Goal: Task Accomplishment & Management: Use online tool/utility

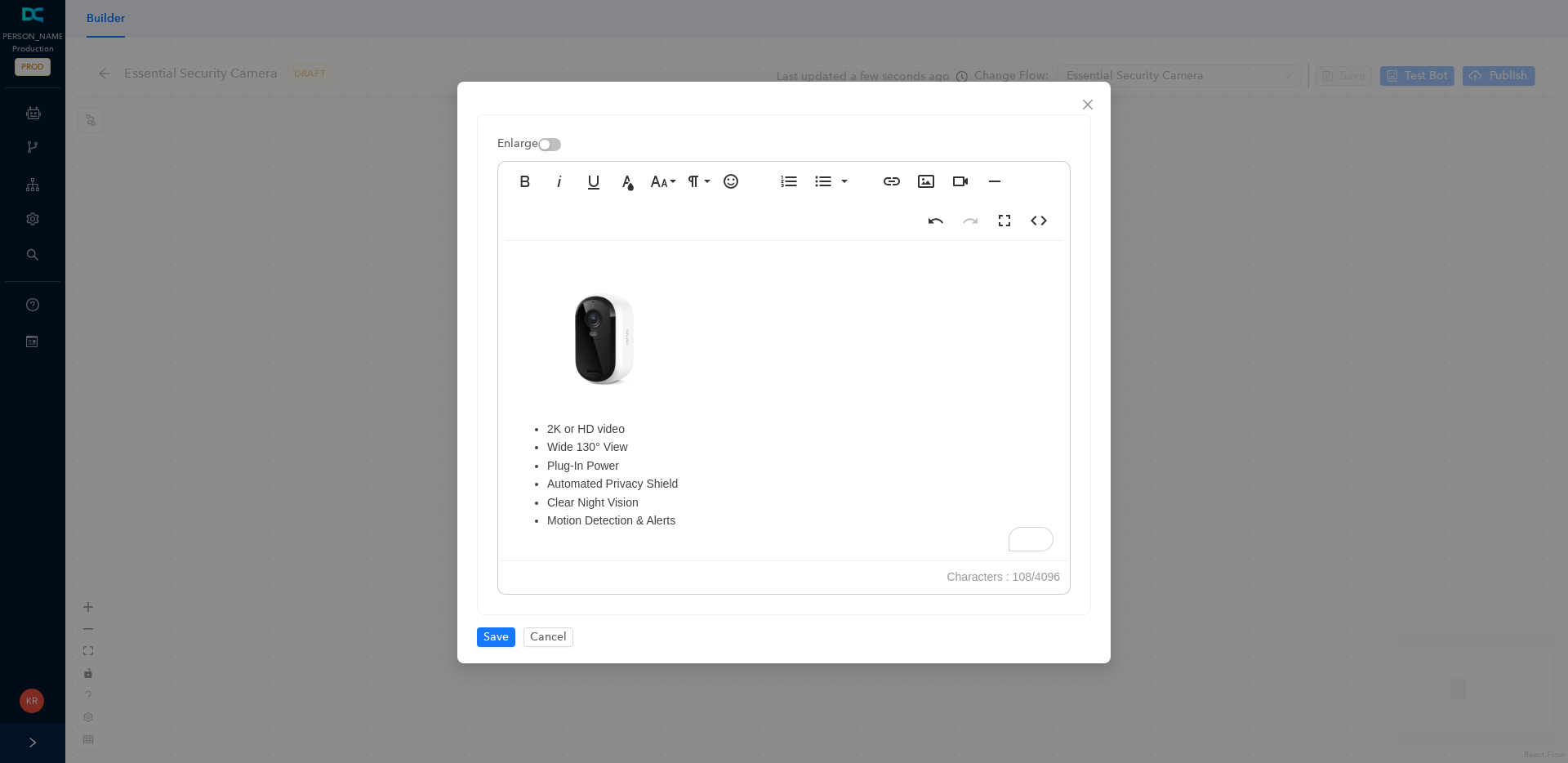
scroll to position [1147, 2]
click at [499, 630] on span "Save" at bounding box center [496, 637] width 25 height 18
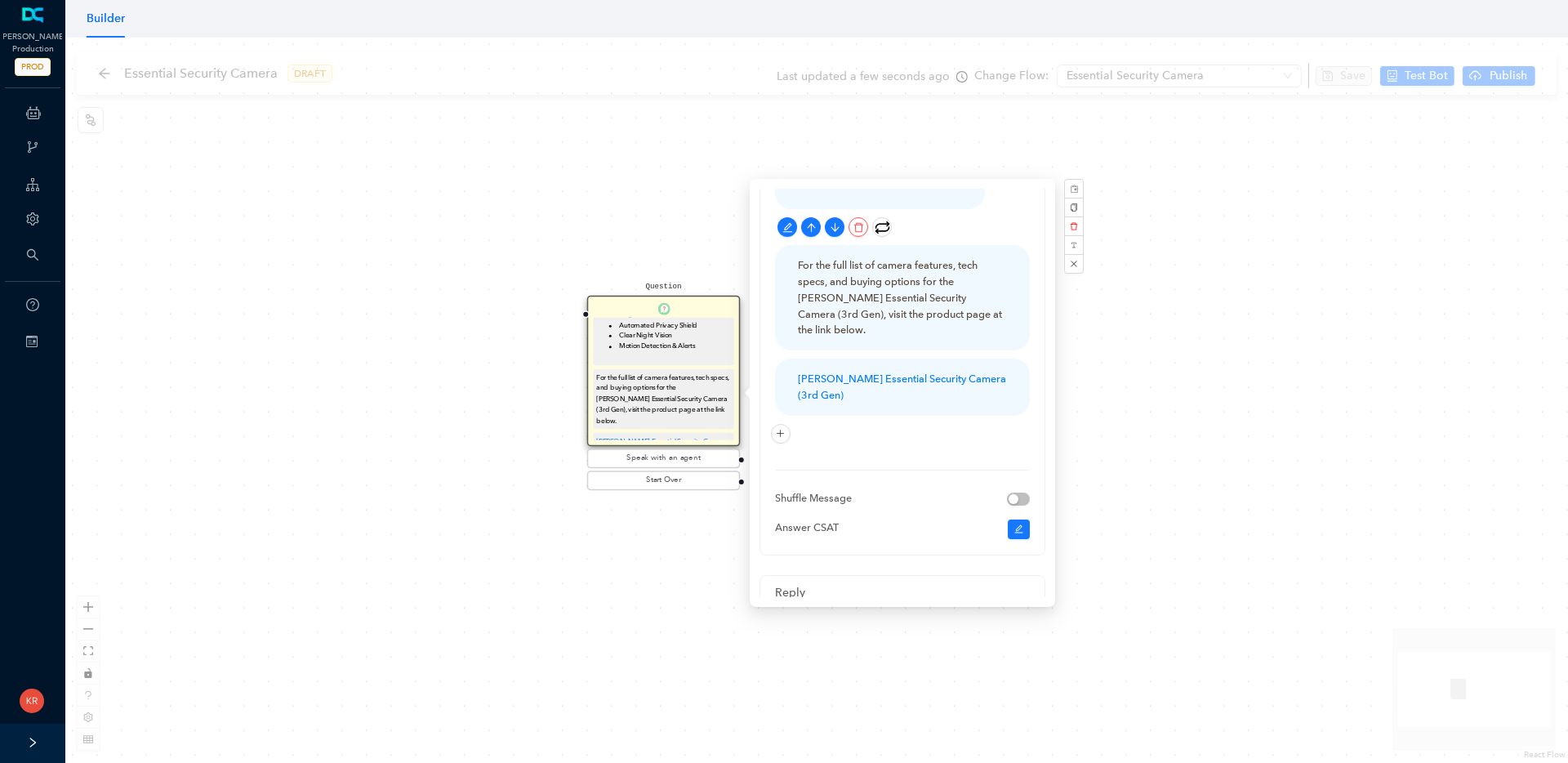
scroll to position [401, 0]
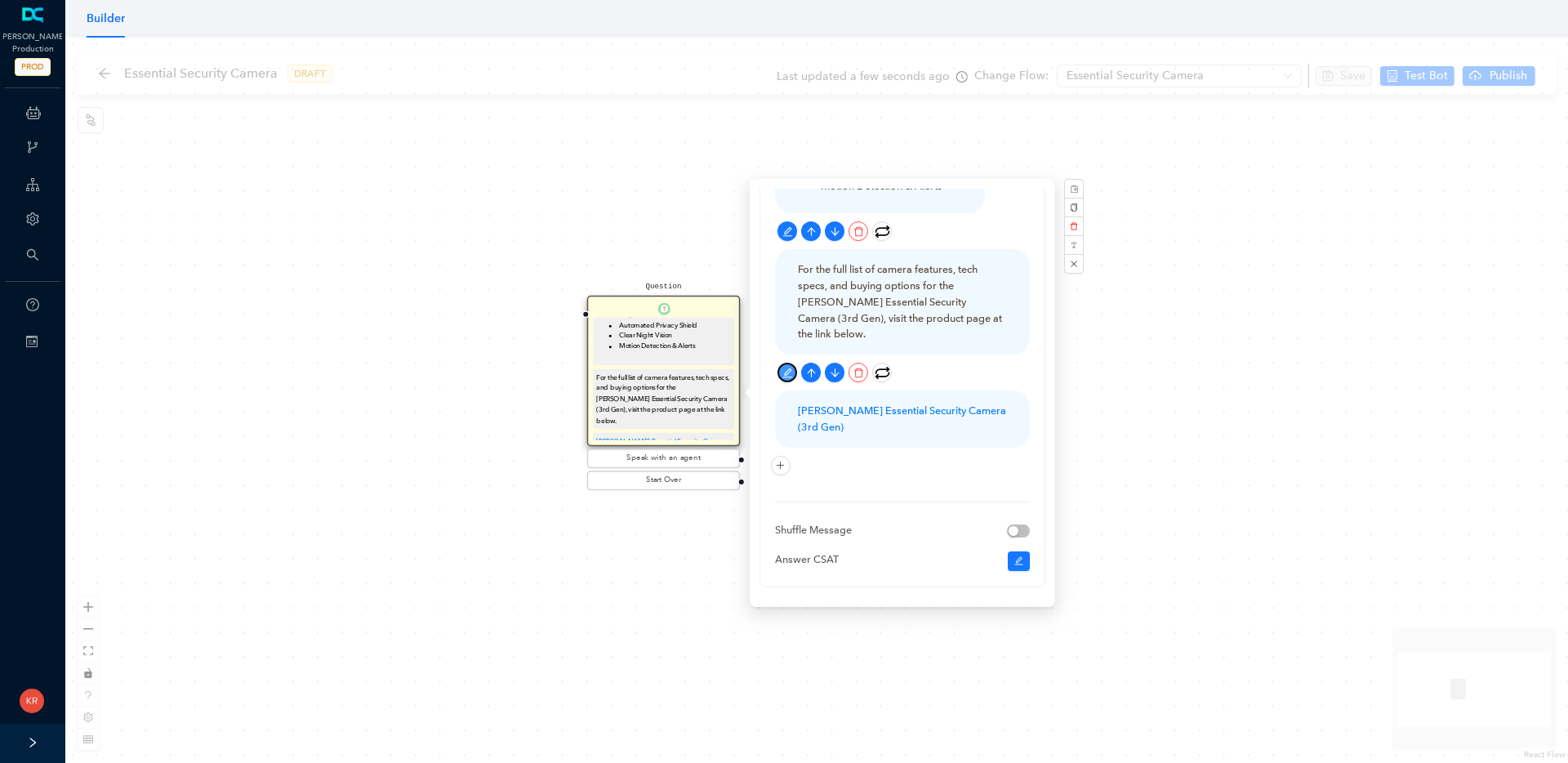
click at [787, 367] on icon "edit" at bounding box center [788, 372] width 11 height 11
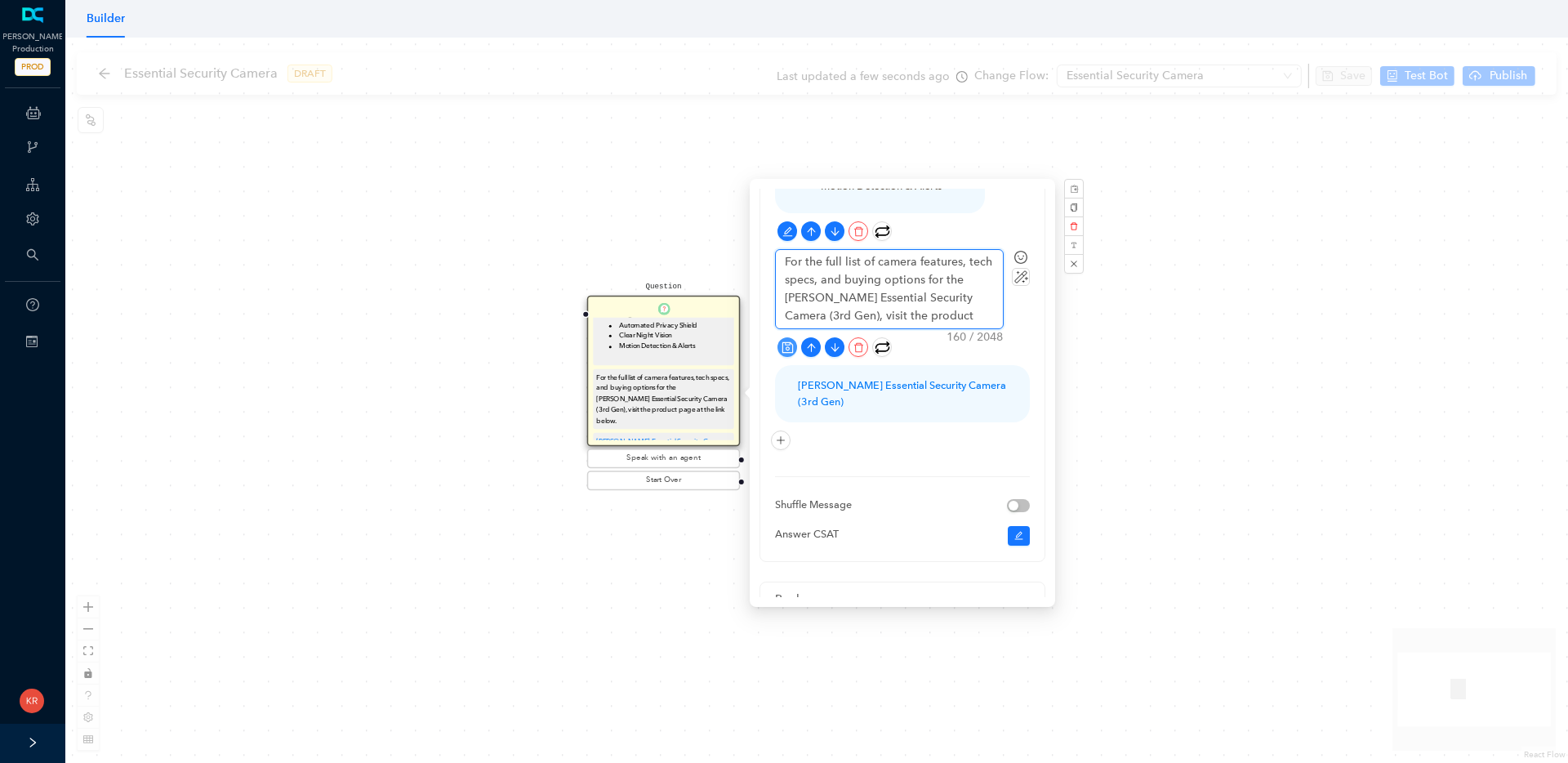
drag, startPoint x: 945, startPoint y: 297, endPoint x: 926, endPoint y: 298, distance: 19.0
click at [926, 298] on textarea "For the full list of camera features, tech specs, and buying options for the Ar…" at bounding box center [890, 289] width 227 height 79
click at [974, 294] on textarea "For the full list of camera features, tech specs, and buying options for the Ar…" at bounding box center [890, 289] width 227 height 79
click at [970, 294] on textarea "For the full list of camera features, tech specs, and buying options for the Ar…" at bounding box center [890, 289] width 227 height 79
type textarea "For the full list of camera features, tech specs, and buying options for the Ar…"
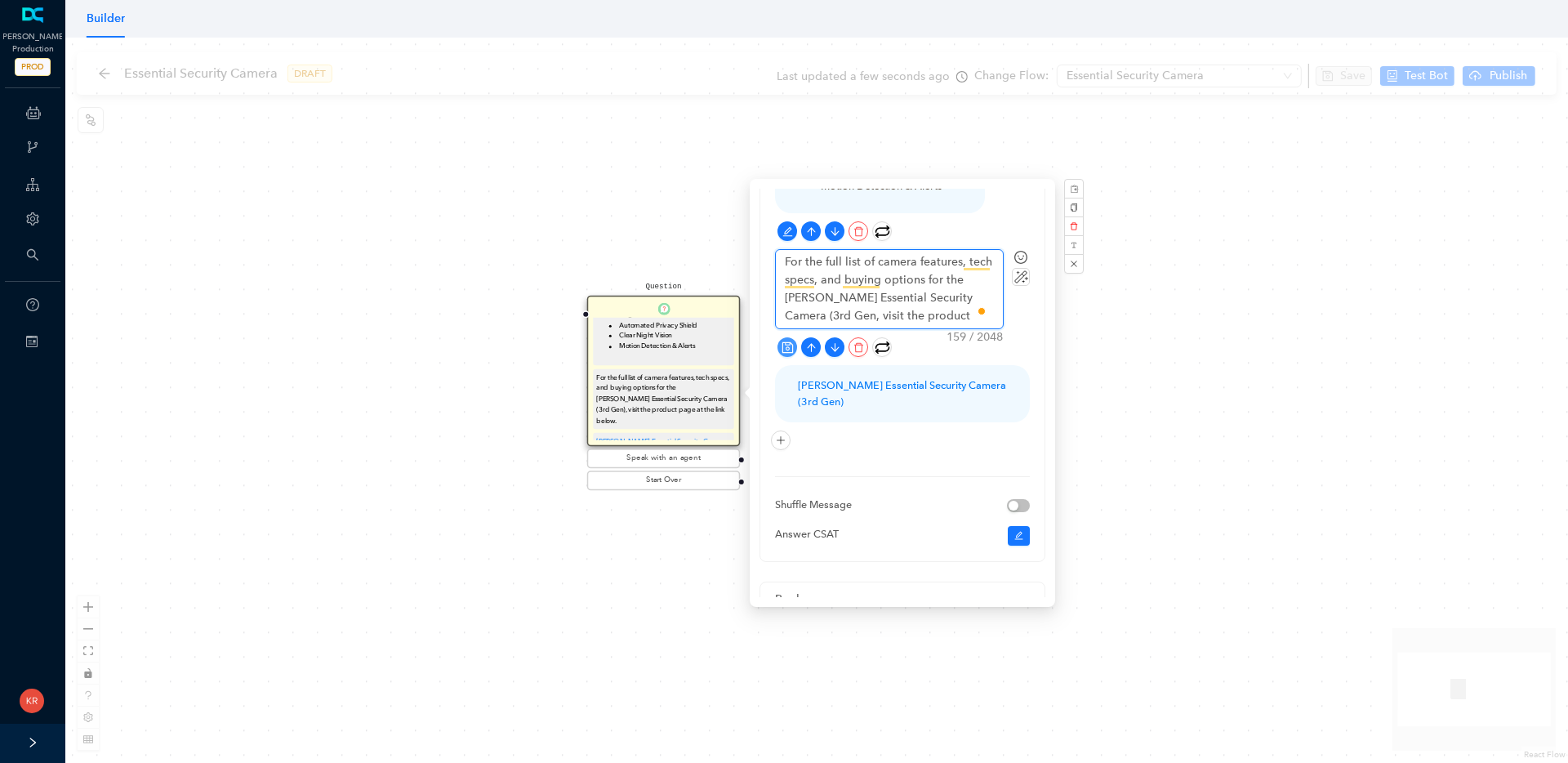
type textarea "For the full list of camera features, tech specs, and buying options for the Ar…"
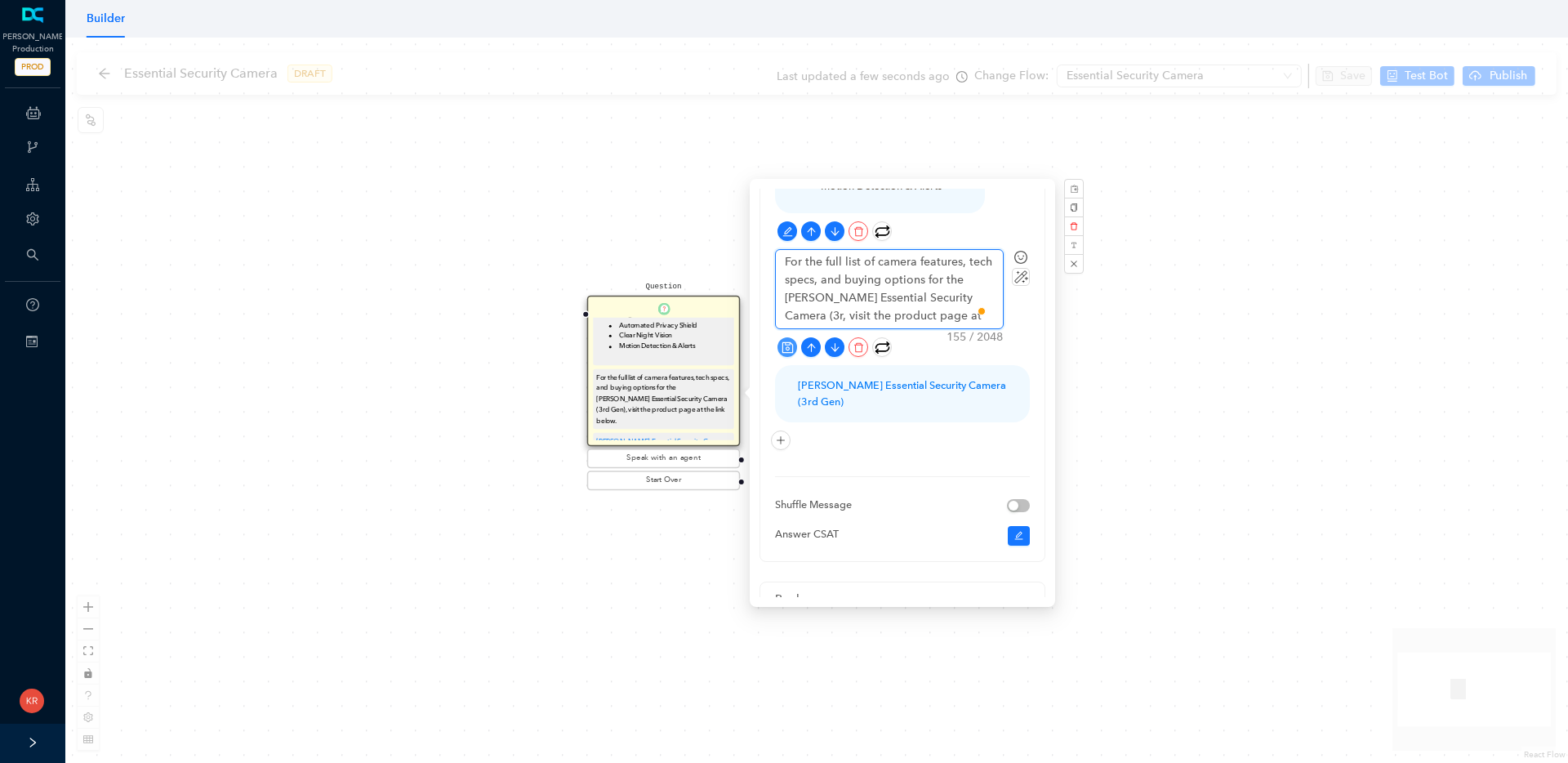
type textarea "For the full list of camera features, tech specs, and buying options for the Ar…"
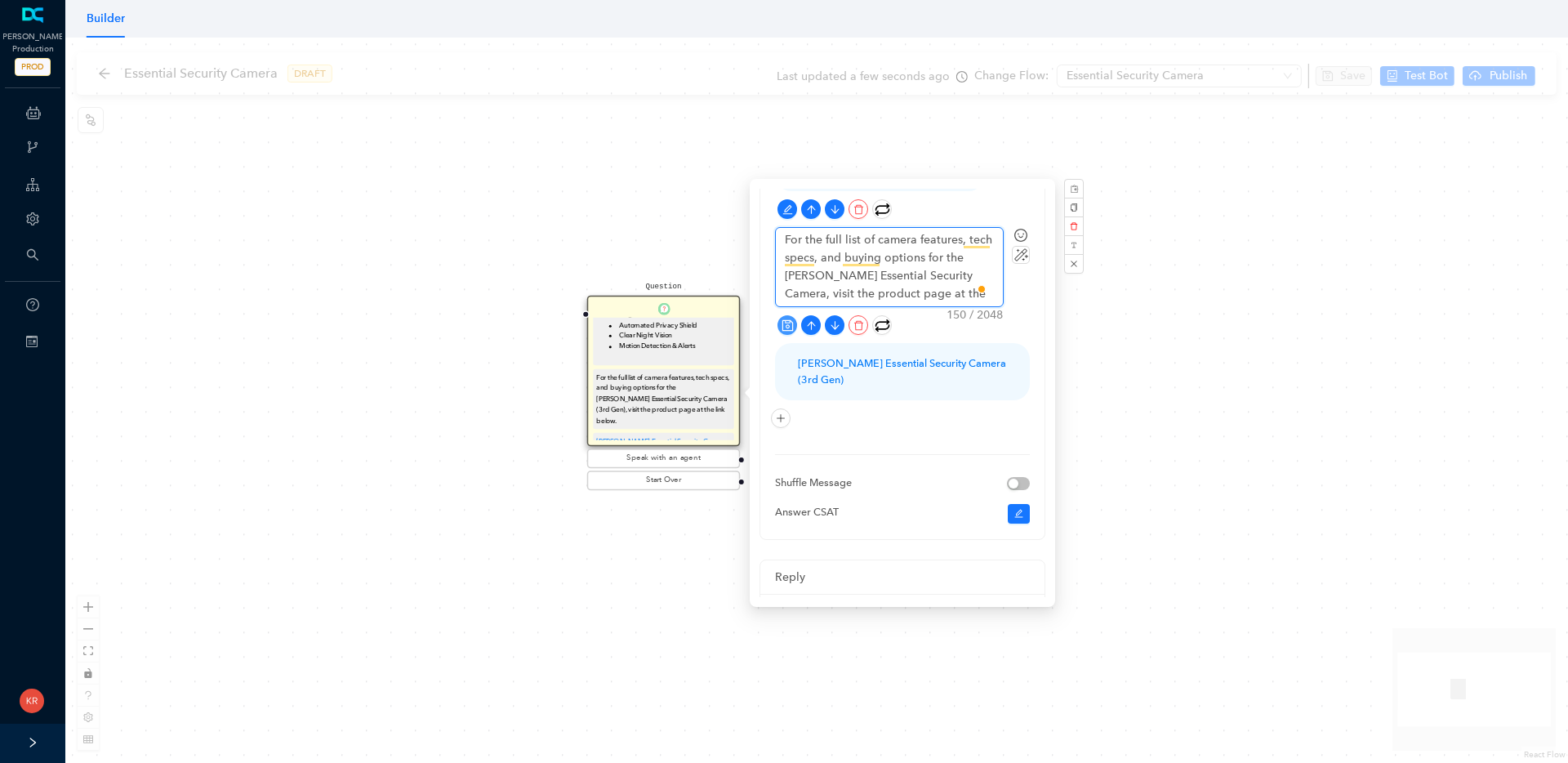
type textarea "For the full list of camera features, tech specs, and buying options for the [P…"
click at [793, 324] on icon "save" at bounding box center [787, 325] width 11 height 11
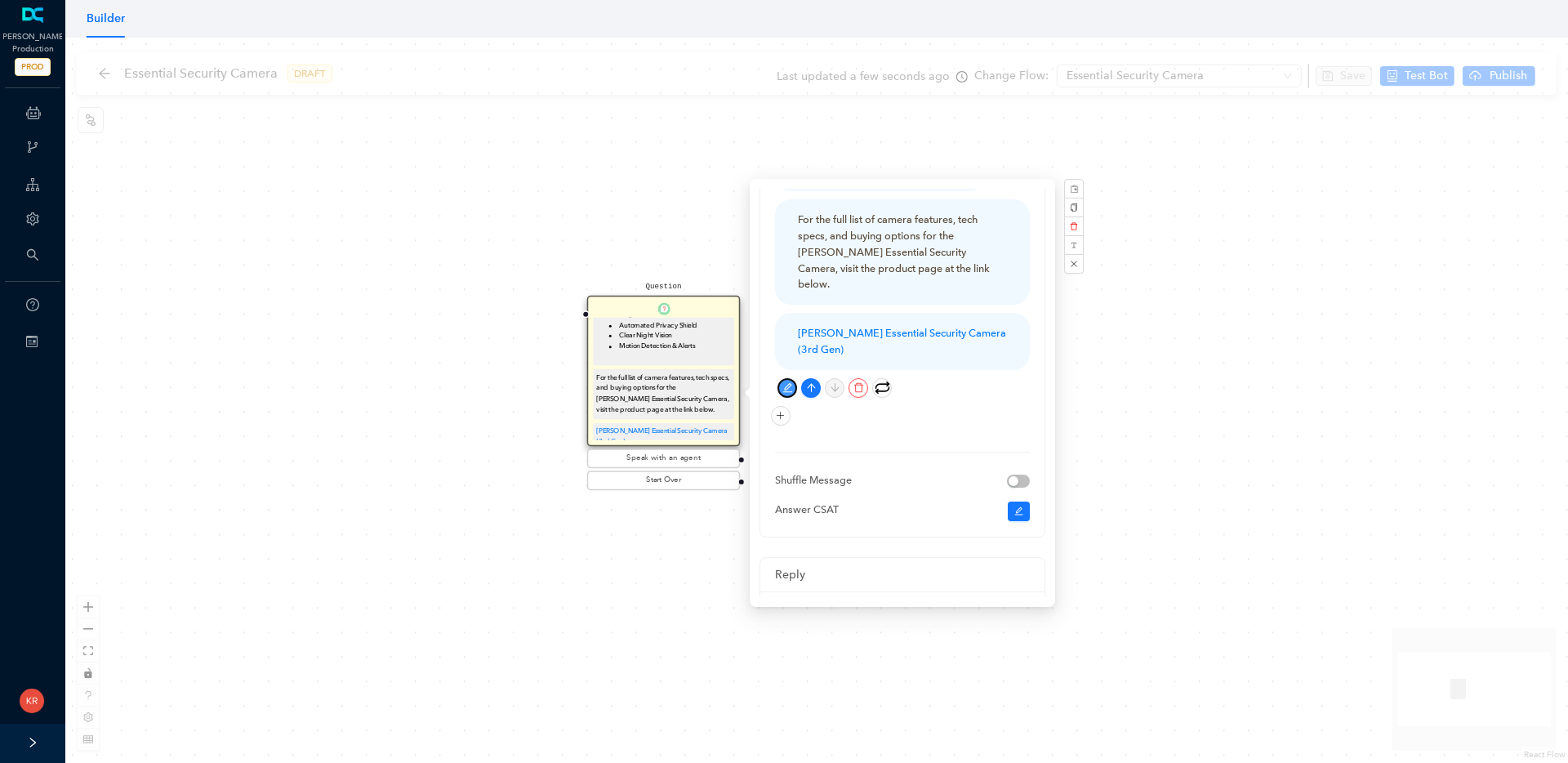
click at [790, 382] on icon "edit" at bounding box center [788, 387] width 11 height 11
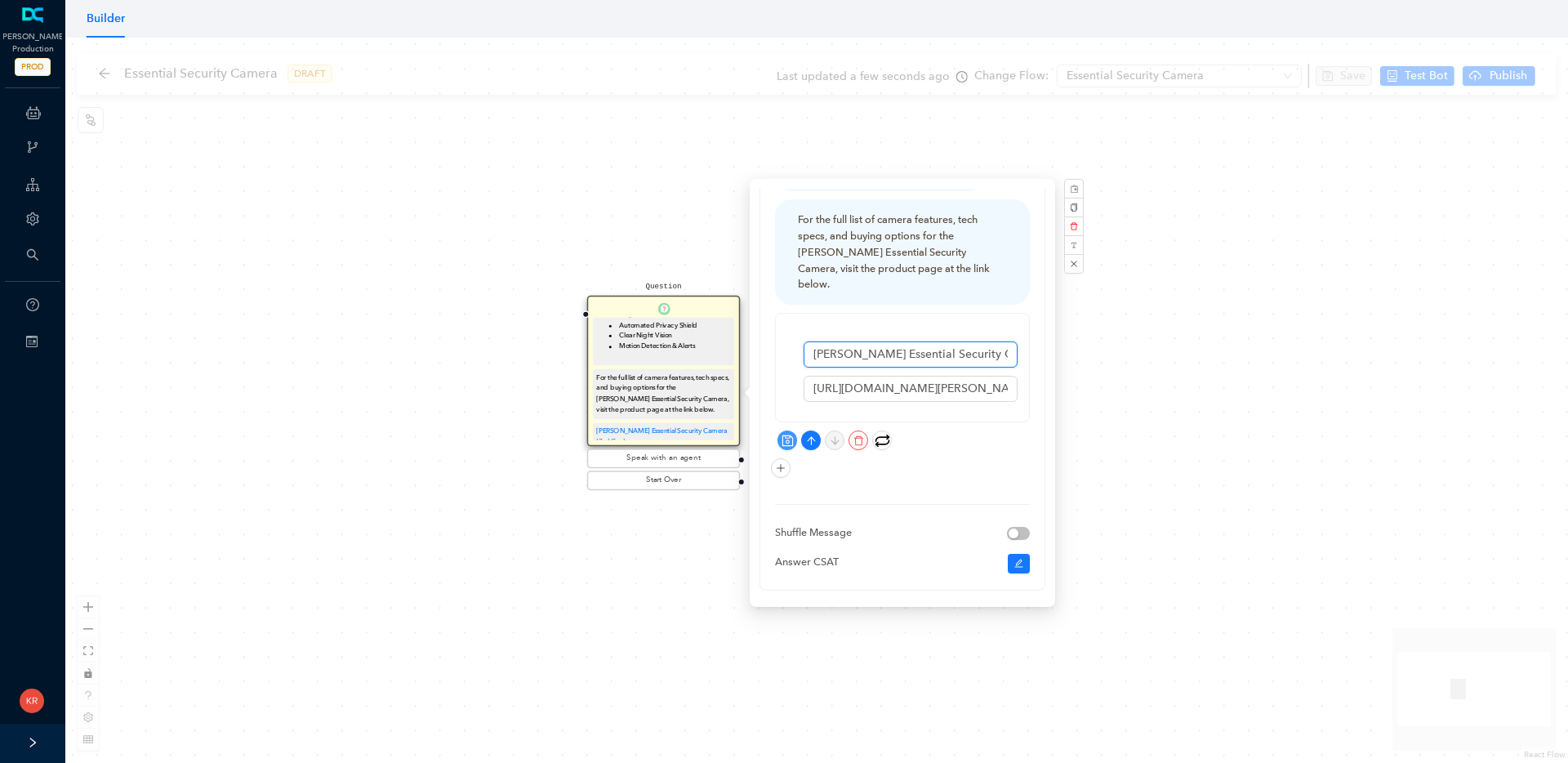
scroll to position [0, 19]
drag, startPoint x: 977, startPoint y: 338, endPoint x: 1019, endPoint y: 339, distance: 42.0
click at [1019, 339] on div "Arlo Essential Security Camera (3rd Gen) https://us.arlo.com/collections/securi…" at bounding box center [902, 367] width 253 height 108
type input "[PERSON_NAME] Essential Security Camera"
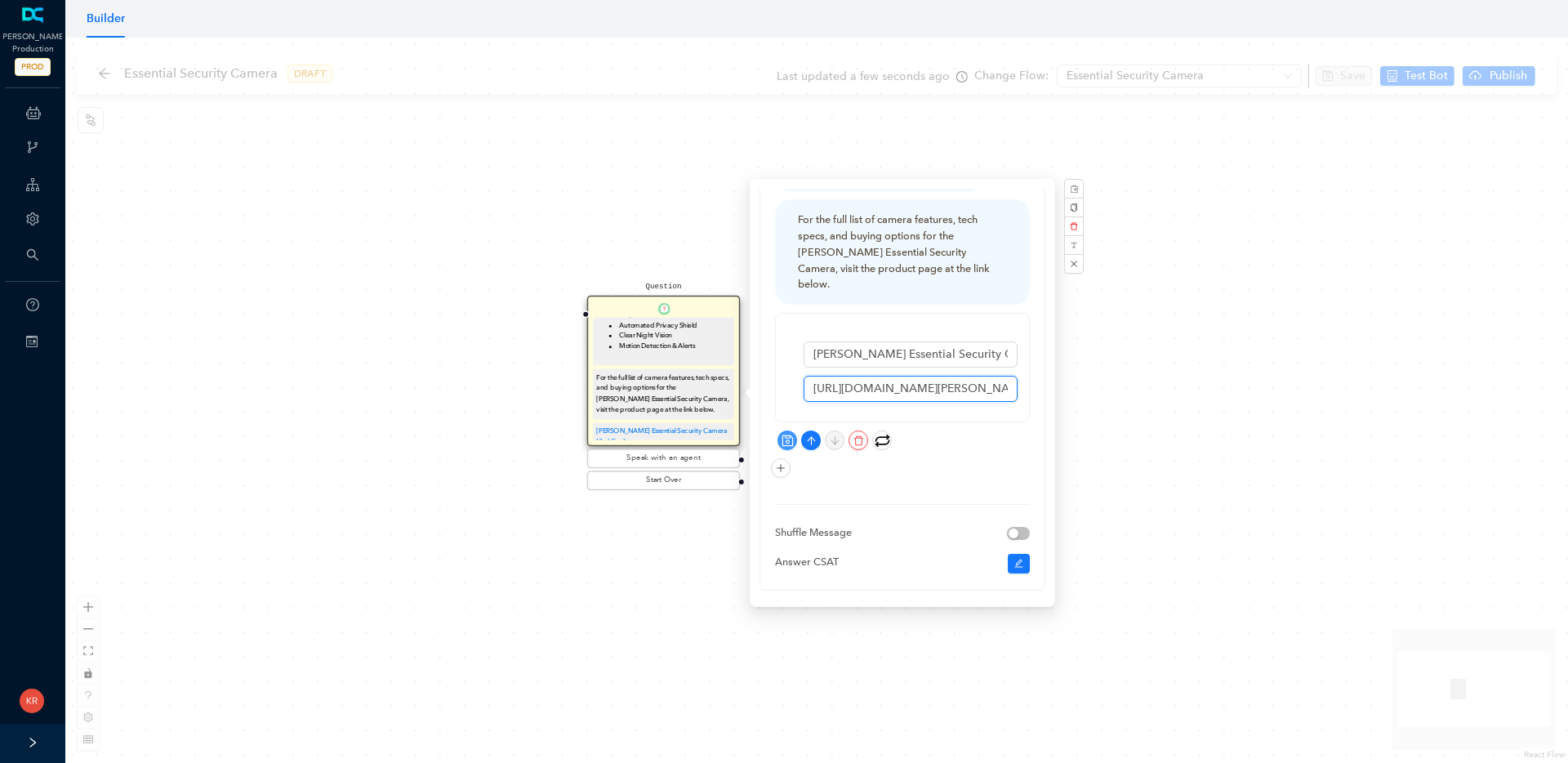
click at [841, 376] on input "https://us.arlo.com/collections/security-cameras/products/arlo-essential-batter…" at bounding box center [910, 389] width 214 height 26
paste input "v2?variant=50731202478399"
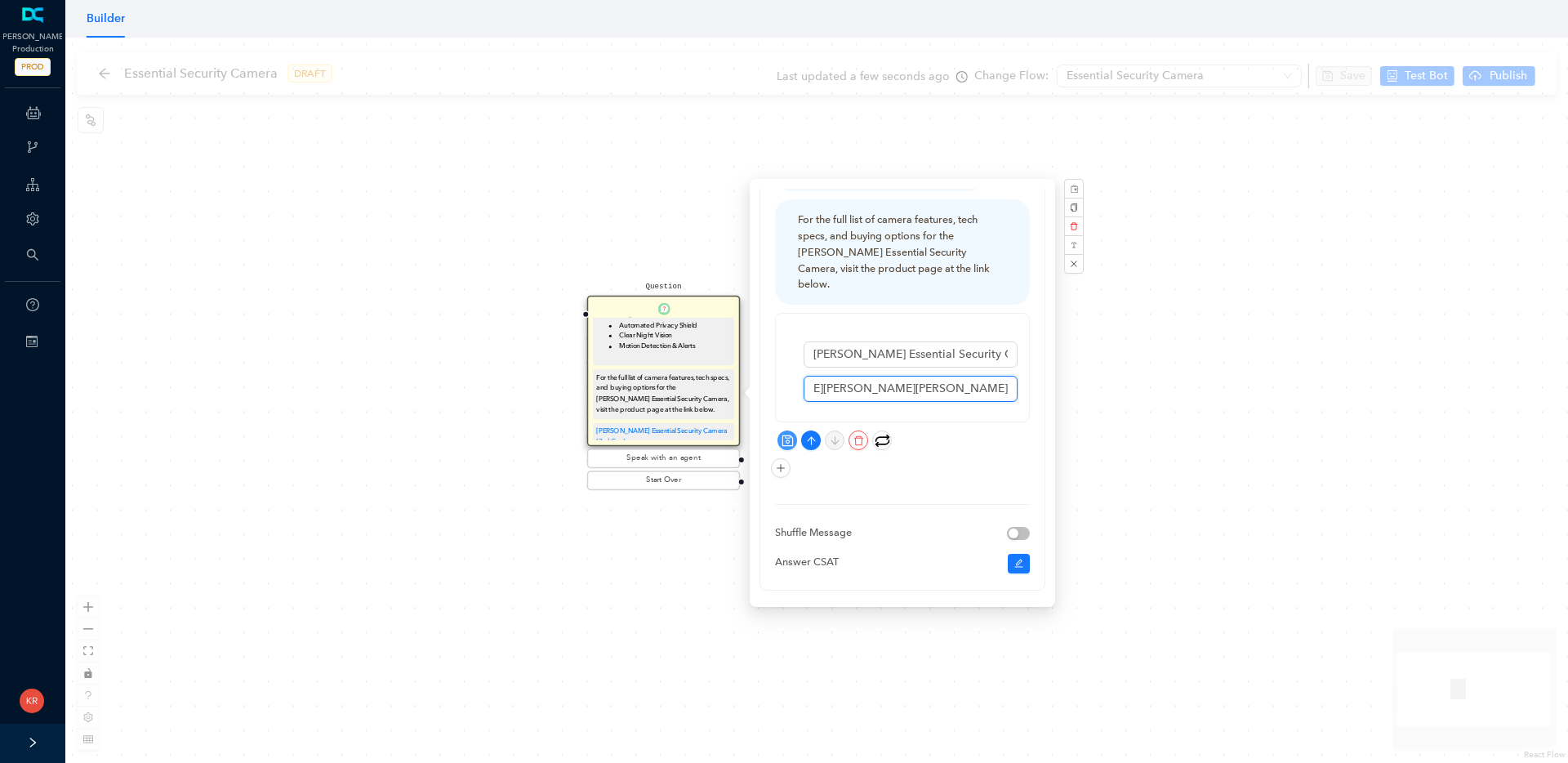
type input "[URL][DOMAIN_NAME][PERSON_NAME][PERSON_NAME]"
click at [789, 434] on icon "save" at bounding box center [788, 440] width 13 height 13
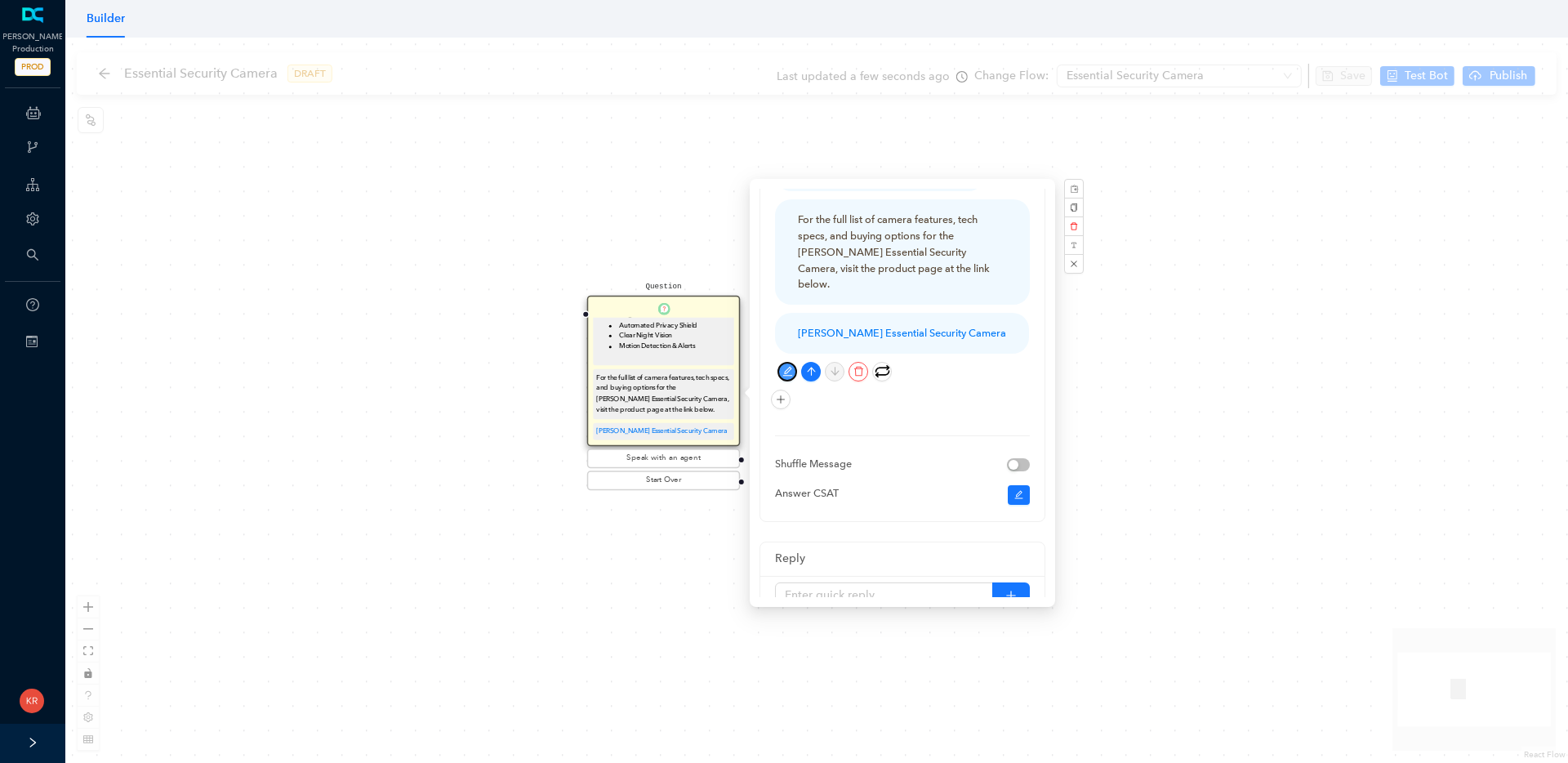
scroll to position [133, 0]
click at [1181, 359] on div "Question The Arlo Essential Security Camera has the following key features: 2K …" at bounding box center [816, 400] width 1503 height 726
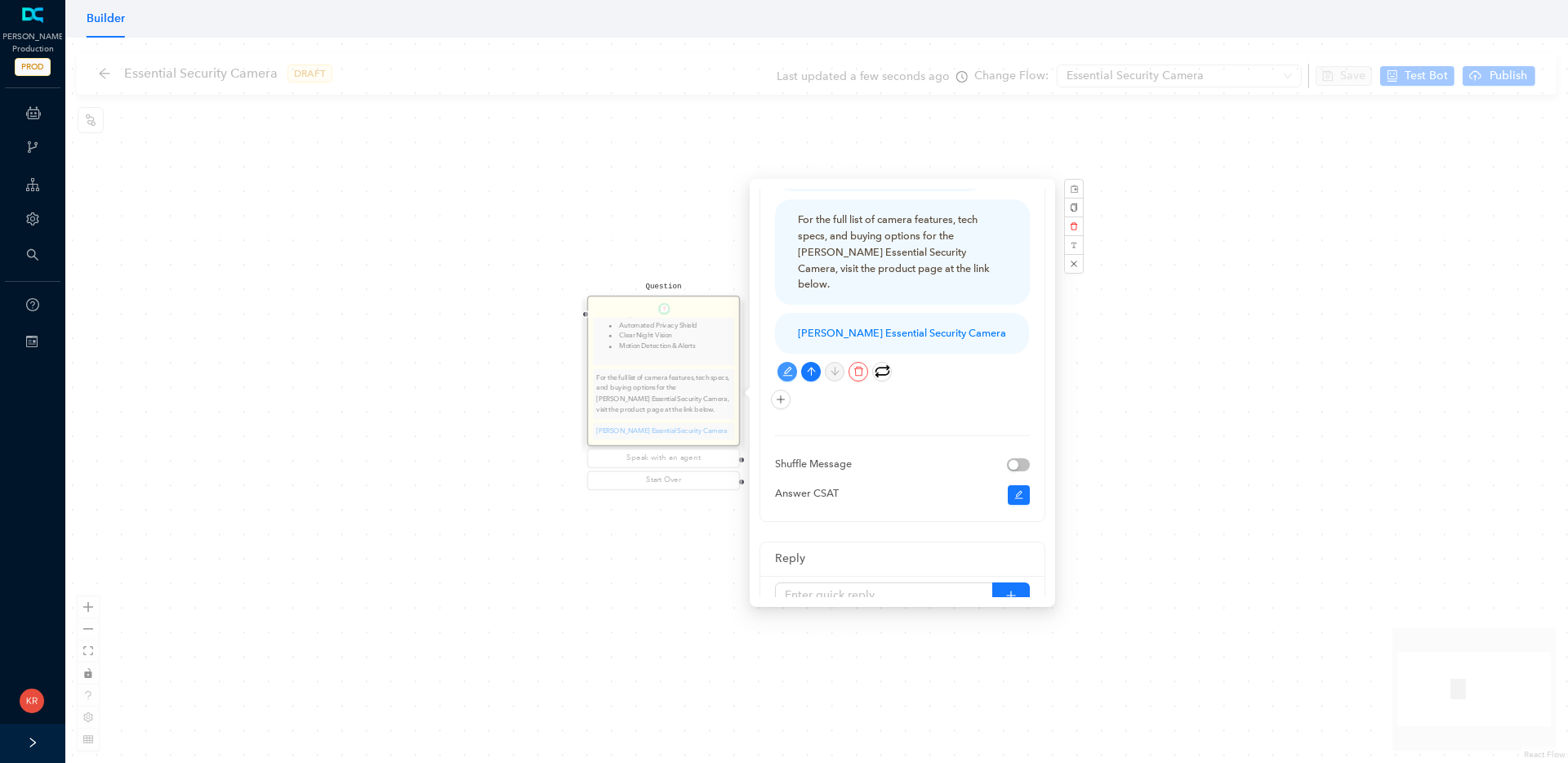
scroll to position [0, 0]
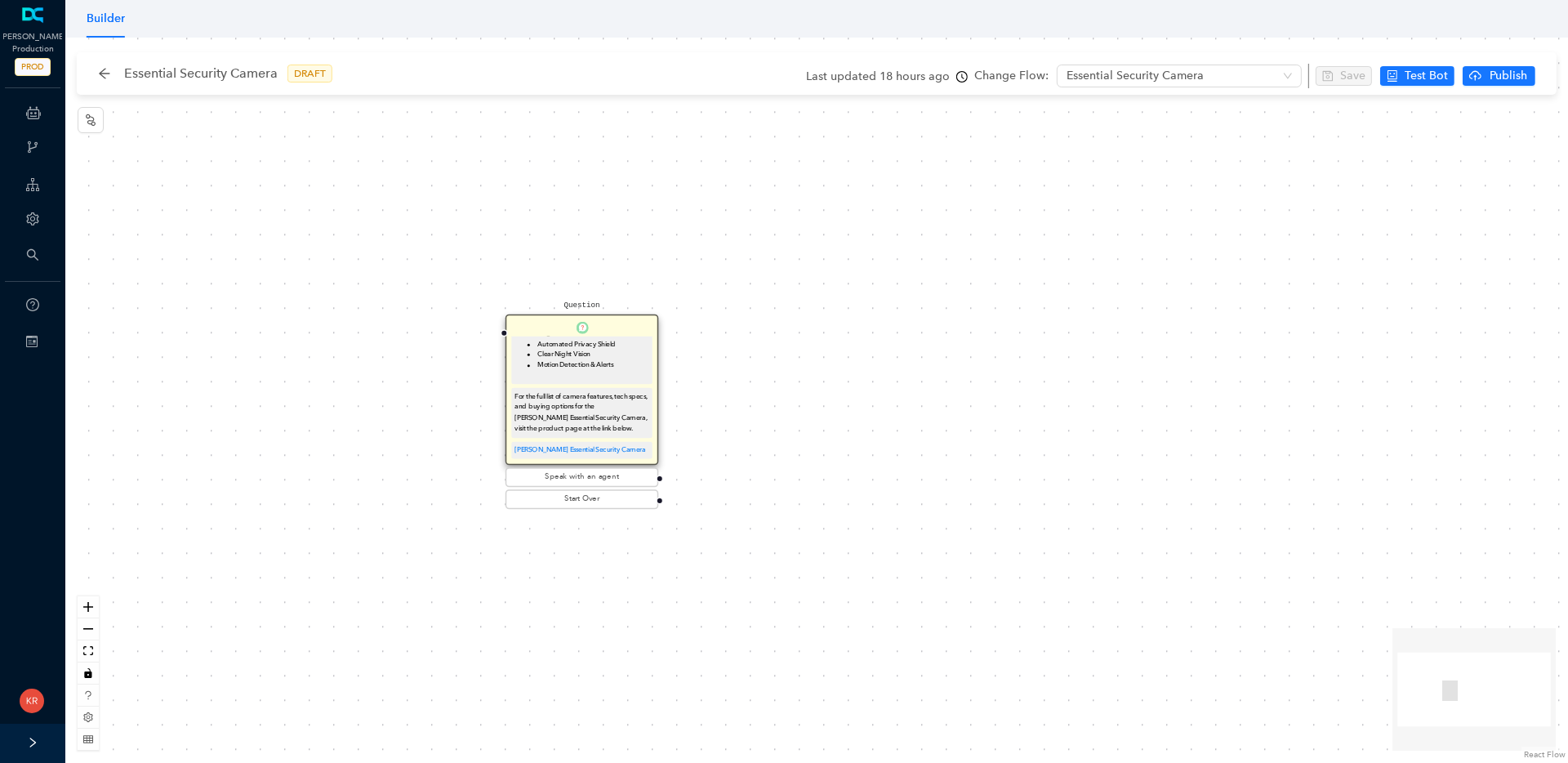
drag, startPoint x: 856, startPoint y: 395, endPoint x: 712, endPoint y: 456, distance: 156.4
click at [712, 456] on div "Question The Arlo Essential Security Camera has the following key features: 2K …" at bounding box center [816, 400] width 1503 height 726
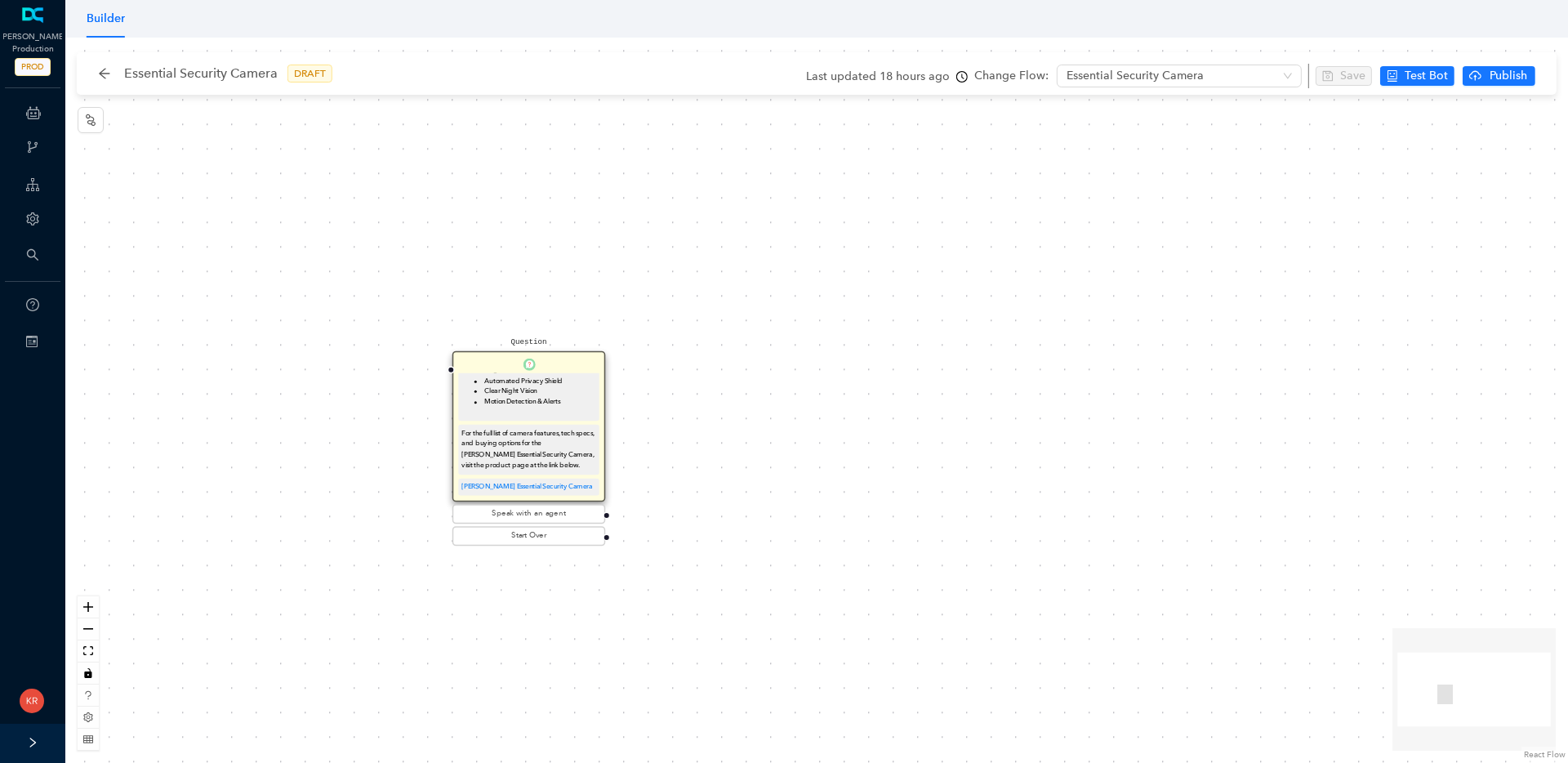
click at [609, 514] on div at bounding box center [607, 516] width 8 height 8
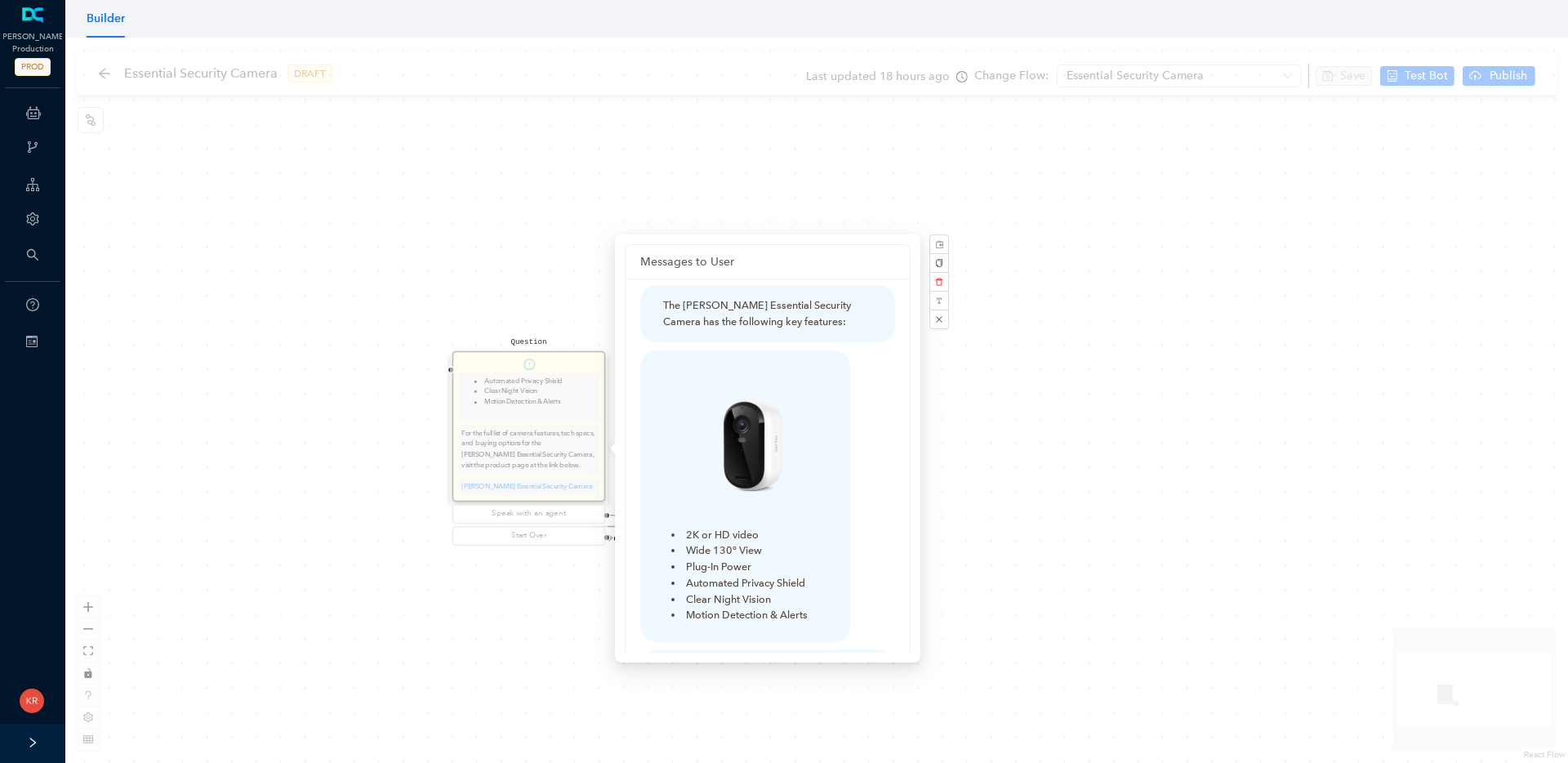
drag, startPoint x: 745, startPoint y: 436, endPoint x: 762, endPoint y: 425, distance: 20.2
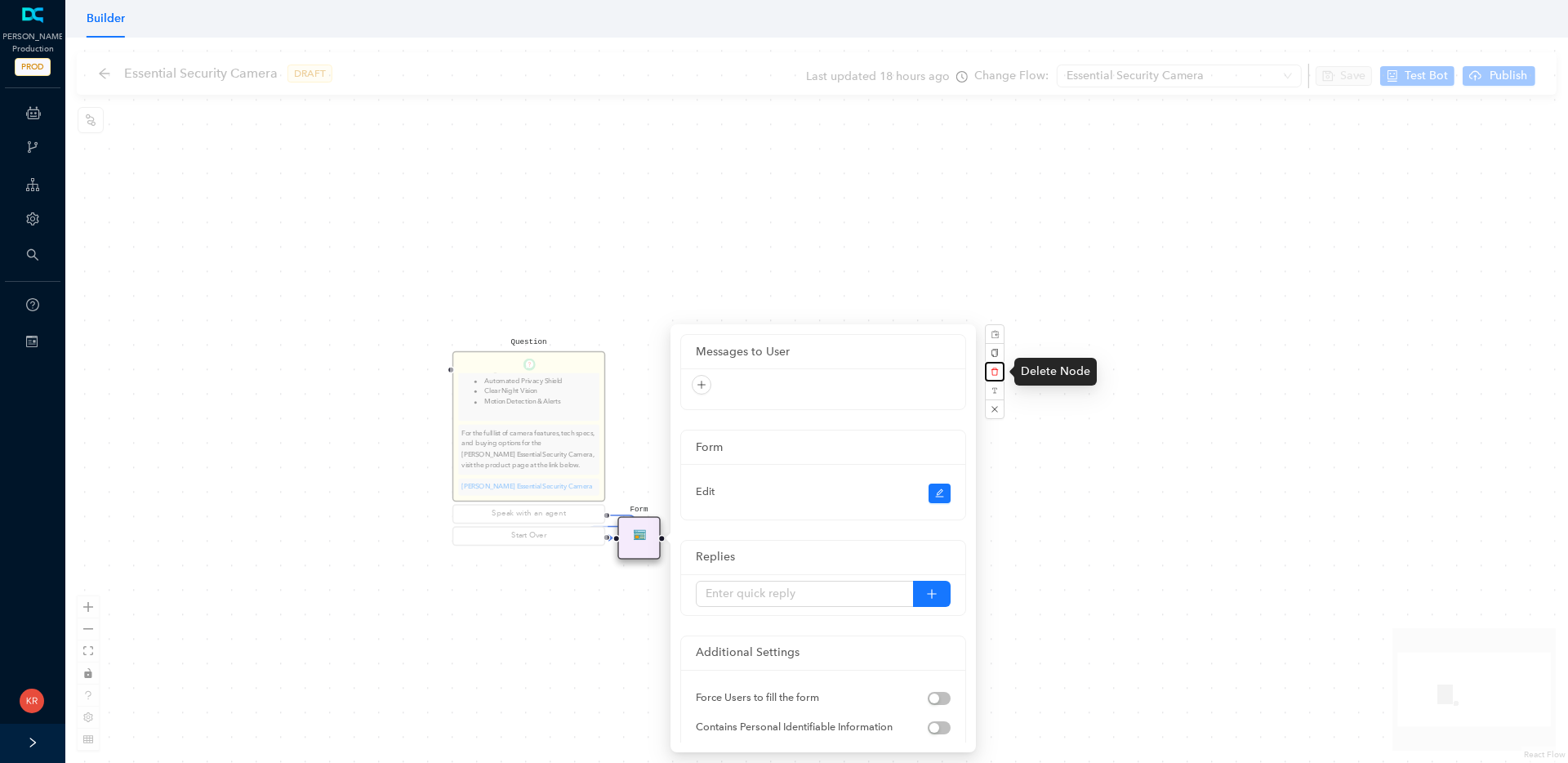
click at [992, 373] on icon "delete" at bounding box center [994, 371] width 8 height 8
click at [1084, 329] on button "Yes" at bounding box center [1082, 333] width 30 height 18
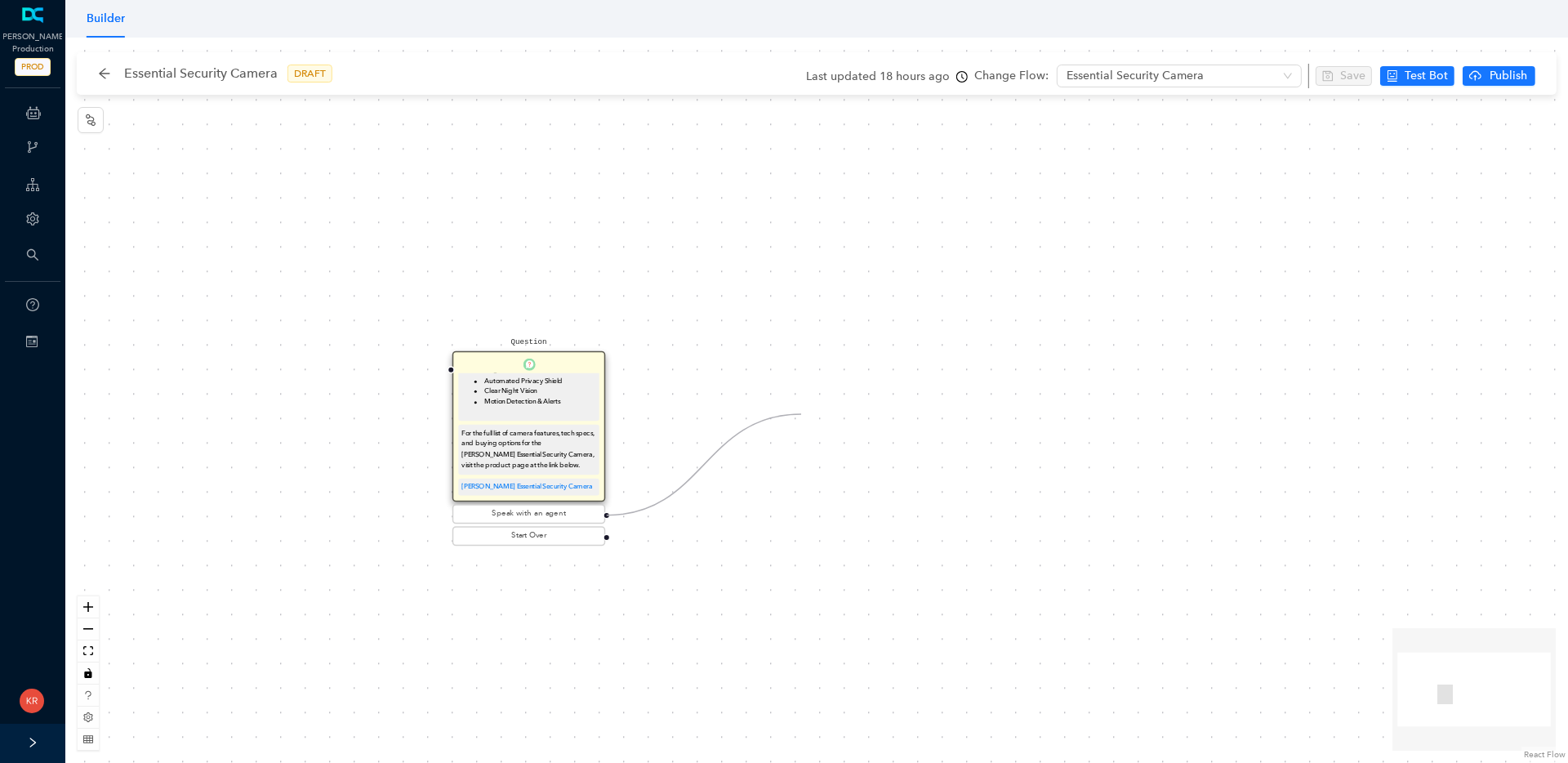
drag, startPoint x: 606, startPoint y: 514, endPoint x: 801, endPoint y: 414, distance: 219.1
click at [801, 414] on div "Question The Arlo Essential Security Camera has the following key features: 2K …" at bounding box center [816, 400] width 1503 height 726
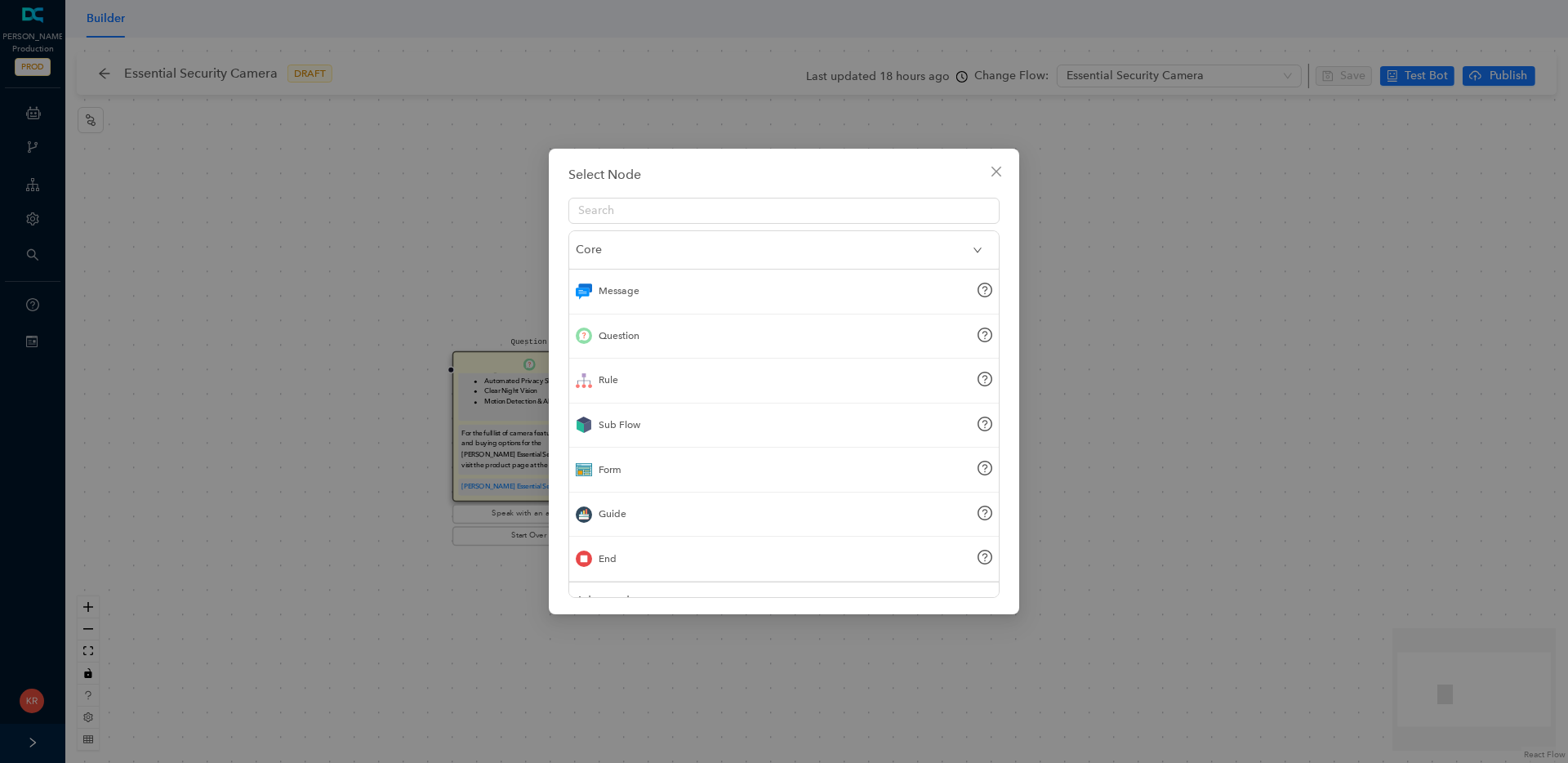
click at [629, 429] on div "Sub Flow" at bounding box center [619, 426] width 42 height 16
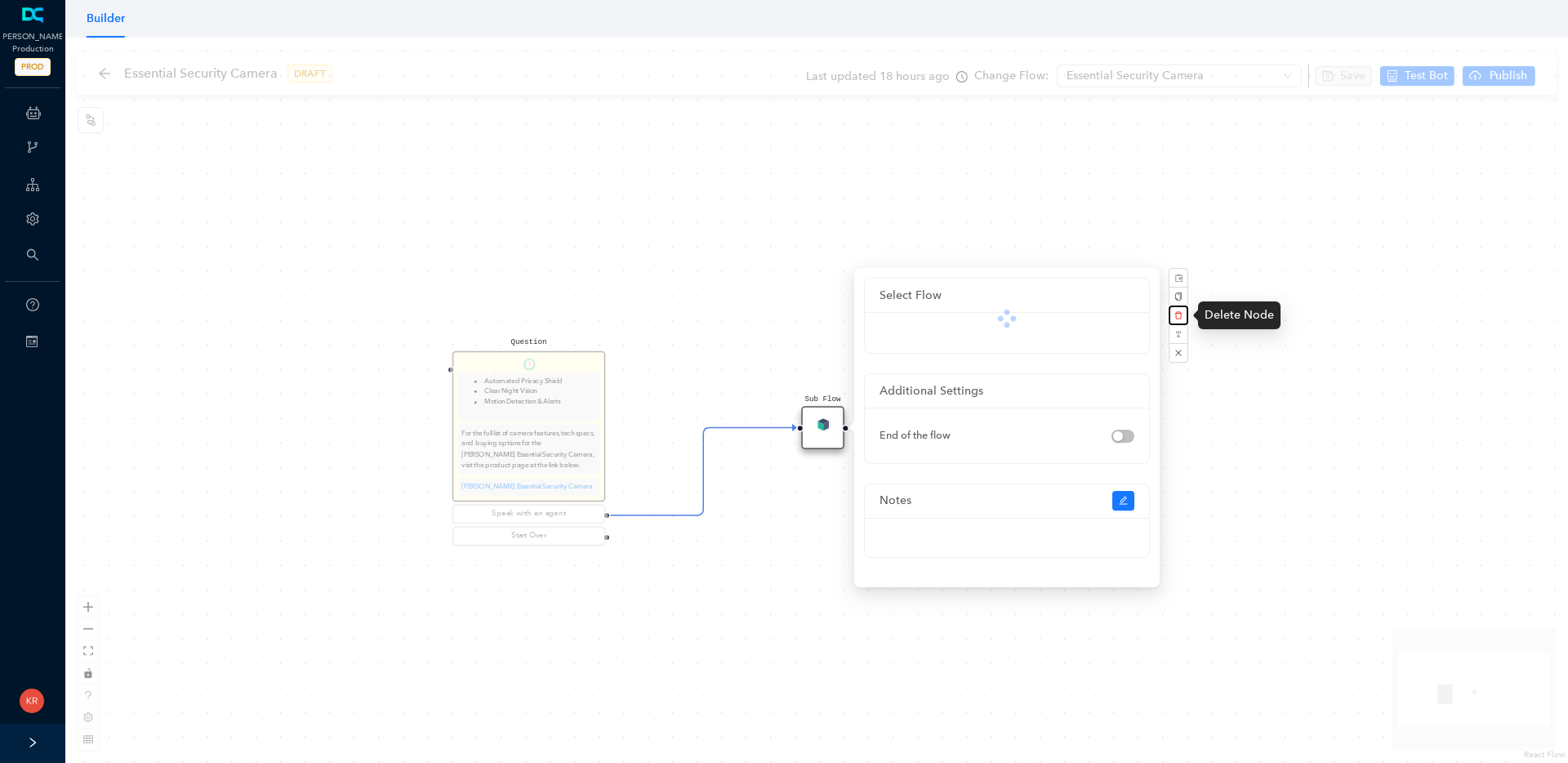
click at [1182, 316] on icon "delete" at bounding box center [1178, 315] width 8 height 8
click at [1265, 270] on span "Yes" at bounding box center [1266, 276] width 13 height 13
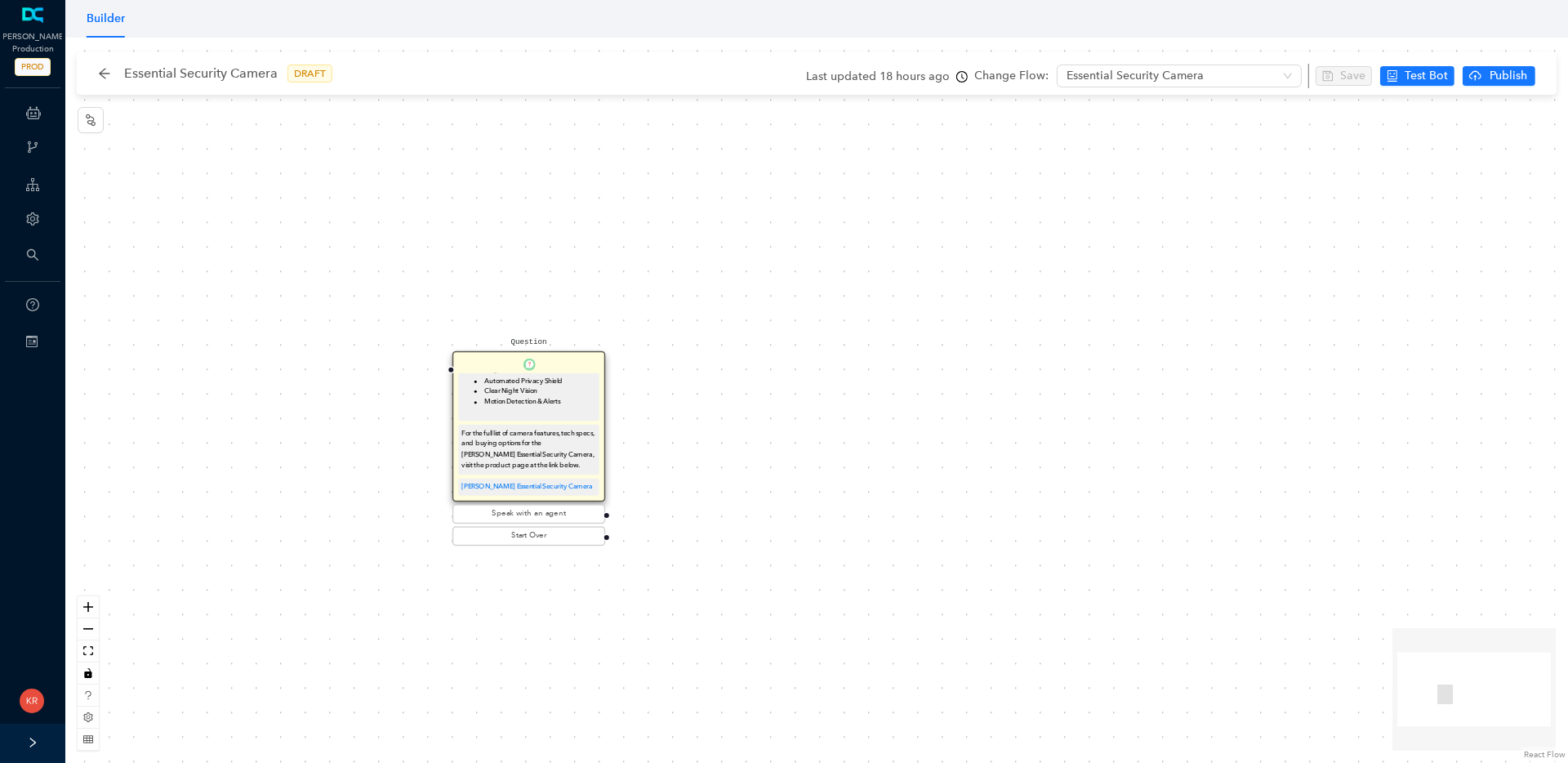
click at [925, 75] on div "Last updated 18 hours ago" at bounding box center [887, 77] width 162 height 24
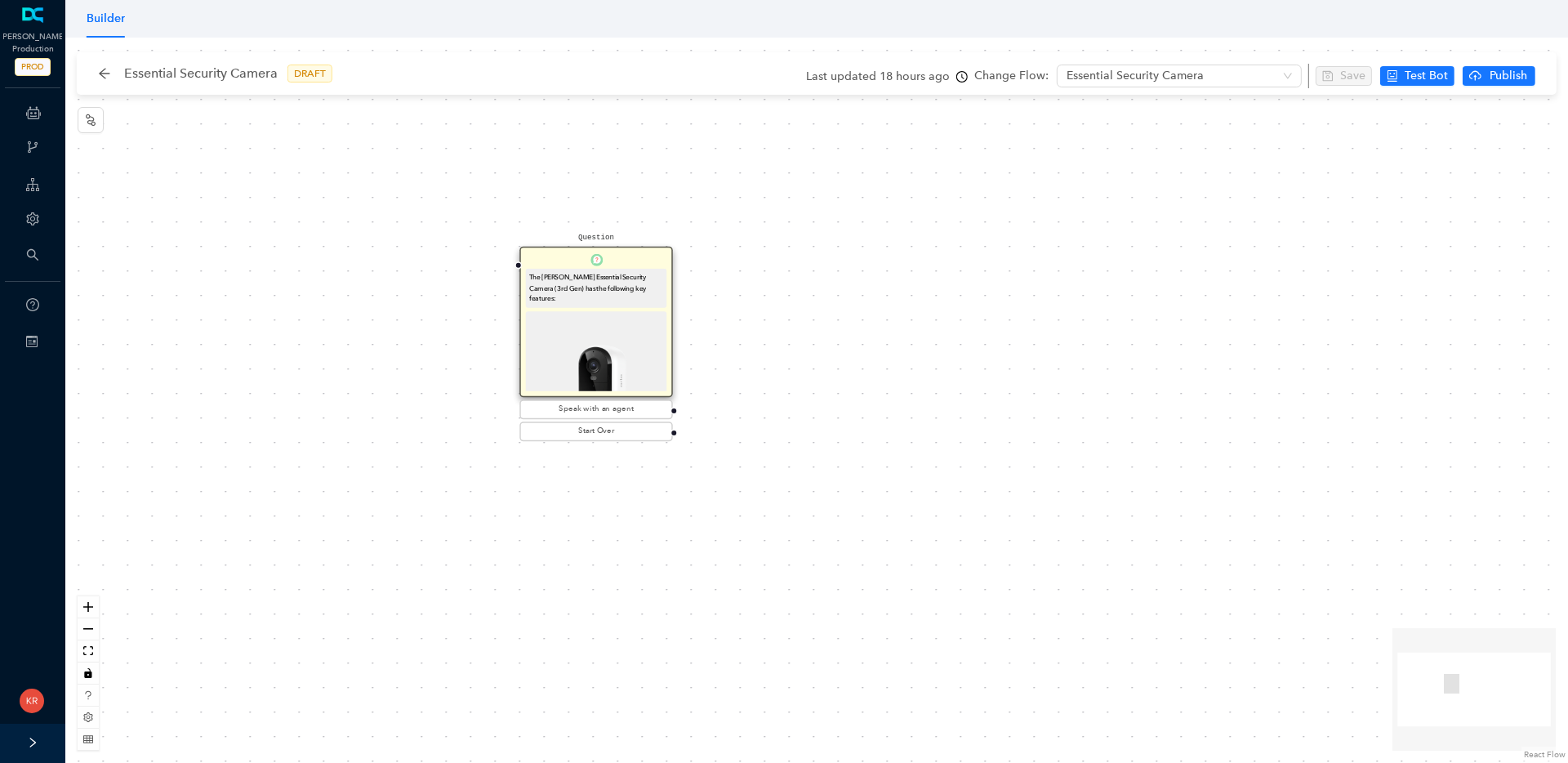
drag, startPoint x: 816, startPoint y: 351, endPoint x: 601, endPoint y: 298, distance: 221.4
click at [601, 298] on div "The [PERSON_NAME] Essential Security Camera (3rd Gen) has the following key fea…" at bounding box center [597, 330] width 151 height 122
click at [625, 334] on img at bounding box center [596, 382] width 134 height 134
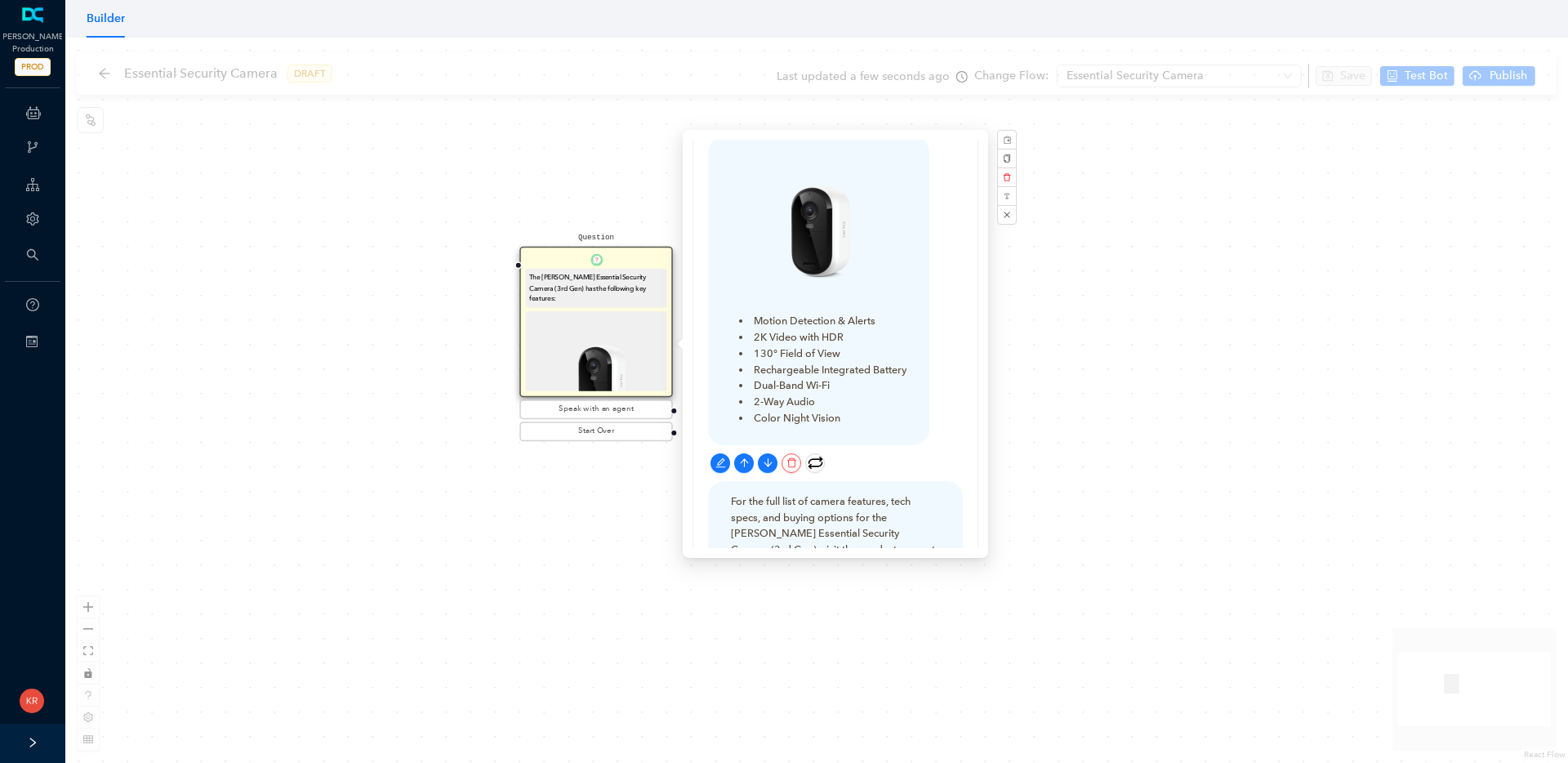
scroll to position [182, 0]
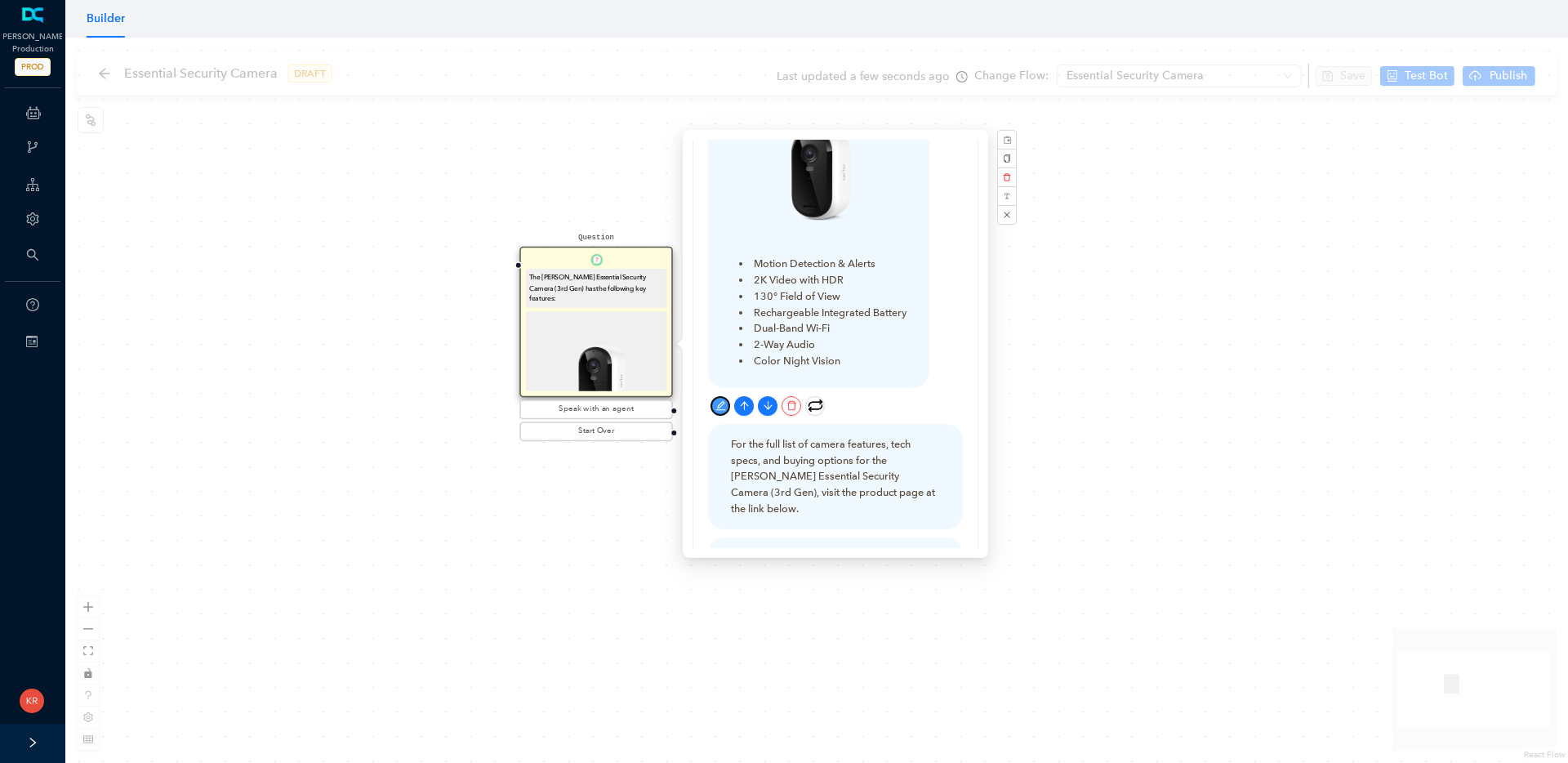
click at [722, 401] on icon "edit" at bounding box center [720, 406] width 10 height 10
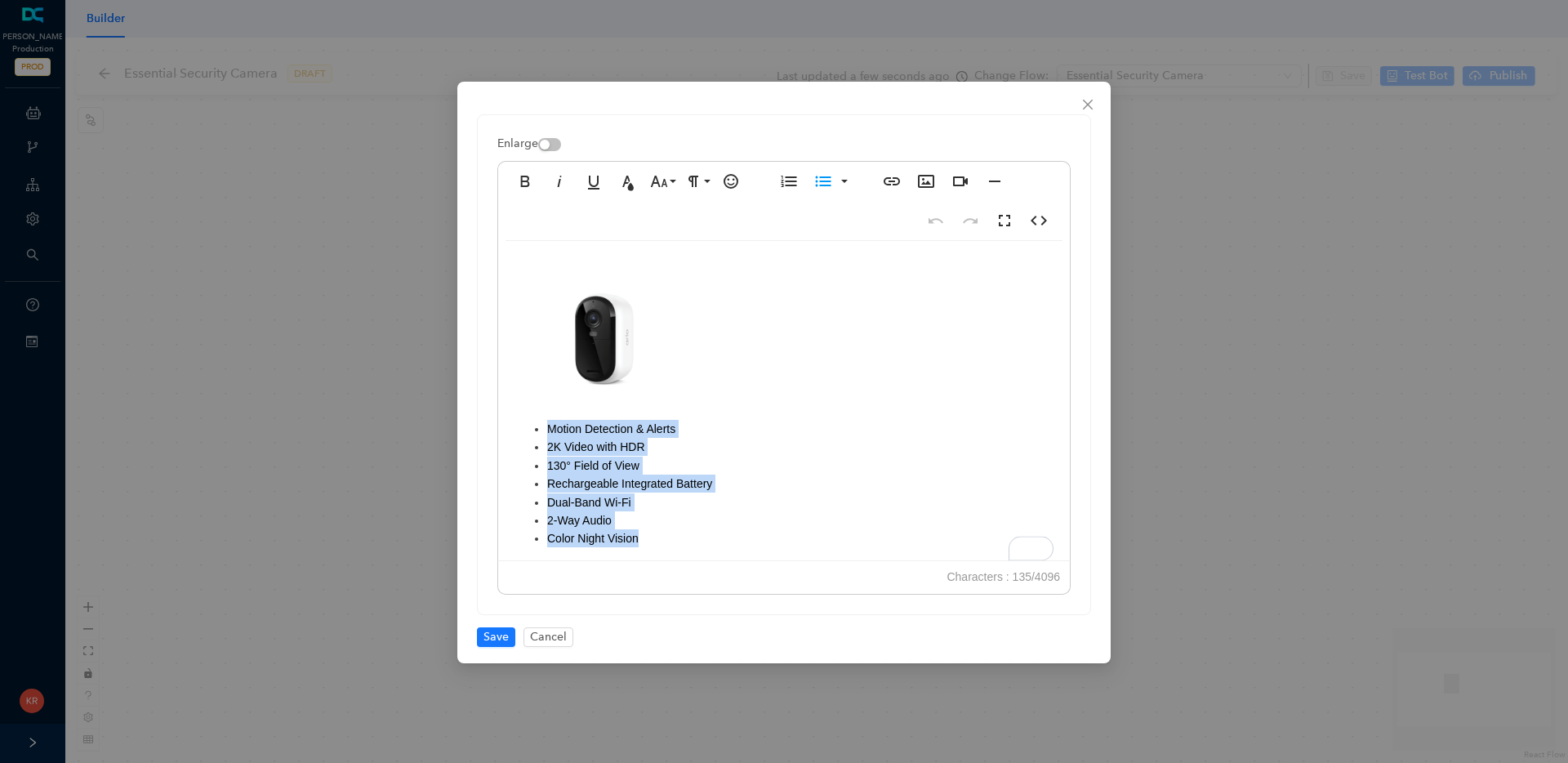
drag, startPoint x: 650, startPoint y: 543, endPoint x: 547, endPoint y: 428, distance: 154.4
click at [547, 428] on ul "Motion Detection & Alerts 2K Video with HDR 130° Field of View Rechargeable Int…" at bounding box center [784, 484] width 539 height 128
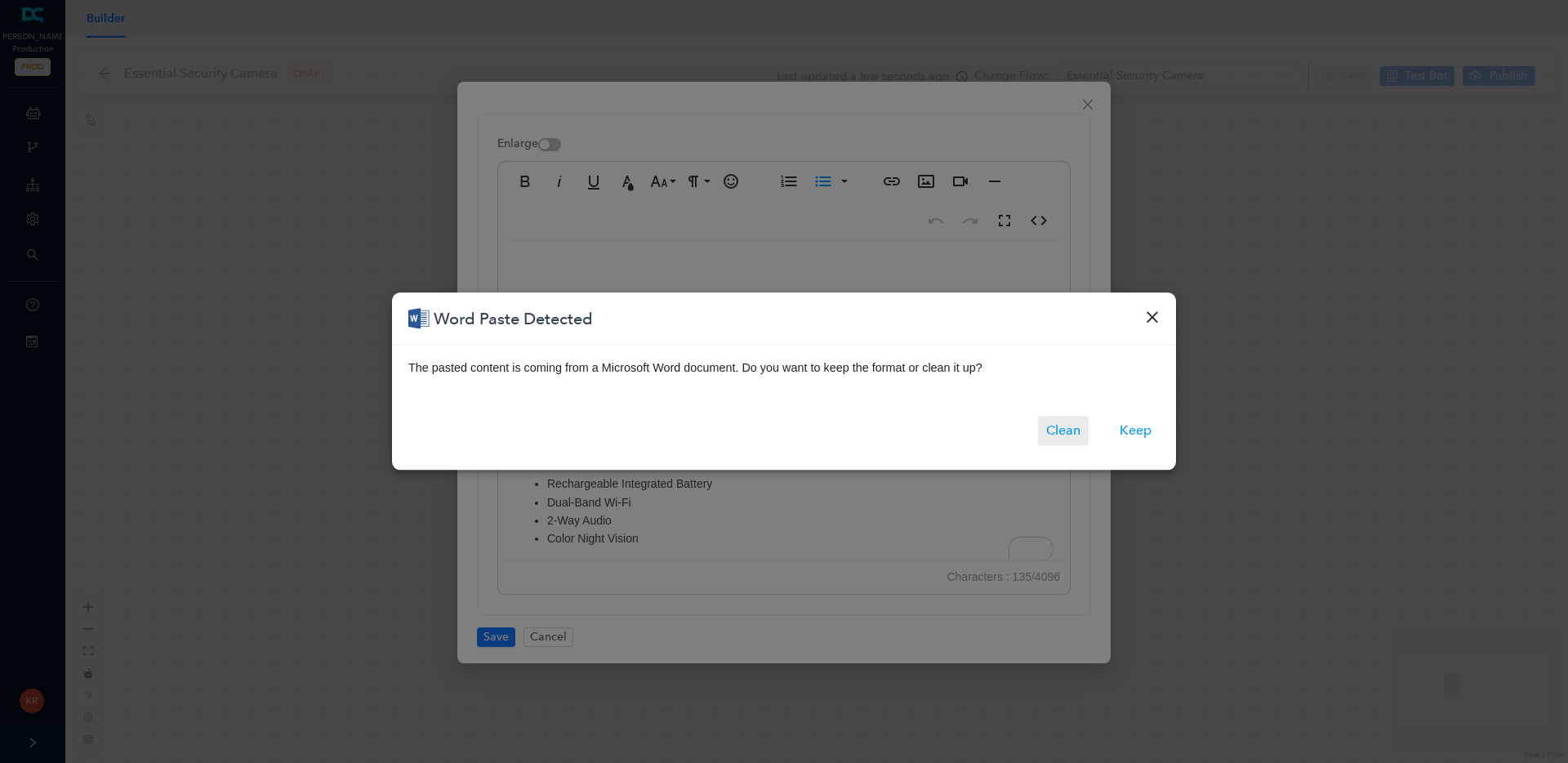
click at [1074, 432] on button "Clean" at bounding box center [1063, 431] width 50 height 29
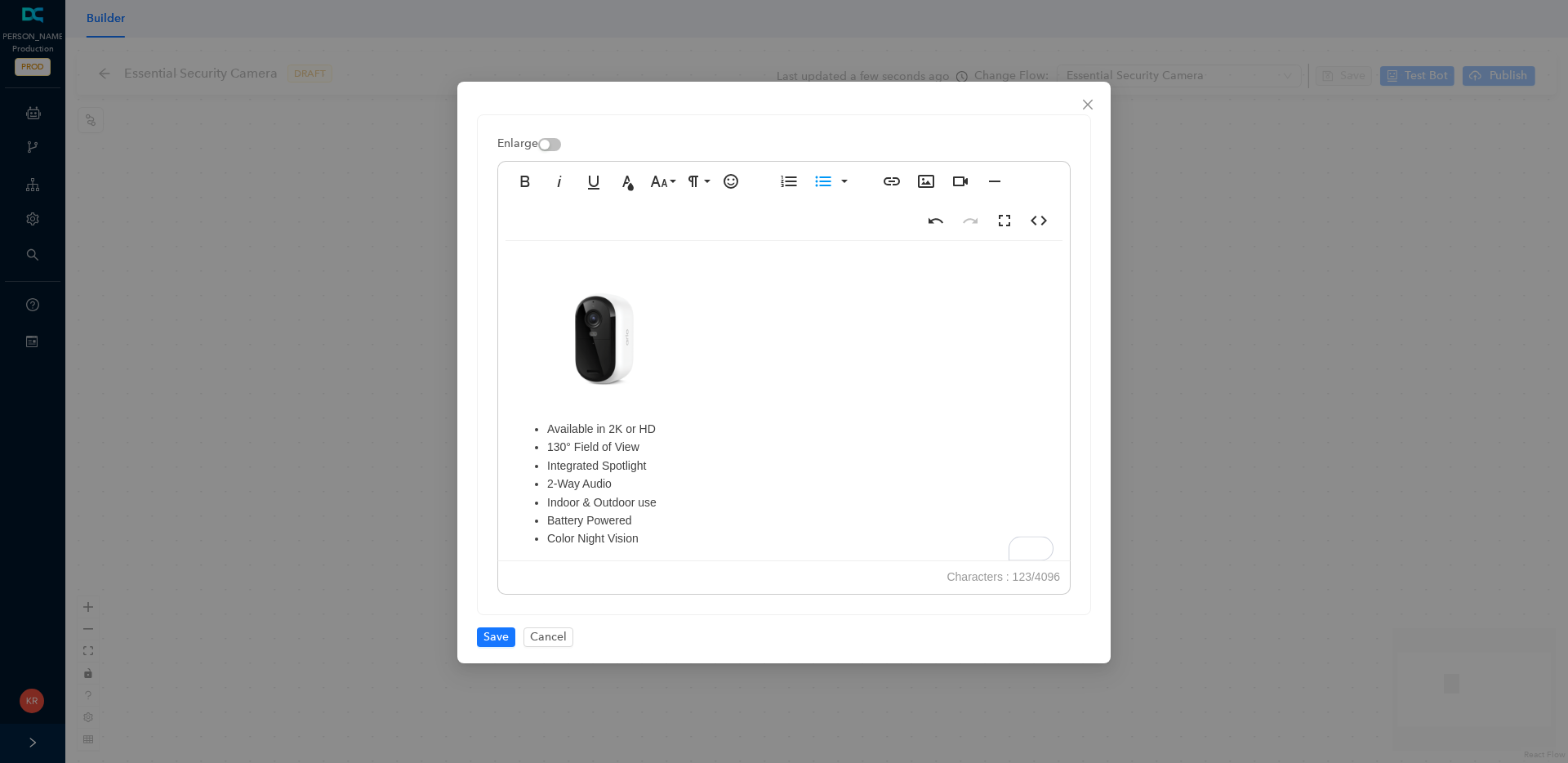
click at [611, 346] on img "To enrich screen reader interactions, please activate Accessibility in Grammarl…" at bounding box center [596, 339] width 164 height 163
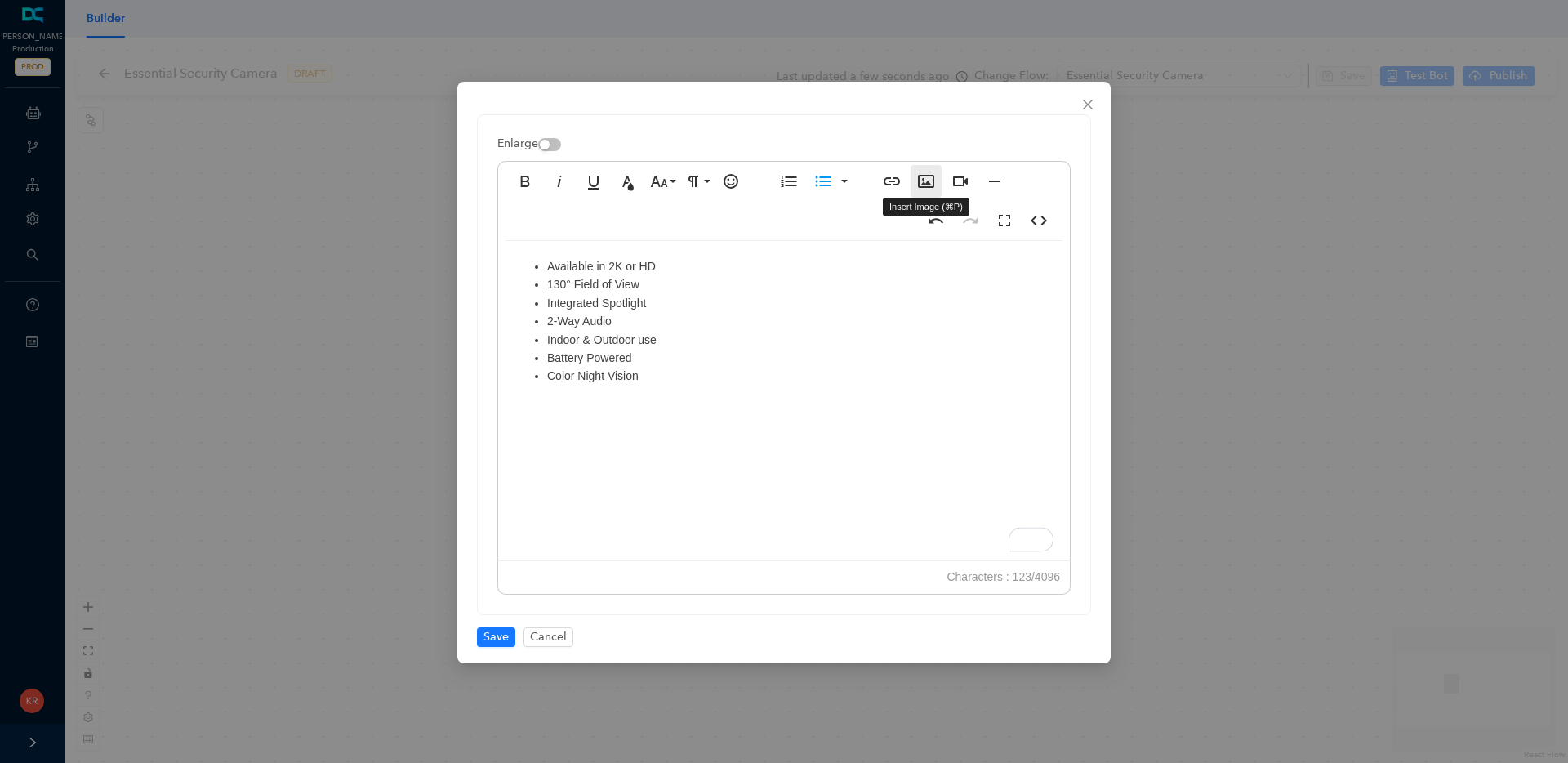
click at [923, 178] on icon "button" at bounding box center [926, 181] width 19 height 19
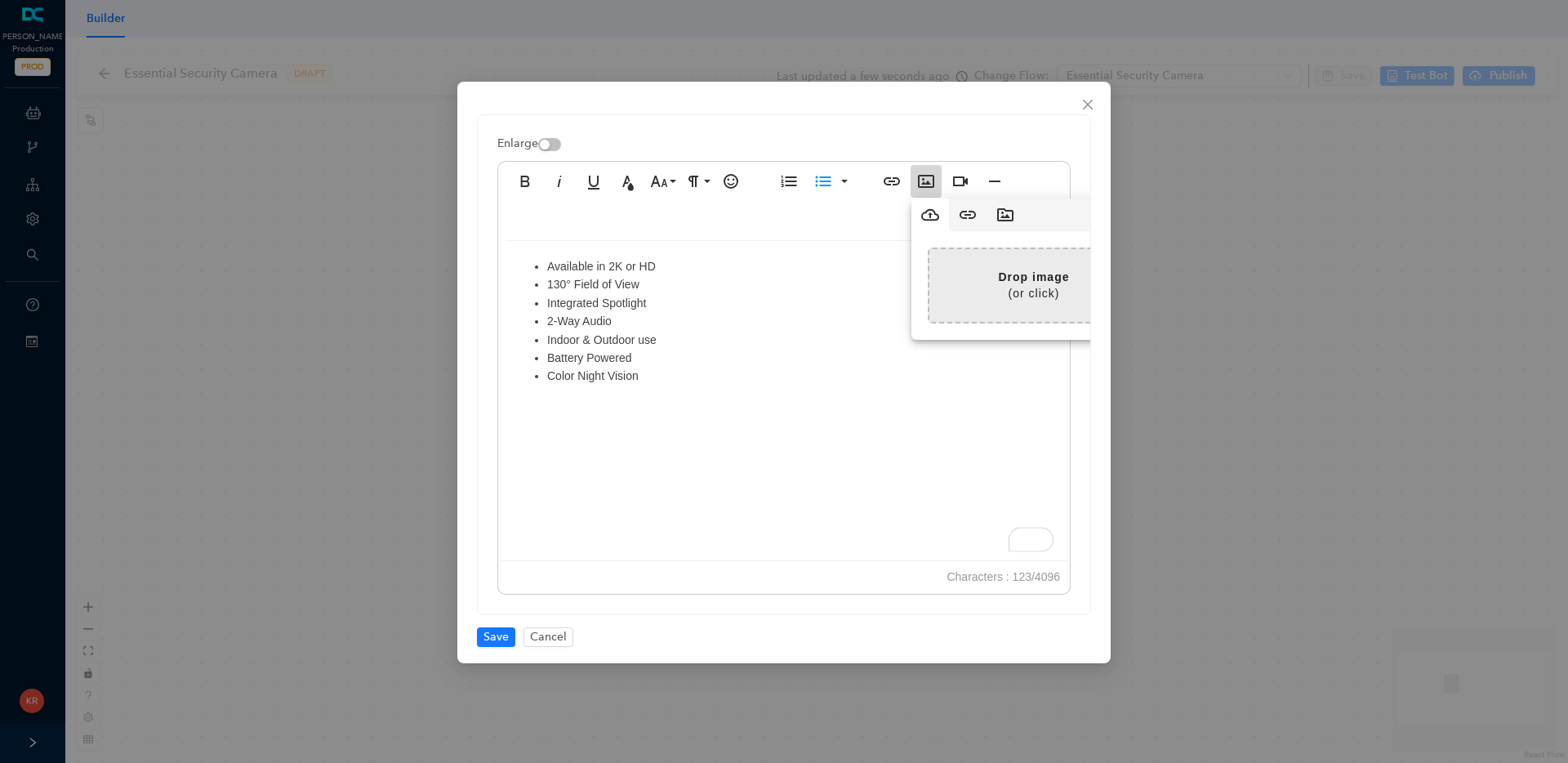
click at [1012, 277] on input "file" at bounding box center [615, 285] width 1046 height 73
type input "C:\fakepath\Essential Security Plug In_VMC2081_VMC3081_1-Cam.png"
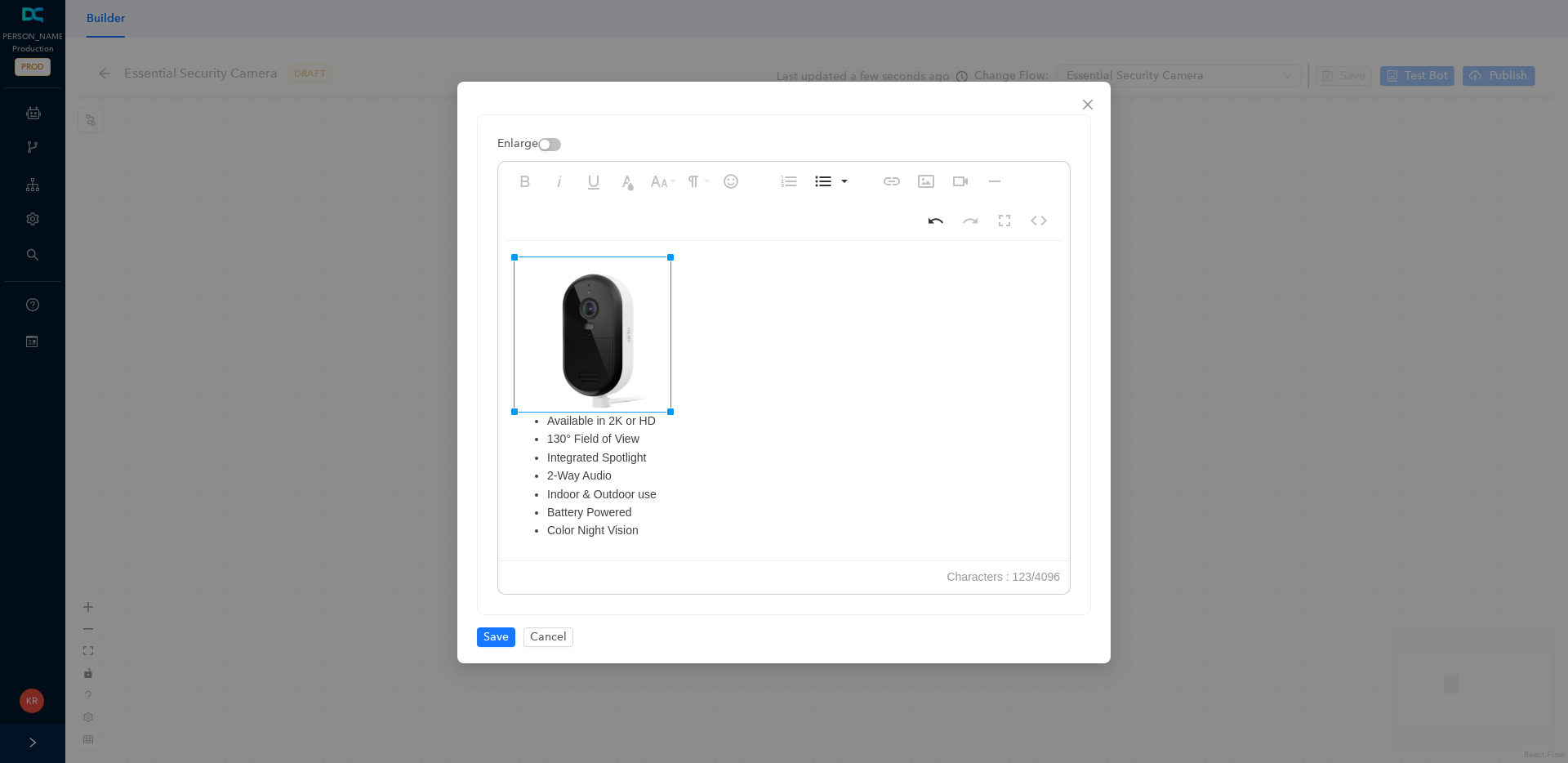
drag, startPoint x: 757, startPoint y: 257, endPoint x: 669, endPoint y: 286, distance: 92.7
click at [800, 325] on div "Available in 2K or HD 130° Field of View Integrated Spotlight 2-Way Audio Indoo…" at bounding box center [784, 405] width 572 height 329
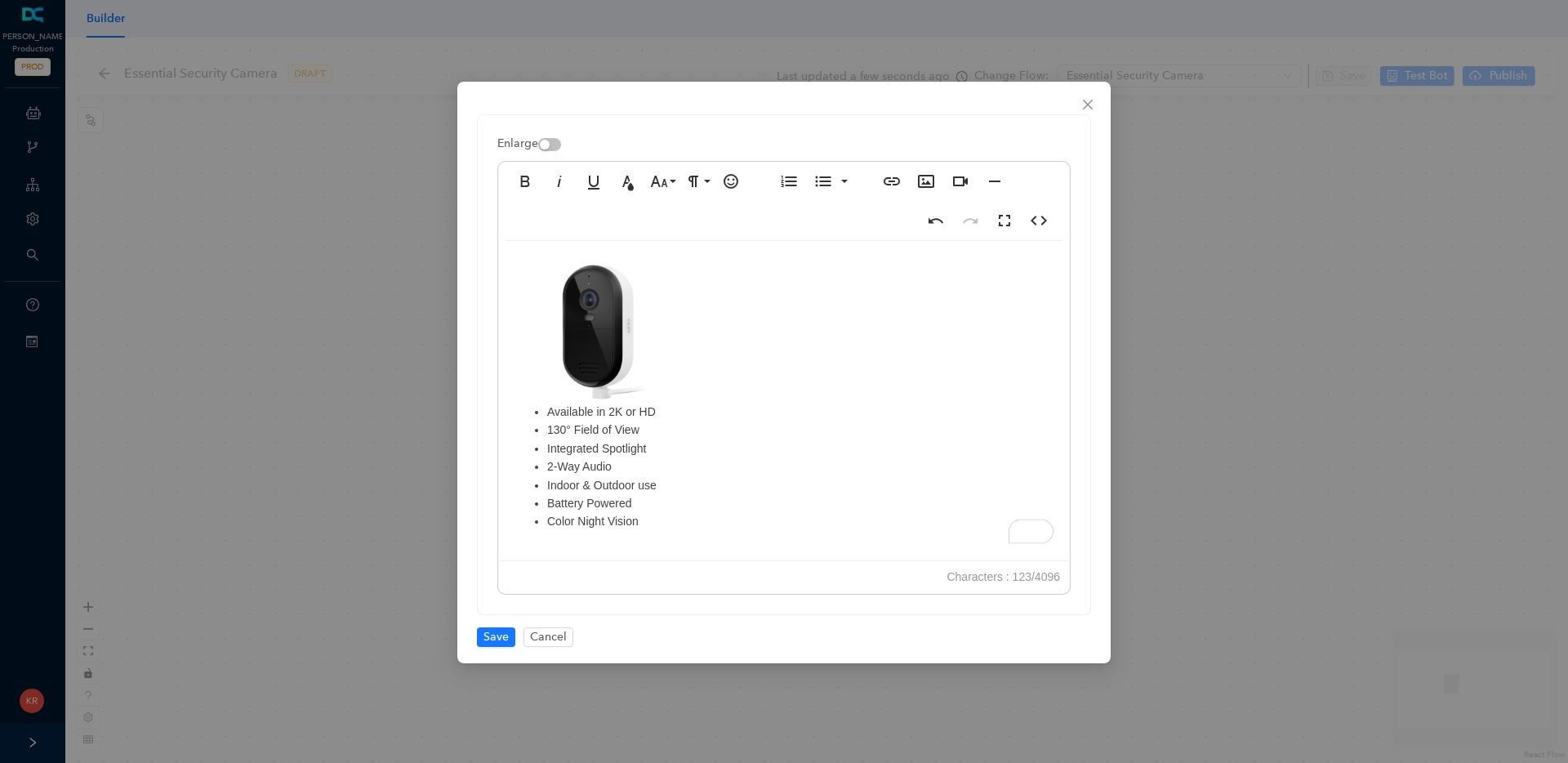
scroll to position [0, 0]
click at [497, 639] on span "Save" at bounding box center [496, 637] width 25 height 18
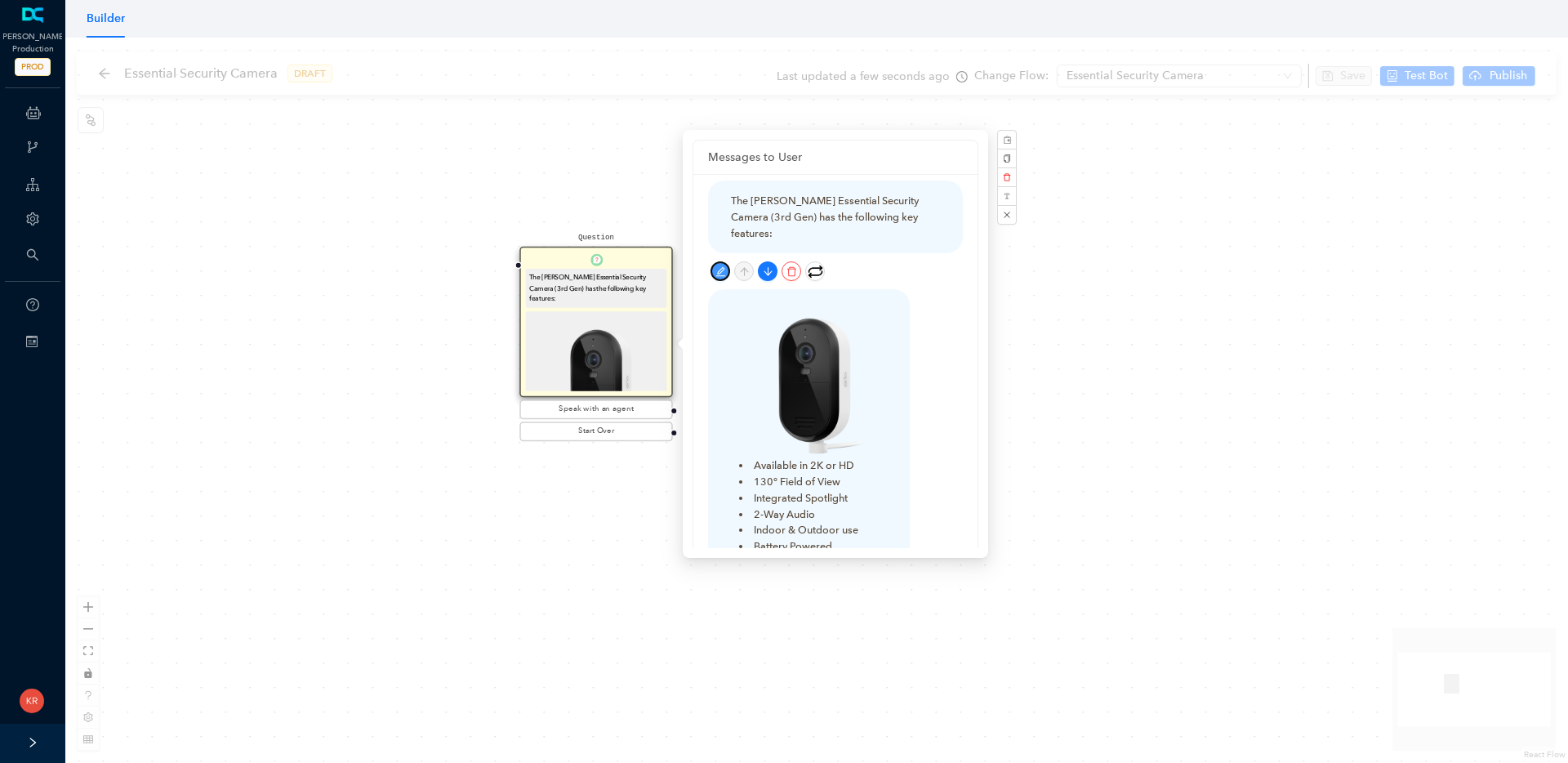
click at [718, 267] on icon "edit" at bounding box center [720, 271] width 11 height 11
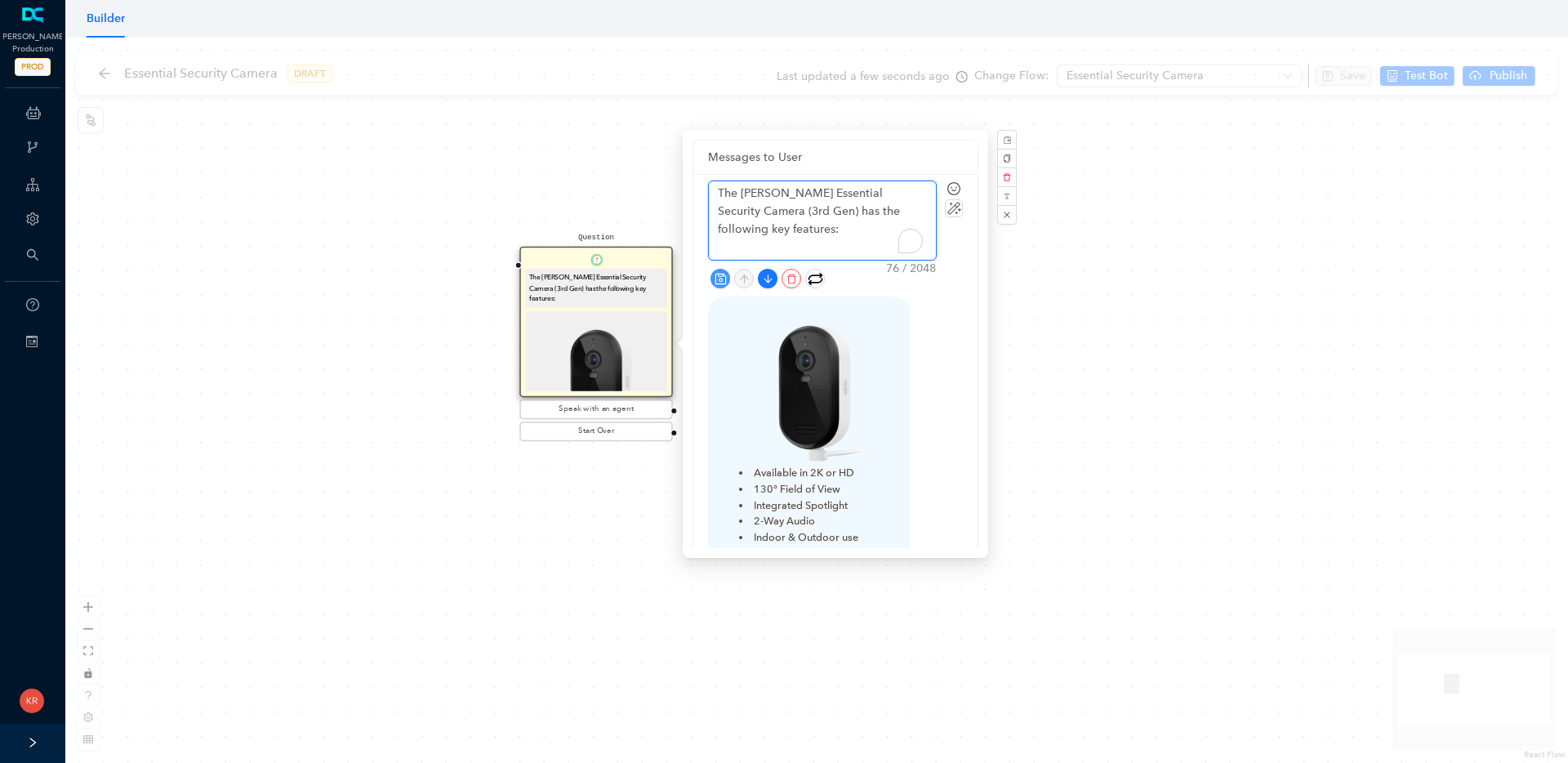
click at [743, 209] on textarea "The Arlo Essential Security Camera (3rd Gen) has the following key features:" at bounding box center [823, 220] width 227 height 79
type textarea "The Arlo Essential Security Camera (3rd Gen has the following key features:"
type textarea "The Arlo Essential Security Camera (3rd Ge has the following key features:"
type textarea "The Arlo Essential Security Camera (3rd G has the following key features:"
type textarea "The Arlo Essential Security Camera (3rd has the following key features:"
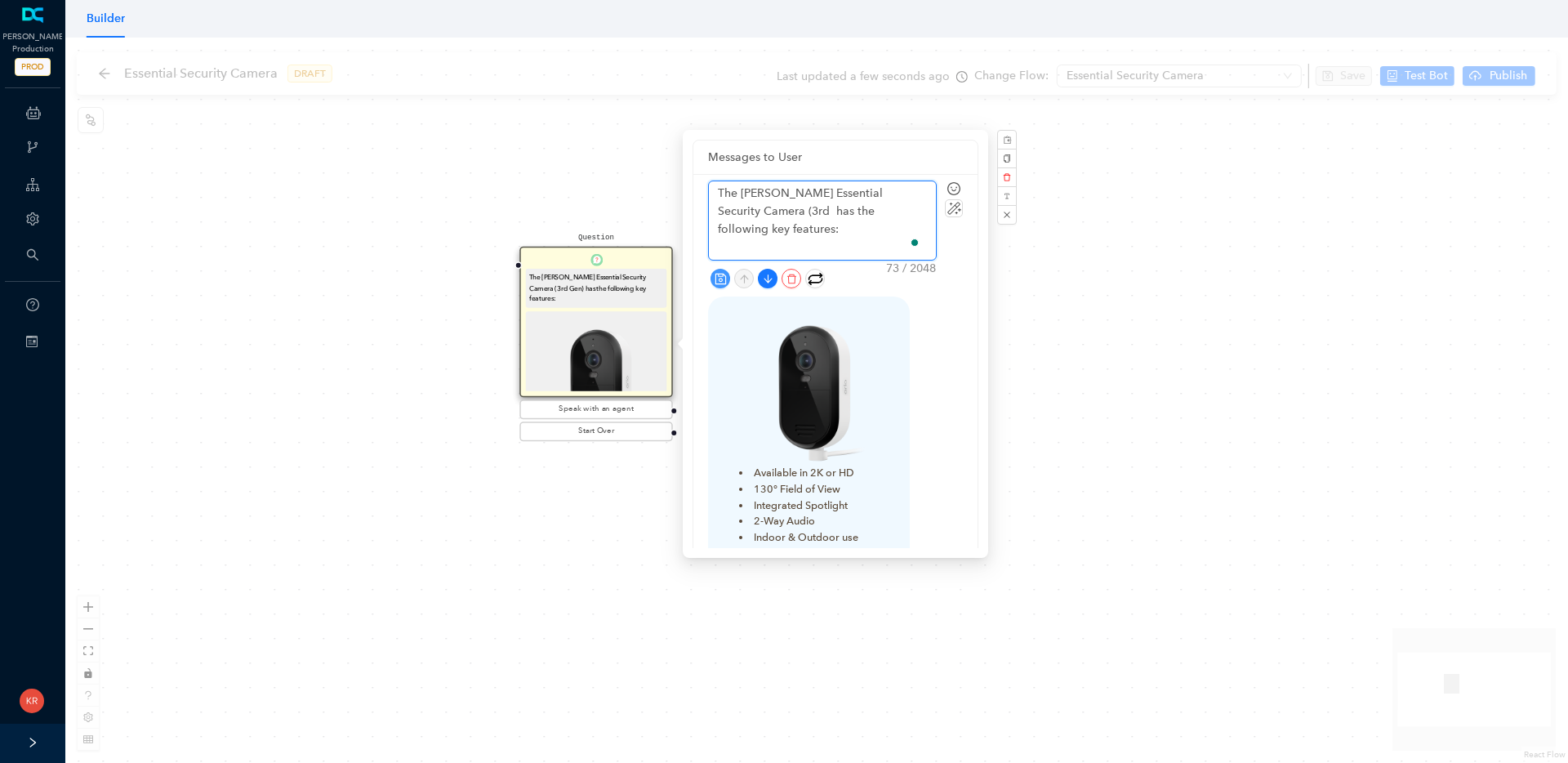
type textarea "The Arlo Essential Security Camera (3rd has the following key features:"
type textarea "The Arlo Essential Security Camera (3r has the following key features:"
type textarea "The Arlo Essential Security Camera (3 has the following key features:"
type textarea "The Arlo Essential Security Camera ( has the following key features:"
type textarea "The Arlo Essential Security Camera has the following key features:"
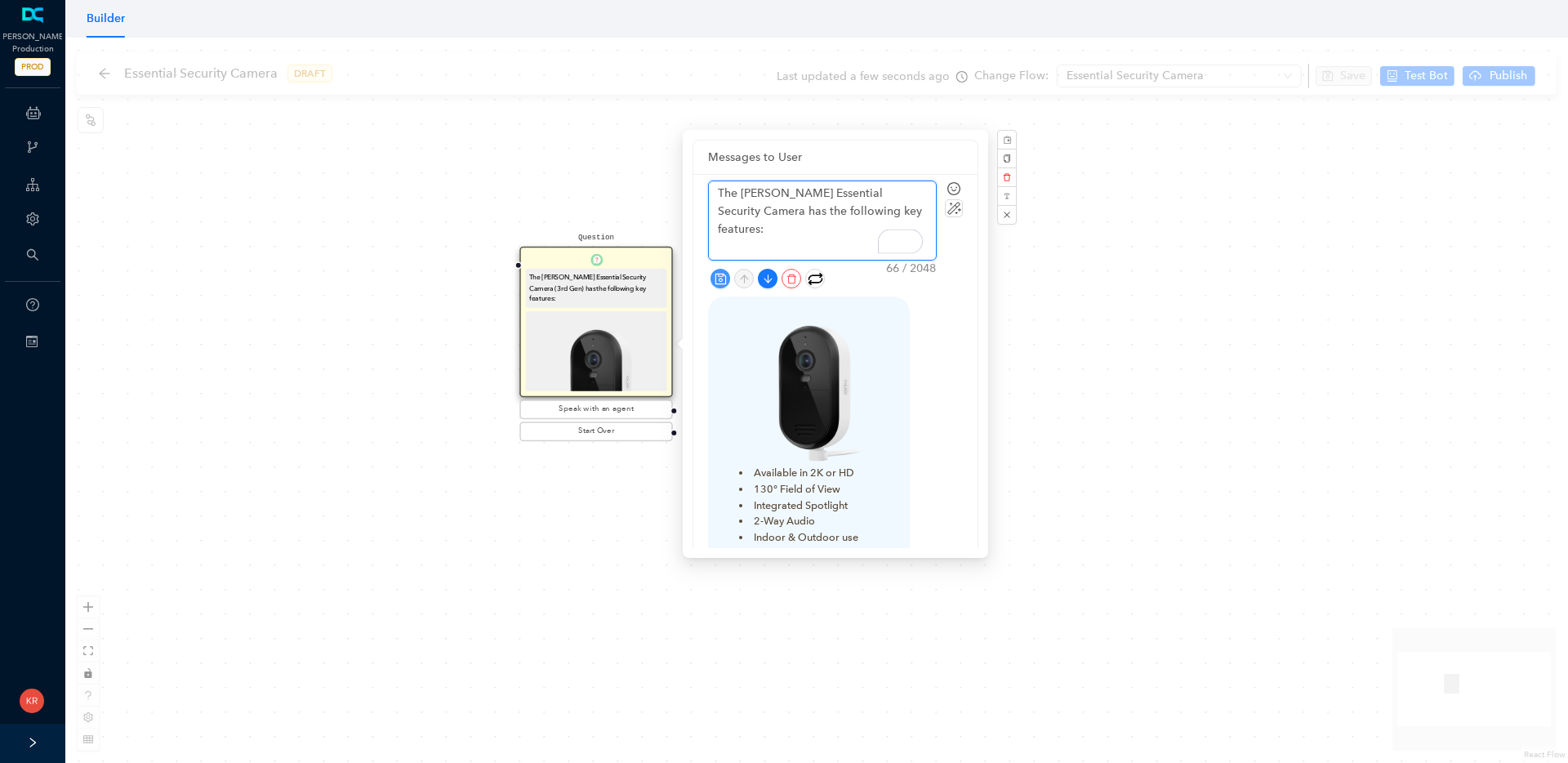
type textarea "The [PERSON_NAME] Essential Security Camera has the following key features:"
click at [724, 283] on icon "save" at bounding box center [720, 278] width 11 height 11
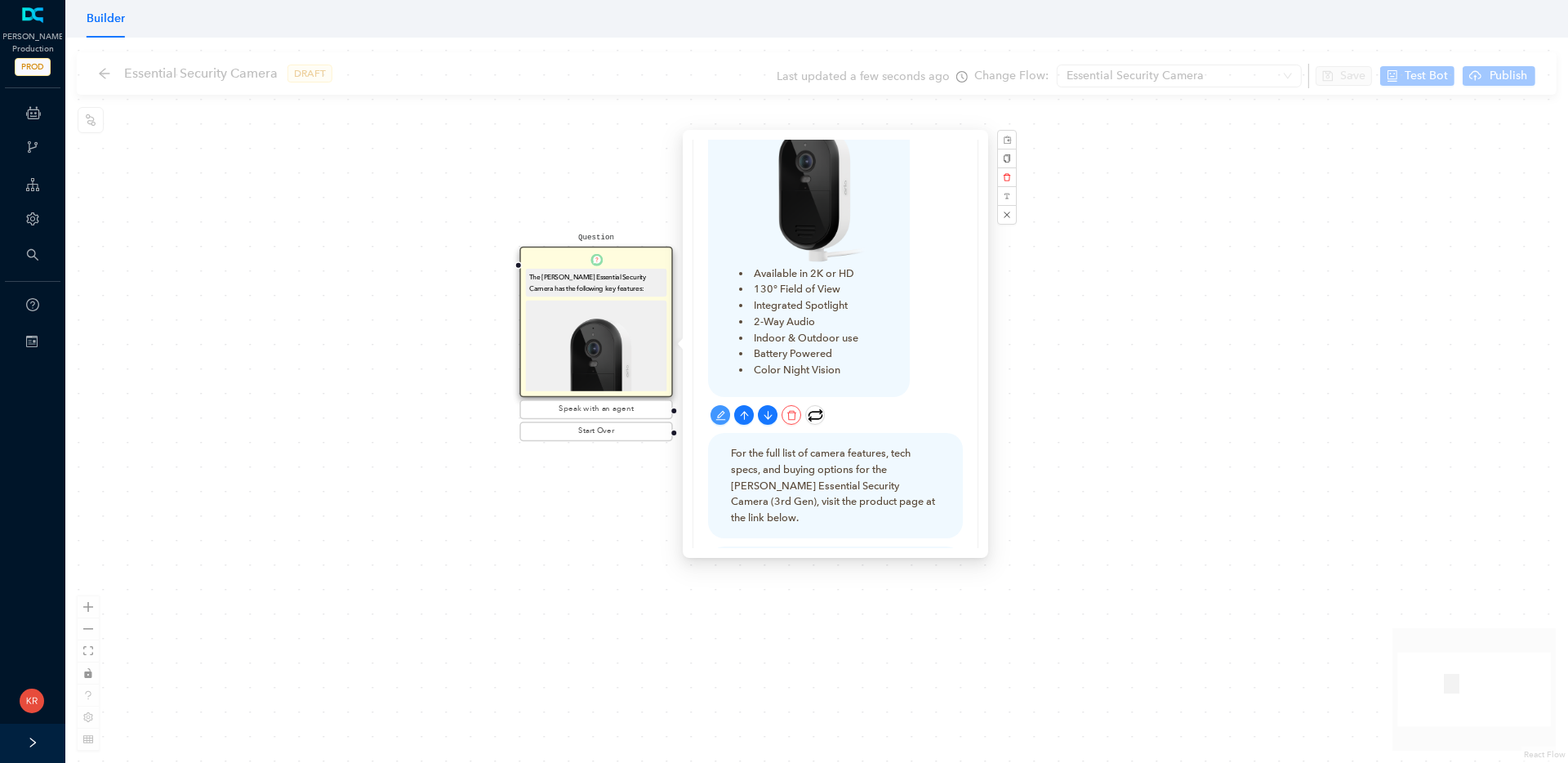
scroll to position [252, 0]
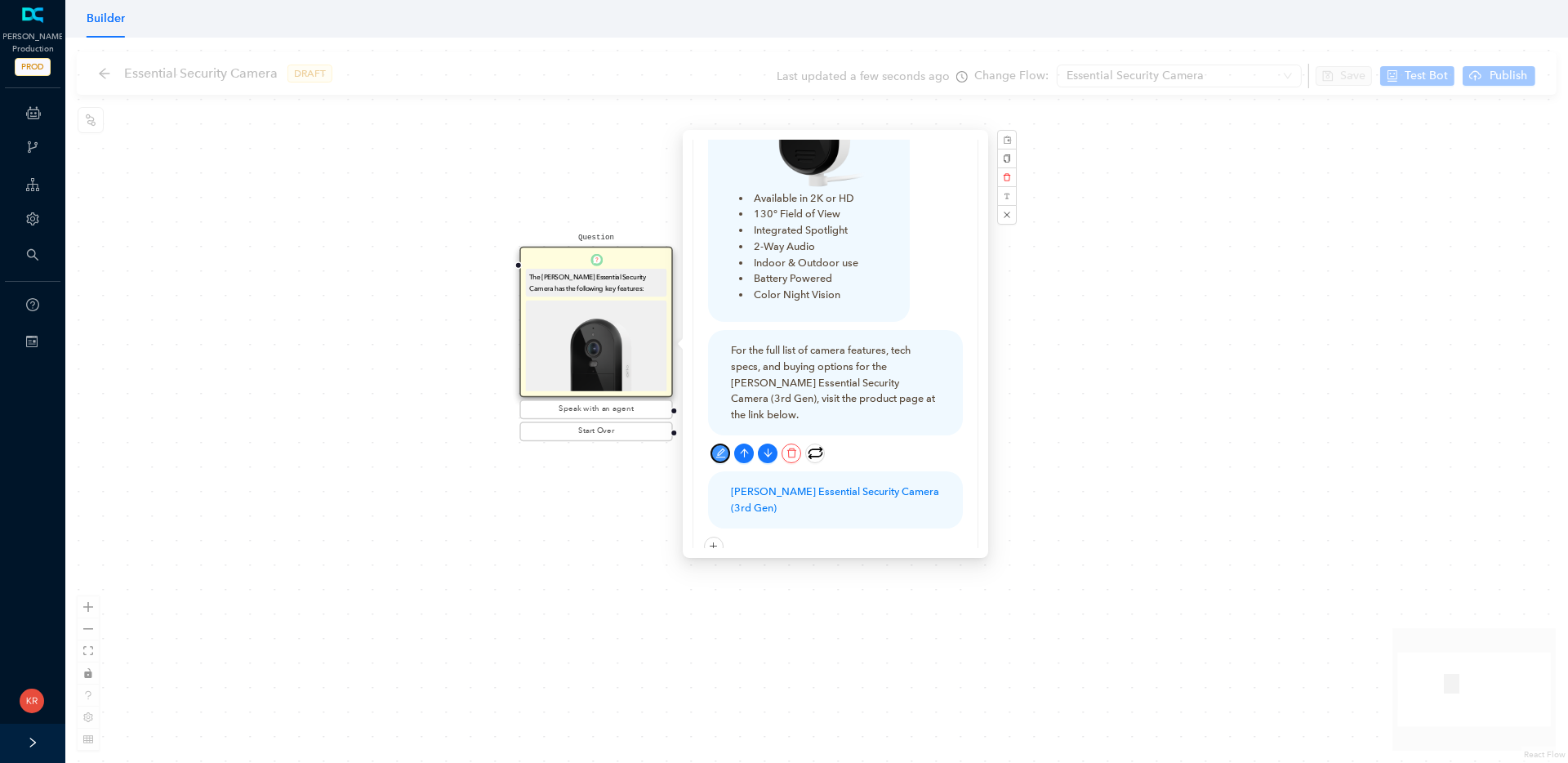
click at [725, 448] on icon "edit" at bounding box center [720, 453] width 11 height 11
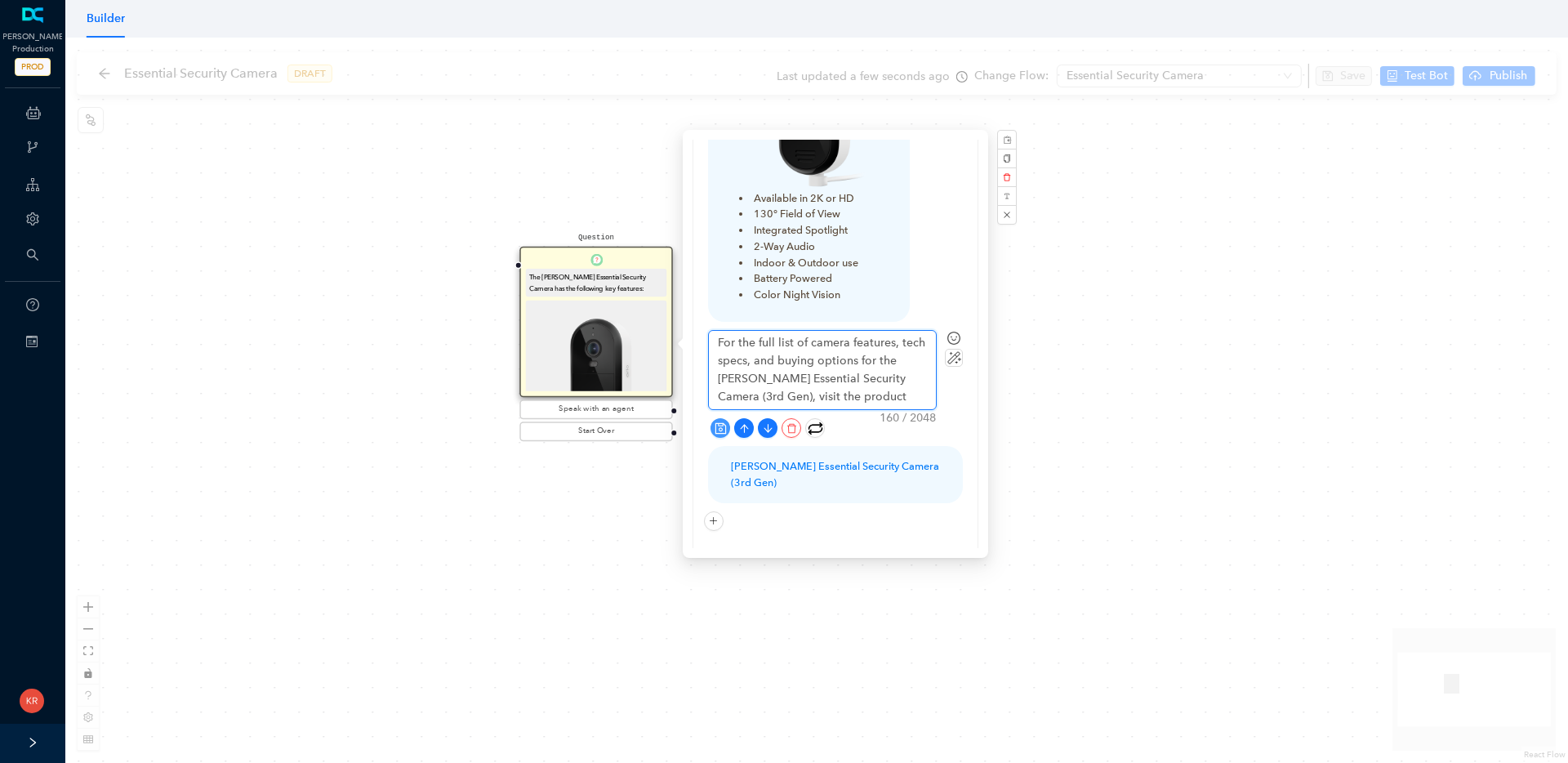
click at [906, 378] on textarea "For the full list of camera features, tech specs, and buying options for the Ar…" at bounding box center [823, 369] width 227 height 79
type textarea "For the full list of camera features, tech specs, and buying options for the Ar…"
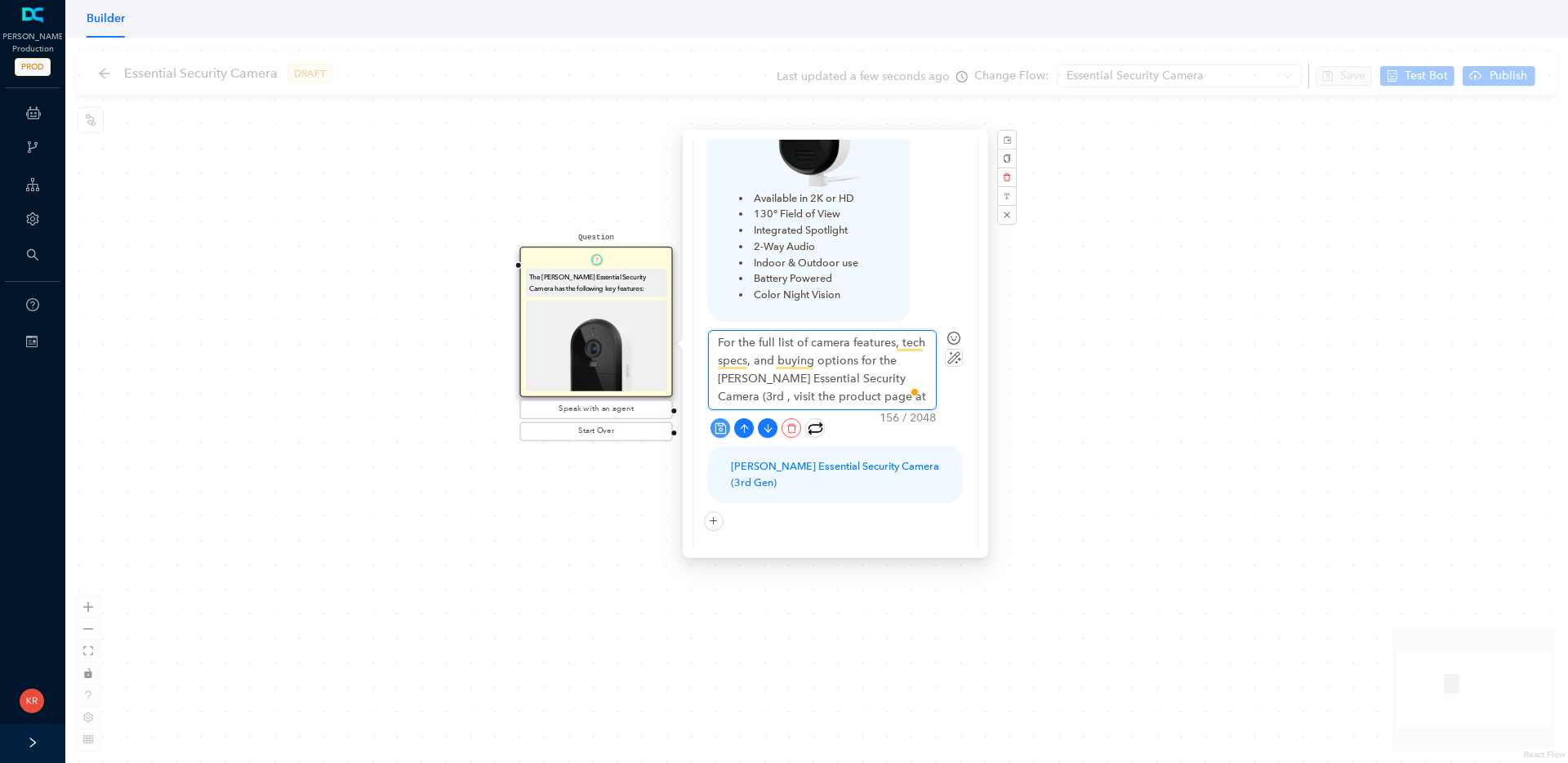
type textarea "For the full list of camera features, tech specs, and buying options for the Ar…"
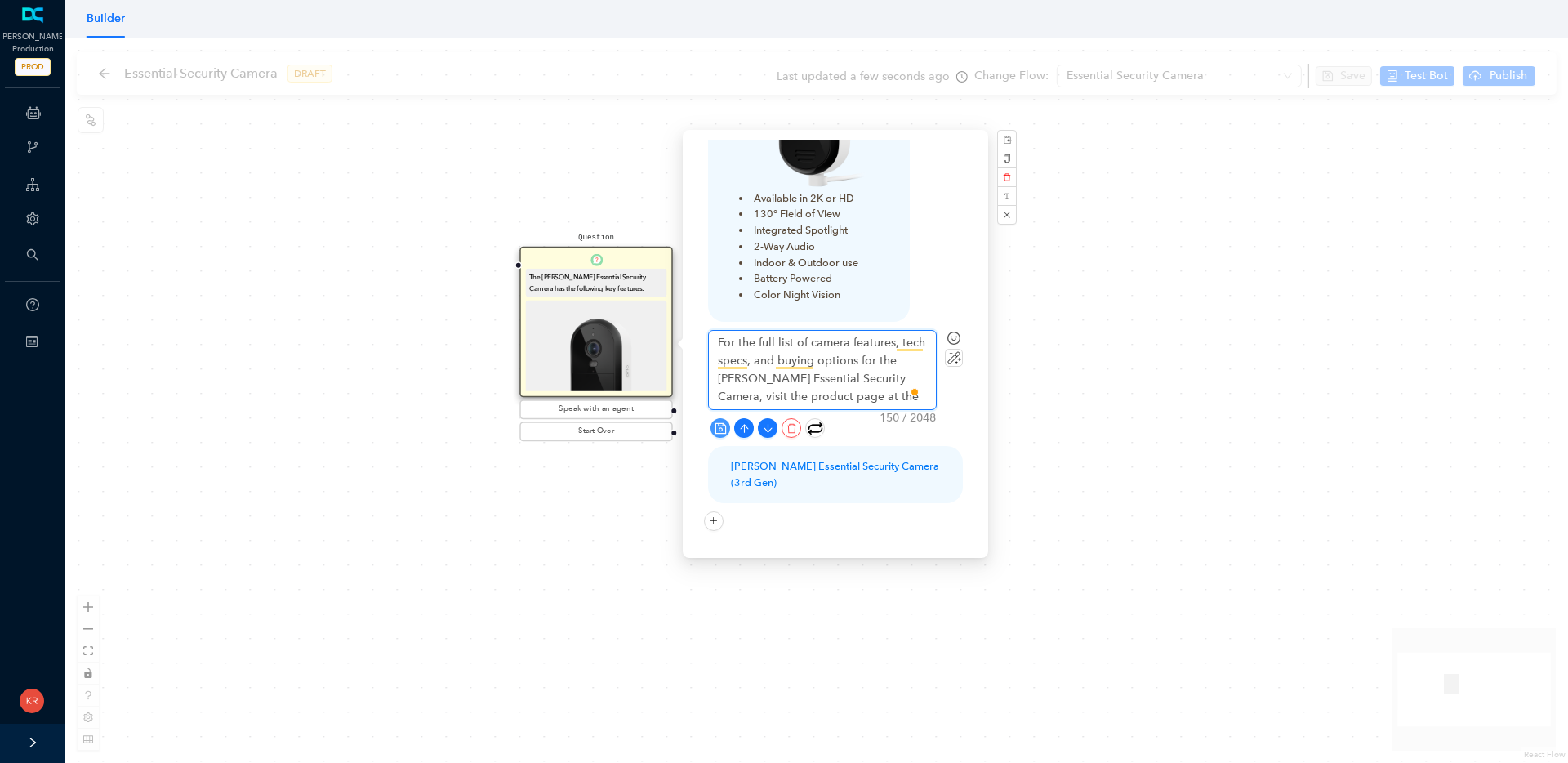
type textarea "For the full list of camera features, tech specs, and buying options for the [P…"
click at [711, 427] on button "button" at bounding box center [720, 429] width 19 height 19
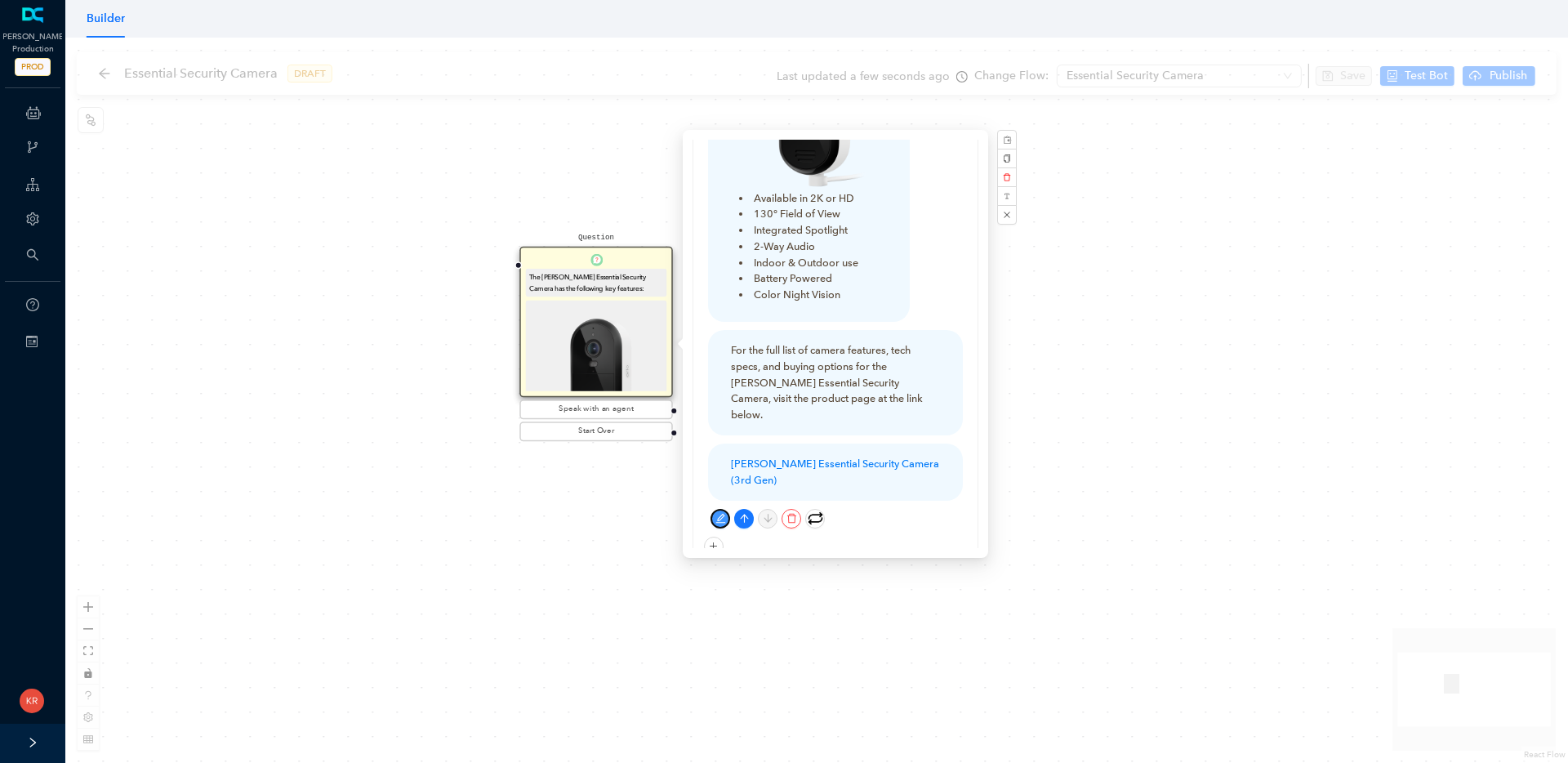
click at [722, 513] on icon "edit" at bounding box center [720, 518] width 11 height 11
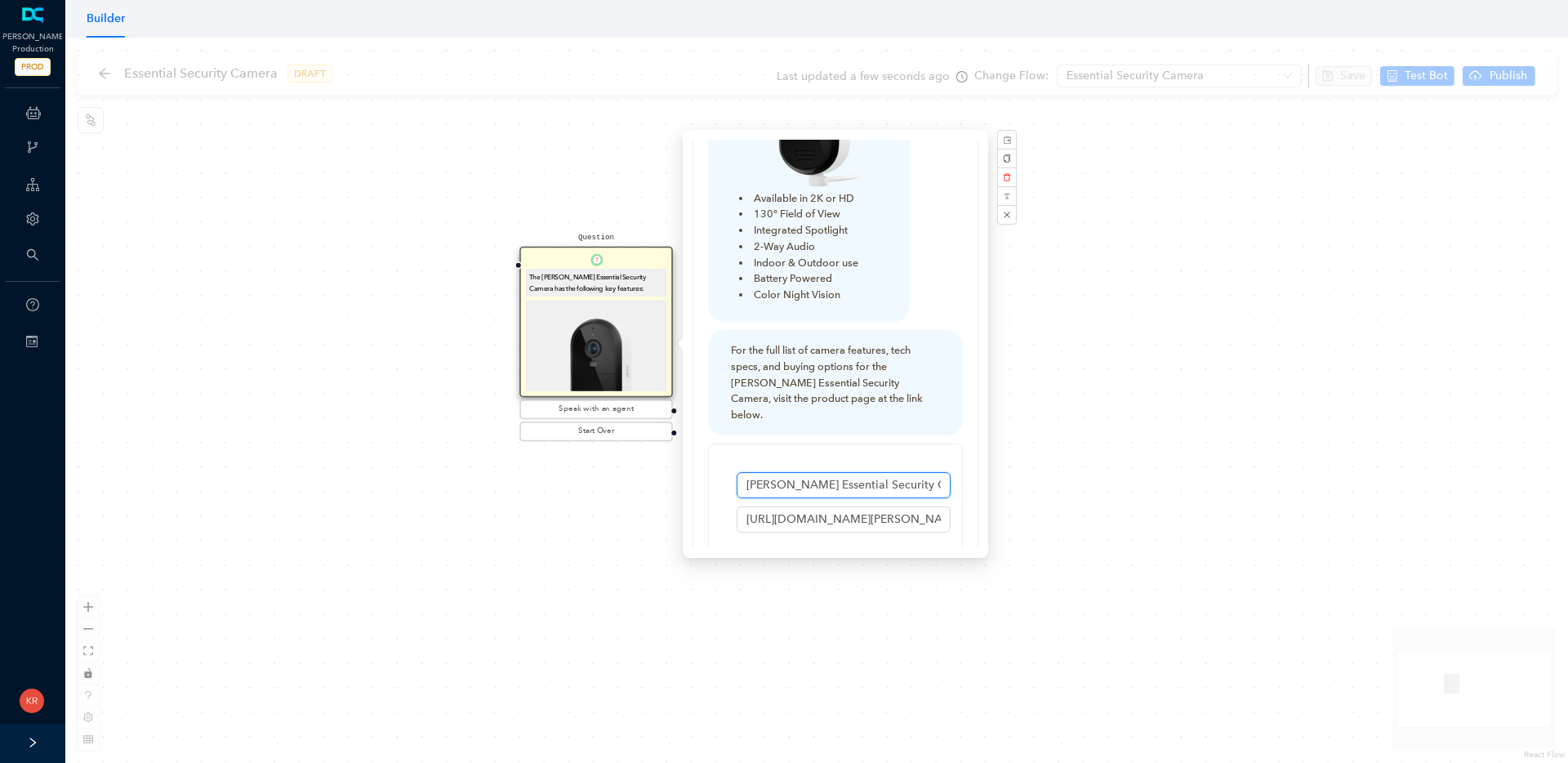
drag, startPoint x: 908, startPoint y: 468, endPoint x: 981, endPoint y: 474, distance: 73.2
click at [981, 474] on div "Messages to User The Arlo Essential Security Camera has the following key featu…" at bounding box center [835, 344] width 305 height 429
drag, startPoint x: 908, startPoint y: 468, endPoint x: 970, endPoint y: 469, distance: 62.0
click at [970, 469] on div "The Arlo Essential Security Camera has the following key features: Available in…" at bounding box center [835, 322] width 284 height 799
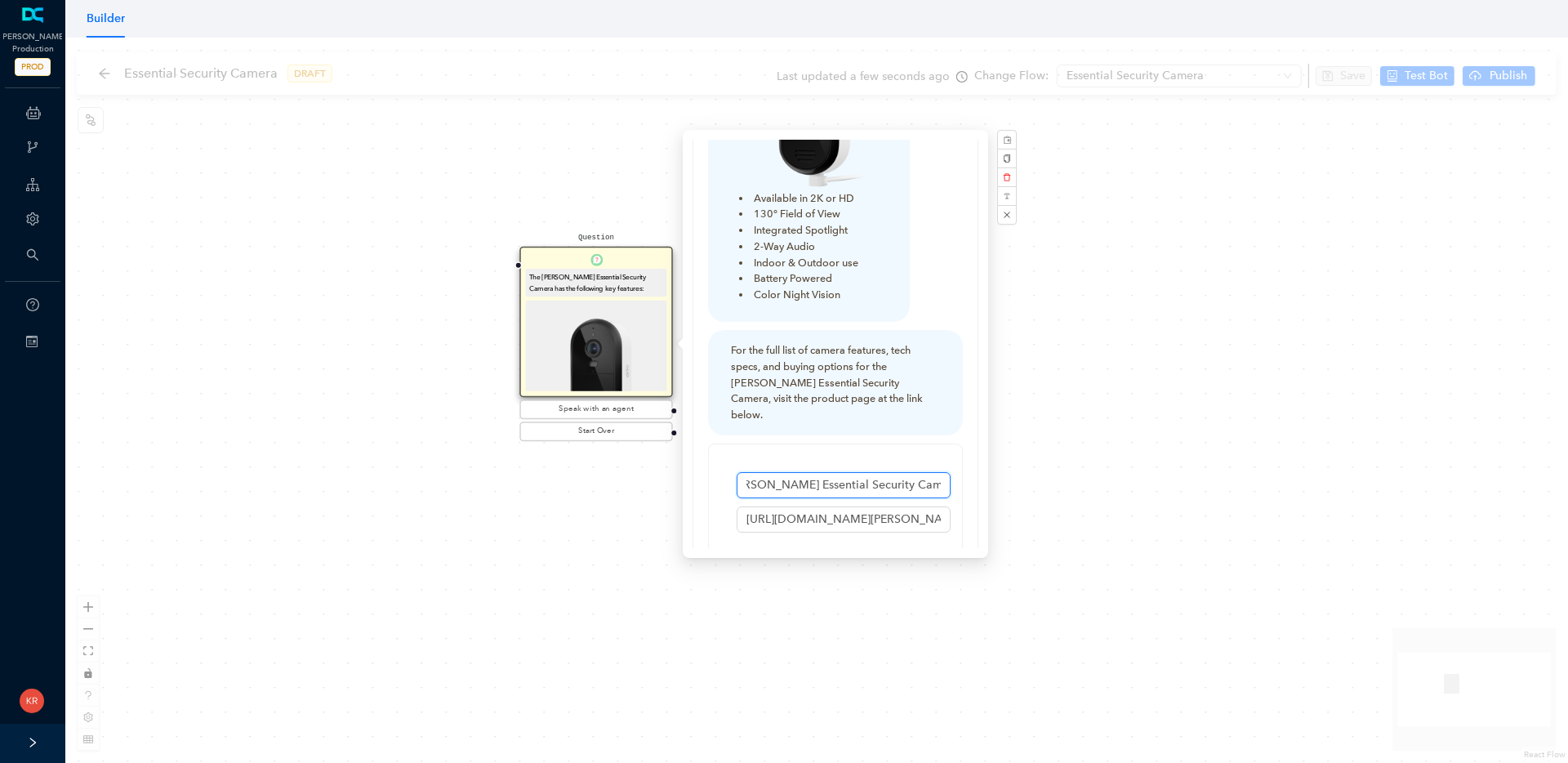
scroll to position [0, 0]
type input "[PERSON_NAME] Essential Security Camera"
click at [782, 507] on input "https://us.arlo.com/collections/security-cameras/products/arlo-essential-batter…" at bounding box center [843, 520] width 214 height 26
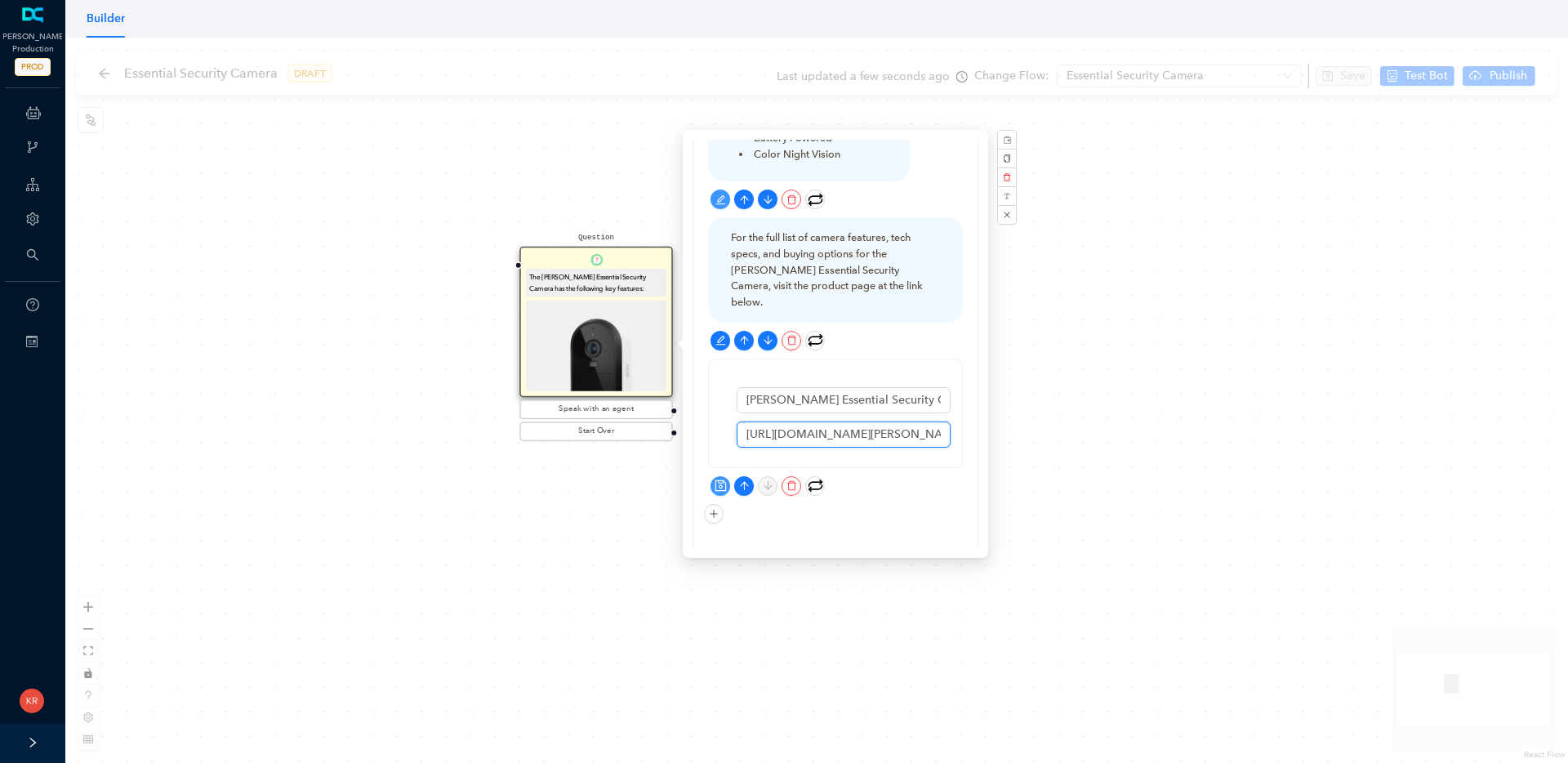
scroll to position [403, 0]
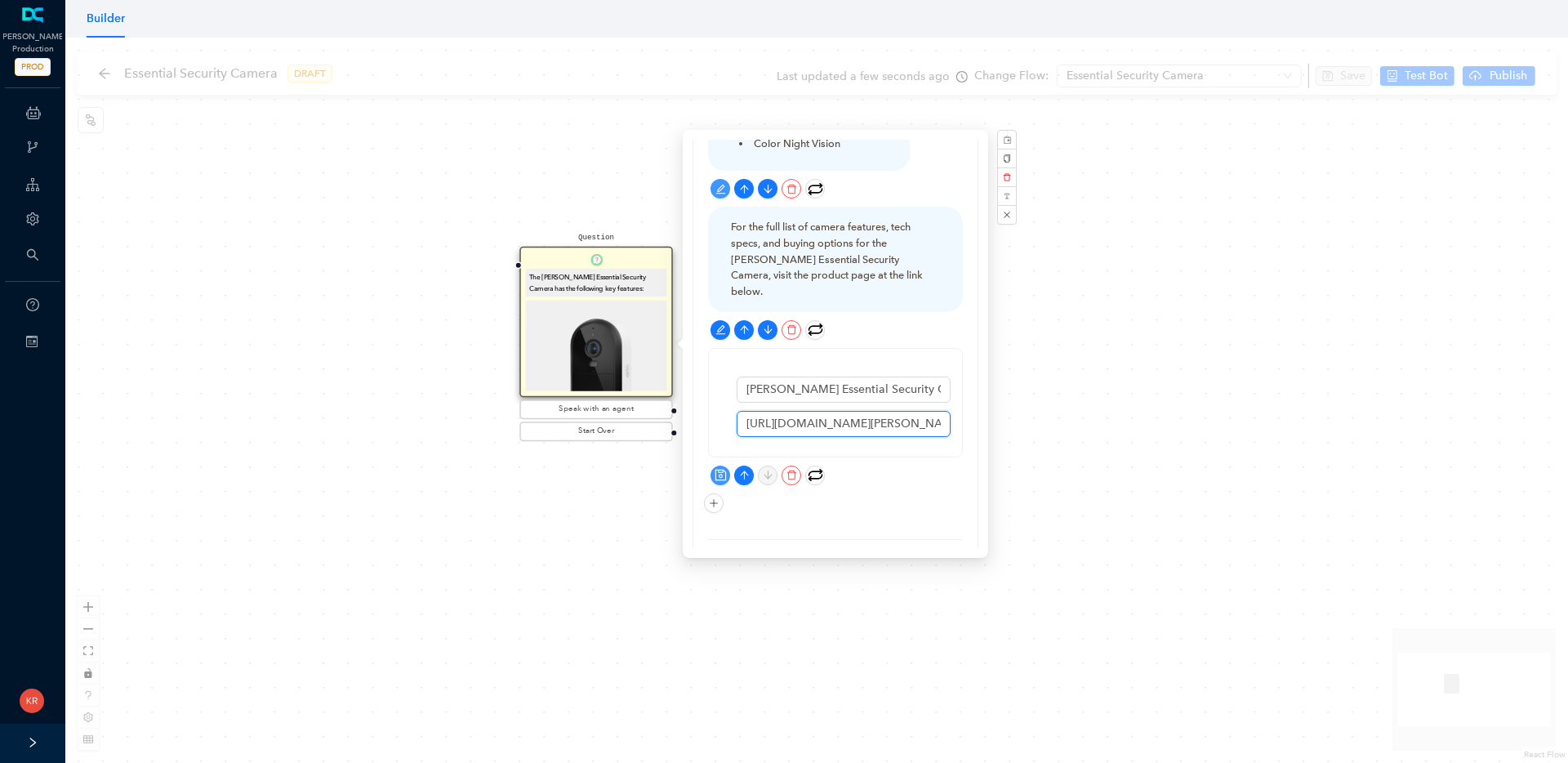
click at [809, 411] on input "https://us.arlo.com/collections/security-cameras/products/arlo-essential-batter…" at bounding box center [843, 424] width 214 height 26
paste input "v2?variant=50731202478399"
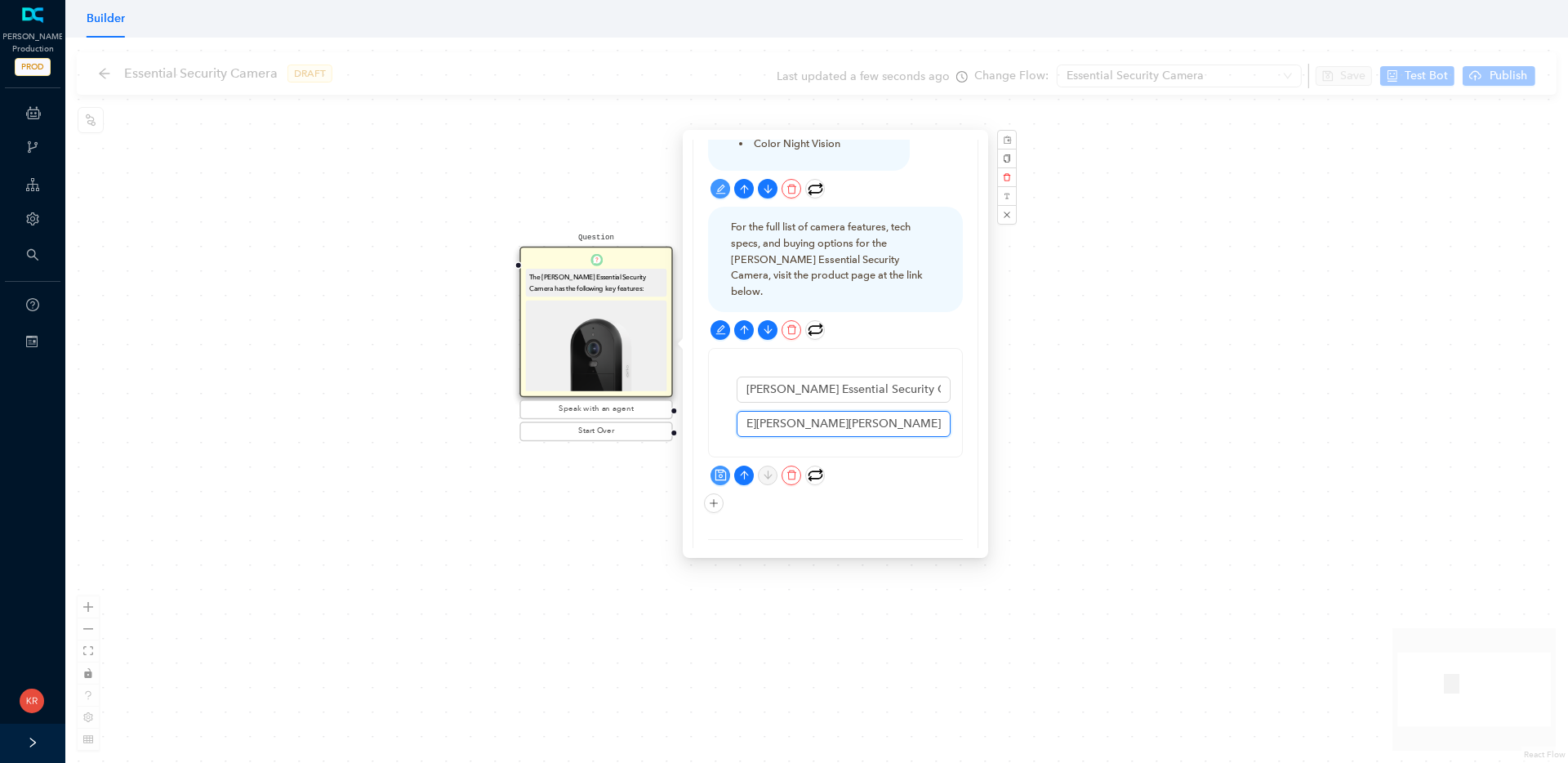
type input "https://us.arlo.com/collections/security-cameras/products/arlo-essential-v2?var…"
click at [723, 469] on icon "save" at bounding box center [721, 475] width 13 height 13
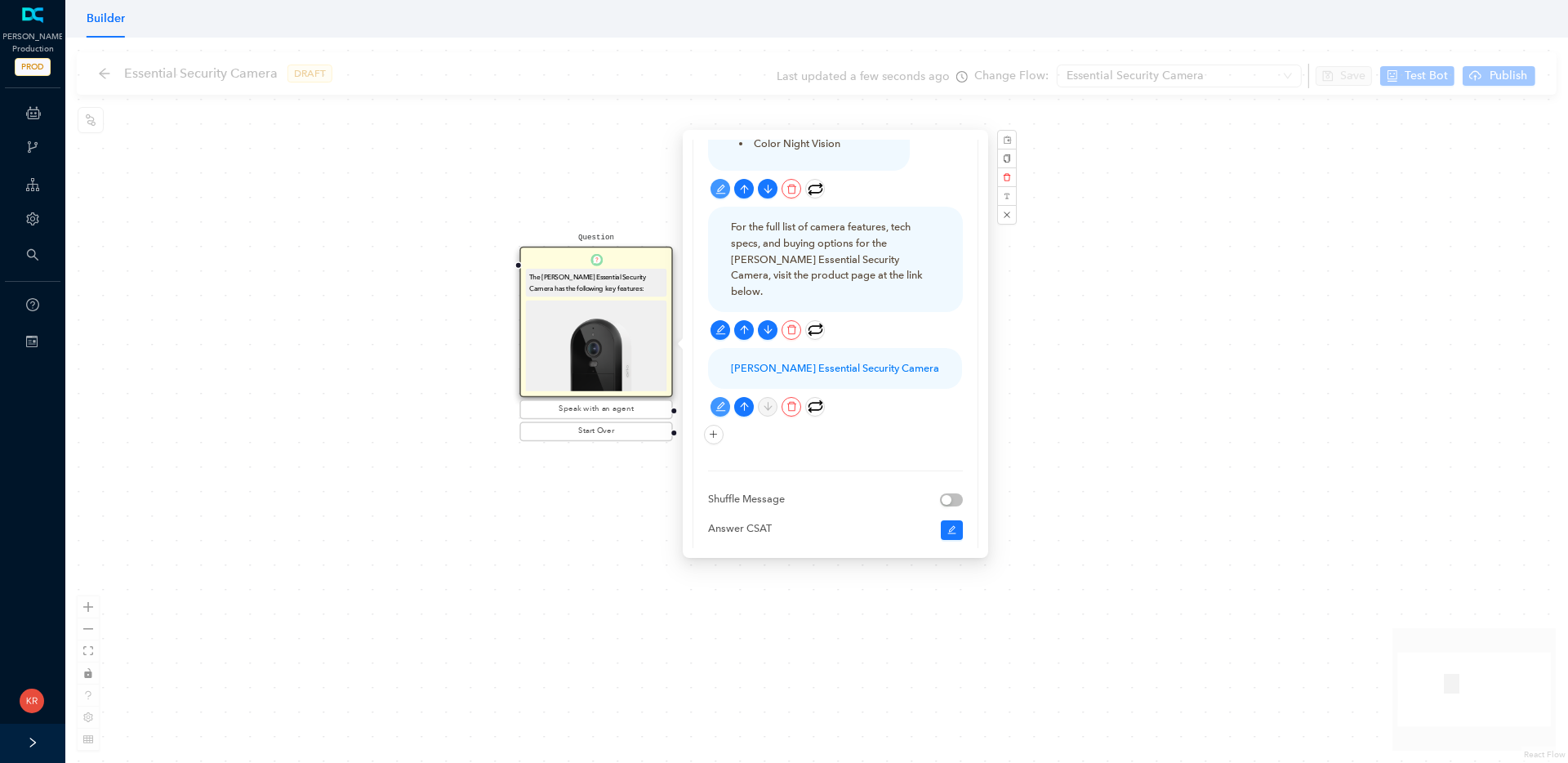
click at [1088, 391] on div "Question The Arlo Essential Security Camera has the following key features: Ava…" at bounding box center [816, 400] width 1503 height 726
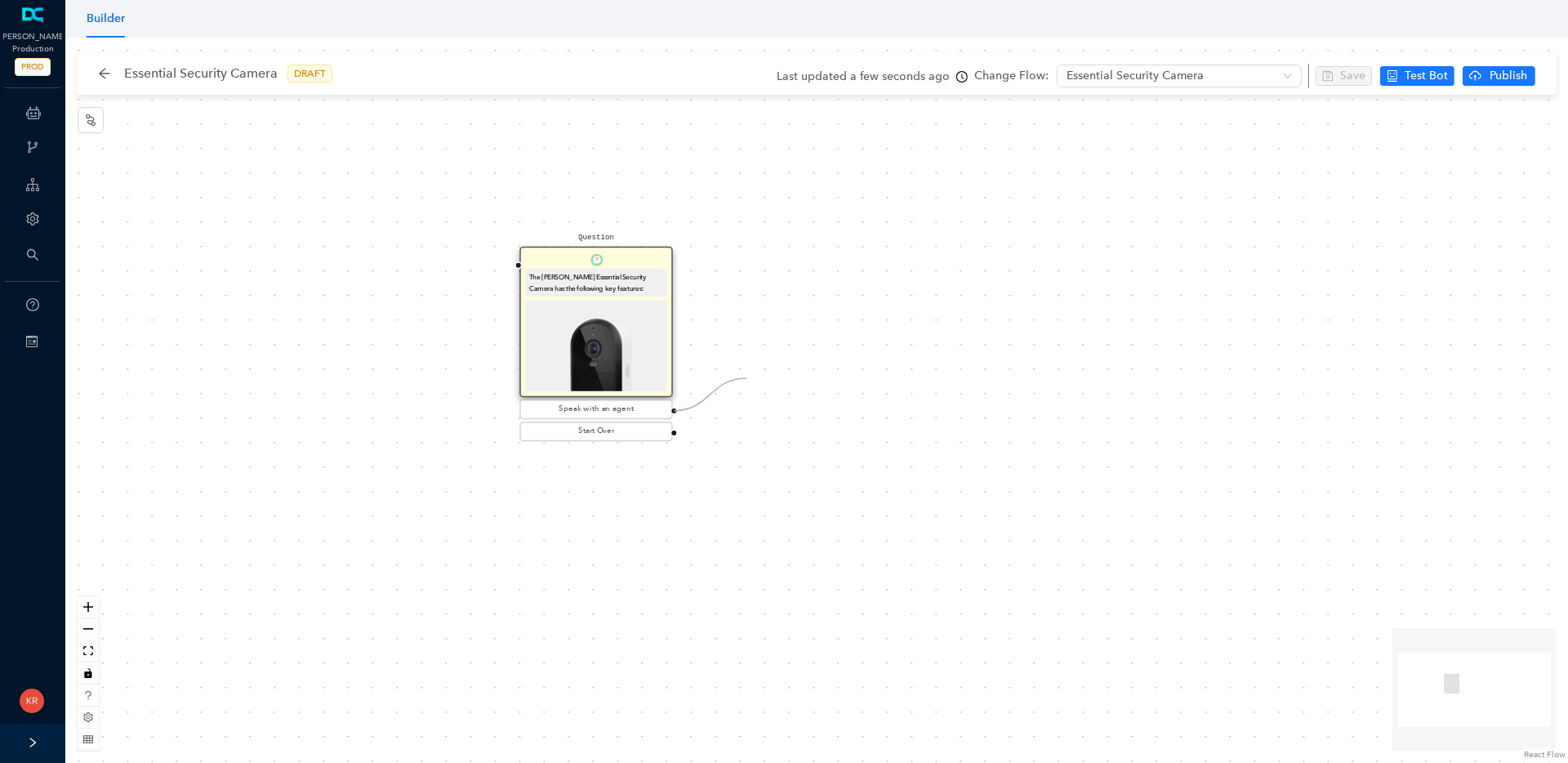
drag, startPoint x: 674, startPoint y: 409, endPoint x: 819, endPoint y: 332, distance: 164.2
click at [808, 339] on div "Question The Arlo Essential Security Camera has the following key features: Ava…" at bounding box center [816, 400] width 1503 height 726
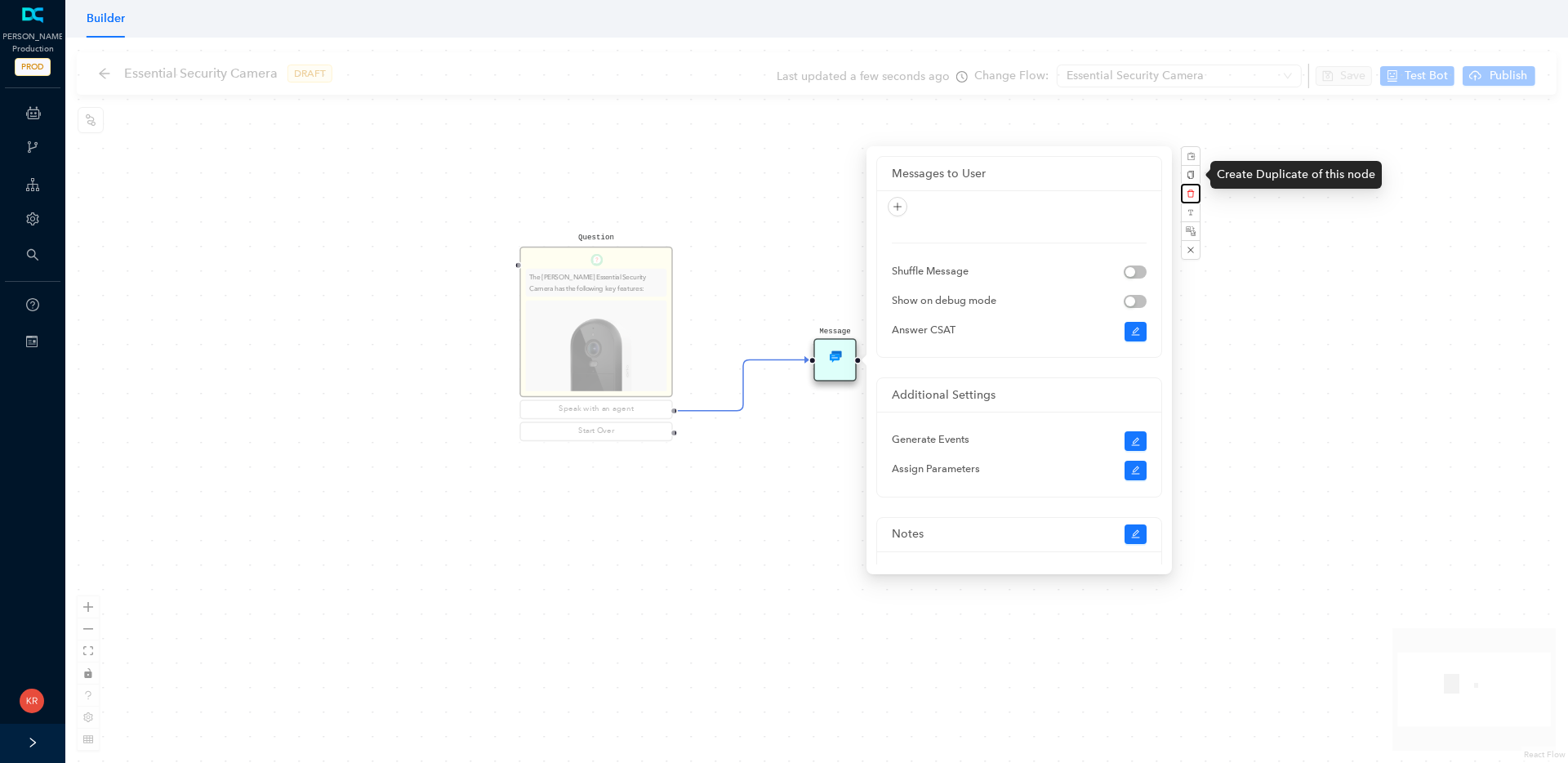
click at [1192, 191] on icon "delete" at bounding box center [1192, 194] width 8 height 8
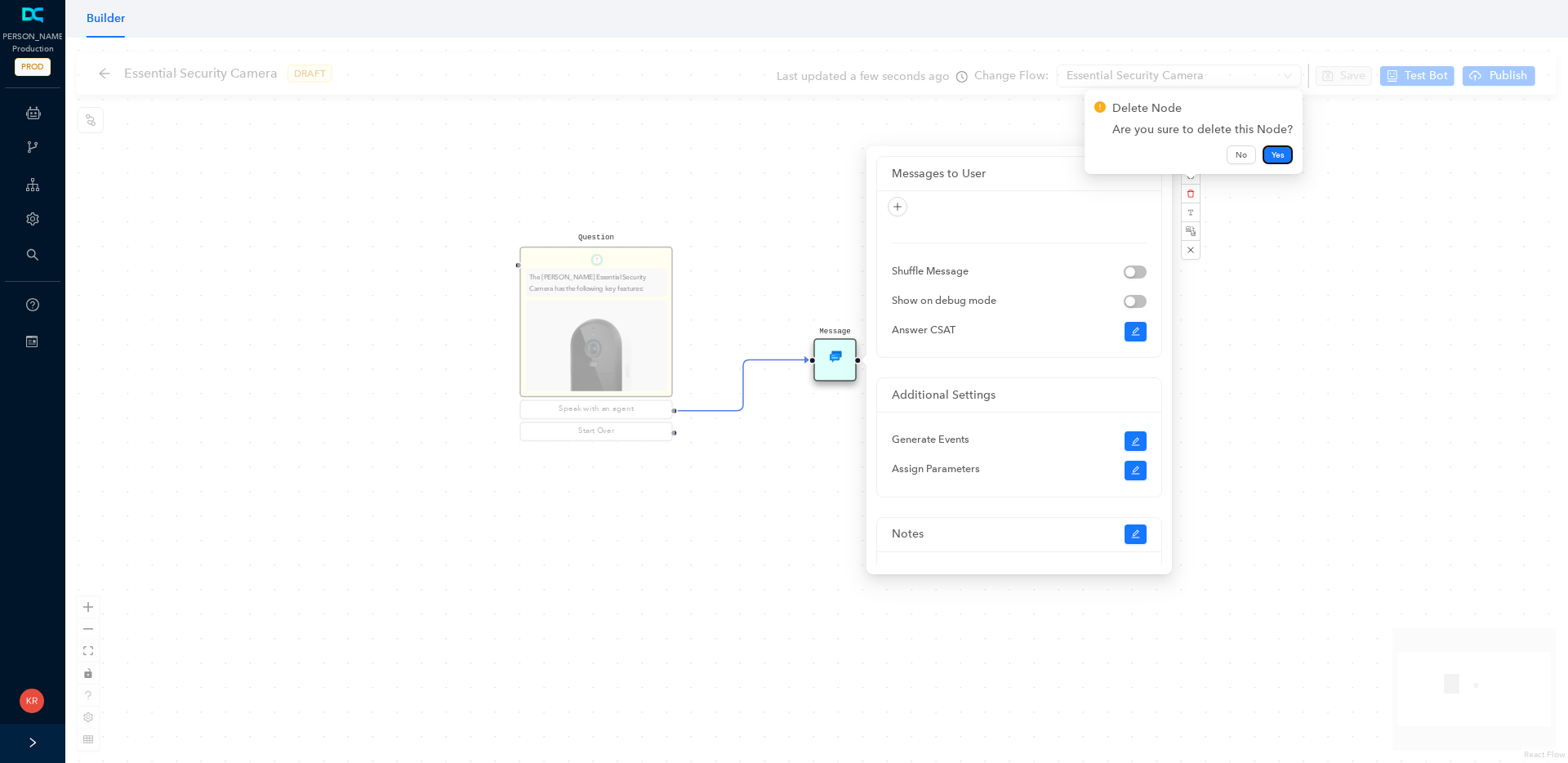
click at [1271, 154] on span "Yes" at bounding box center [1277, 154] width 13 height 13
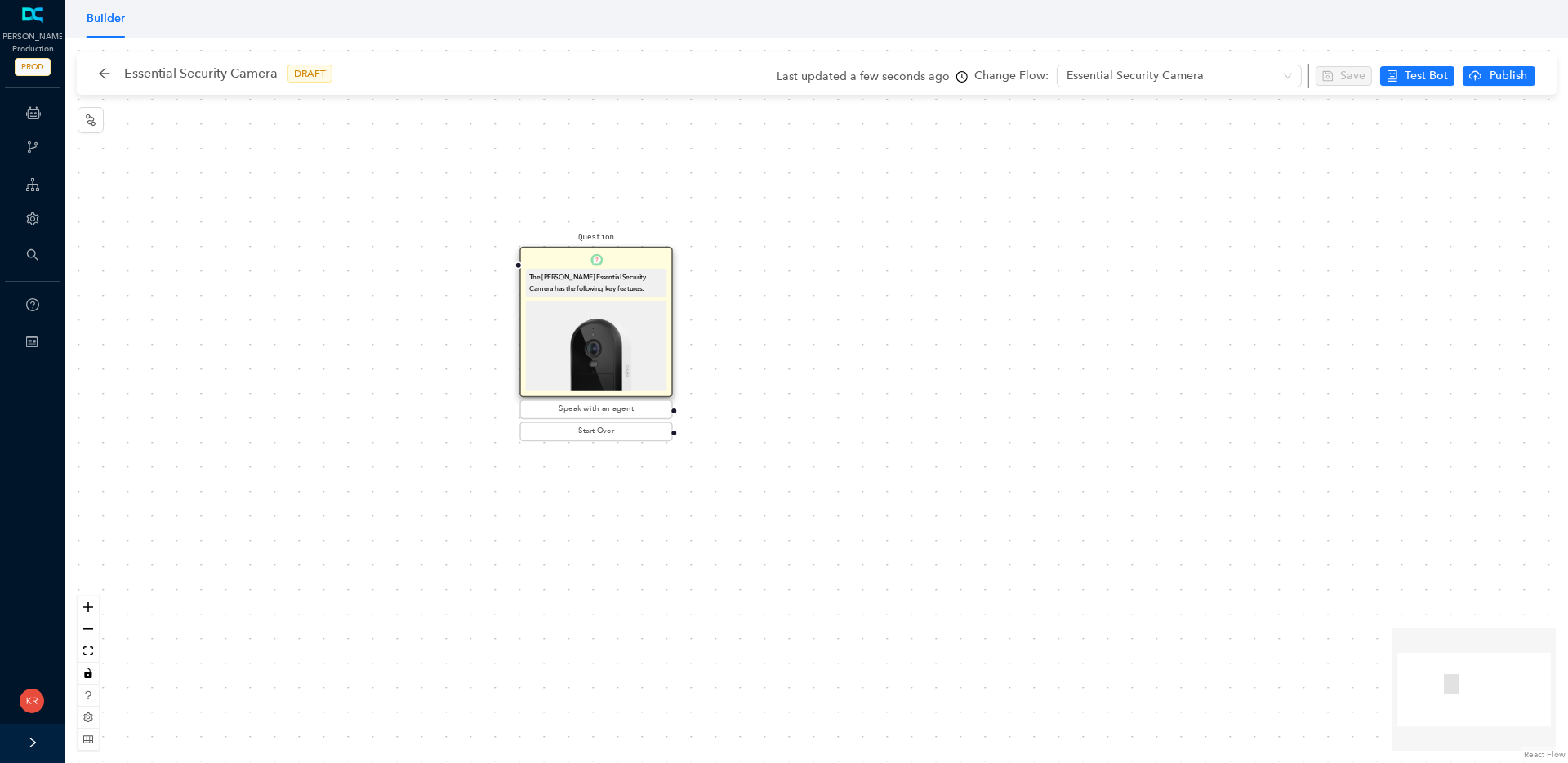
click at [674, 411] on div at bounding box center [674, 411] width 8 height 8
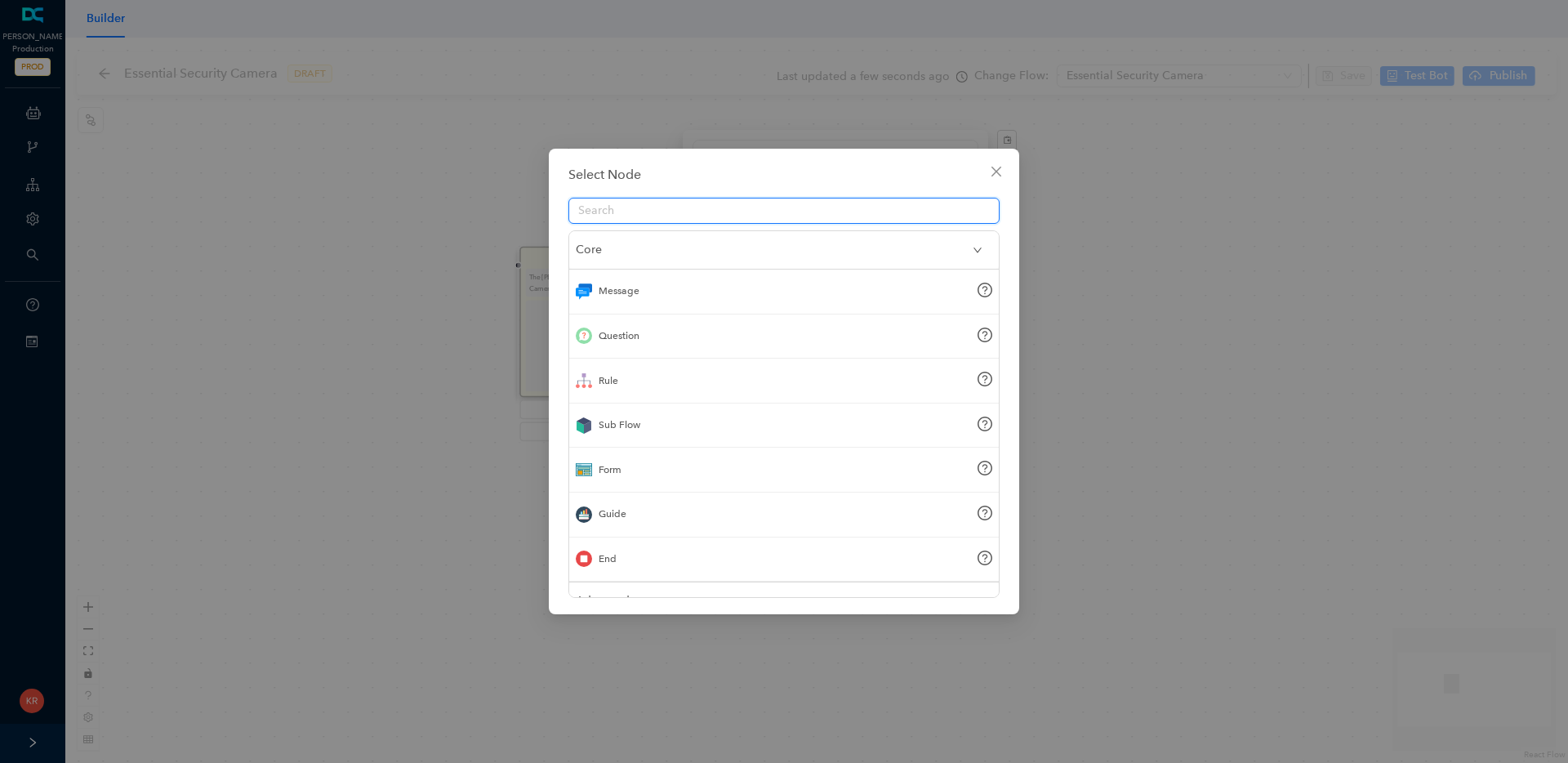
click at [793, 358] on body "Arlo Production PROD ChatBots & Ticket Automations Webhooks Guide Account Searc…" at bounding box center [784, 381] width 1568 height 763
click at [634, 438] on div "Sub Flow" at bounding box center [784, 426] width 429 height 45
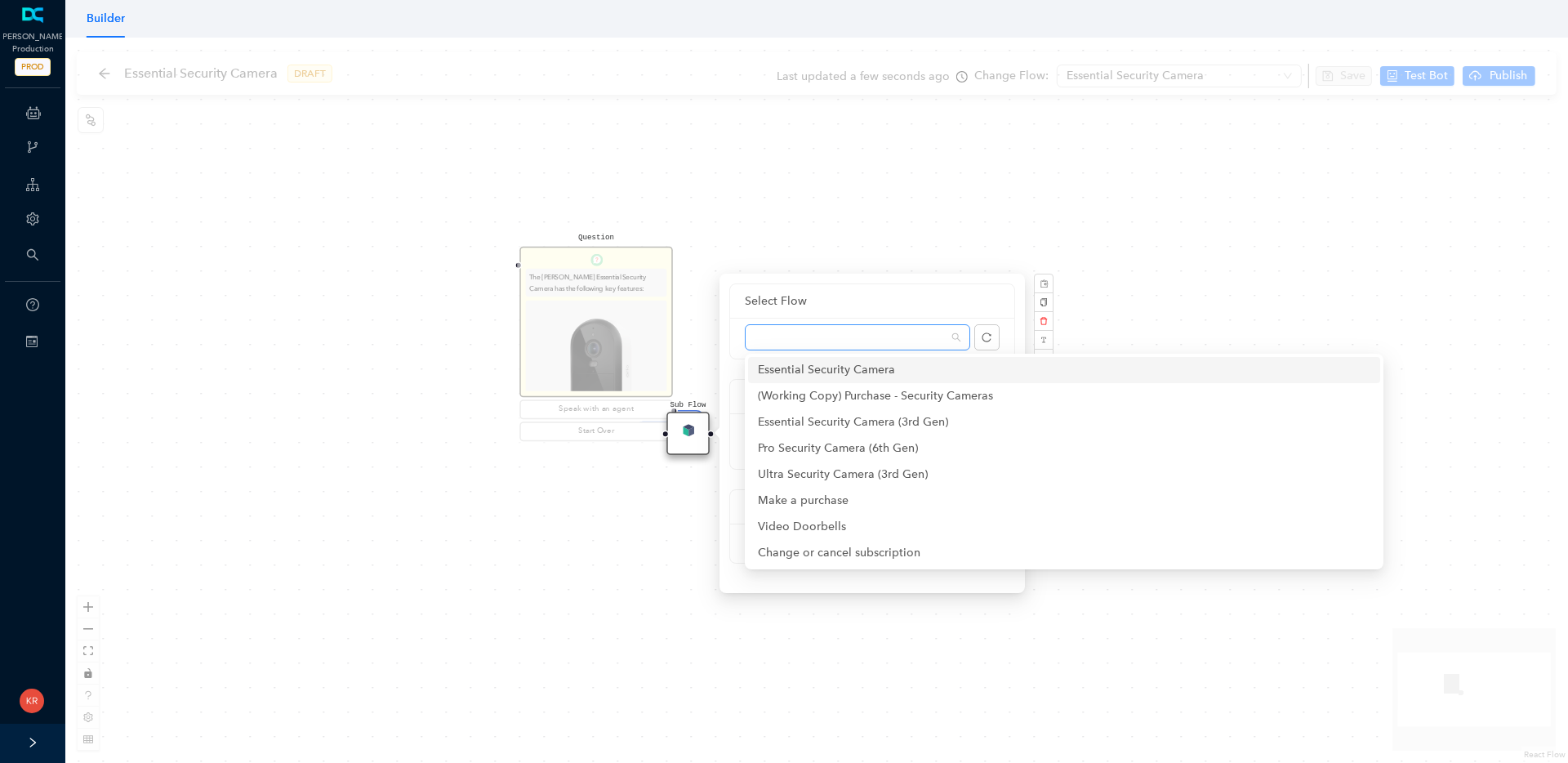
click at [961, 341] on div at bounding box center [858, 337] width 226 height 26
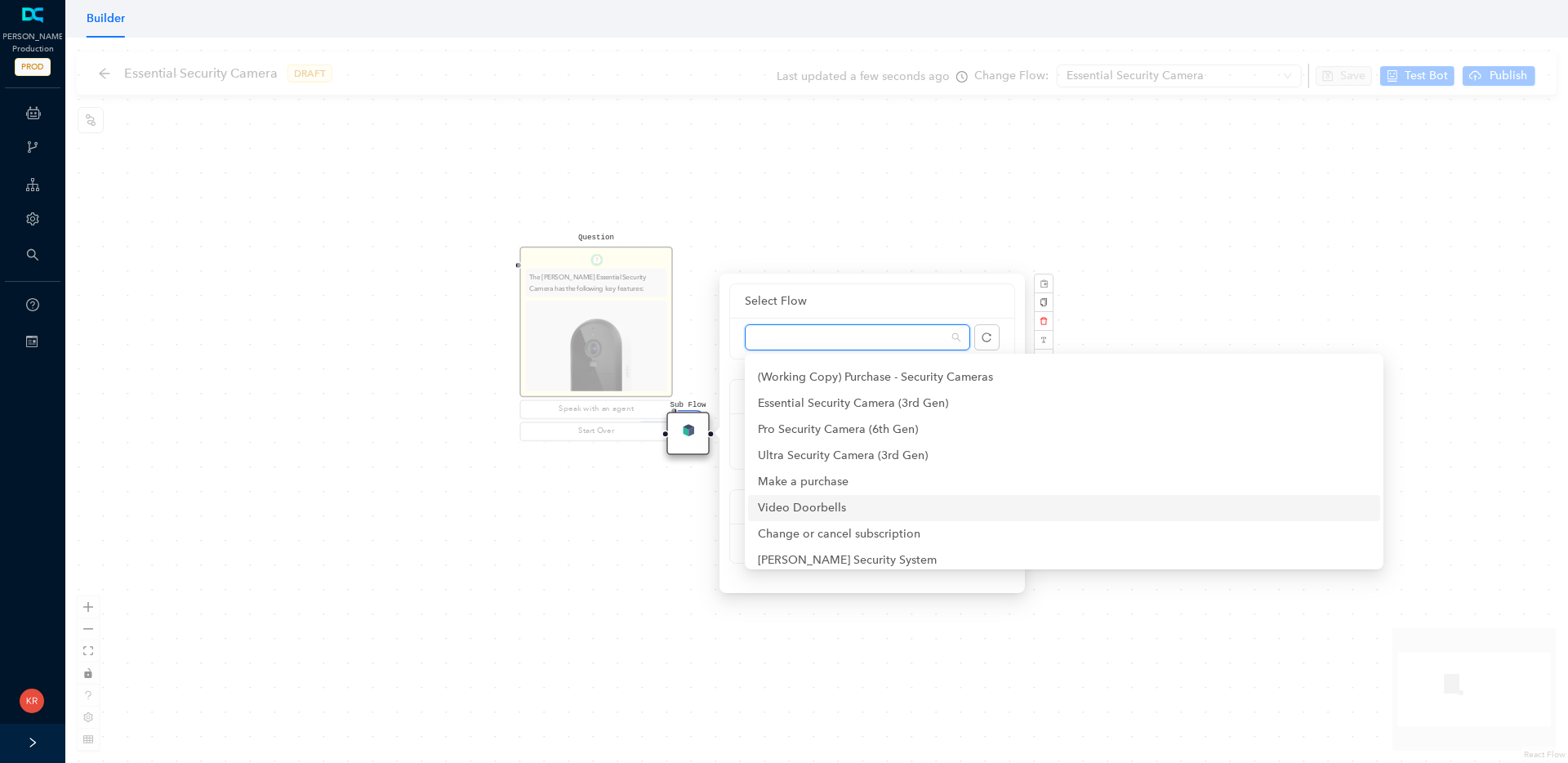
scroll to position [8, 0]
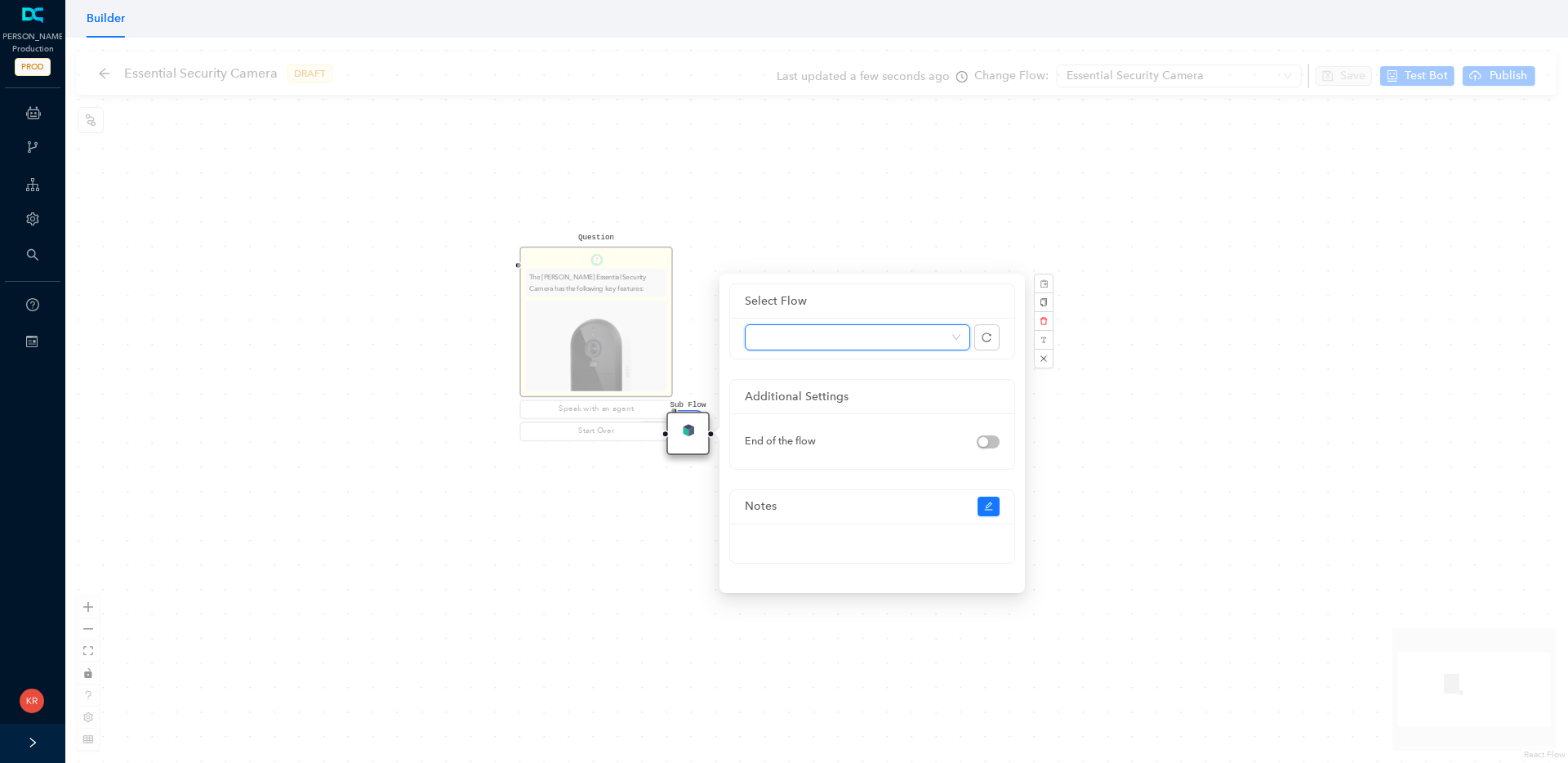
click at [955, 336] on span at bounding box center [858, 336] width 205 height 24
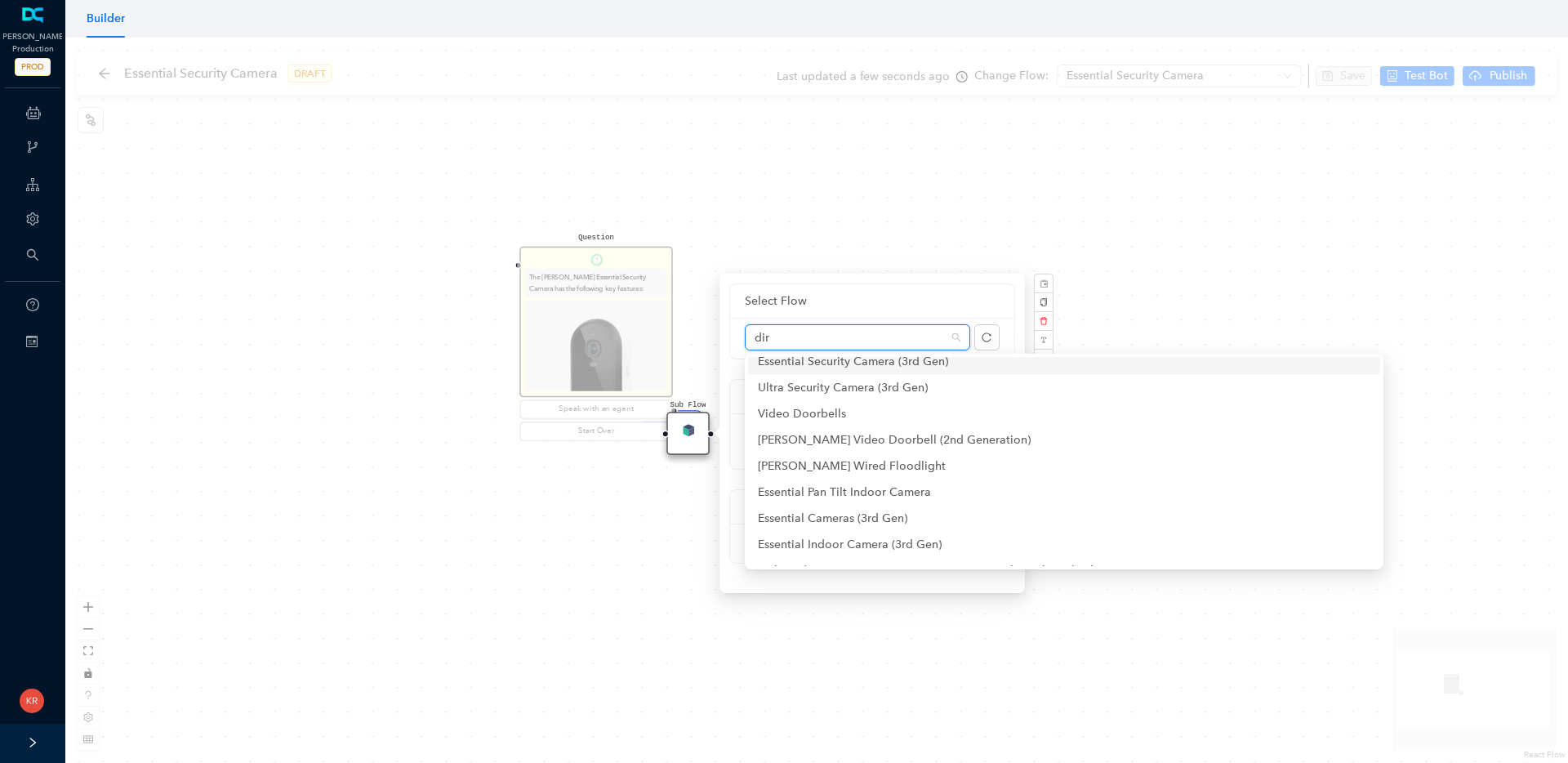
scroll to position [0, 0]
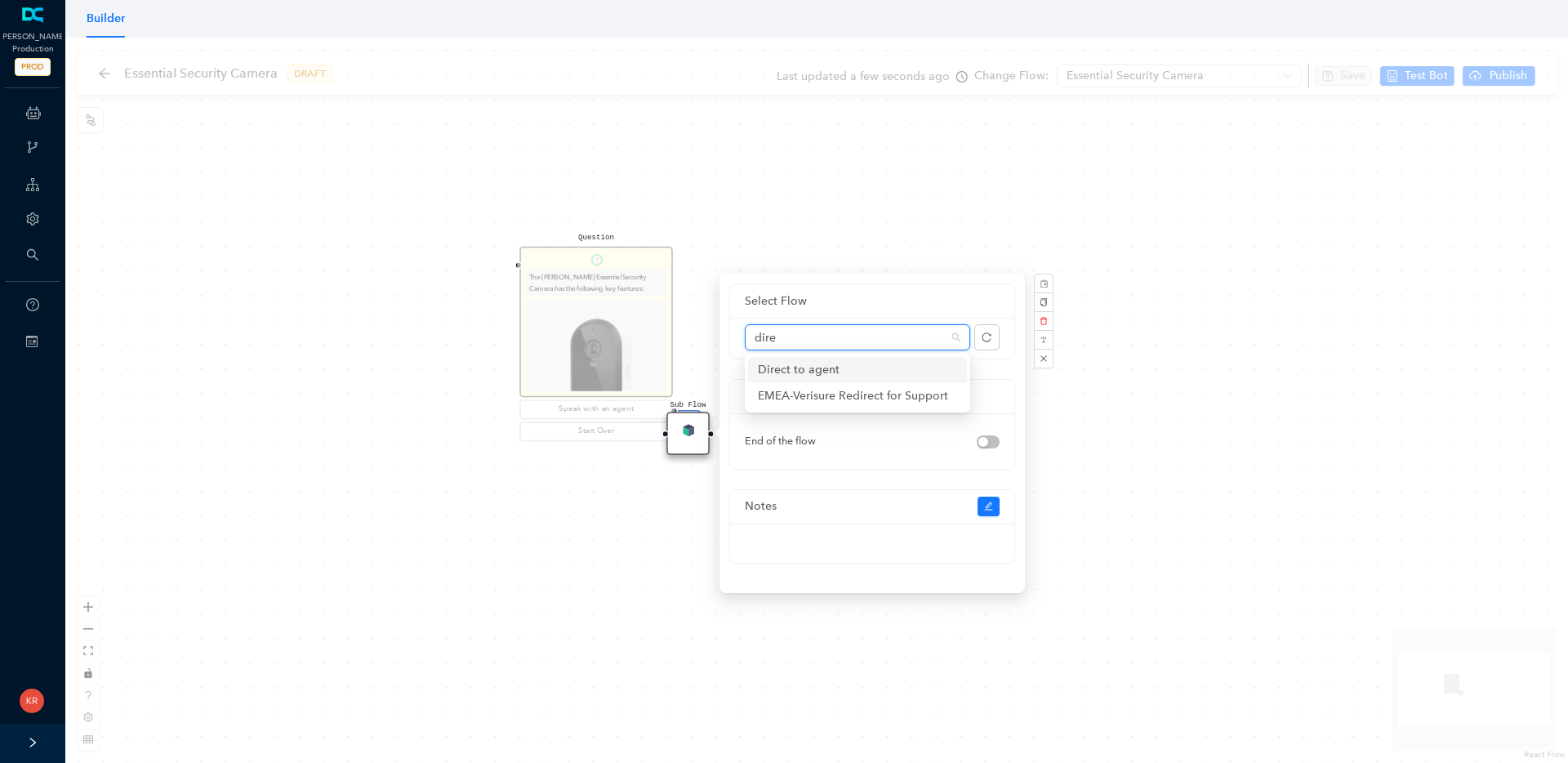
type input "direc"
click at [830, 370] on div "Direct to agent" at bounding box center [858, 370] width 200 height 18
click at [830, 370] on div "Select Flow Additional Settings End of the flow" at bounding box center [872, 376] width 286 height 186
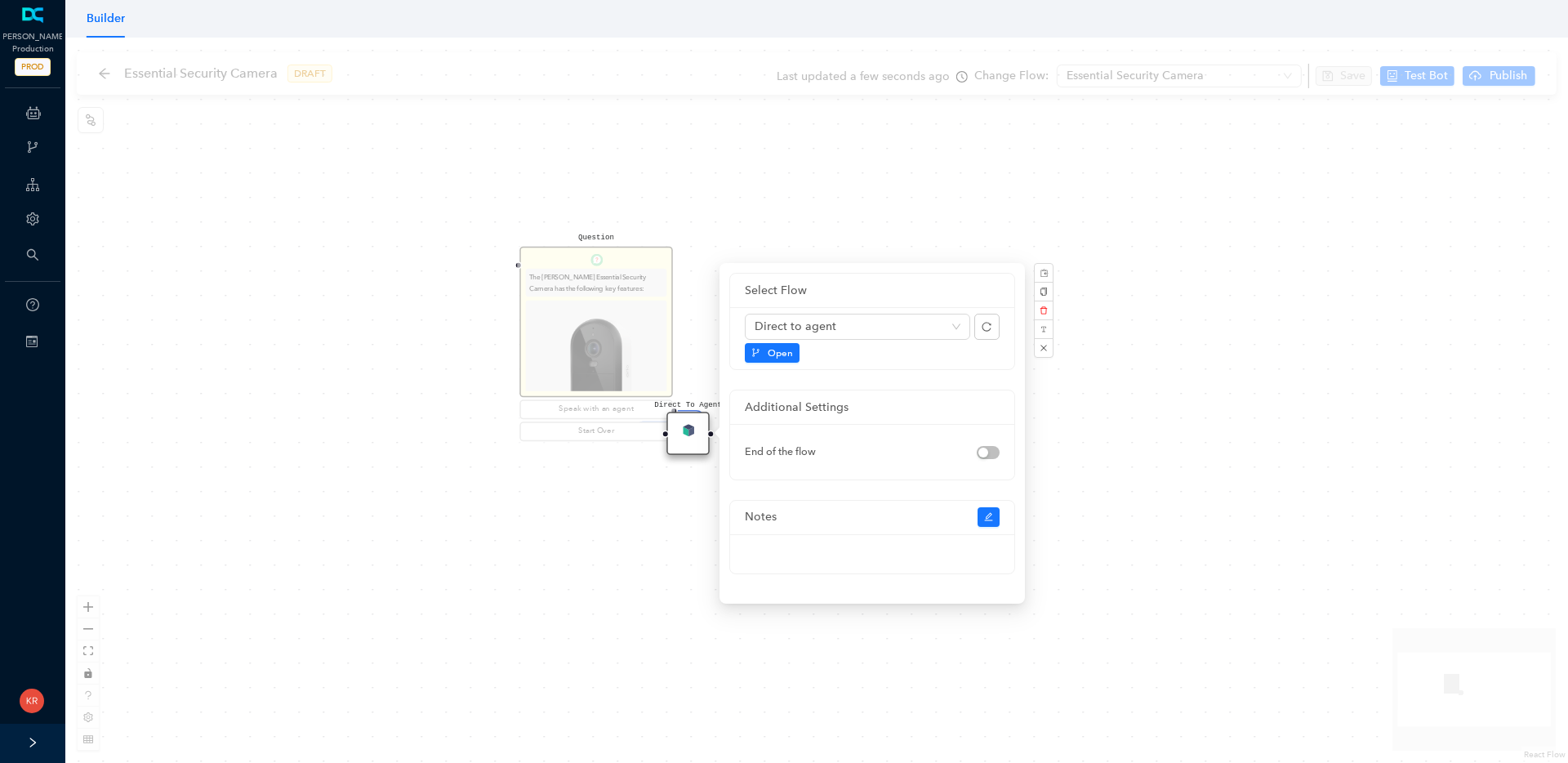
click at [869, 181] on div "Question The Arlo Essential Security Camera has the following key features: Ava…" at bounding box center [816, 400] width 1503 height 726
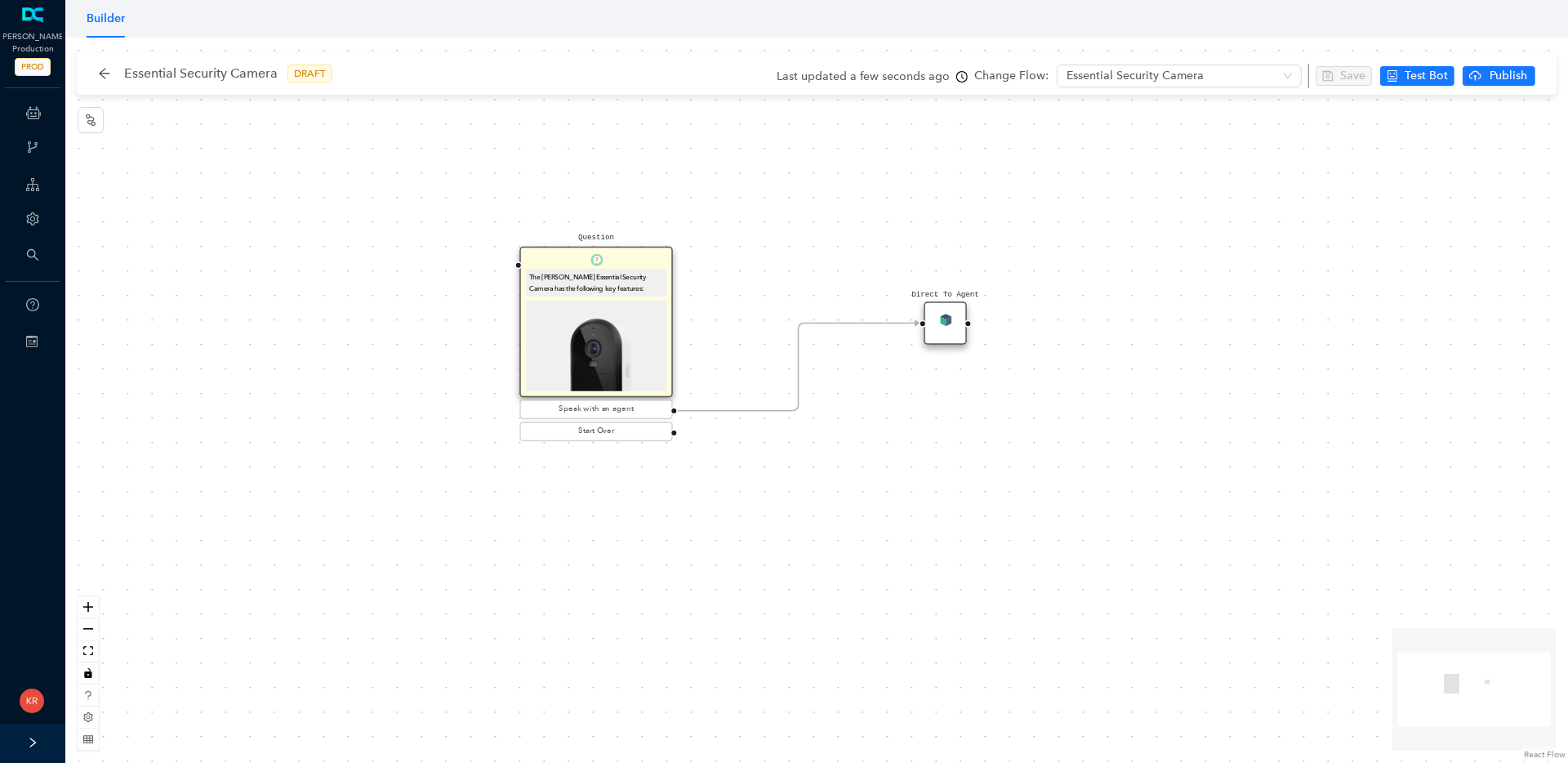
drag, startPoint x: 693, startPoint y: 425, endPoint x: 958, endPoint y: 316, distance: 286.5
click at [958, 316] on div "Direct To Agent" at bounding box center [945, 323] width 44 height 44
drag, startPoint x: 674, startPoint y: 432, endPoint x: 944, endPoint y: 498, distance: 277.9
click at [944, 498] on div "Question The Arlo Essential Security Camera has the following key features: Ava…" at bounding box center [816, 400] width 1503 height 726
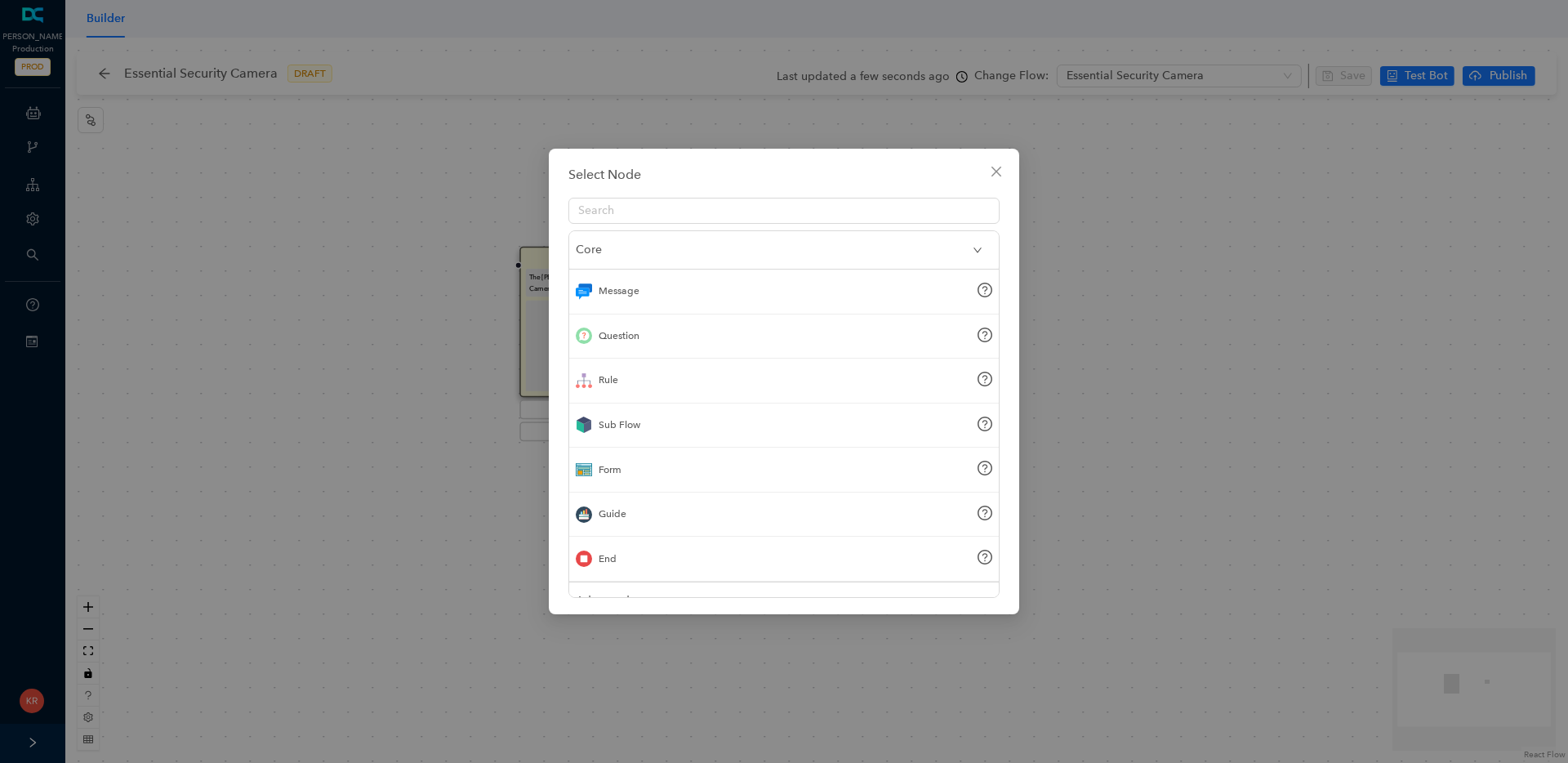
click at [648, 435] on div "Sub Flow" at bounding box center [784, 426] width 429 height 45
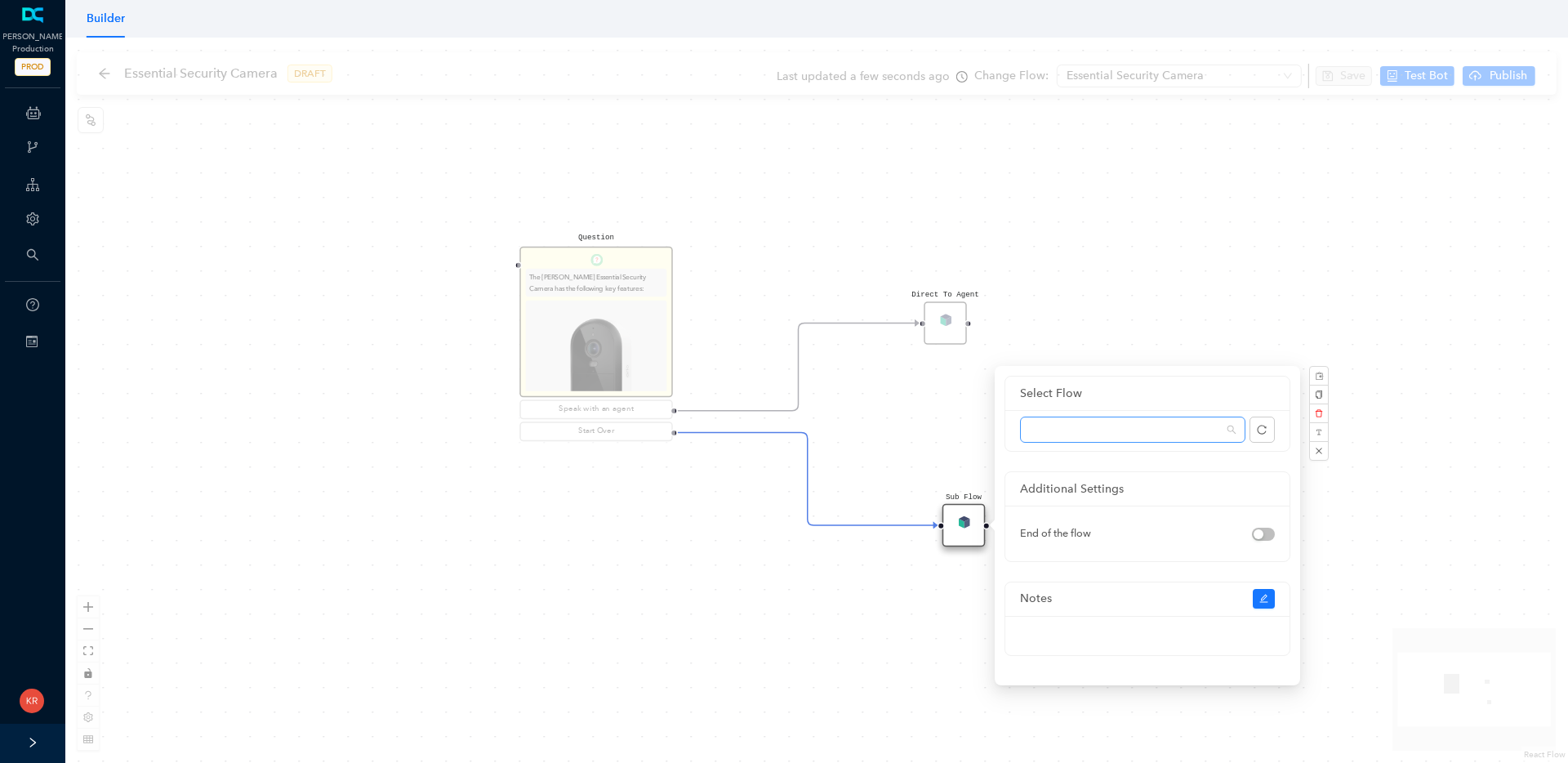
click at [1111, 428] on span at bounding box center [1133, 429] width 205 height 24
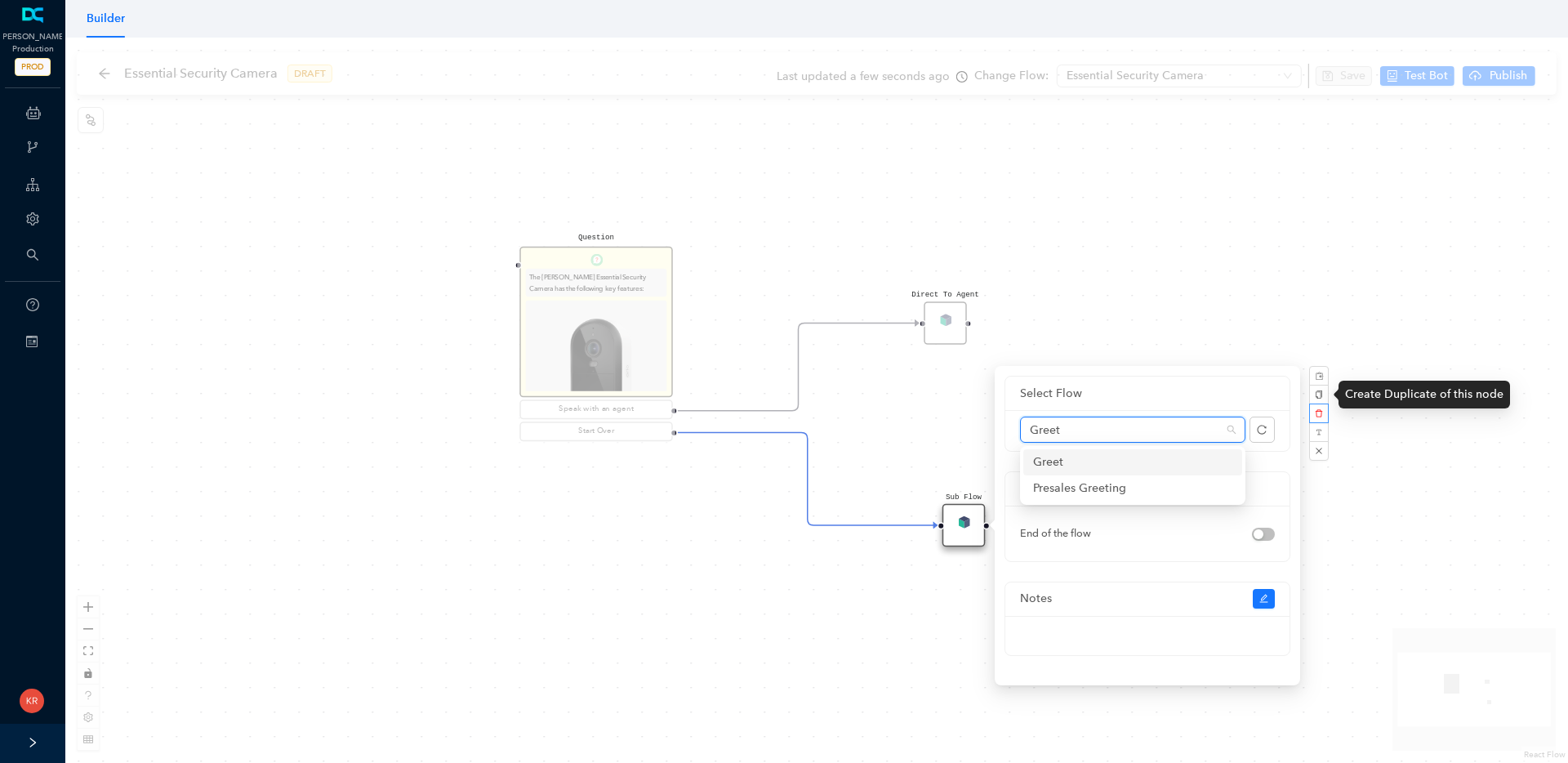
type input "Greet"
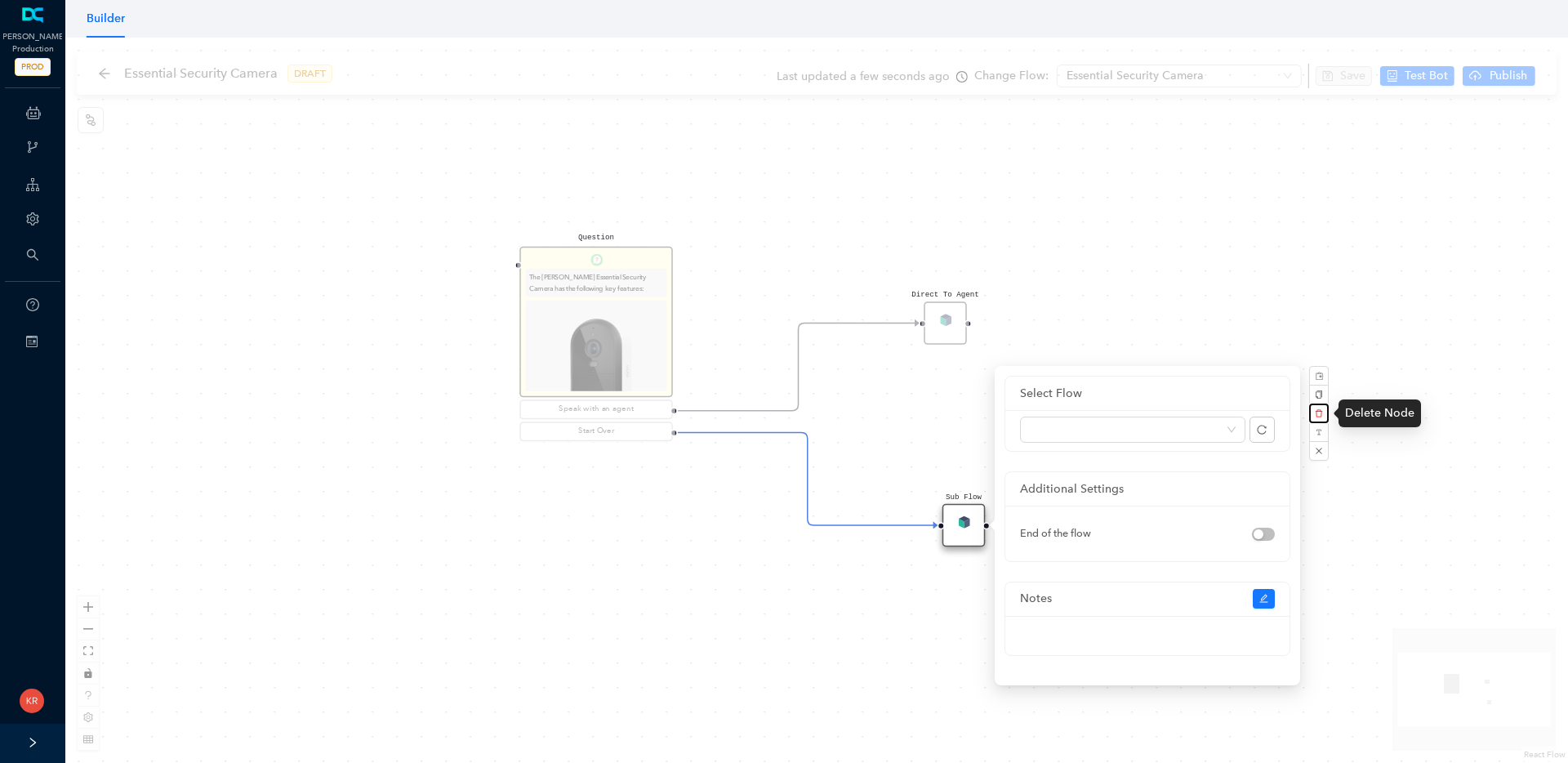
click at [1322, 408] on button "button" at bounding box center [1319, 413] width 19 height 19
click at [1400, 377] on span "Yes" at bounding box center [1406, 374] width 13 height 13
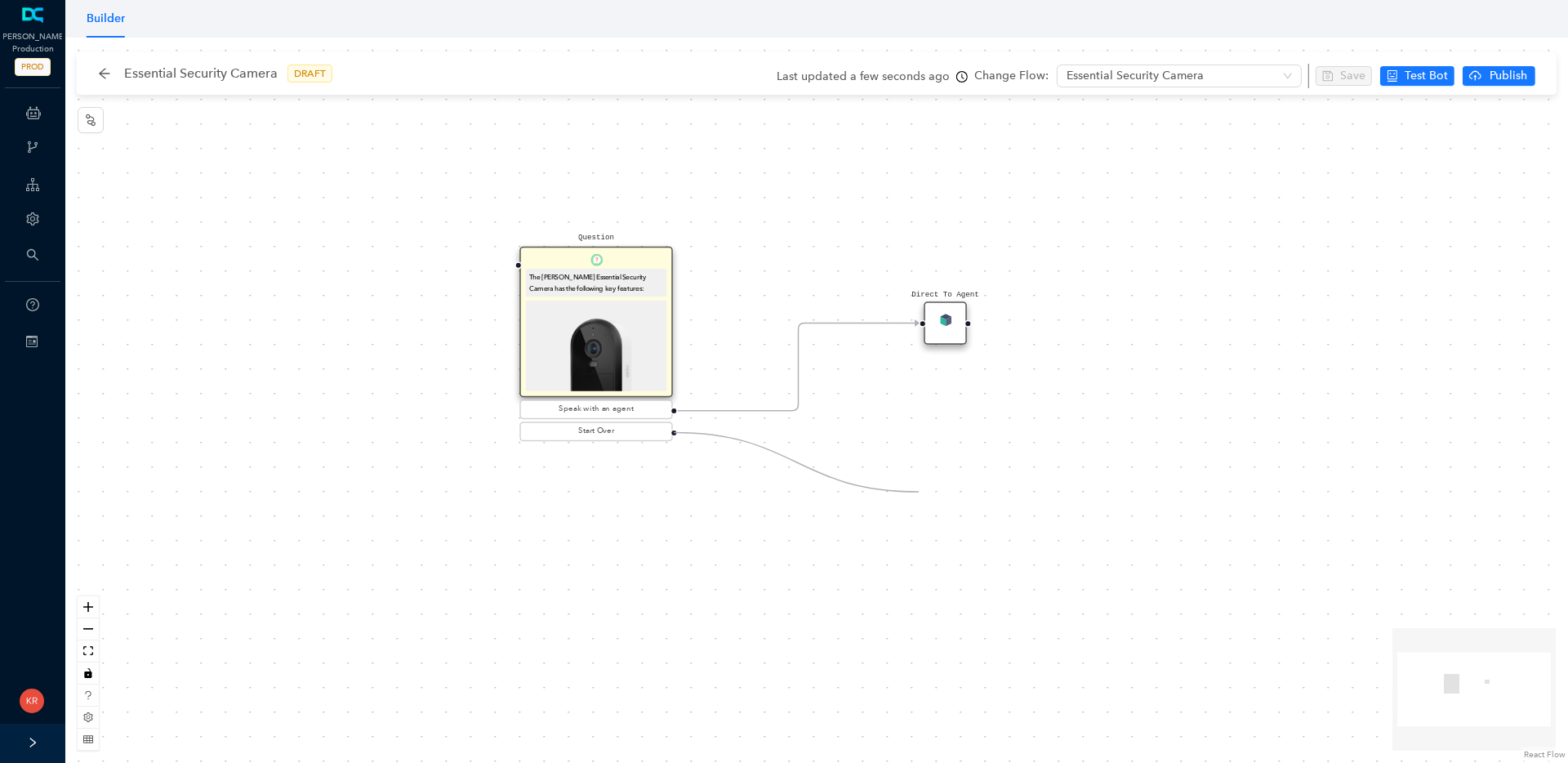
drag, startPoint x: 674, startPoint y: 432, endPoint x: 919, endPoint y: 492, distance: 252.2
click at [919, 492] on div "Question The Arlo Essential Security Camera has the following key features: Ava…" at bounding box center [816, 400] width 1503 height 726
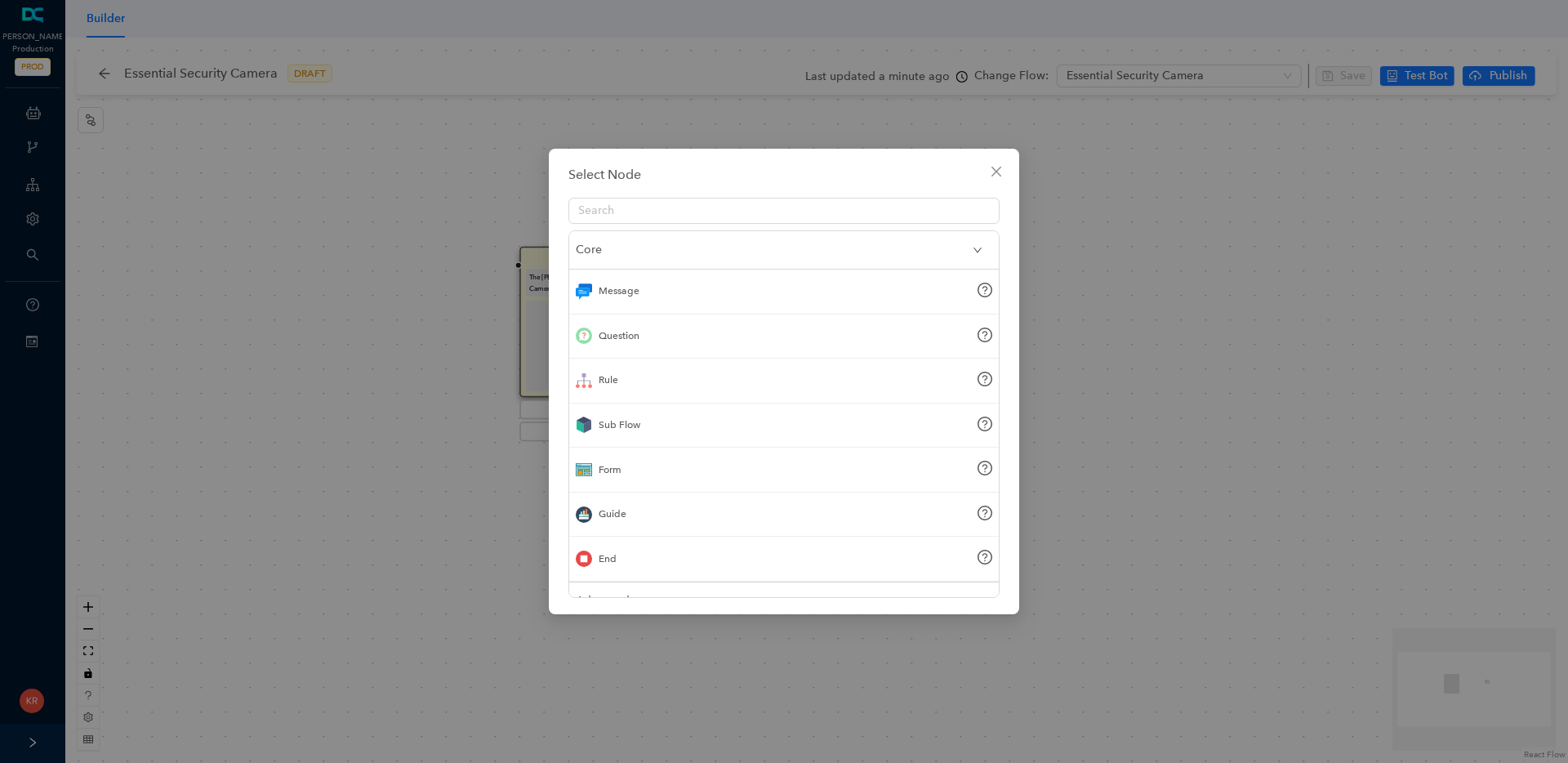
click at [623, 426] on div "Sub Flow" at bounding box center [619, 426] width 42 height 16
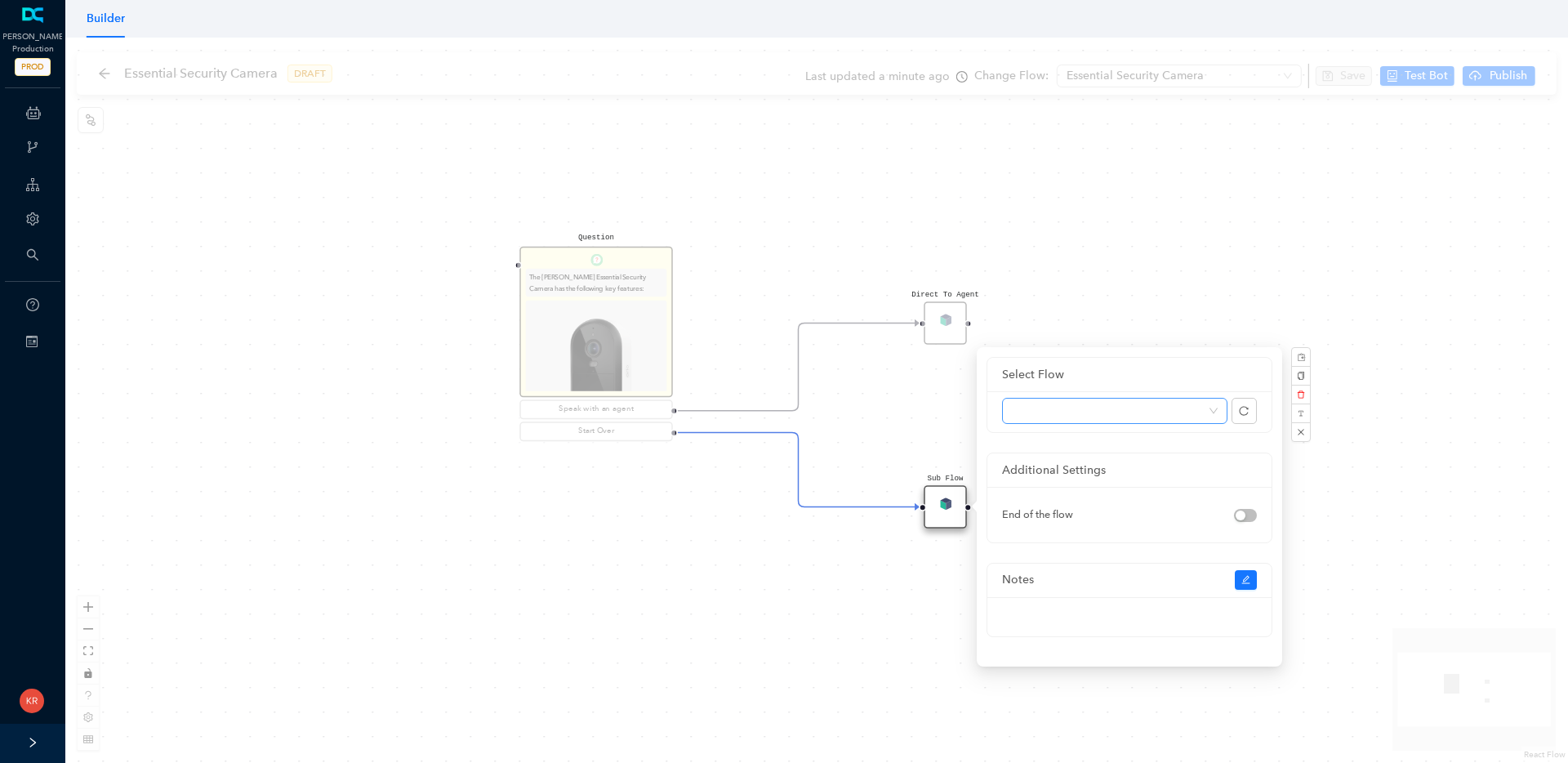
click at [1214, 414] on span at bounding box center [1114, 410] width 205 height 24
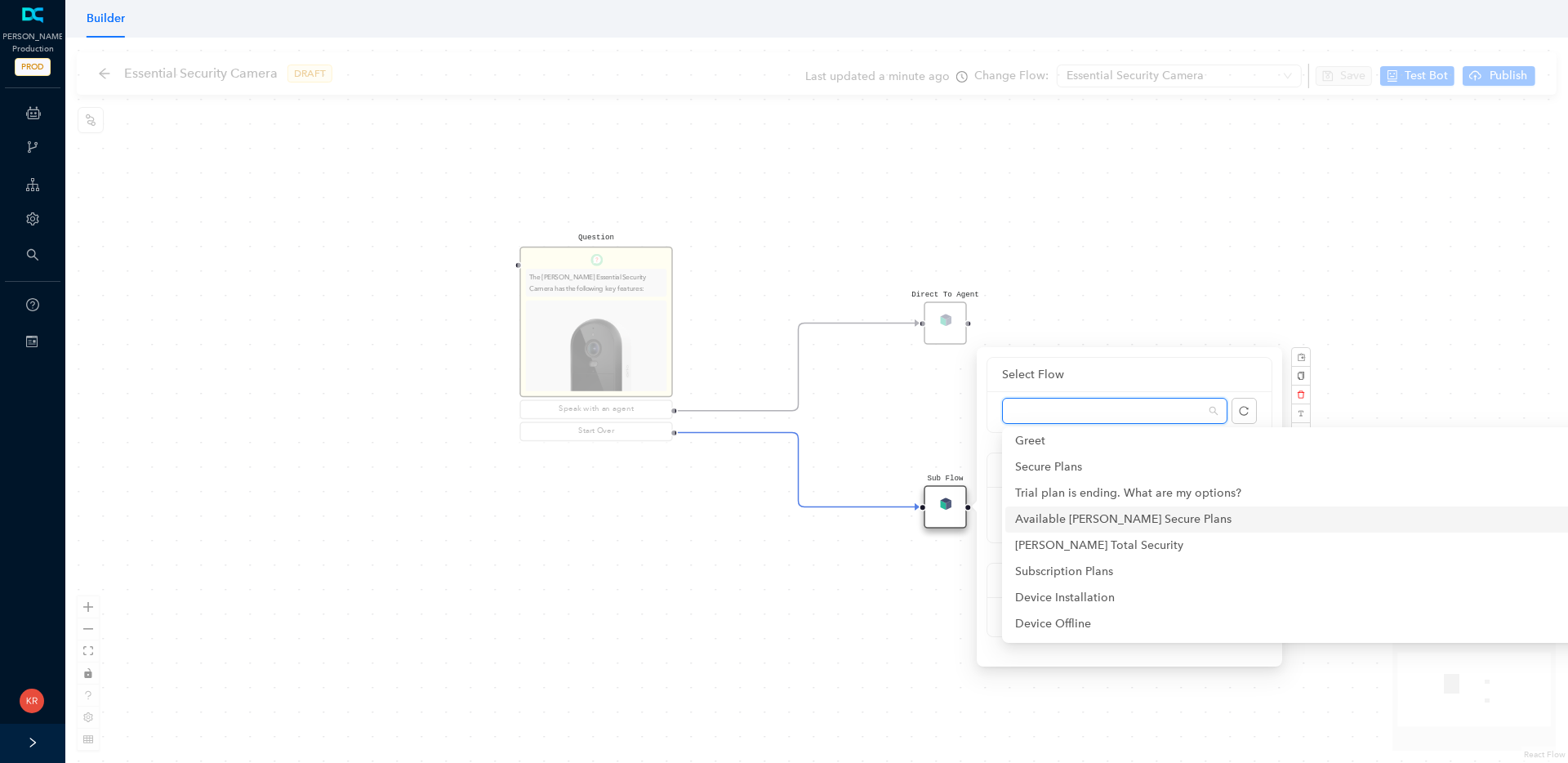
scroll to position [738, 0]
click at [1038, 575] on div "Greet" at bounding box center [1322, 568] width 612 height 18
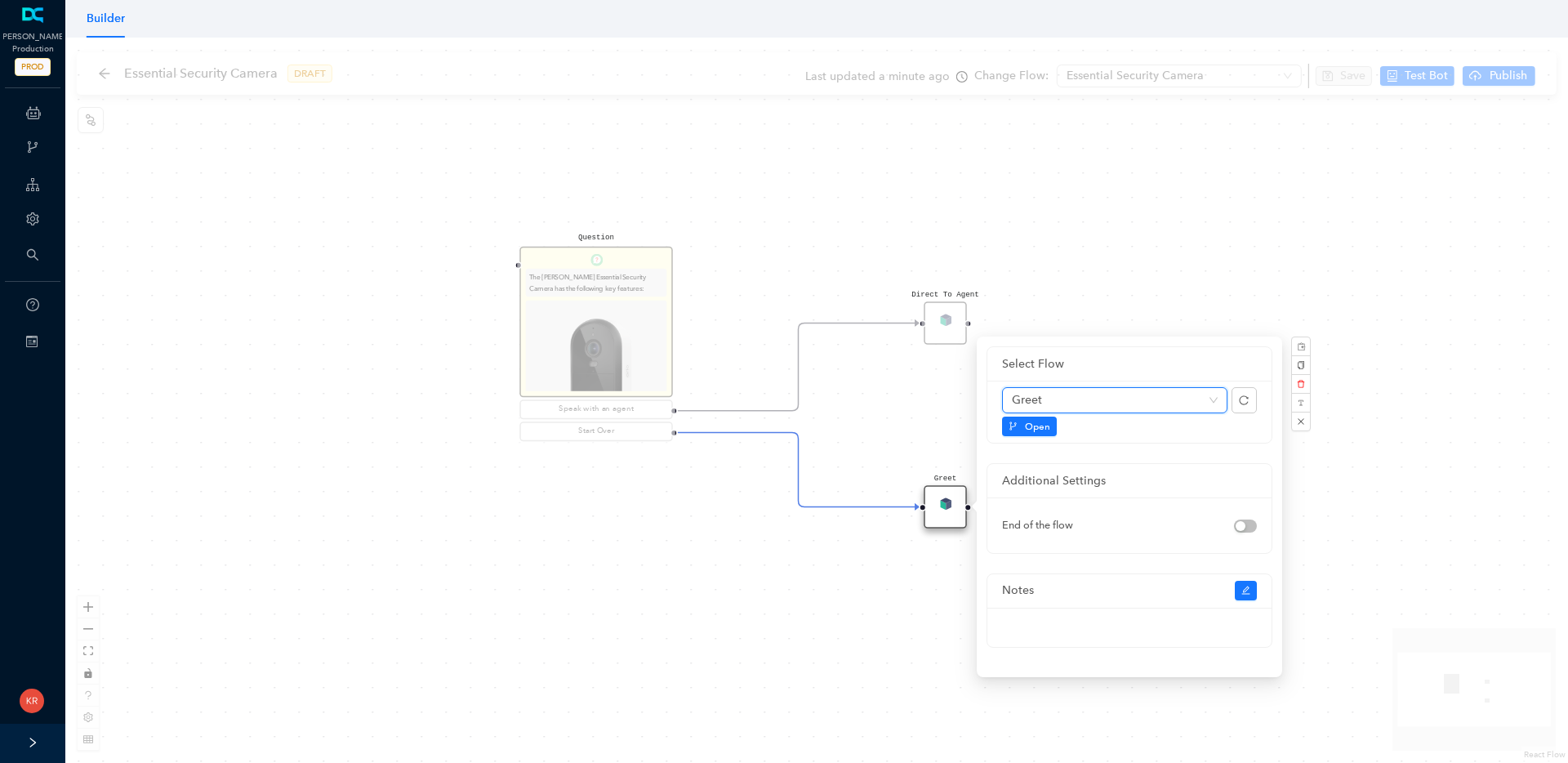
click at [1436, 280] on div "Question The Arlo Essential Security Camera has the following key features: Ava…" at bounding box center [816, 400] width 1503 height 726
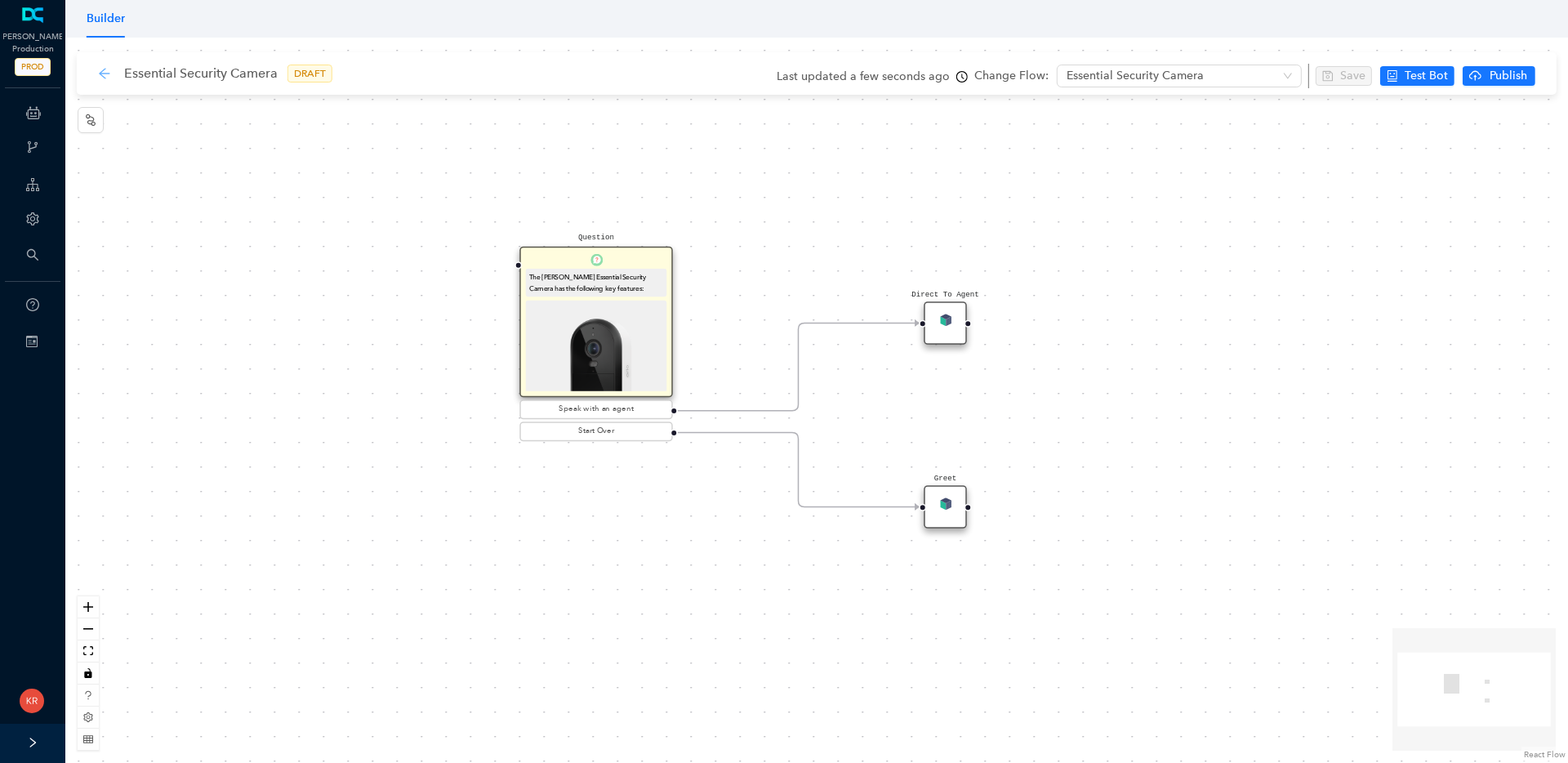
click at [109, 72] on icon "arrow-left" at bounding box center [104, 73] width 13 height 13
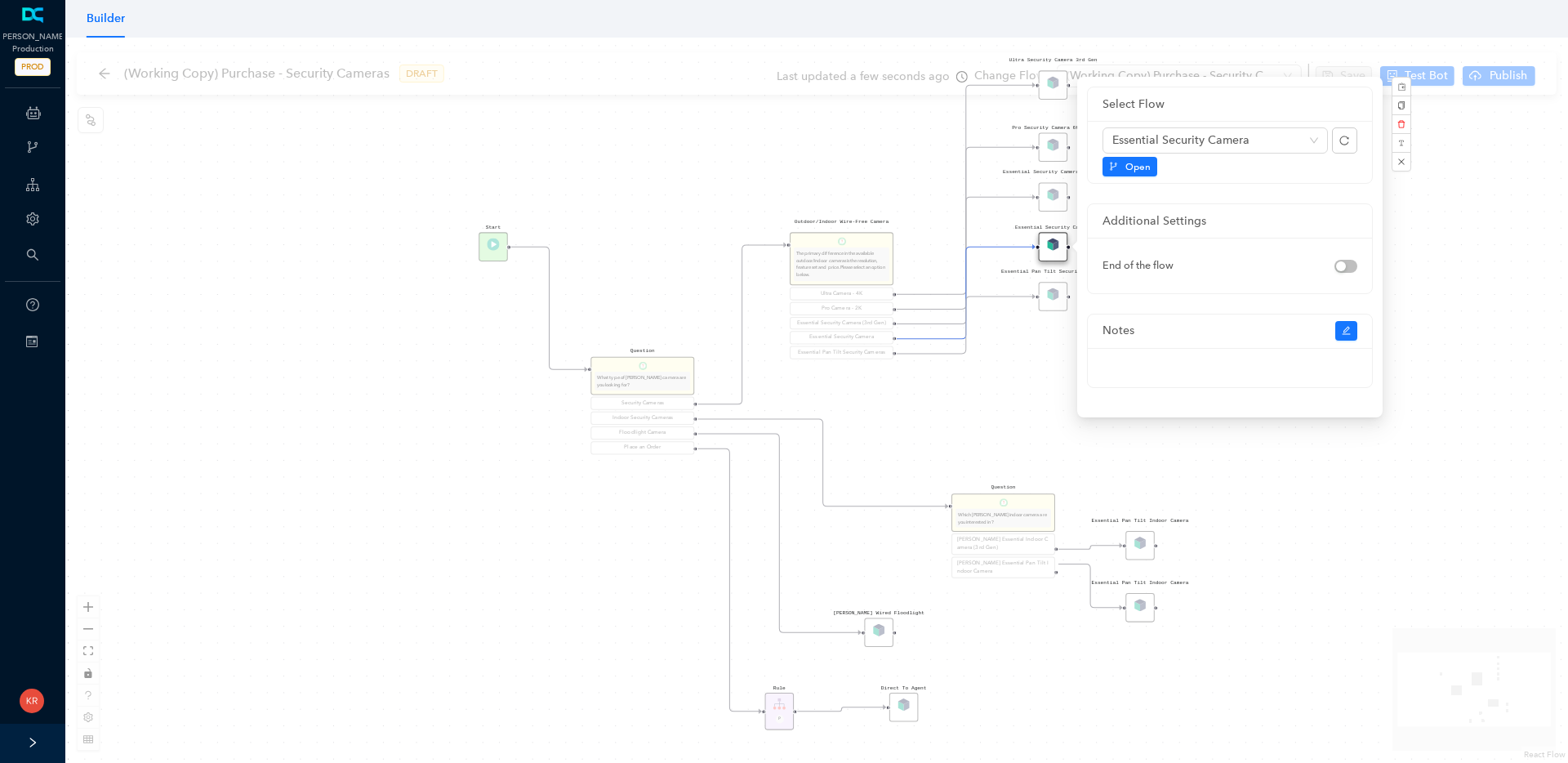
click at [967, 419] on div "Rule P Start Question What type of Arlo camera are you looking for? Security Ca…" at bounding box center [816, 400] width 1503 height 726
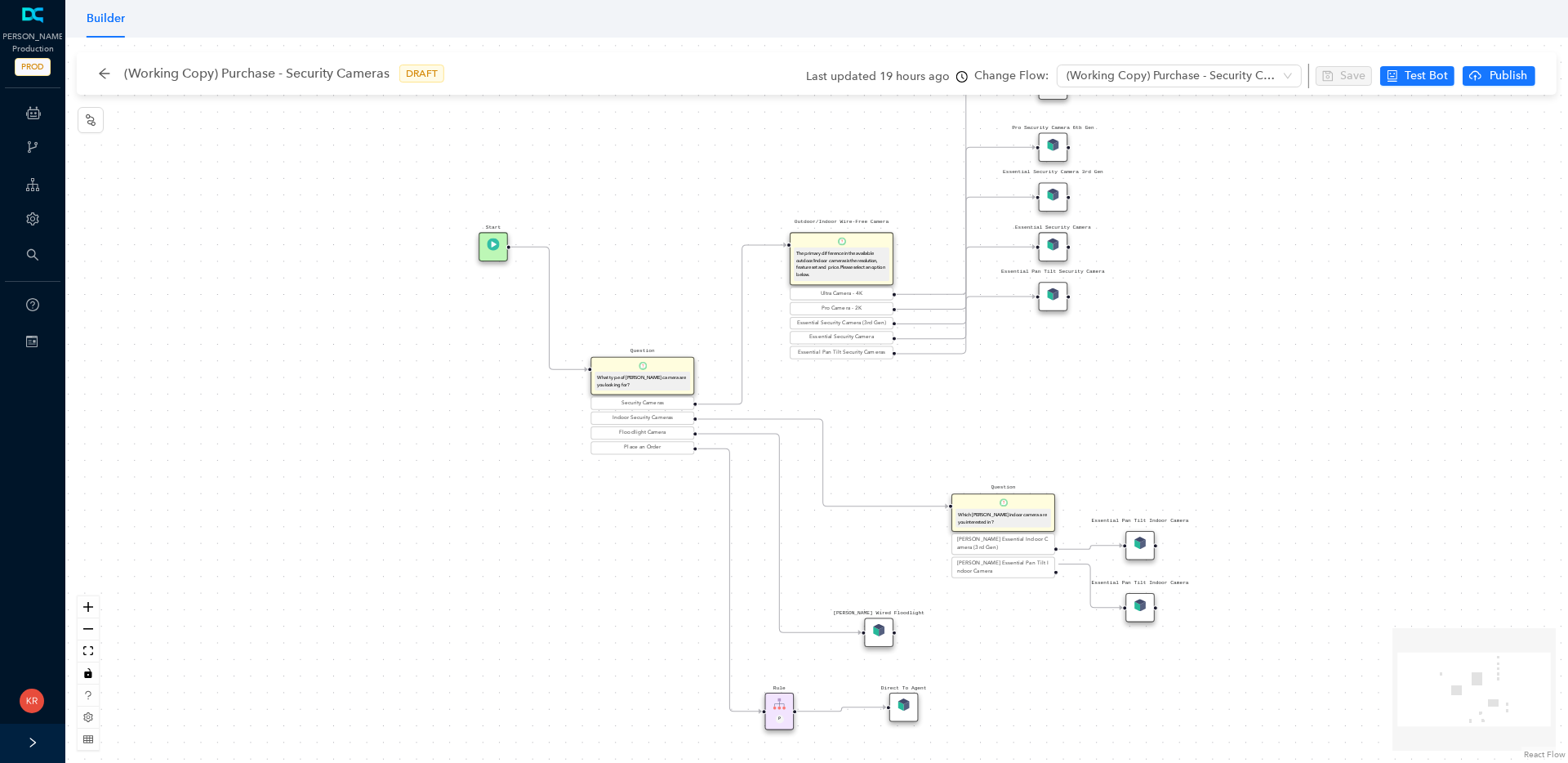
click at [1051, 304] on div "Essential Pan Tilt Security Camera" at bounding box center [1053, 297] width 29 height 29
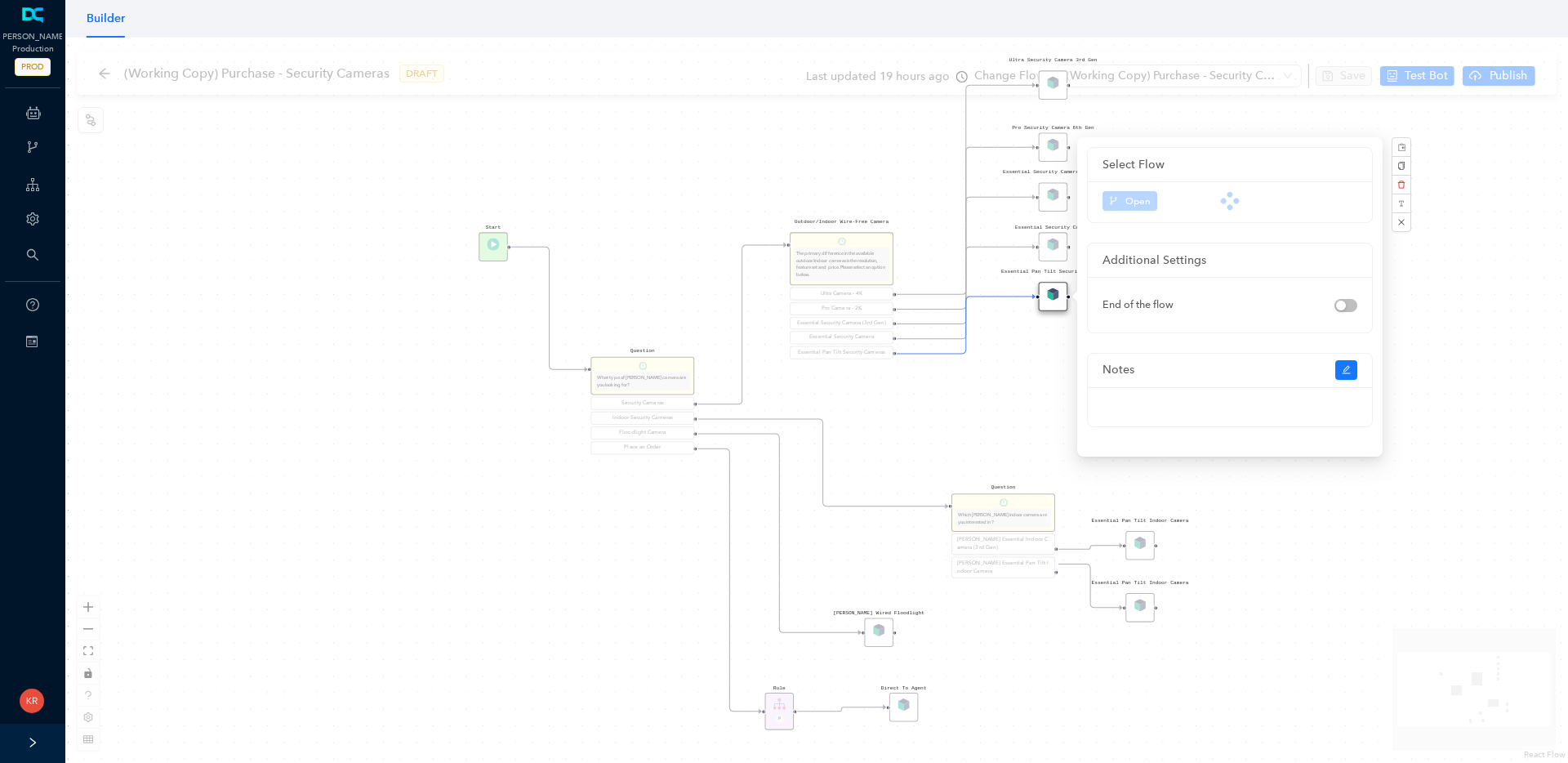
click at [1132, 200] on div at bounding box center [1230, 201] width 255 height 19
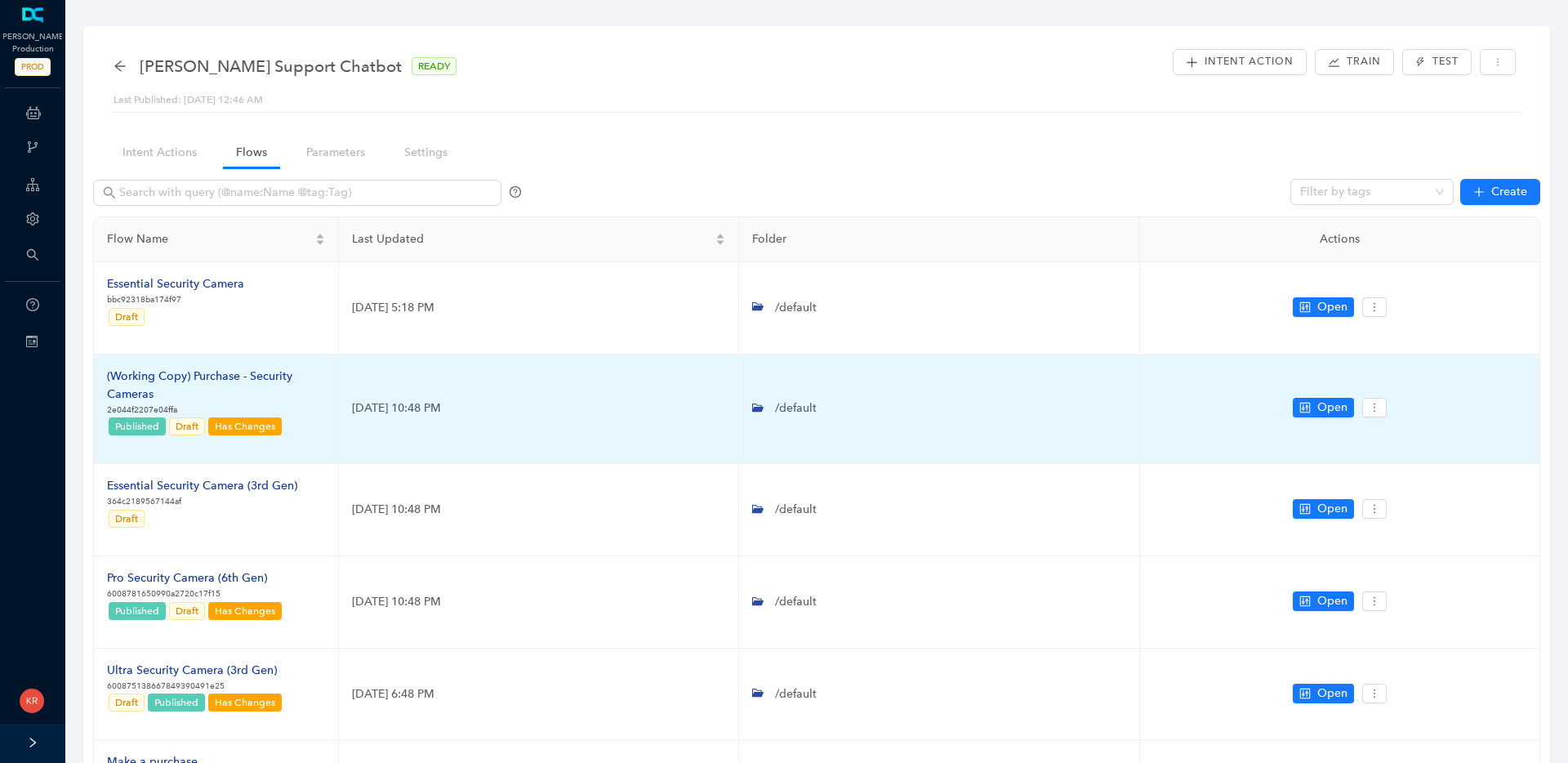
click at [250, 377] on div "(Working Copy) Purchase - Security Cameras" at bounding box center [215, 385] width 218 height 36
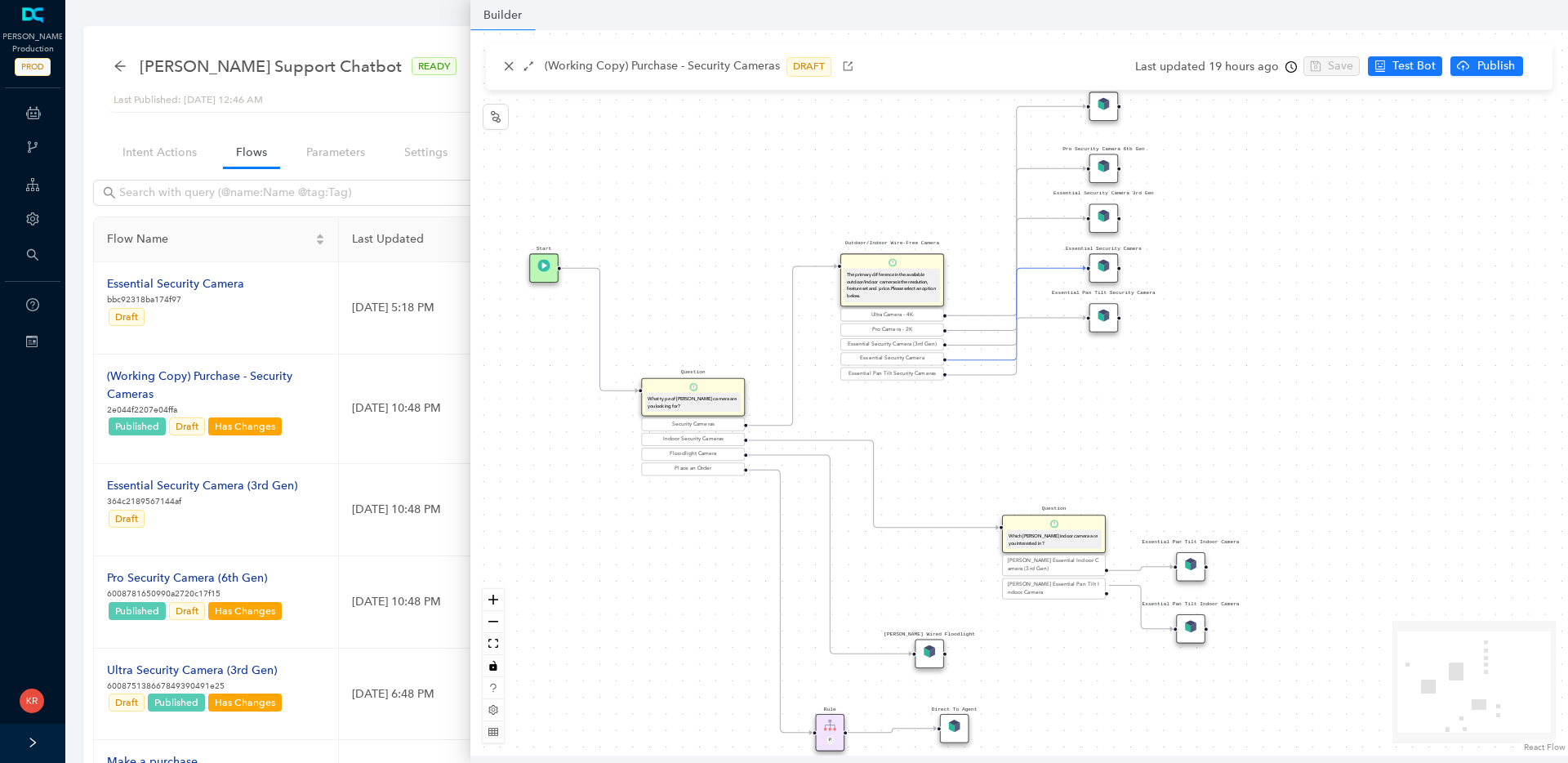
drag, startPoint x: 1235, startPoint y: 377, endPoint x: 918, endPoint y: 414, distance: 319.2
click at [914, 428] on div "Rule P Start Question What type of Arlo camera are you looking for? Security Ca…" at bounding box center [1019, 393] width 1098 height 726
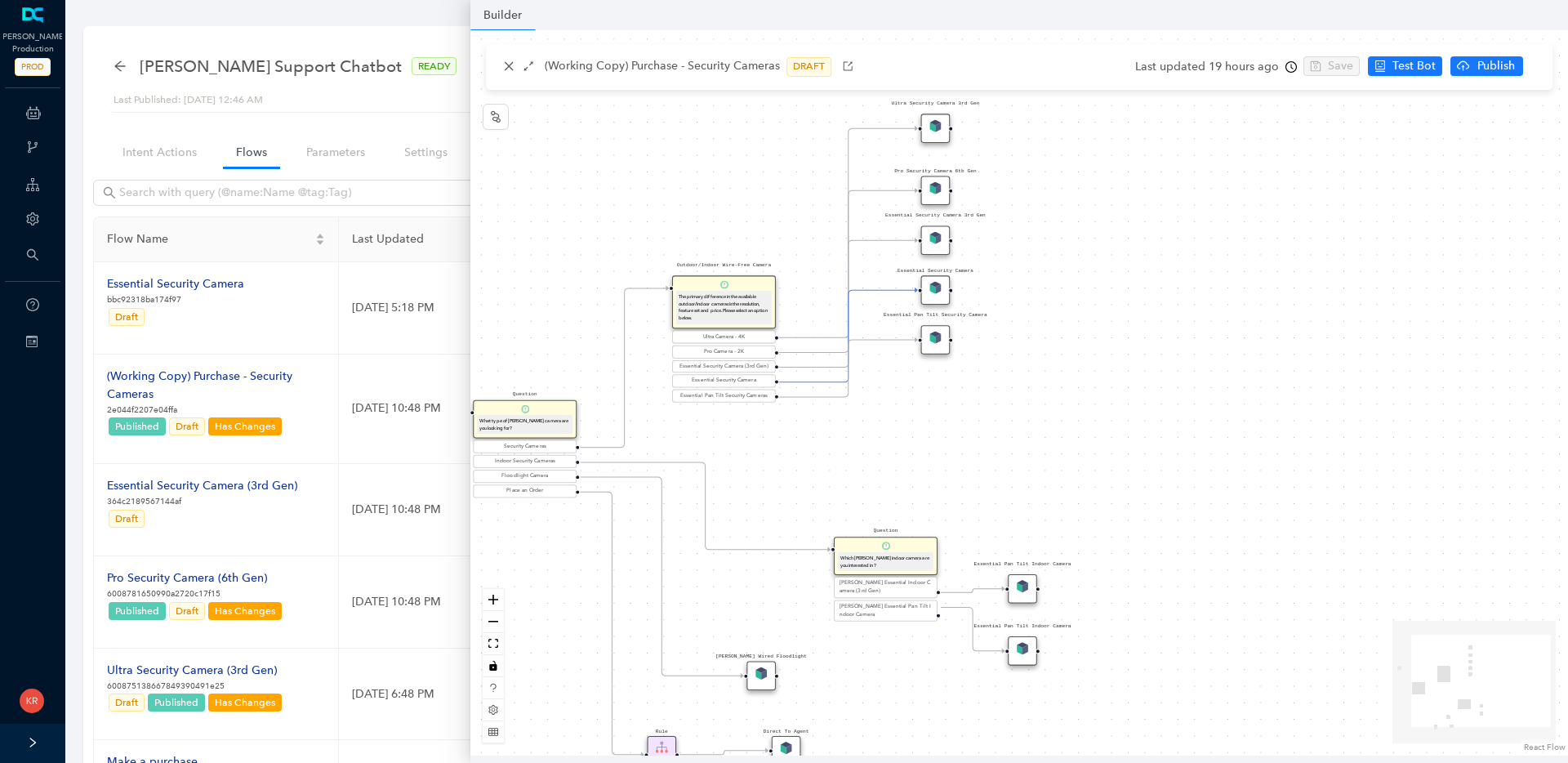
click at [941, 343] on div "Essential Pan Tilt Security Camera" at bounding box center [936, 339] width 29 height 29
click at [936, 340] on img at bounding box center [935, 336] width 13 height 13
click at [934, 342] on img at bounding box center [935, 336] width 13 height 13
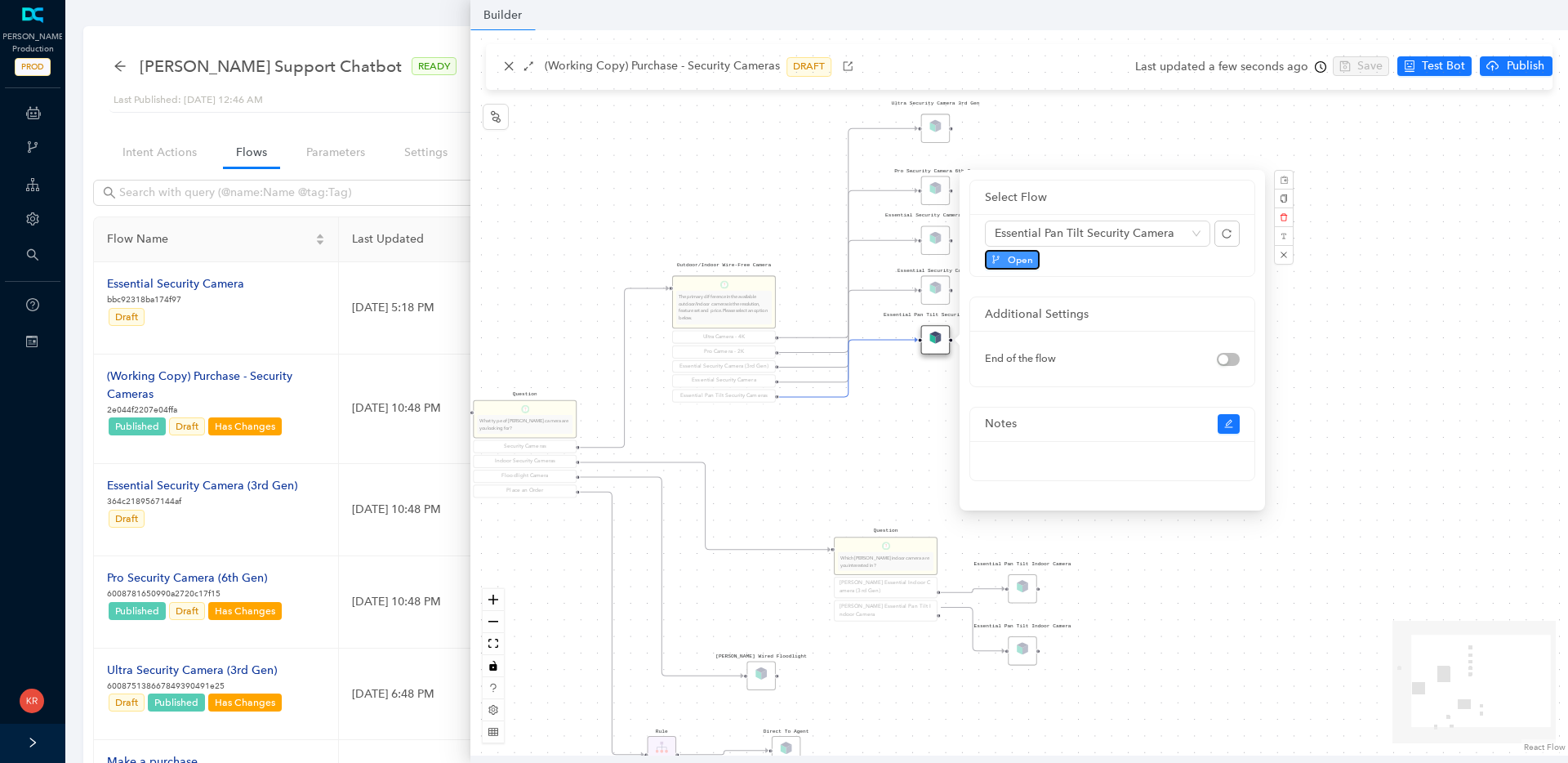
click at [1006, 263] on button "Open" at bounding box center [1013, 260] width 54 height 19
click at [902, 425] on div "Rule P Start Question What type of Arlo camera are you looking for? Security Ca…" at bounding box center [1019, 393] width 1098 height 726
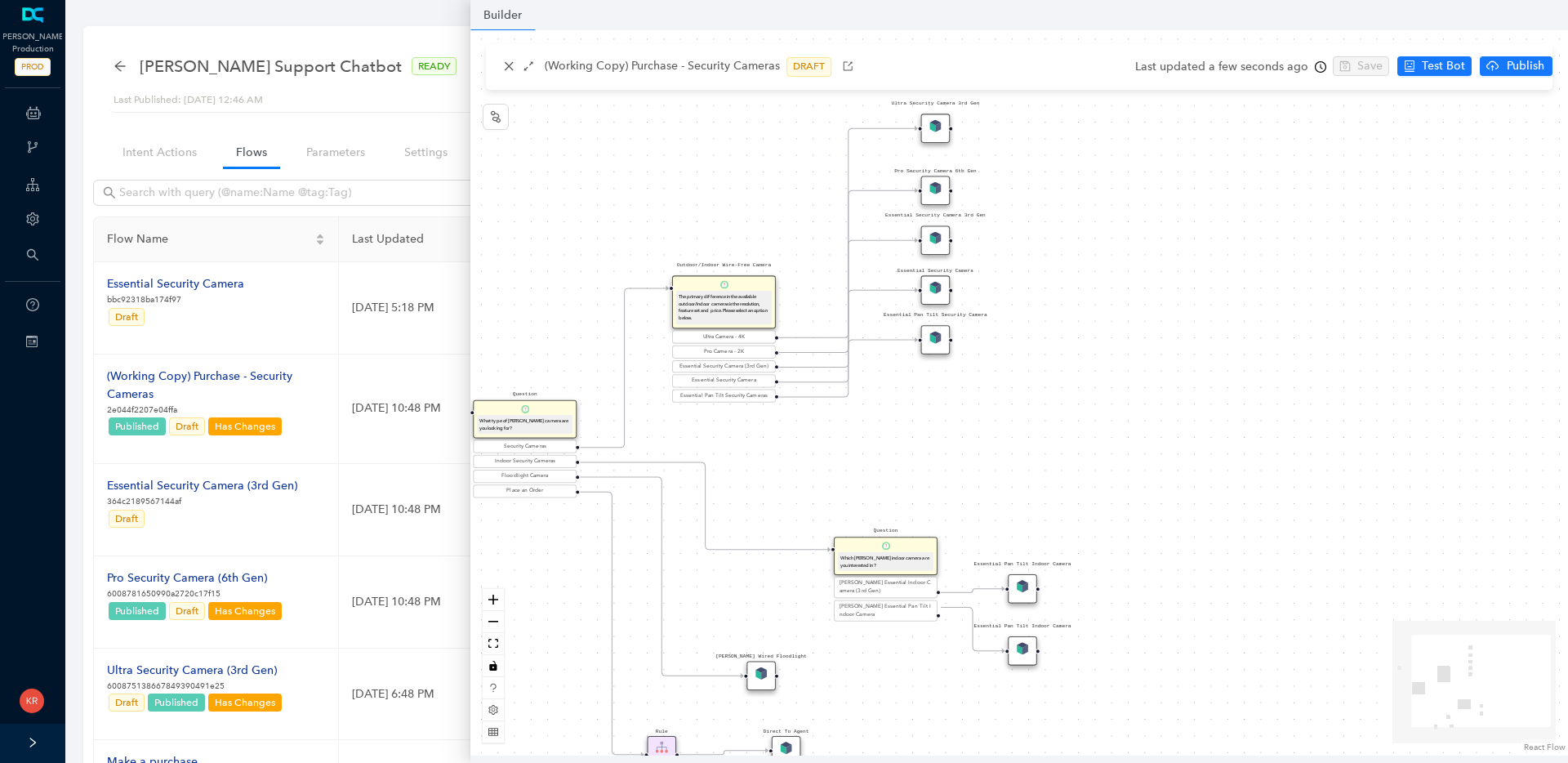
click at [938, 292] on img at bounding box center [935, 287] width 13 height 13
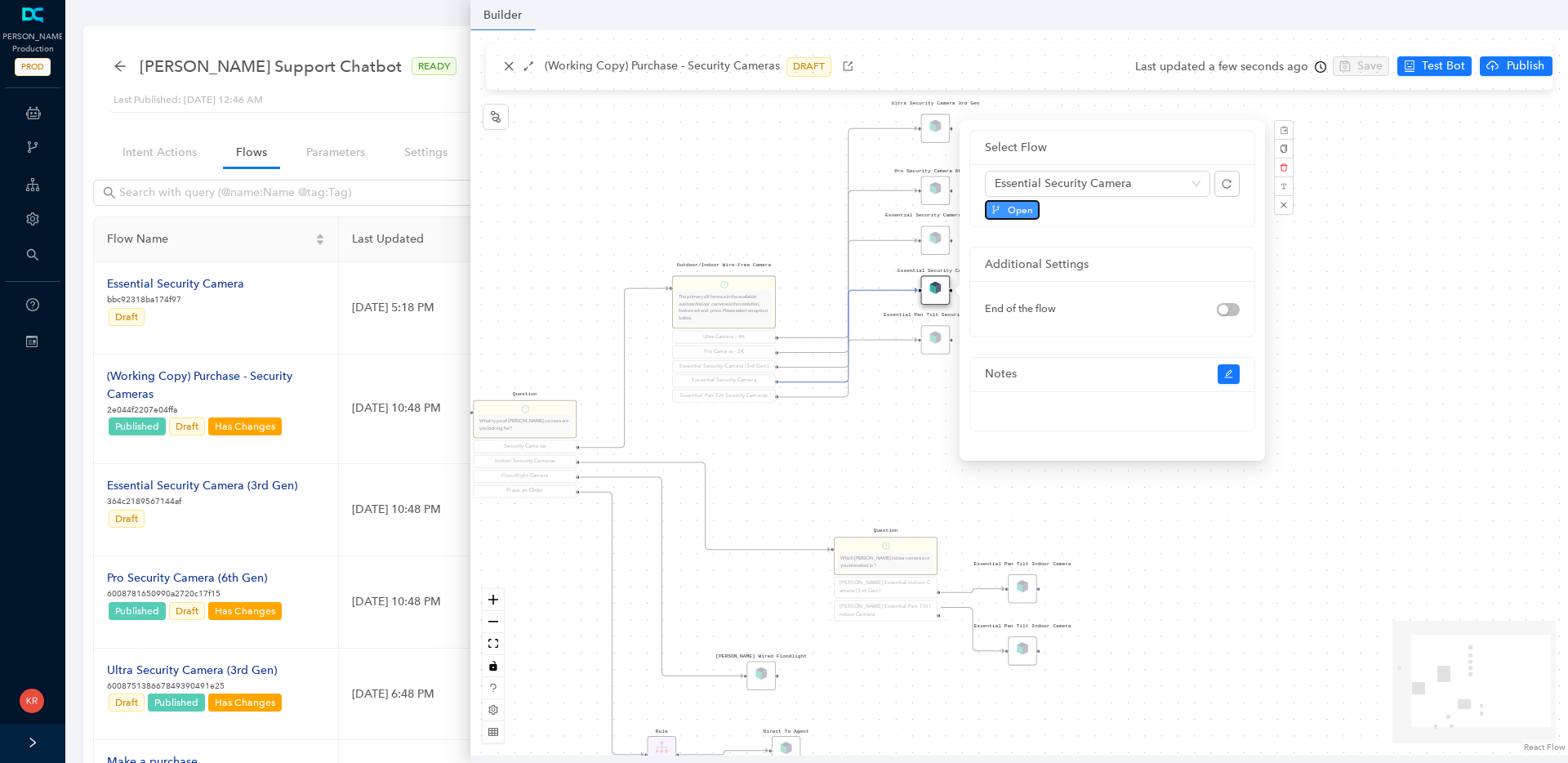
click at [1004, 215] on button "Open" at bounding box center [1013, 210] width 54 height 19
click at [1377, 315] on div "Rule P Start Question What type of Arlo camera are you looking for? Security Ca…" at bounding box center [1019, 393] width 1098 height 726
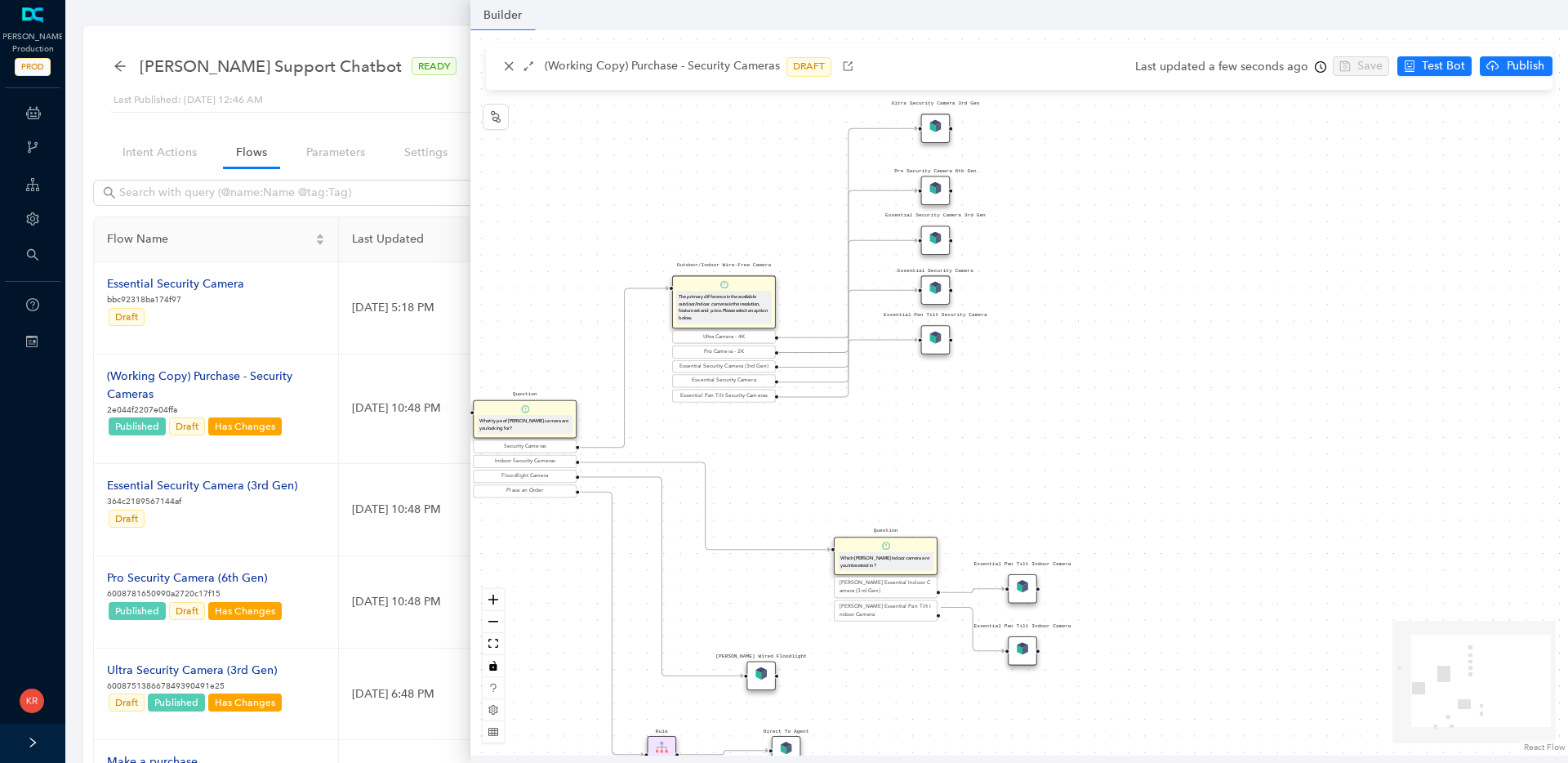
click at [933, 351] on div "Essential Pan Tilt Security Camera" at bounding box center [936, 339] width 29 height 29
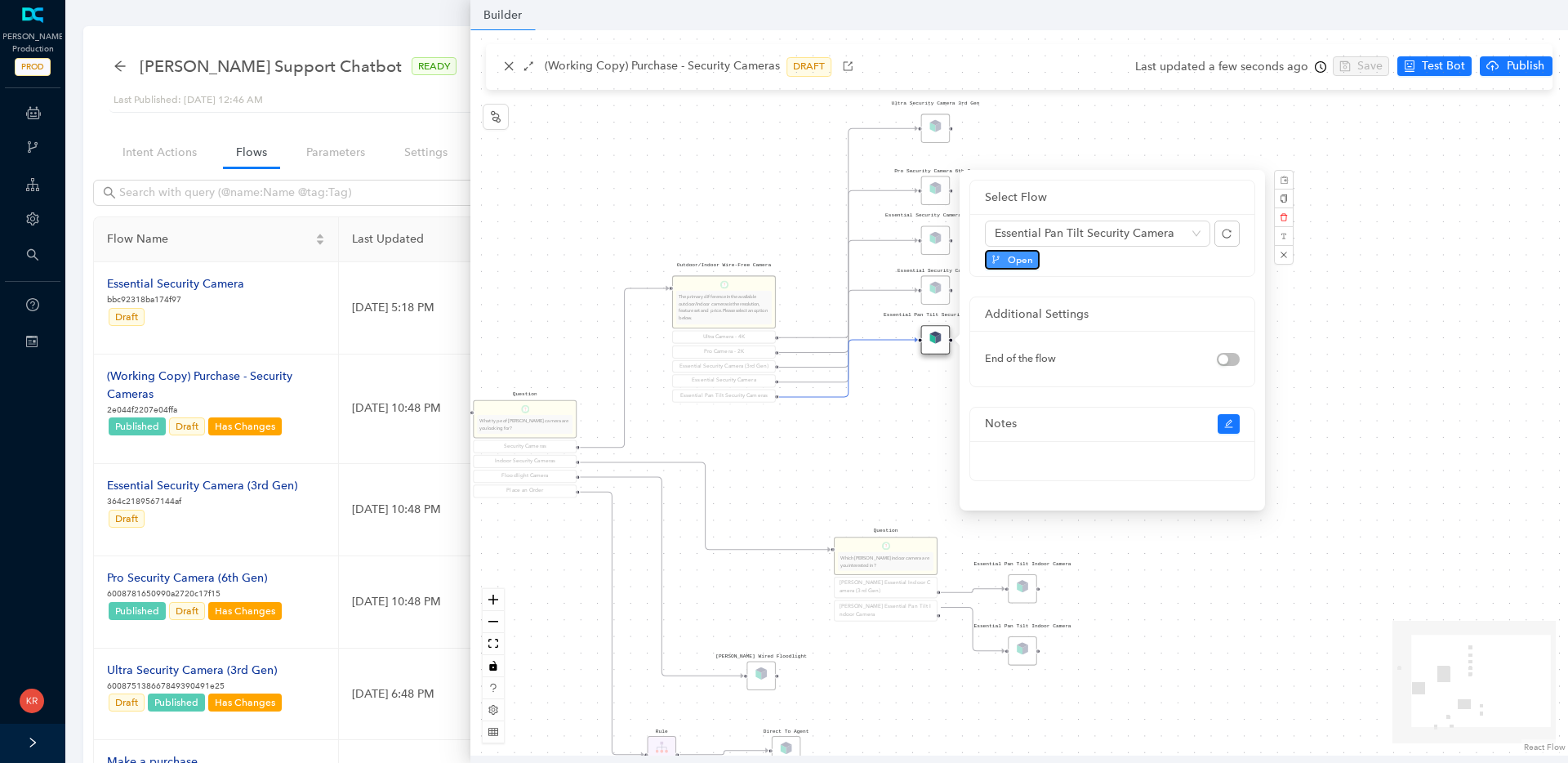
click at [1022, 262] on span "Open" at bounding box center [1020, 259] width 25 height 15
click at [1210, 590] on div "Rule P Start Question What type of Arlo camera are you looking for? Security Ca…" at bounding box center [1019, 393] width 1098 height 726
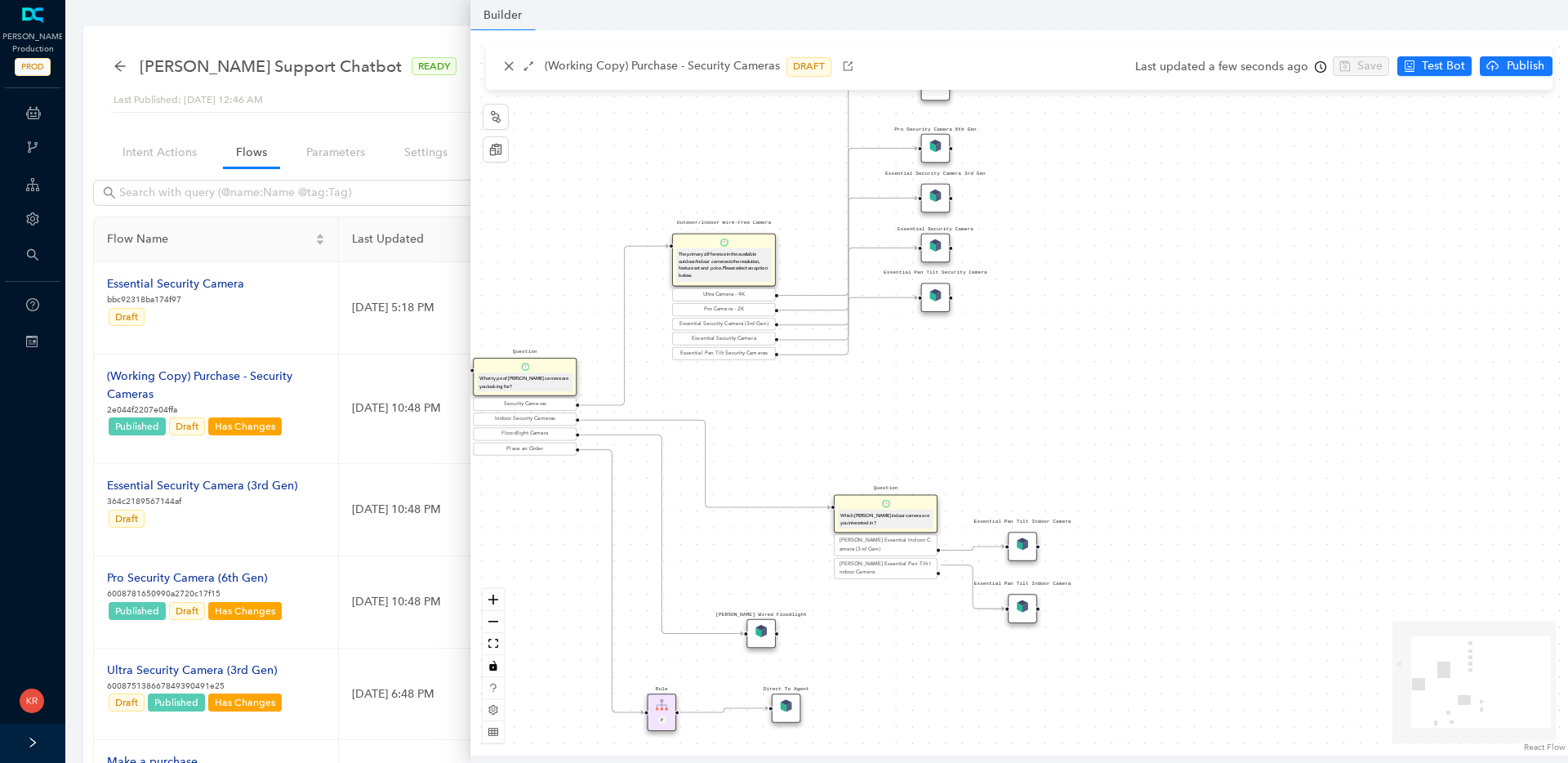
click at [1026, 616] on div "Essential Pan Tilt Indoor Camera" at bounding box center [1022, 609] width 29 height 29
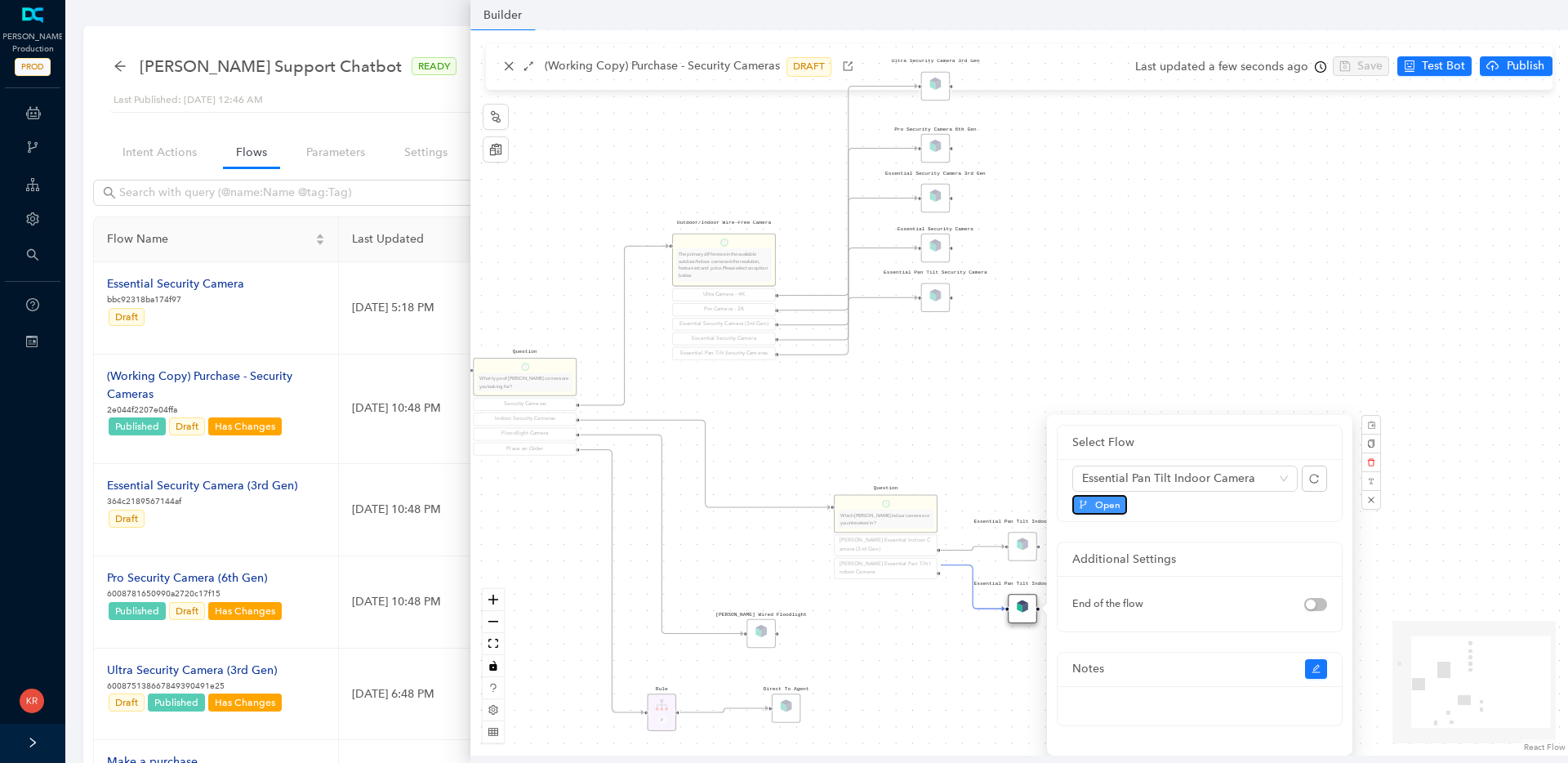
click at [1092, 503] on button "Open" at bounding box center [1100, 505] width 54 height 19
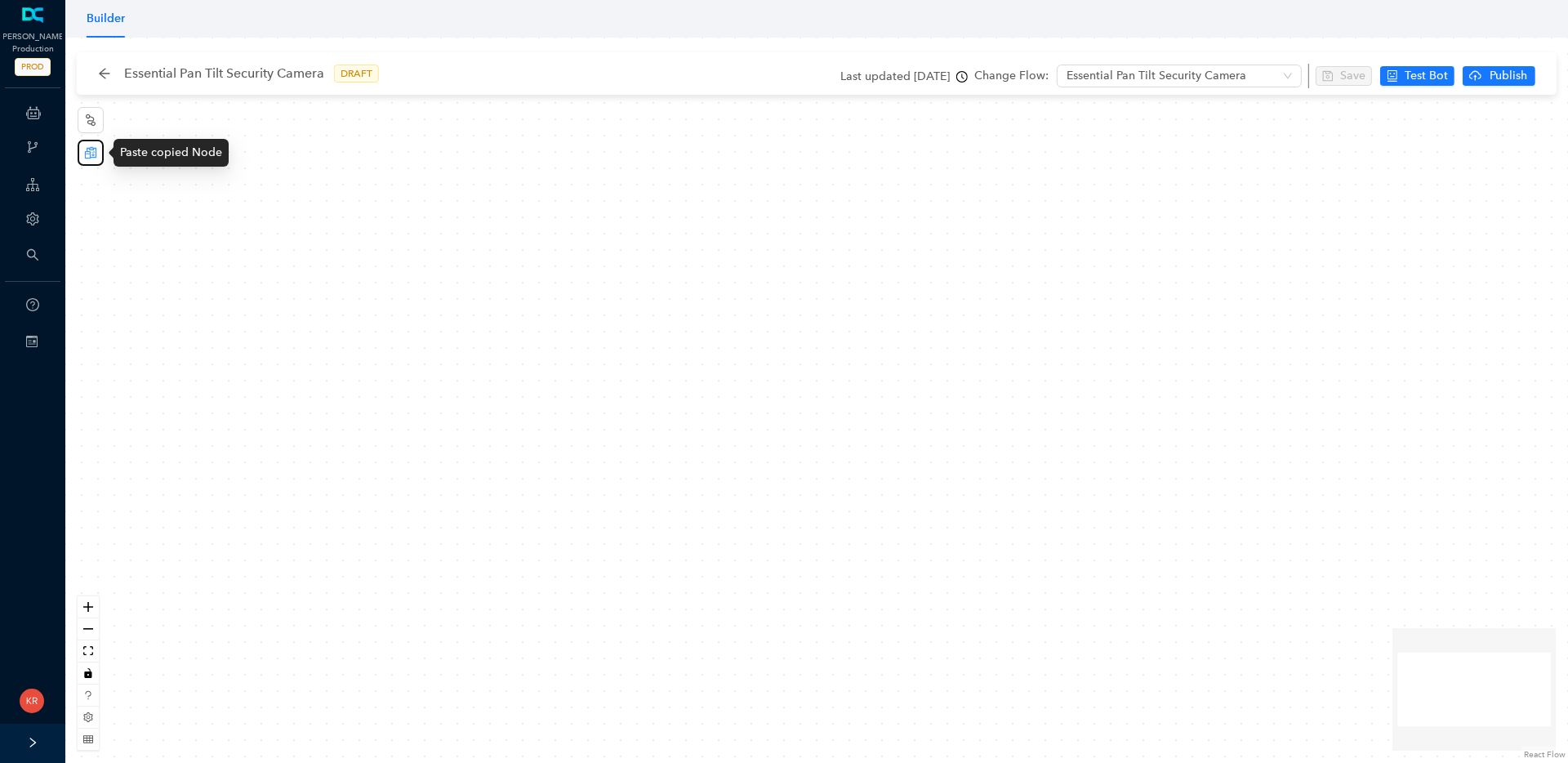
click at [91, 158] on icon "reconciliation" at bounding box center [90, 152] width 13 height 13
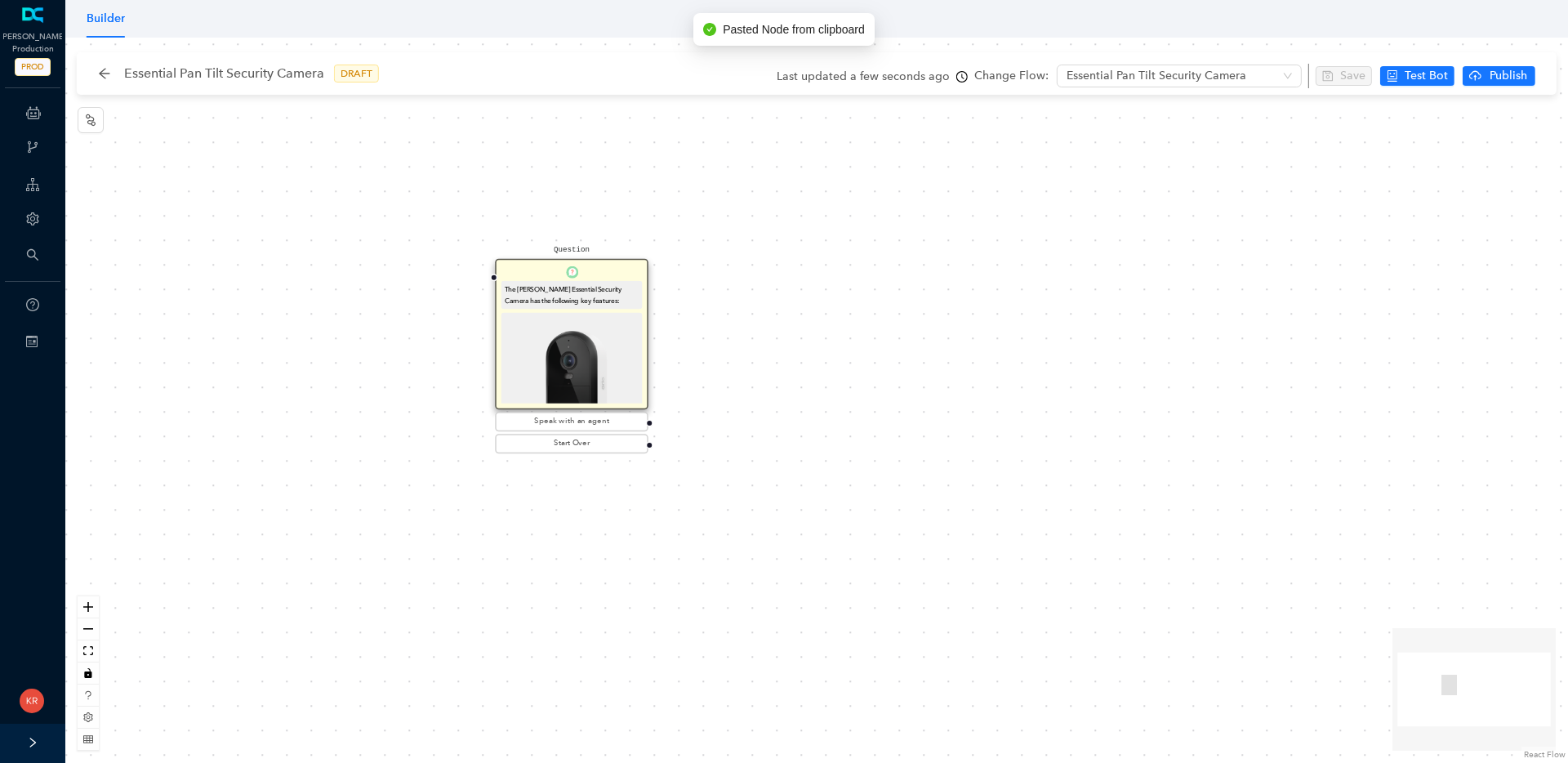
drag, startPoint x: 867, startPoint y: 381, endPoint x: 621, endPoint y: 334, distance: 250.4
click at [621, 334] on img at bounding box center [572, 383] width 134 height 134
click at [623, 334] on img at bounding box center [572, 383] width 134 height 134
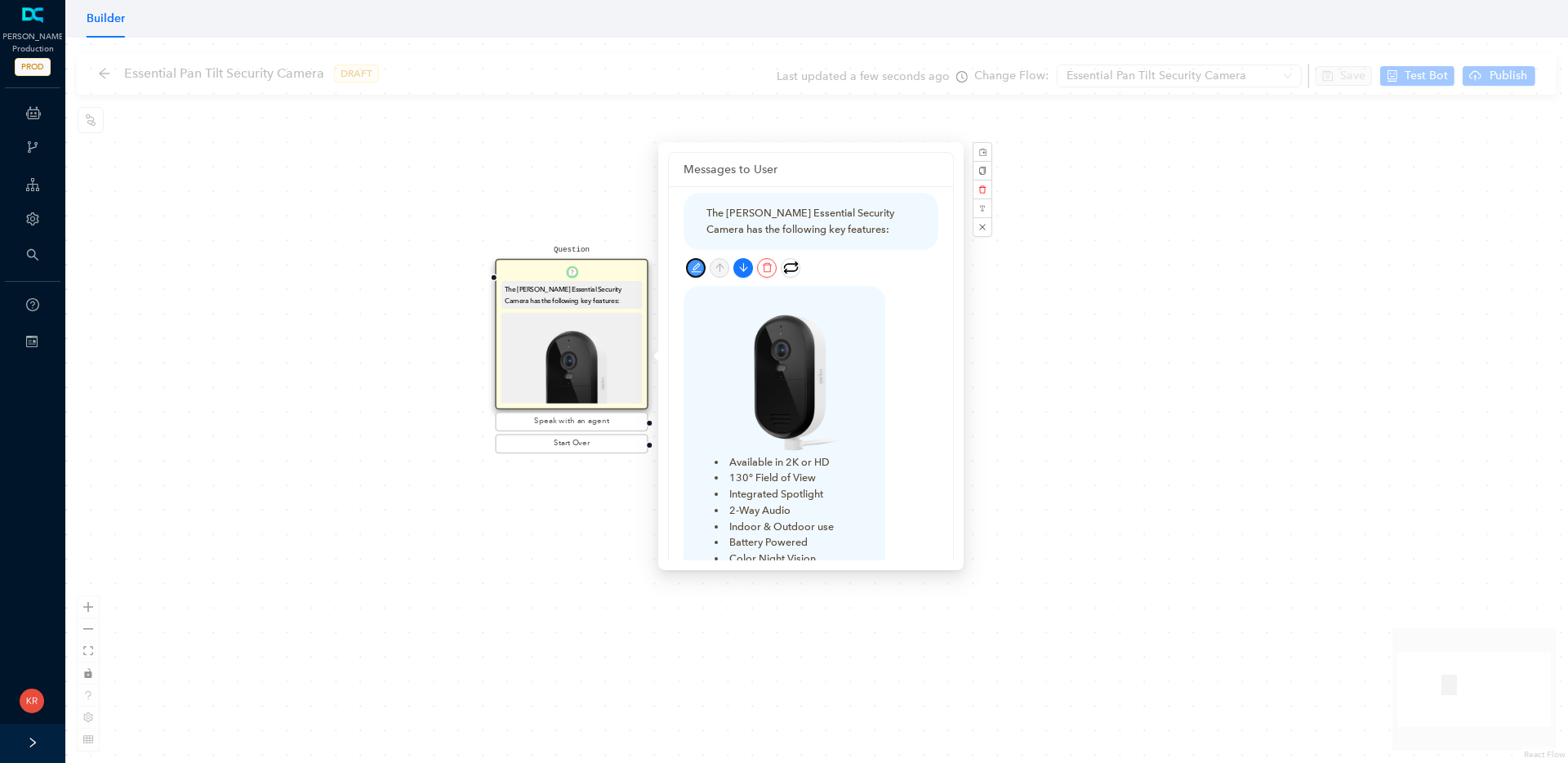
click at [696, 265] on icon "edit" at bounding box center [696, 268] width 10 height 10
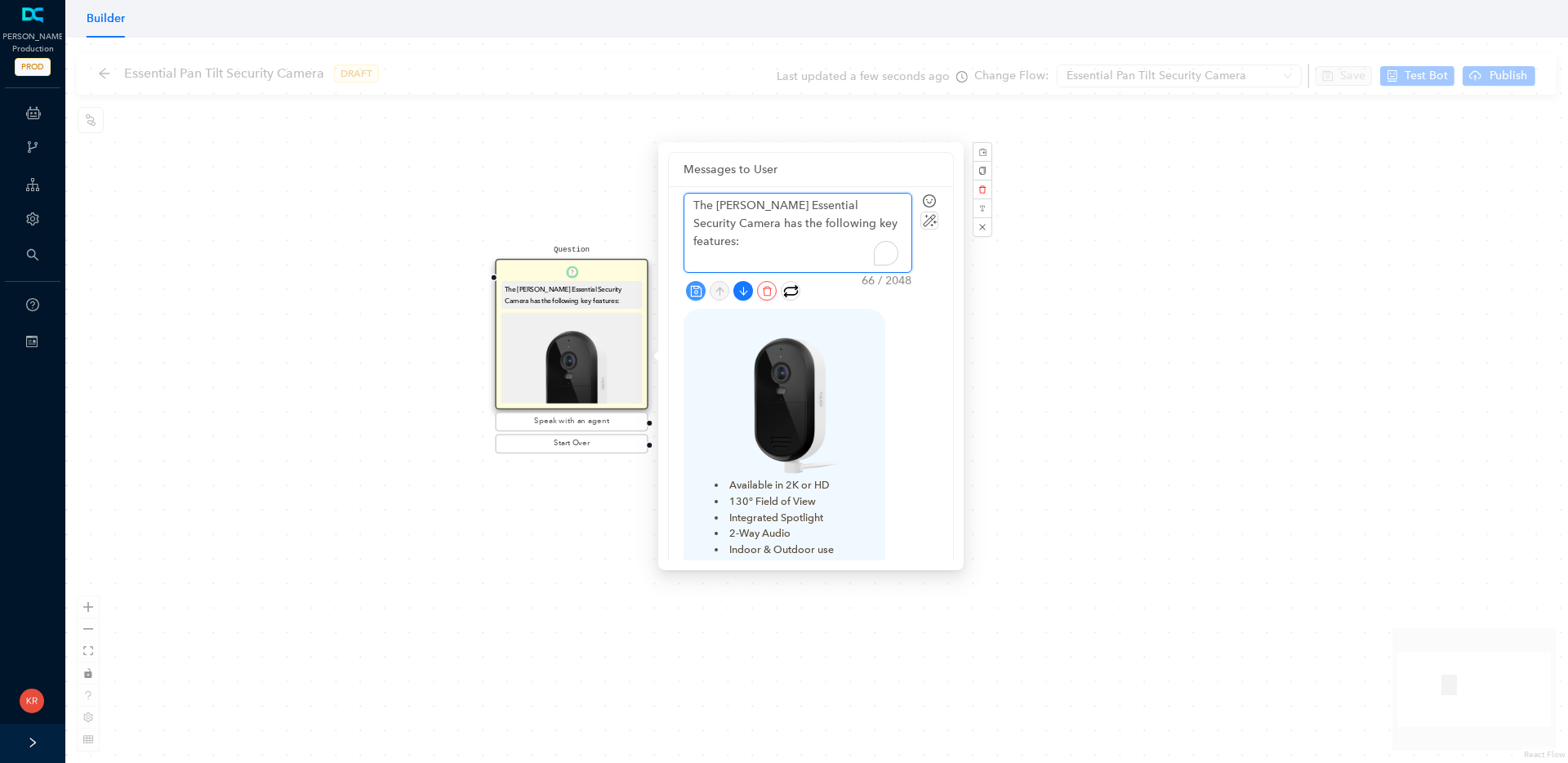
click at [808, 206] on textarea "The Arlo Essential Security Camera has the following key features:" at bounding box center [798, 233] width 227 height 79
type textarea "The Arlo Essential P Camera has the following key features:"
type textarea "The Arlo Essential Pan Camera has the following key features:"
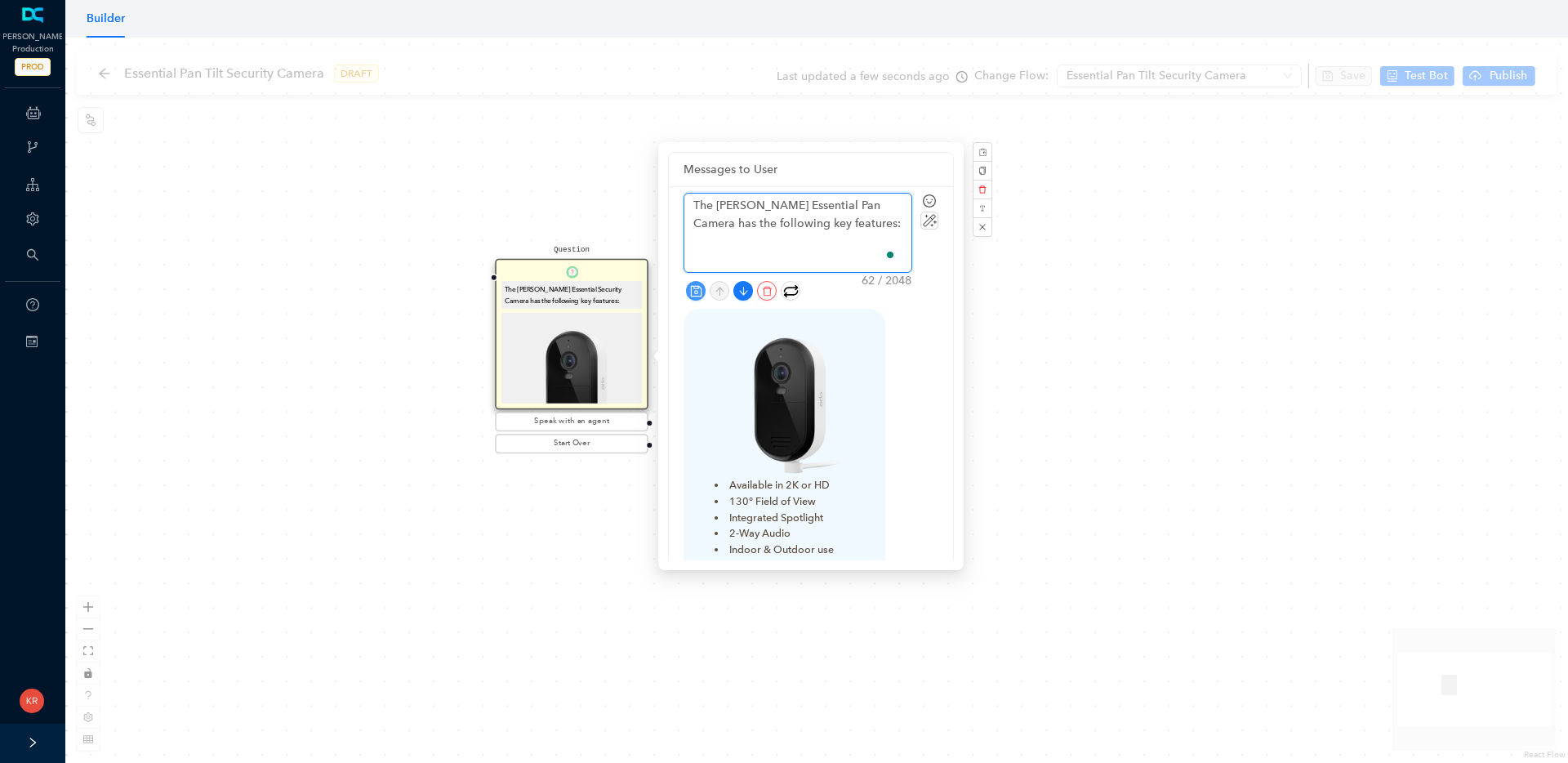
type textarea "The Arlo Essential Pan T Camera has the following key features:"
type textarea "The Arlo Essential Pan Ti Camera has the following key features:"
type textarea "The Arlo Essential Pan Til Camera has the following key features:"
type textarea "The Arlo Essential Pan Tily Camera has the following key features:"
type textarea "The Arlo Essential Pan Til Camera has the following key features:"
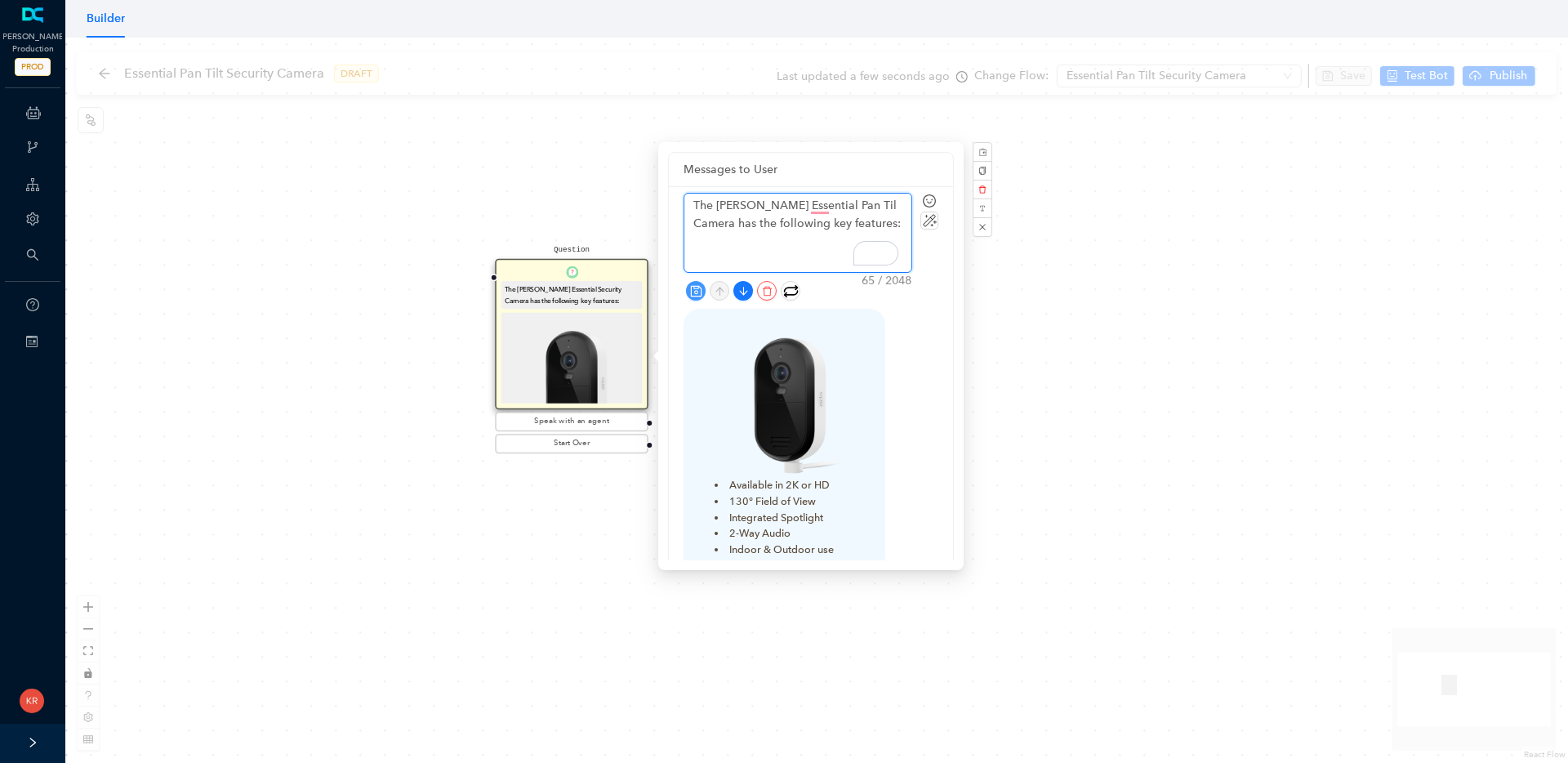
type textarea "The Arlo Essential Pan Tilt Camera has the following key features:"
type textarea "The Arlo Essential Pan Tilt S Camera has the following key features:"
type textarea "The Arlo Essential Pan Tilt Se Camera has the following key features:"
type textarea "The Arlo Essential Pan Tilt Secu Camera has the following key features:"
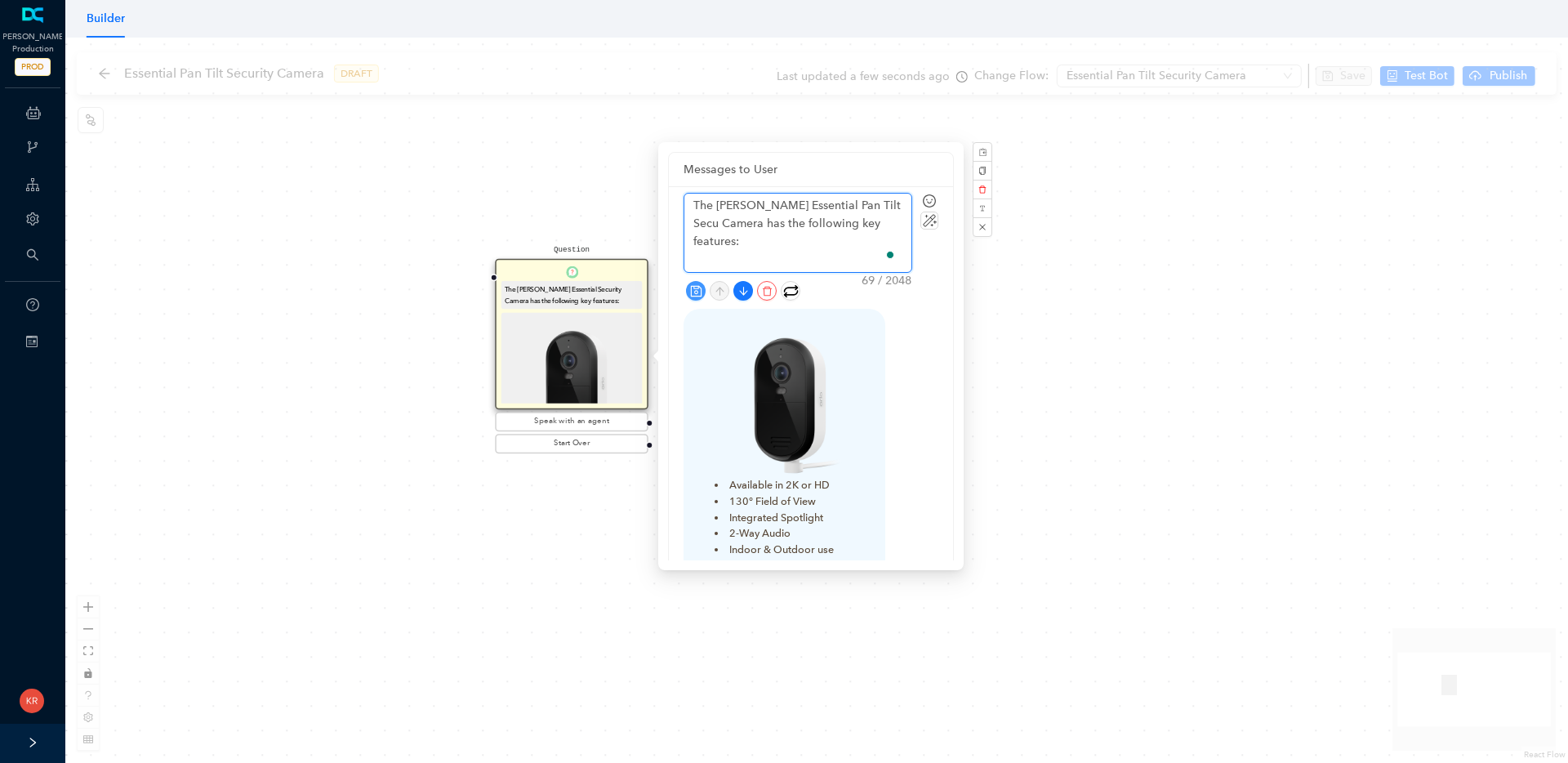
type textarea "The Arlo Essential Pan Tilt Secur Camera has the following key features:"
type textarea "The Arlo Essential Pan Tilt Securi Camera has the following key features:"
type textarea "The Arlo Essential Pan Tilt Securit Camera has the following key features:"
type textarea "The [PERSON_NAME] Essential Pan Tilt Security Camera has the following key feat…"
click at [696, 289] on icon "save" at bounding box center [695, 290] width 11 height 11
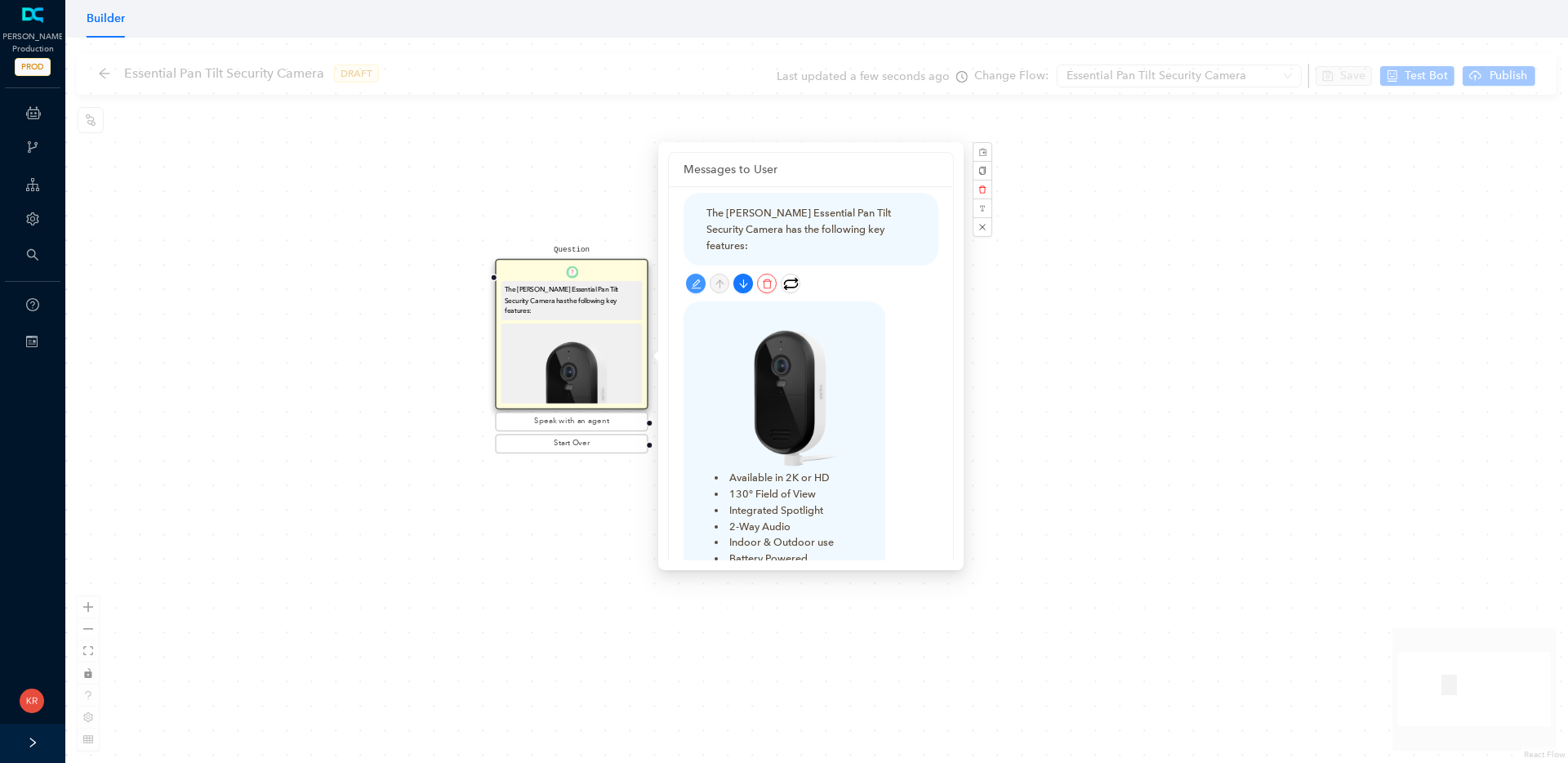
click at [806, 370] on img at bounding box center [784, 392] width 156 height 156
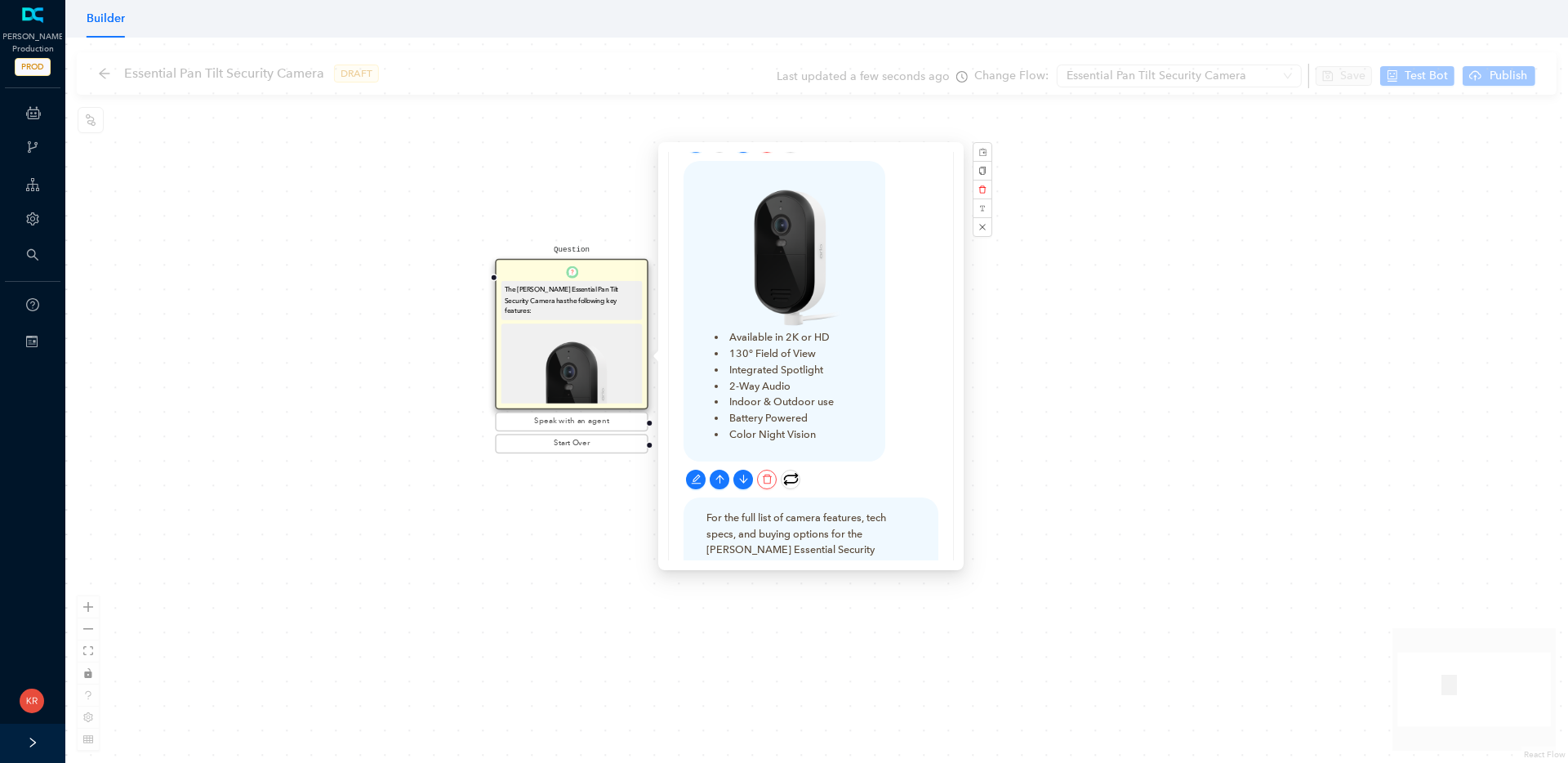
scroll to position [181, 0]
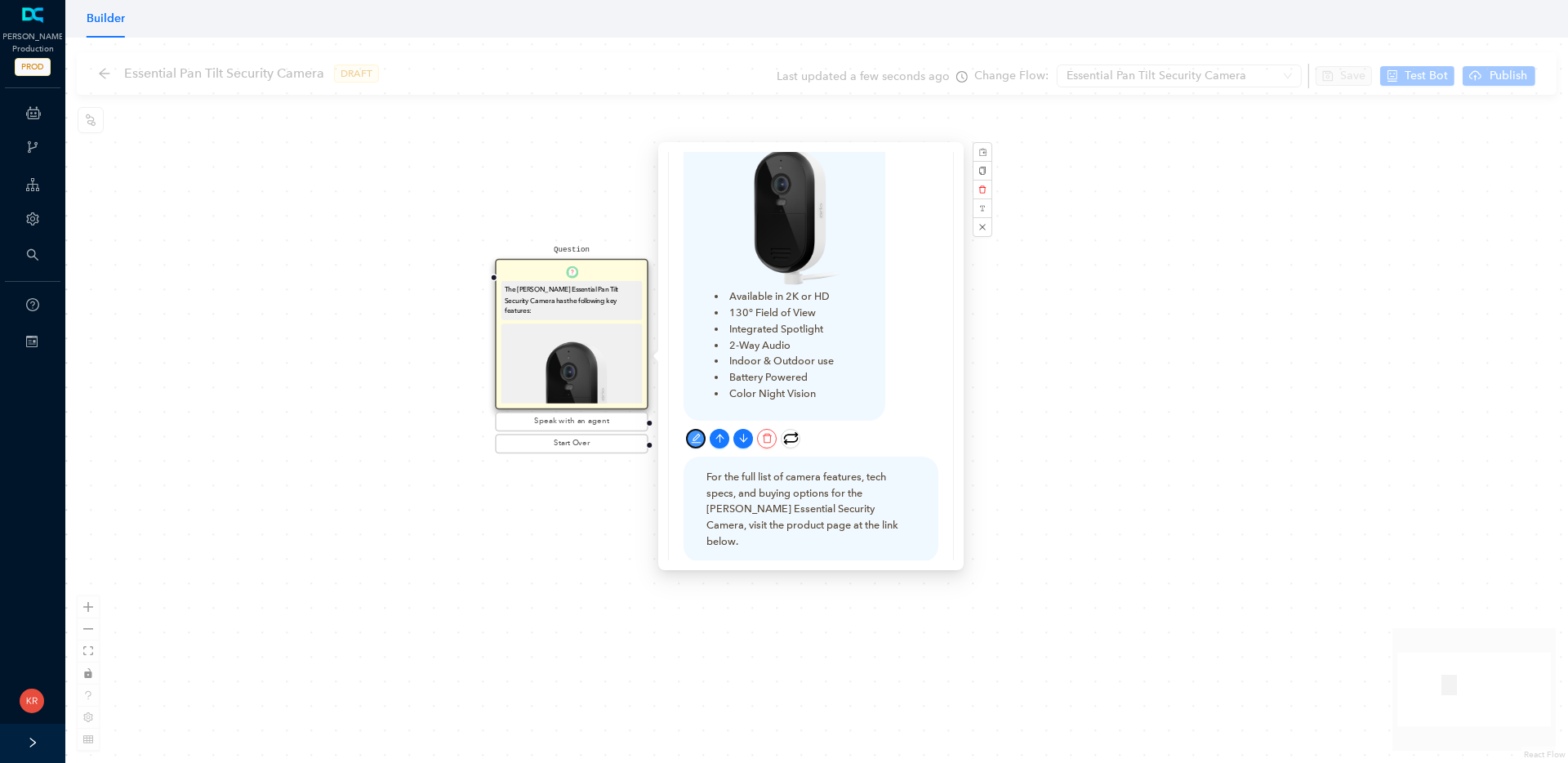
click at [691, 433] on icon "edit" at bounding box center [696, 438] width 11 height 11
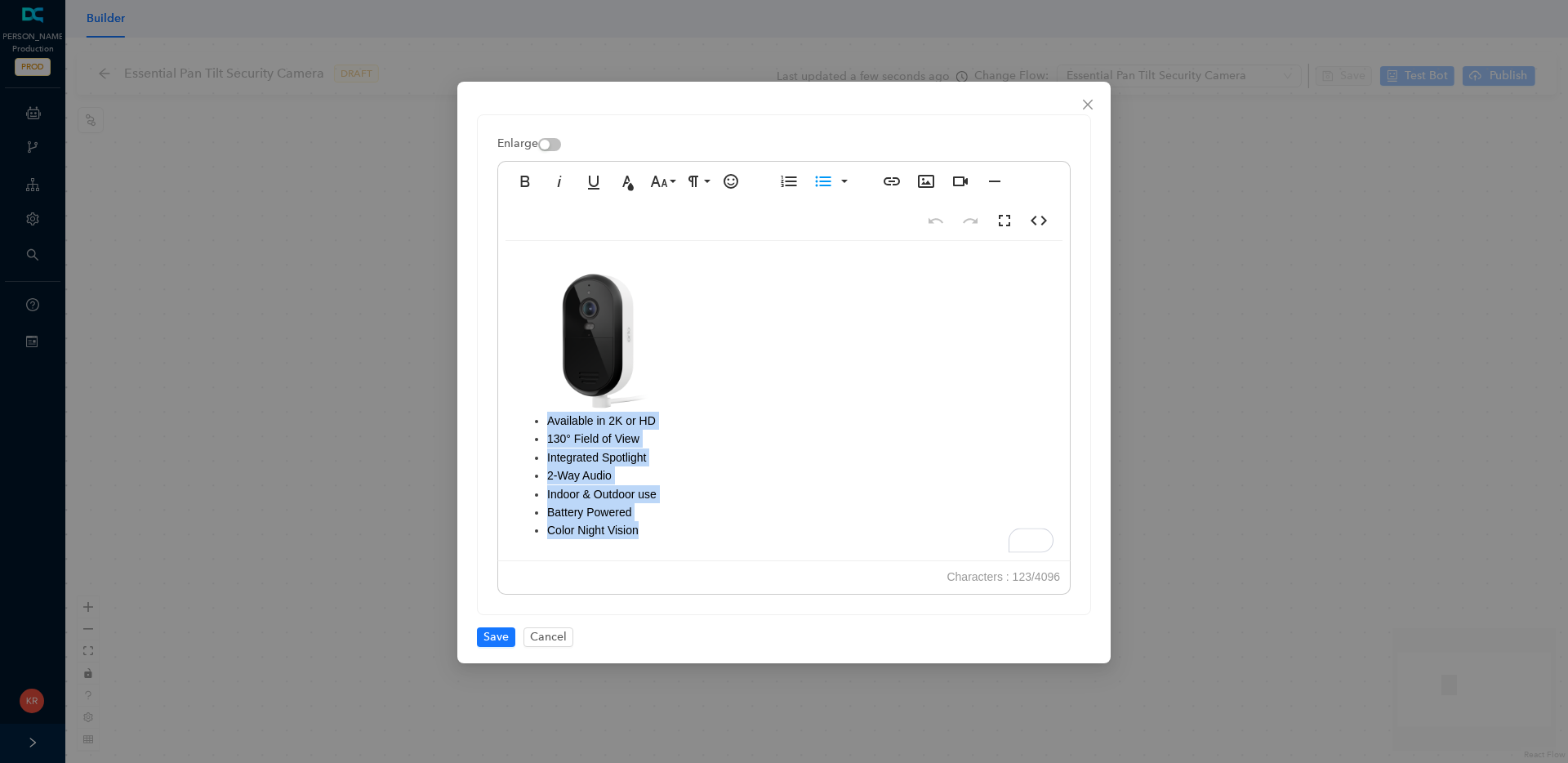
drag, startPoint x: 645, startPoint y: 531, endPoint x: 548, endPoint y: 423, distance: 145.2
click at [548, 423] on ul "Available in 2K or HD 130° Field of View Integrated Spotlight 2-Way Audio Indoo…" at bounding box center [784, 476] width 539 height 128
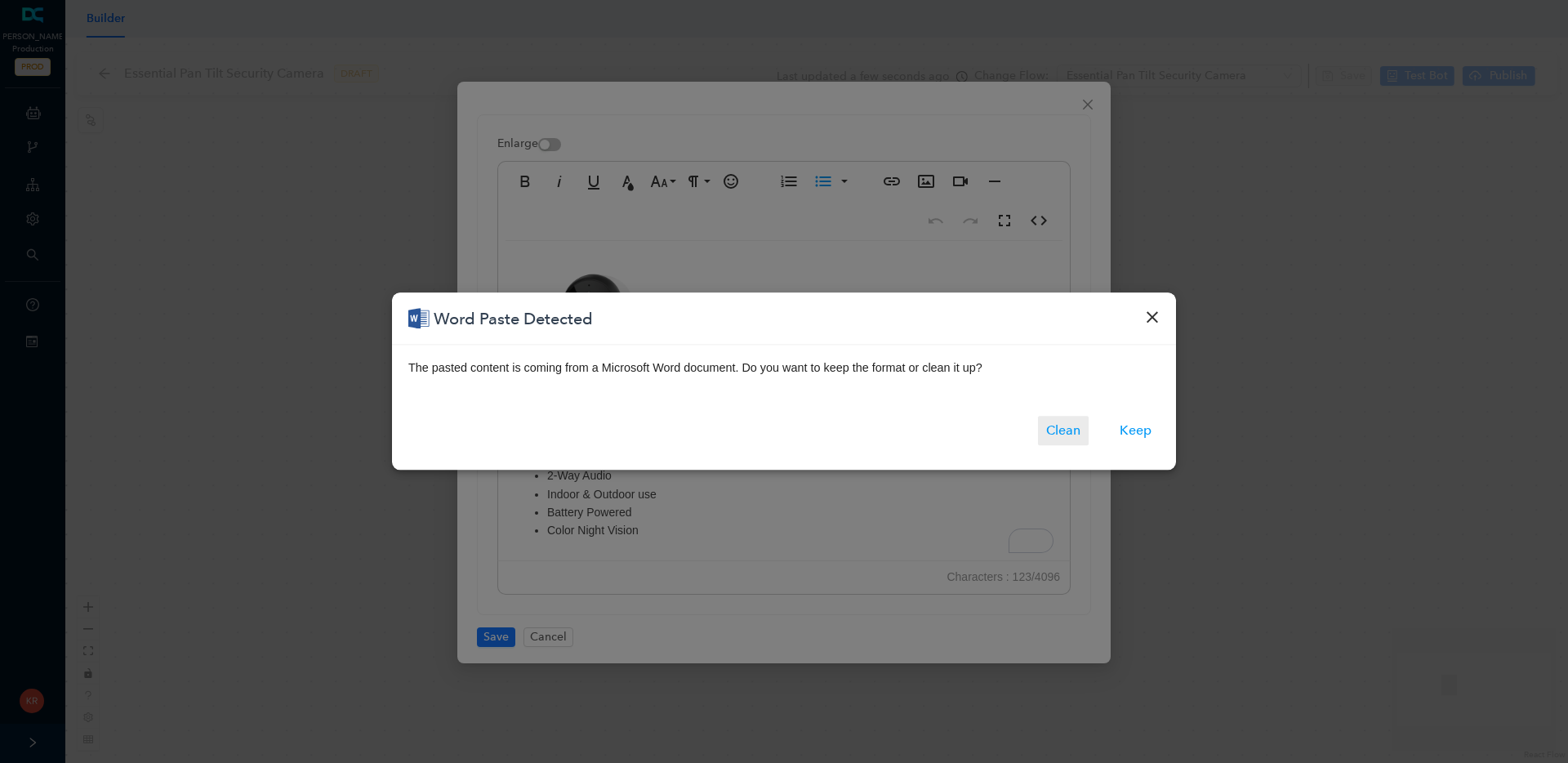
click at [1069, 429] on button "Clean" at bounding box center [1063, 431] width 50 height 29
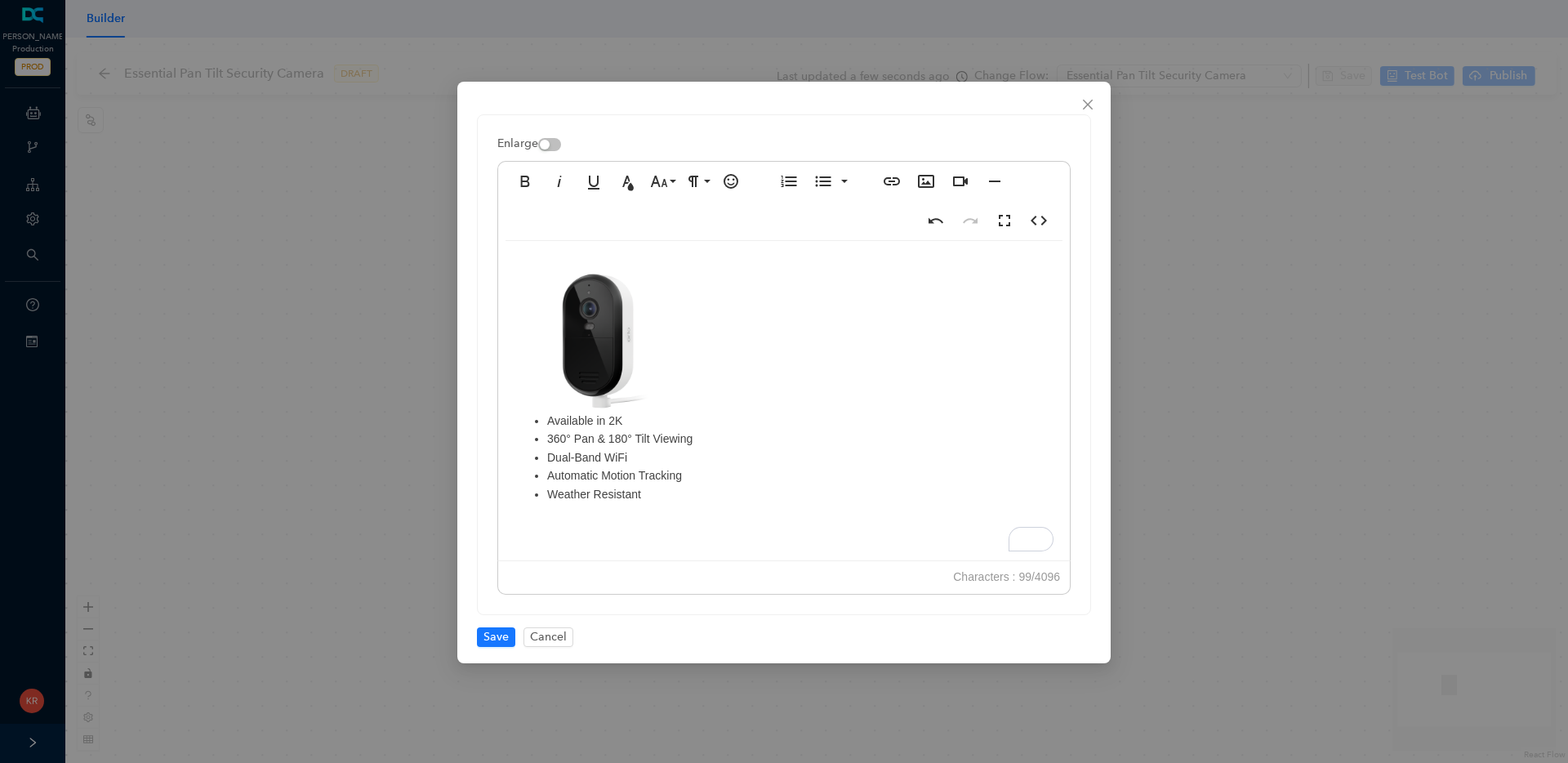
click at [604, 335] on img "To enrich screen reader interactions, please activate Accessibility in Grammarl…" at bounding box center [592, 334] width 156 height 154
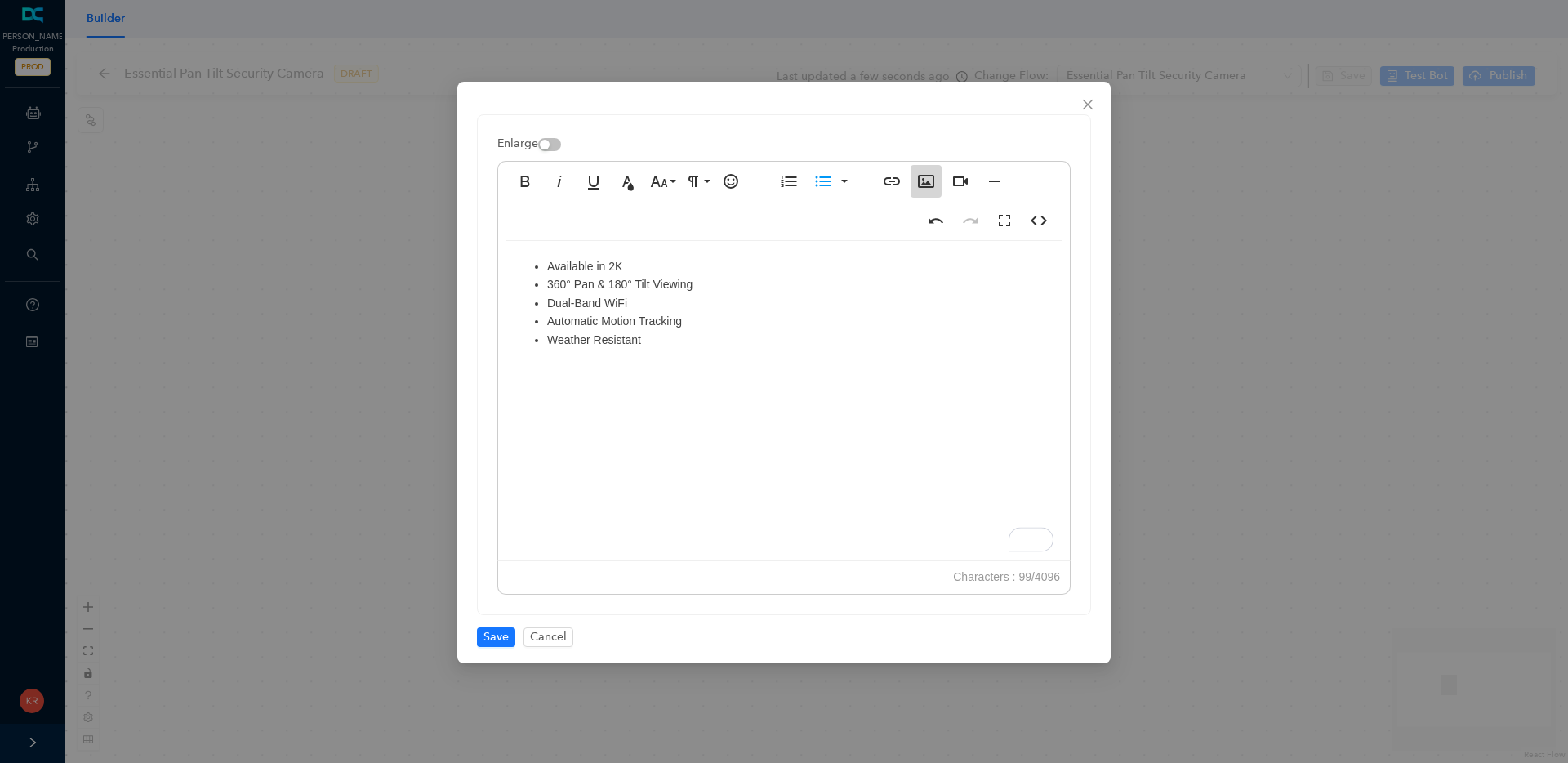
click at [928, 179] on icon "button" at bounding box center [926, 181] width 19 height 19
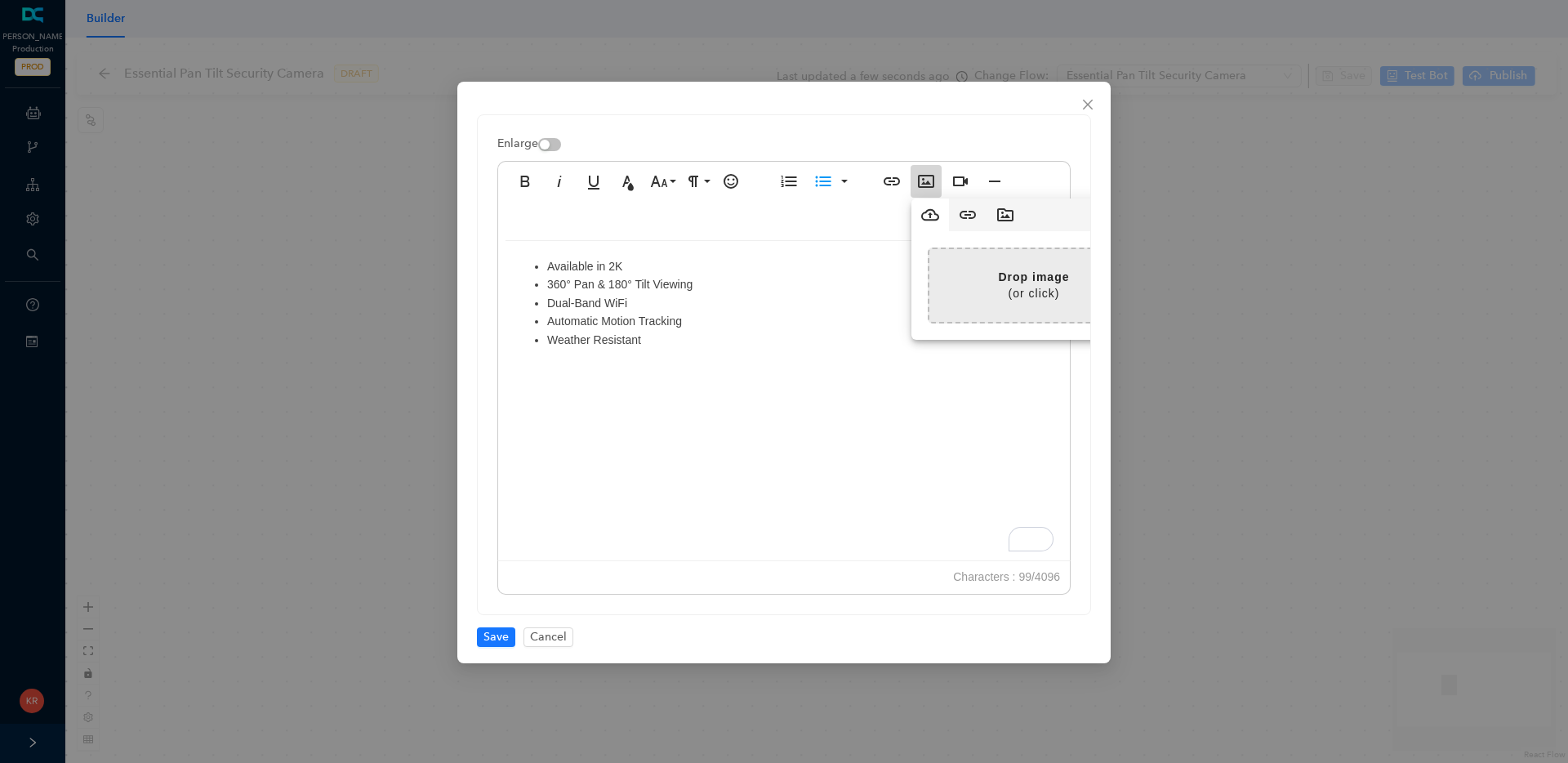
click at [988, 278] on input "file" at bounding box center [615, 285] width 1046 height 73
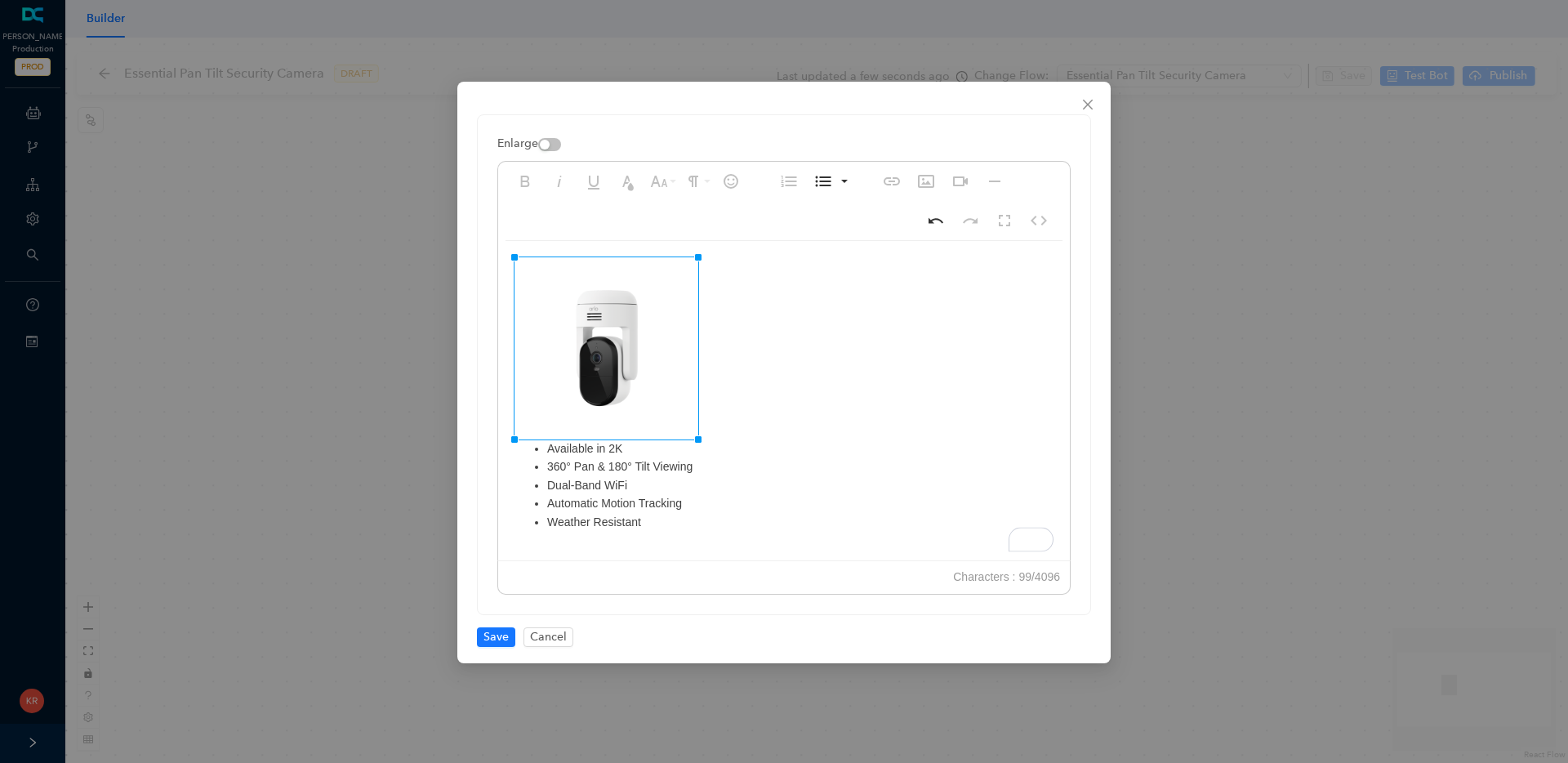
drag, startPoint x: 757, startPoint y: 258, endPoint x: 696, endPoint y: 288, distance: 68.0
click at [777, 348] on div "Available in 2K 360° Pan & 180° Tilt Viewing Dual-Band WiFi Automatic Motion Tr…" at bounding box center [784, 404] width 572 height 327
click at [493, 639] on span "Save" at bounding box center [496, 637] width 25 height 18
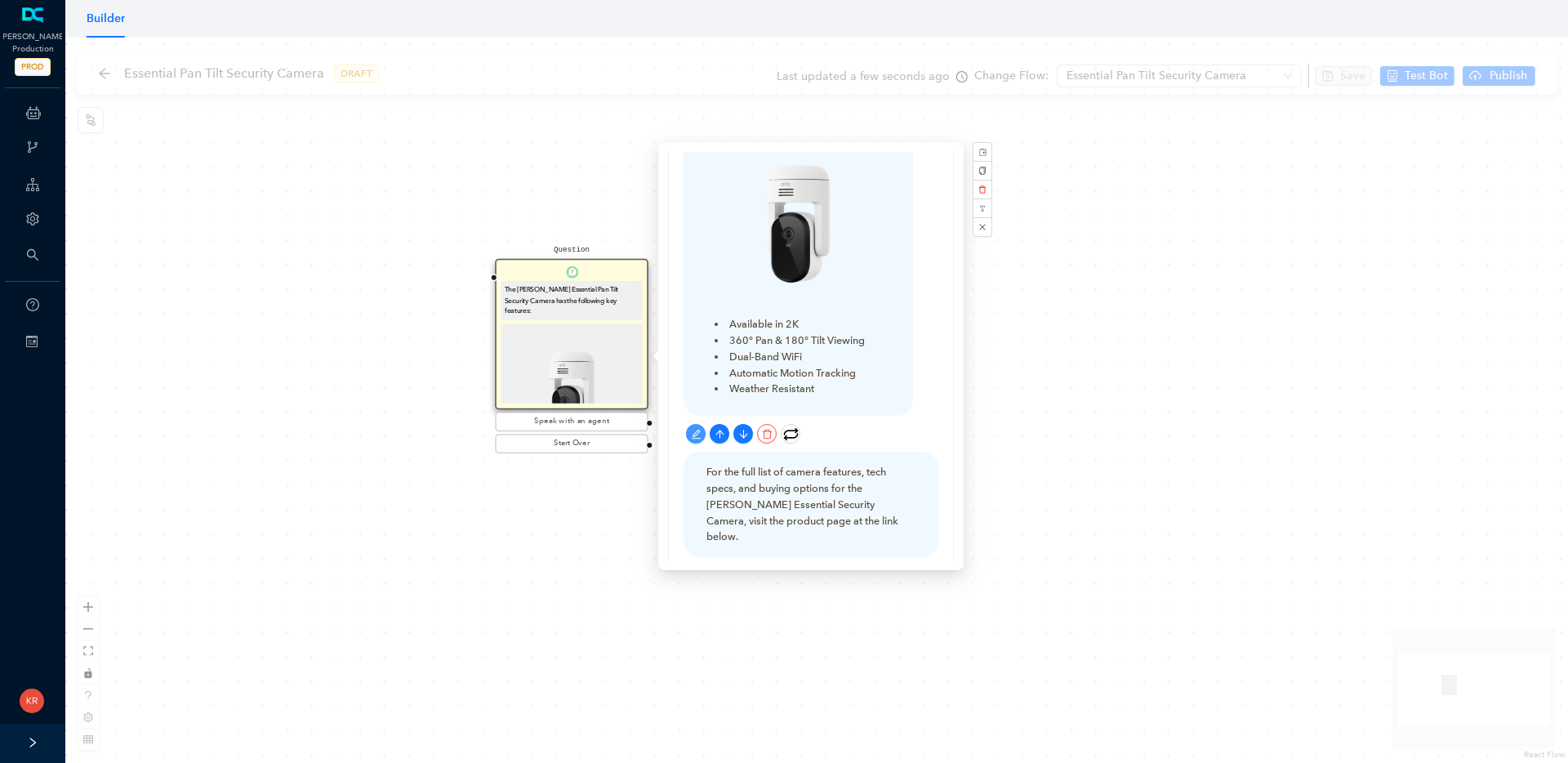
scroll to position [485, 0]
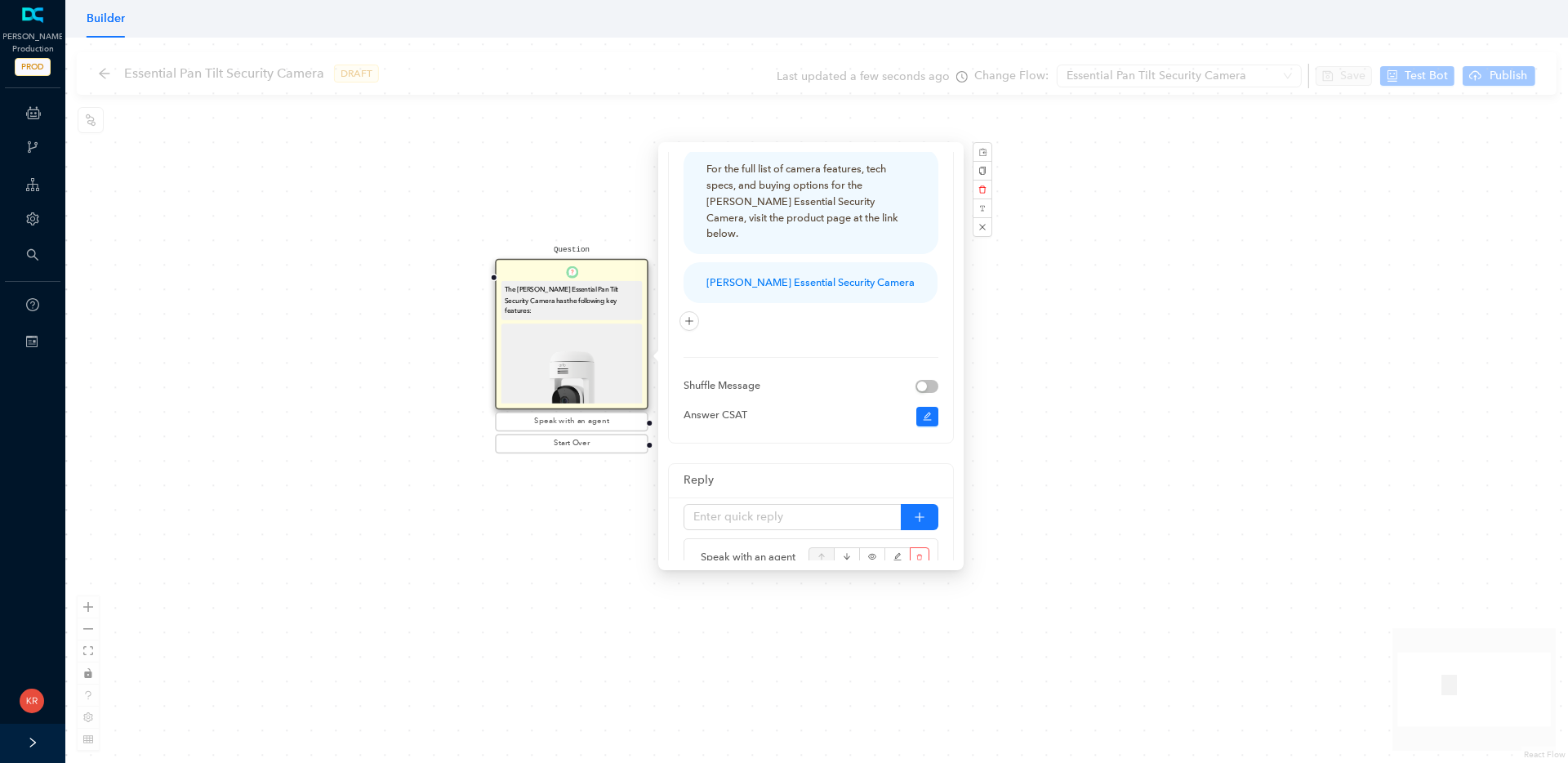
click at [1097, 453] on div "Question The Arlo Essential Pan Tilt Security Camera has the following key feat…" at bounding box center [816, 400] width 1503 height 726
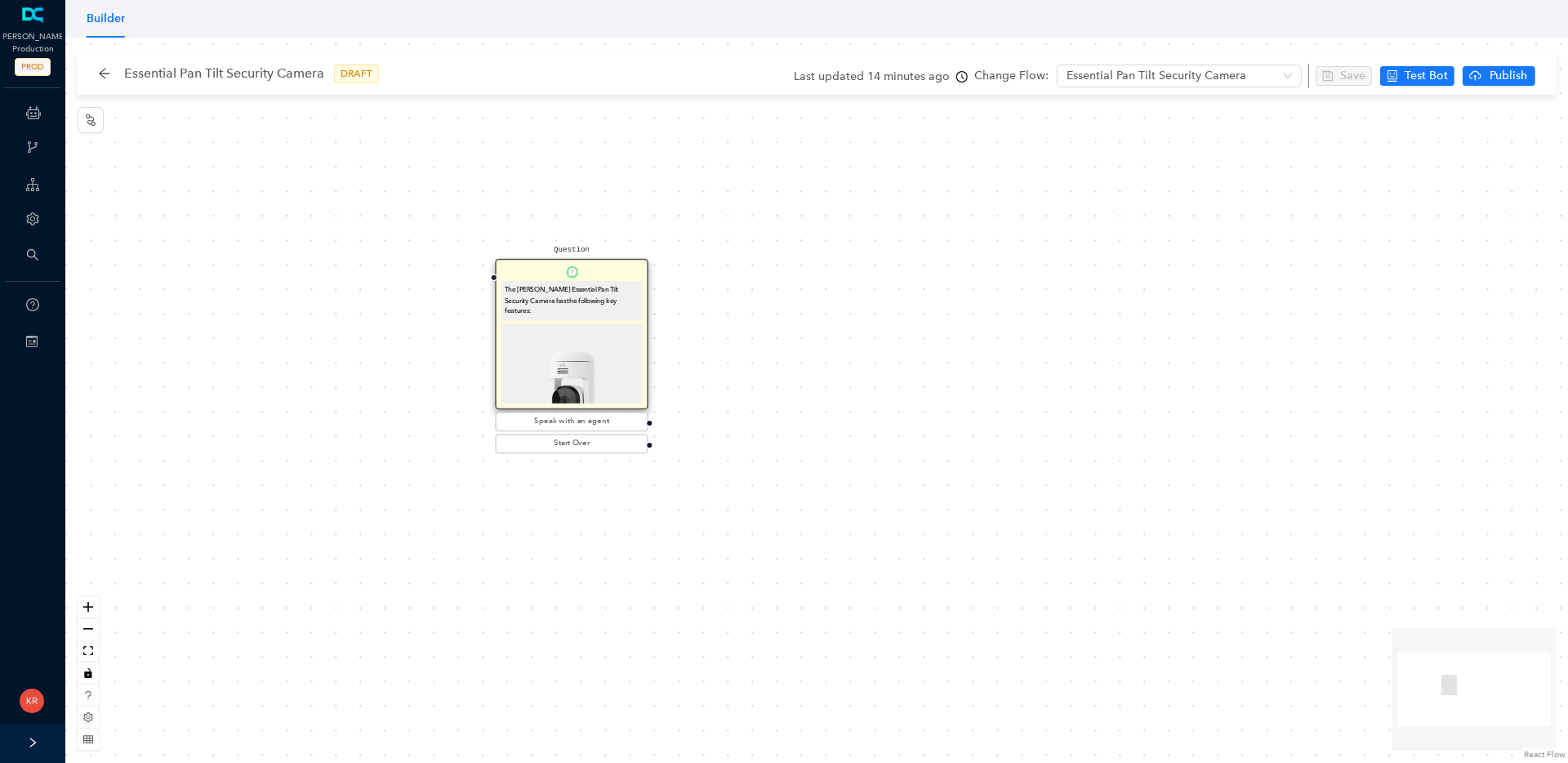
click at [580, 340] on img at bounding box center [572, 394] width 134 height 134
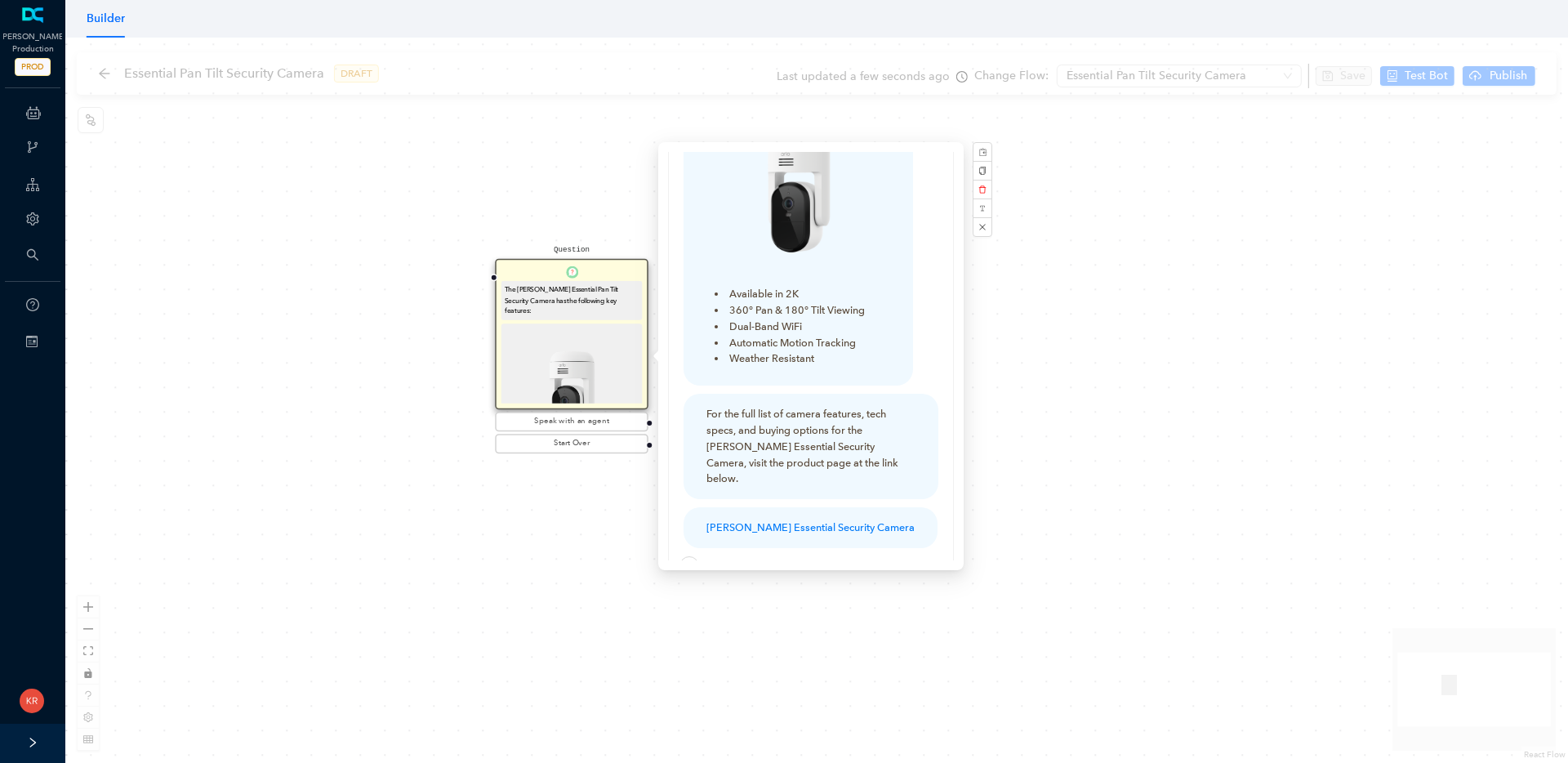
scroll to position [229, 0]
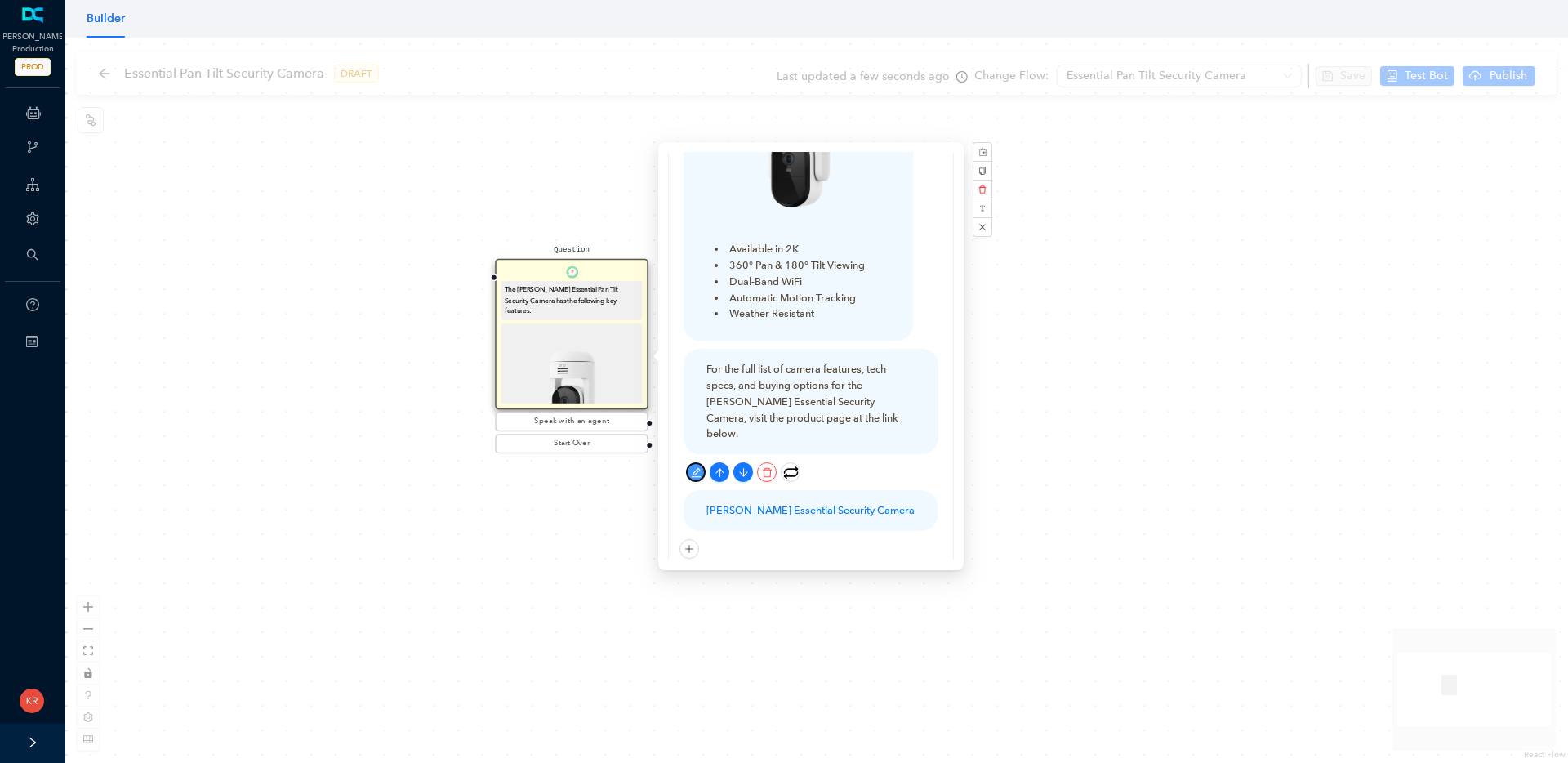
click at [693, 467] on icon "edit" at bounding box center [696, 472] width 11 height 11
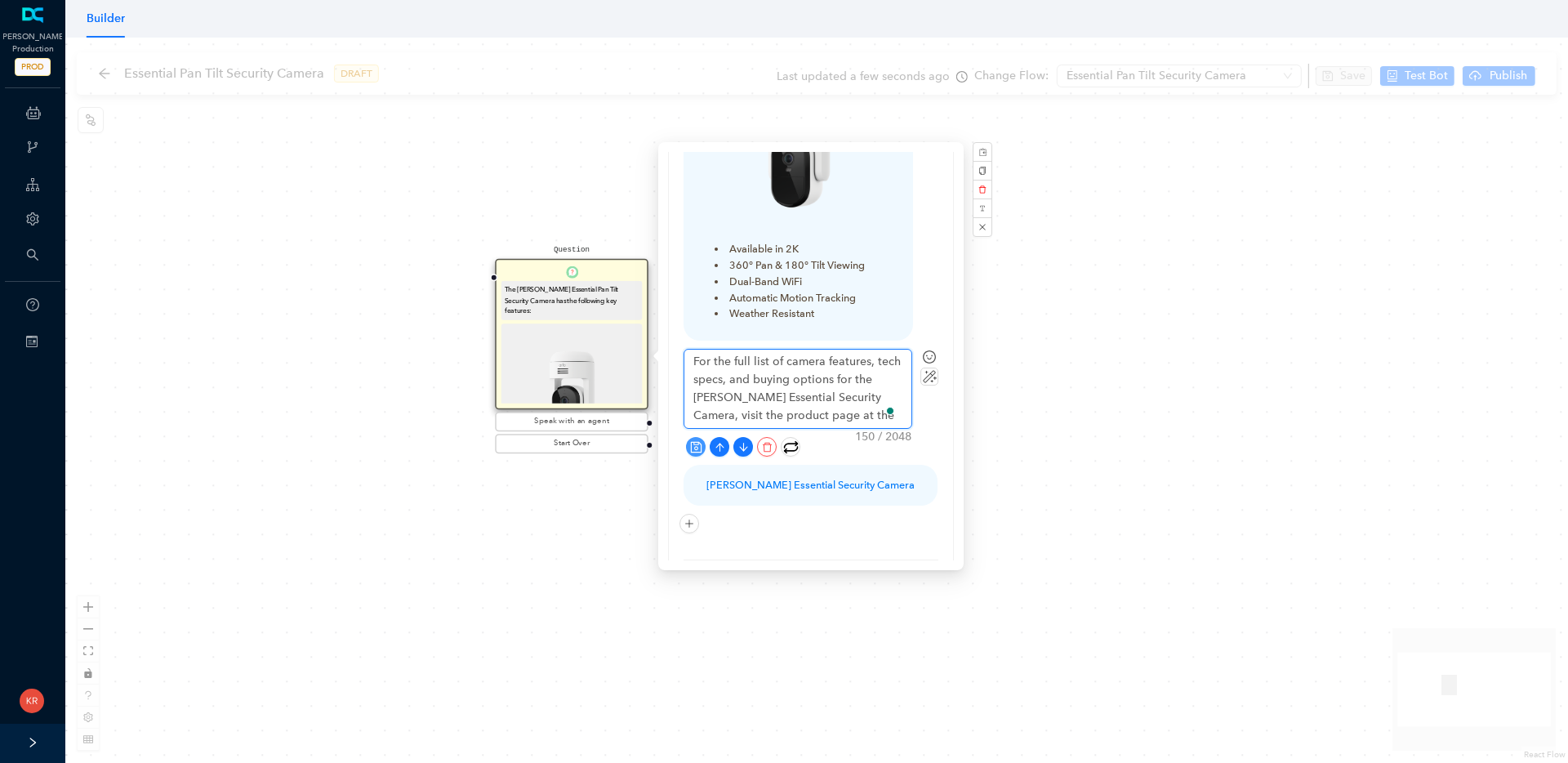
drag, startPoint x: 814, startPoint y: 380, endPoint x: 744, endPoint y: 381, distance: 70.0
click at [744, 381] on textarea "For the full list of camera features, tech specs, and buying options for the Ar…" at bounding box center [798, 389] width 227 height 79
type textarea "For the full list of camera features, tech specs, and buying options for the Ar…"
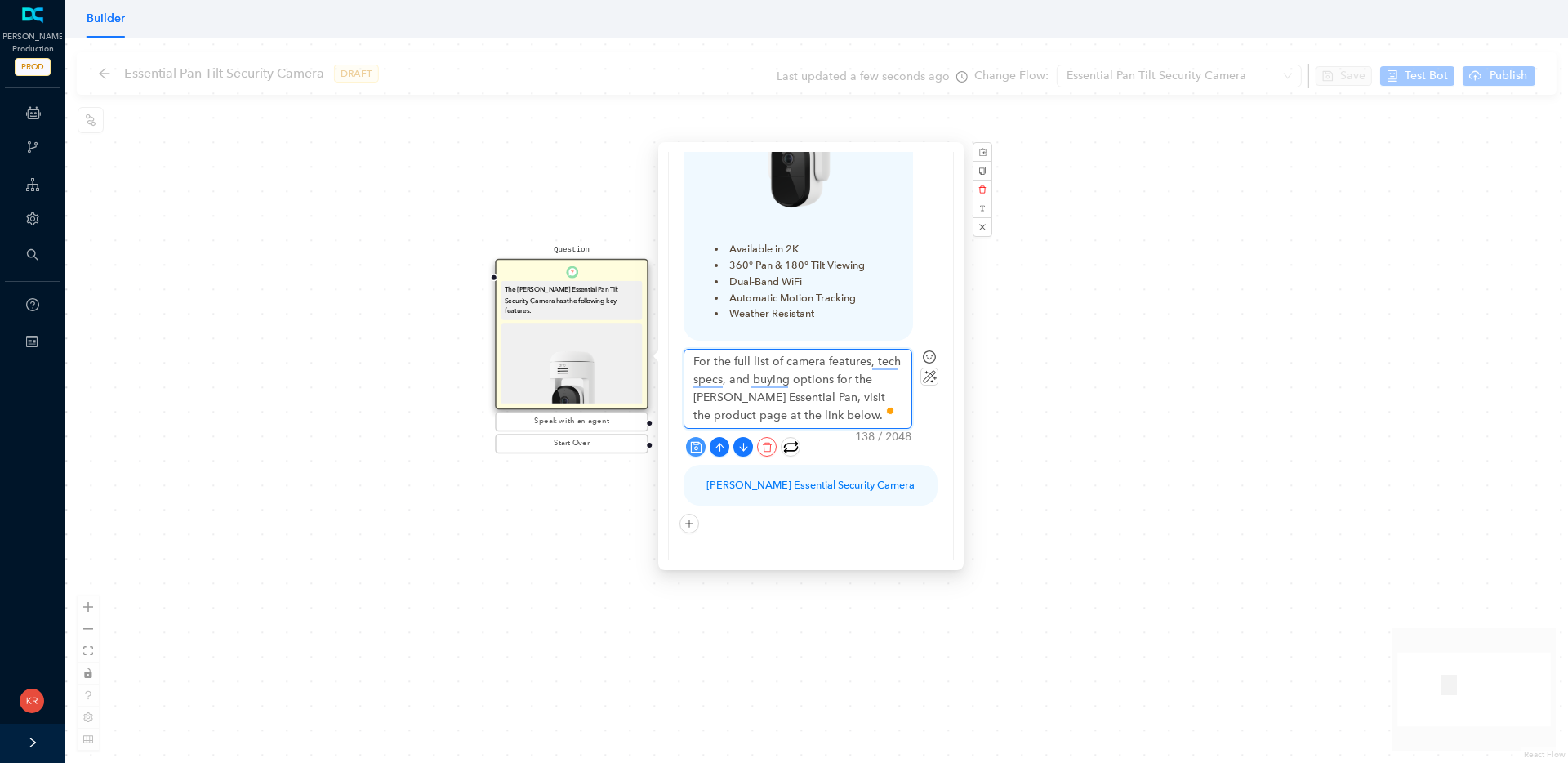
type textarea "For the full list of camera features, tech specs, and buying options for the Ar…"
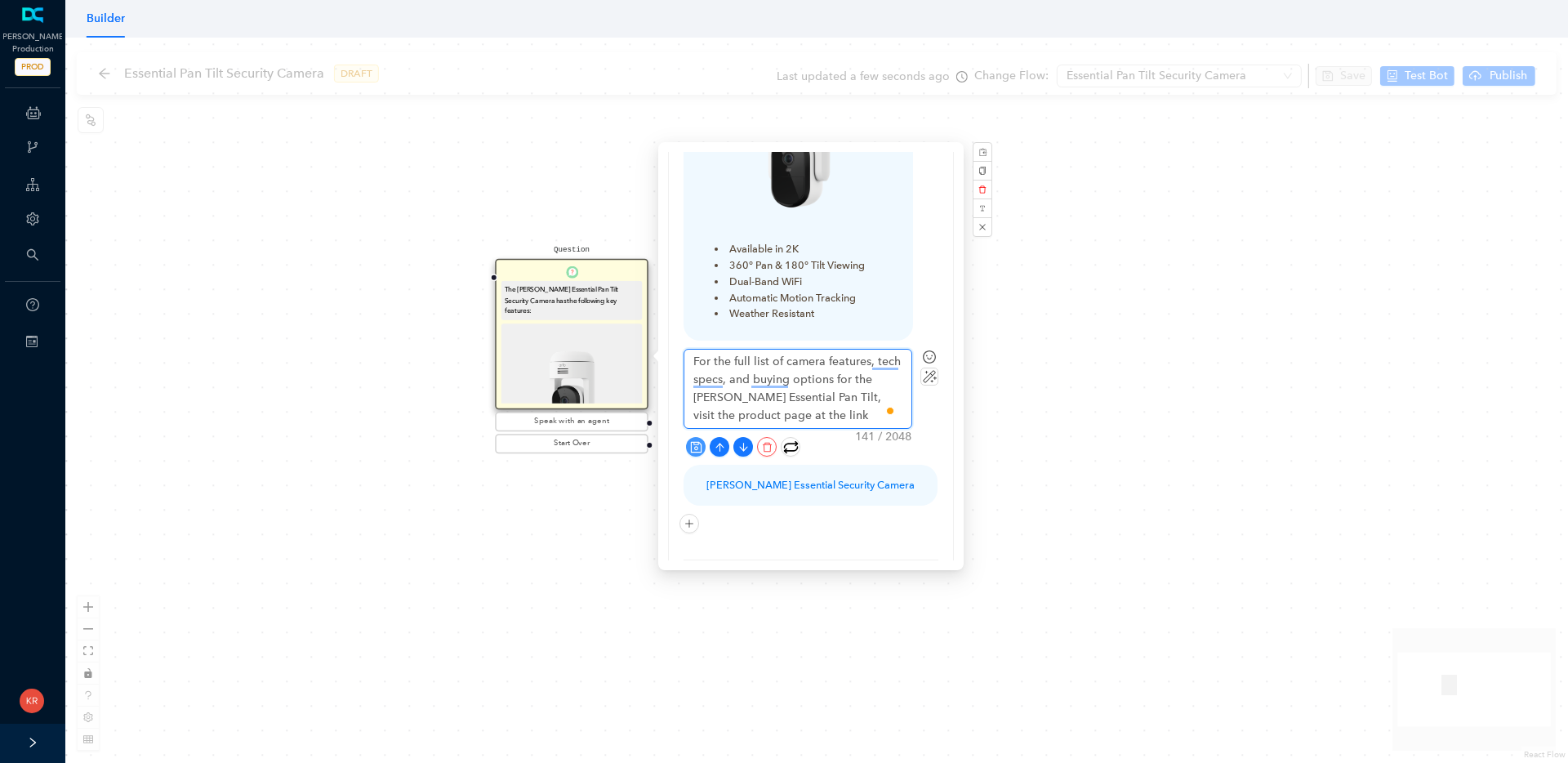
type textarea "For the full list of camera features, tech specs, and buying options for the Ar…"
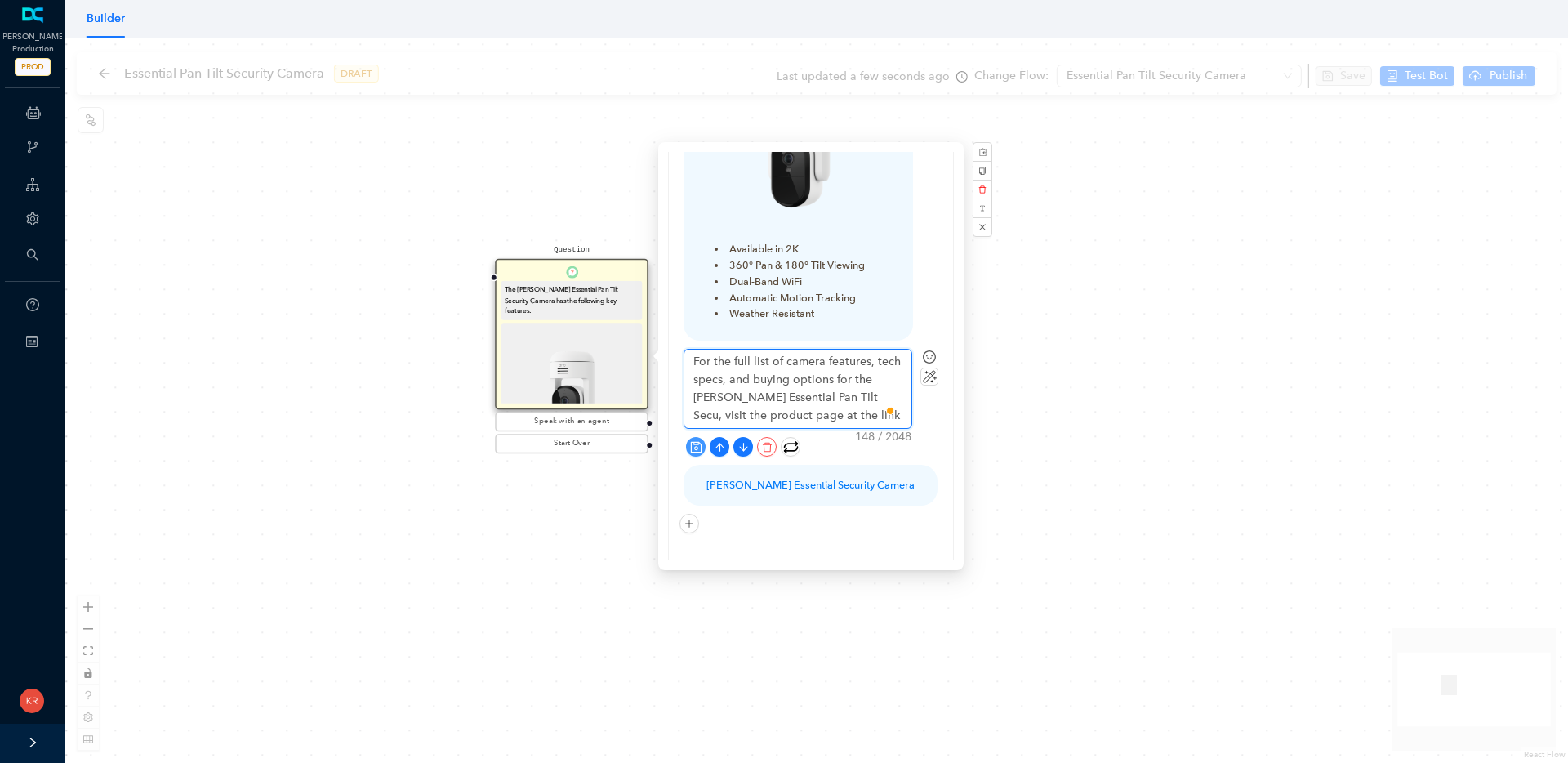
type textarea "For the full list of camera features, tech specs, and buying options for the Ar…"
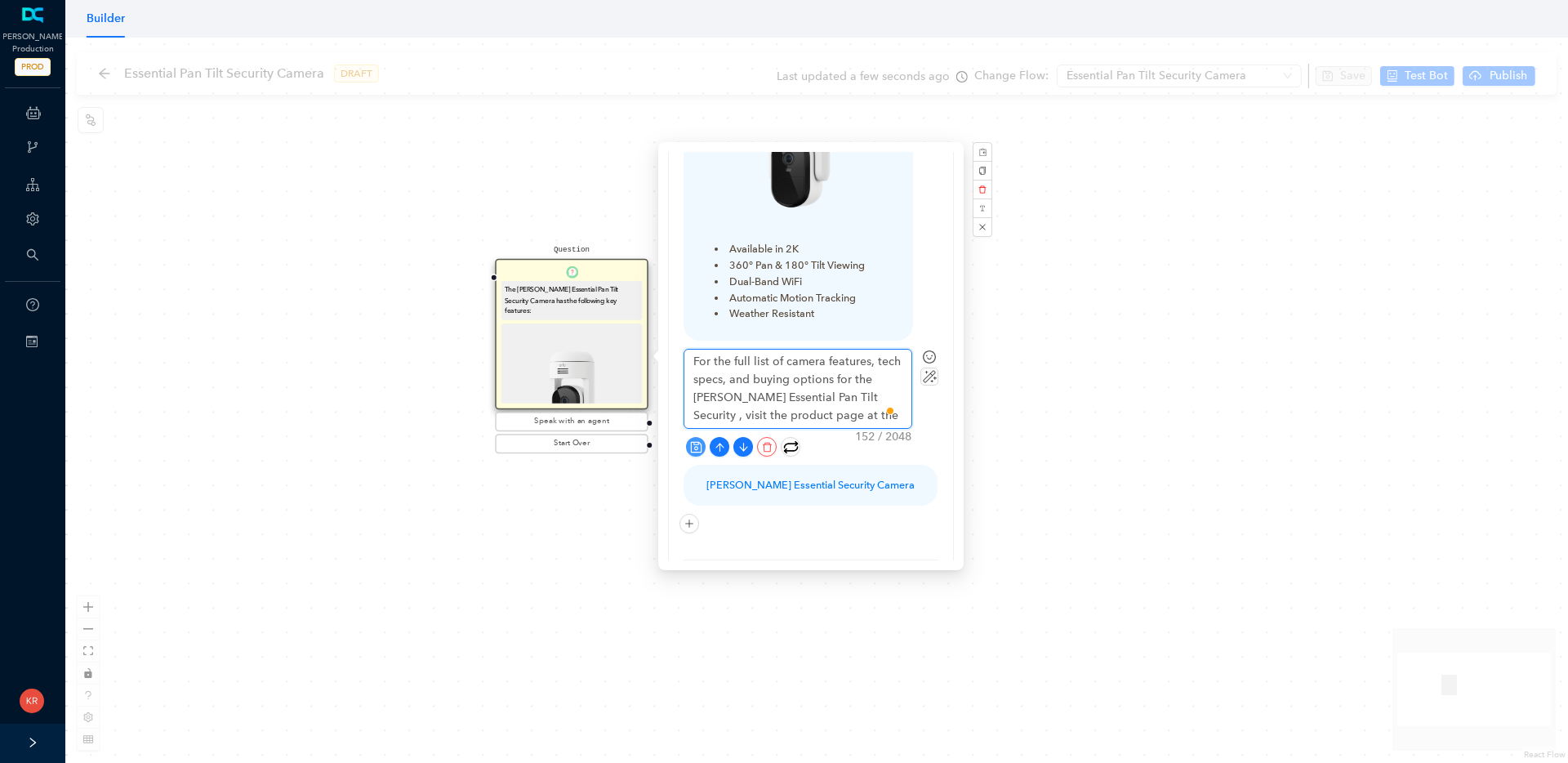
type textarea "For the full list of camera features, tech specs, and buying options for the Ar…"
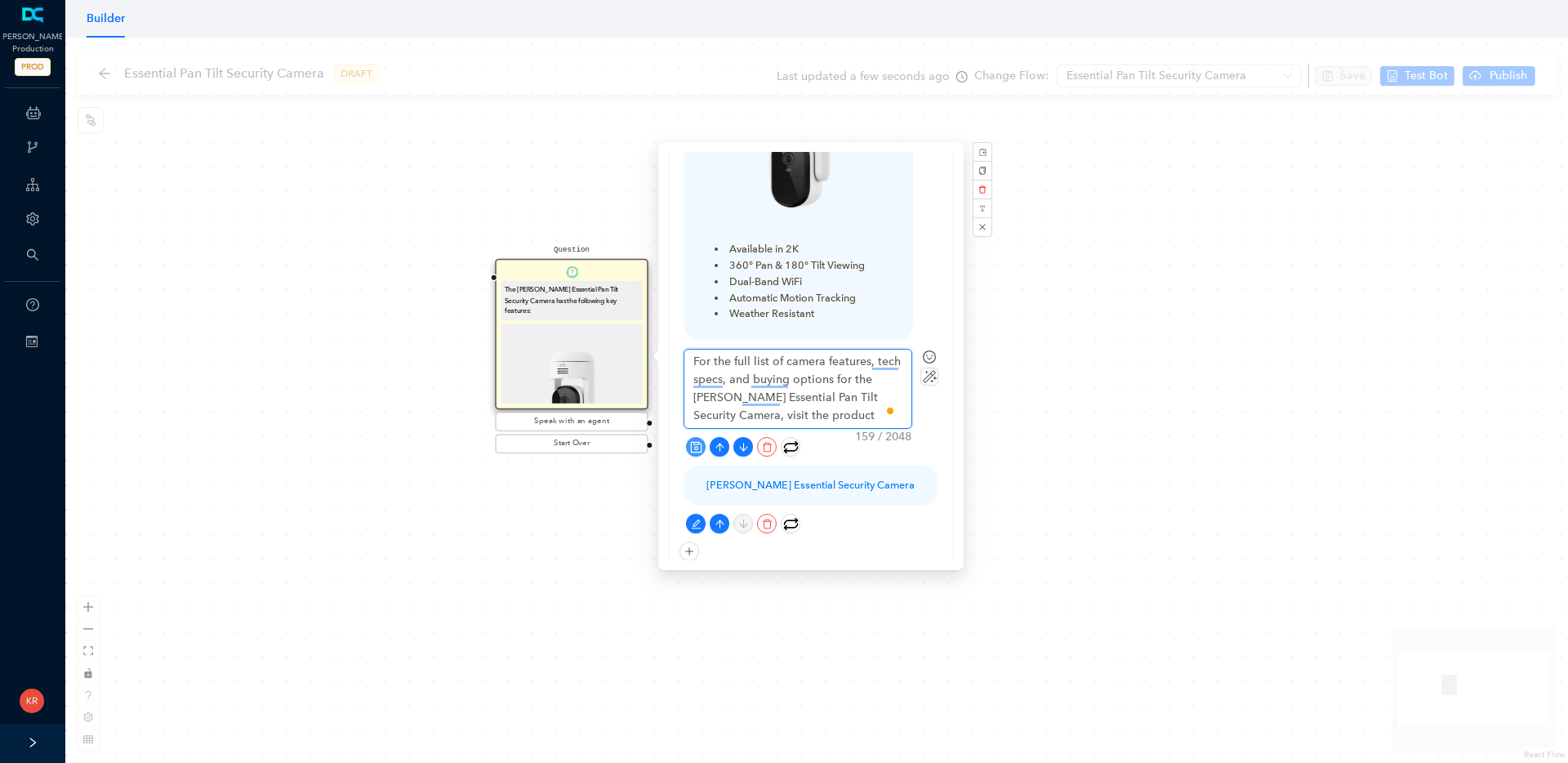
type textarea "For the full list of camera features, tech specs, and buying options for the [P…"
click at [688, 437] on button "button" at bounding box center [696, 447] width 19 height 19
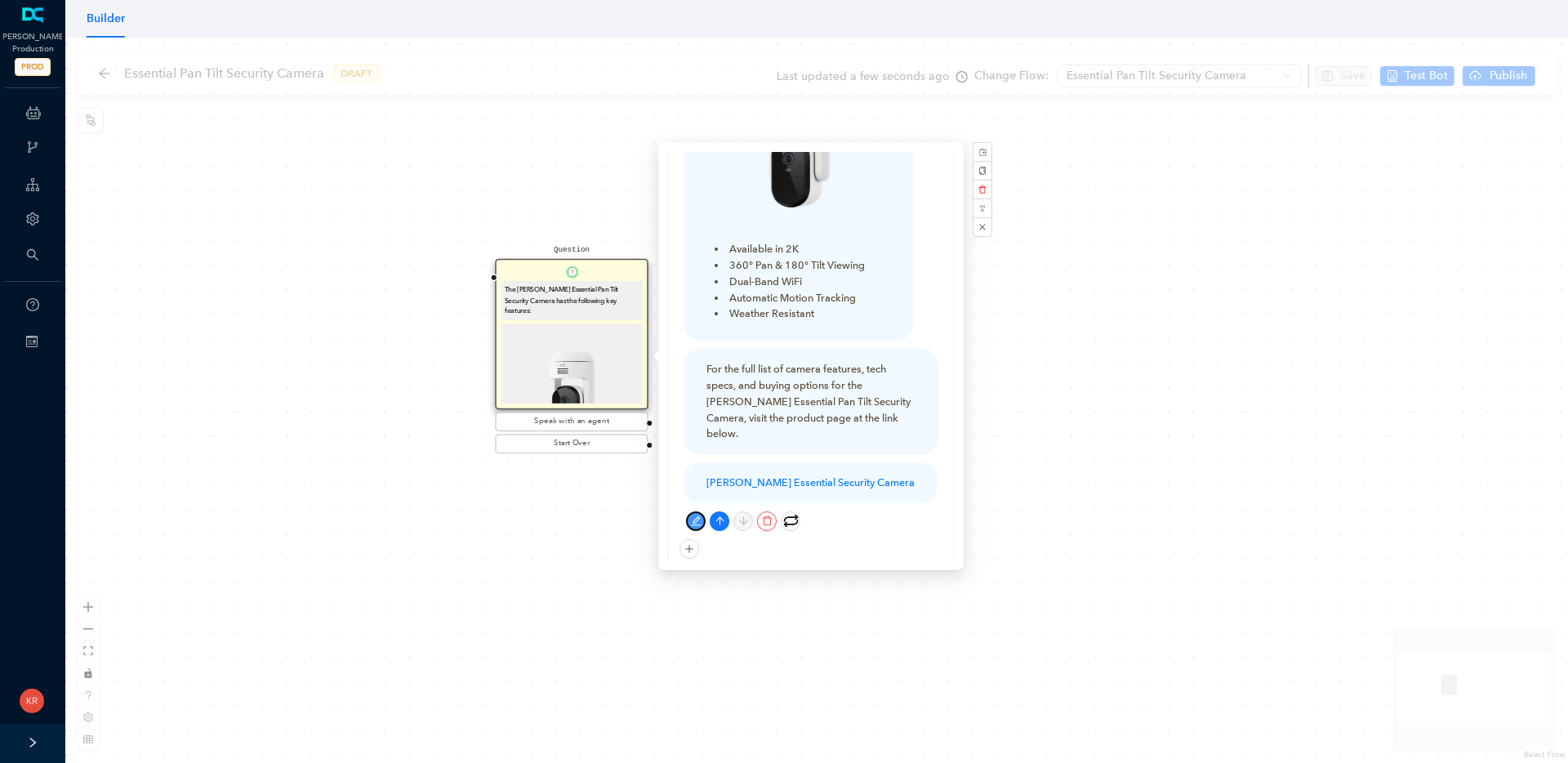
click at [697, 516] on icon "edit" at bounding box center [696, 521] width 11 height 11
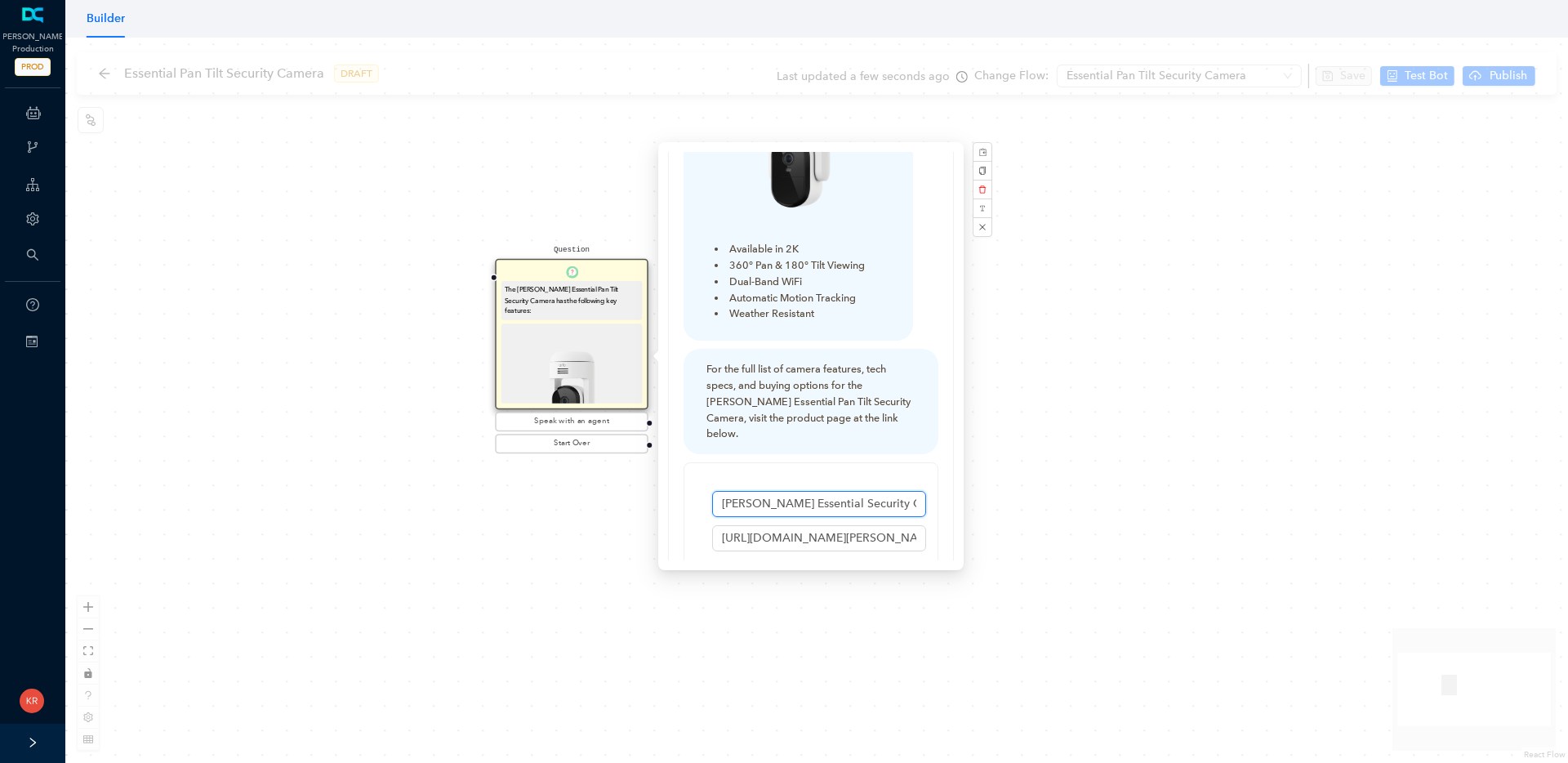
click at [798, 492] on input "Arlo Essential Security Camera" at bounding box center [819, 504] width 214 height 26
type input "[PERSON_NAME] Essential Pan Tilt Security Camera"
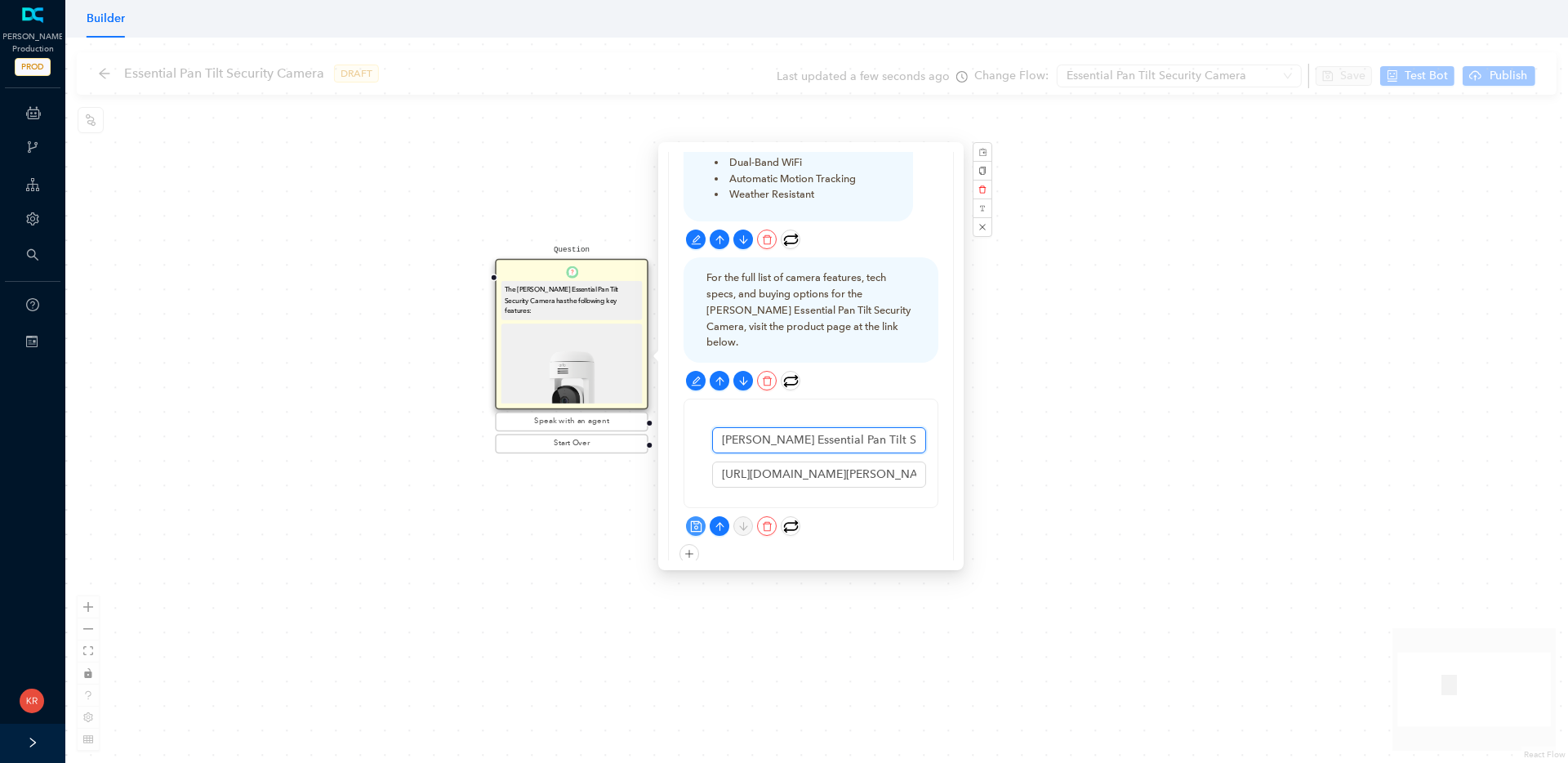
scroll to position [402, 0]
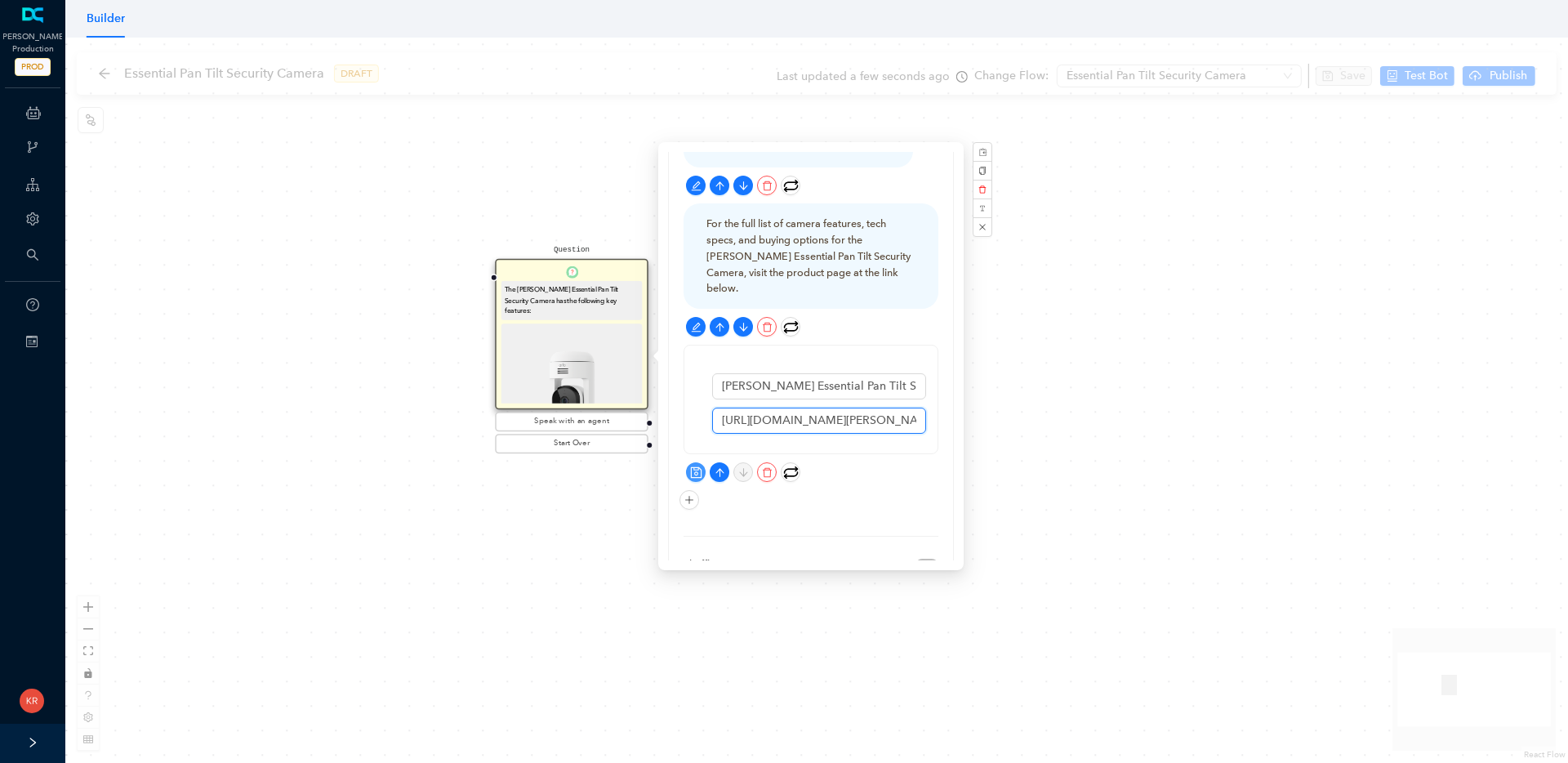
click at [792, 408] on input "https://us.arlo.com/collections/security-cameras/products/arlo-essential-v2?var…" at bounding box center [819, 421] width 214 height 26
paste input "pan-tilt?variant=51209753297215"
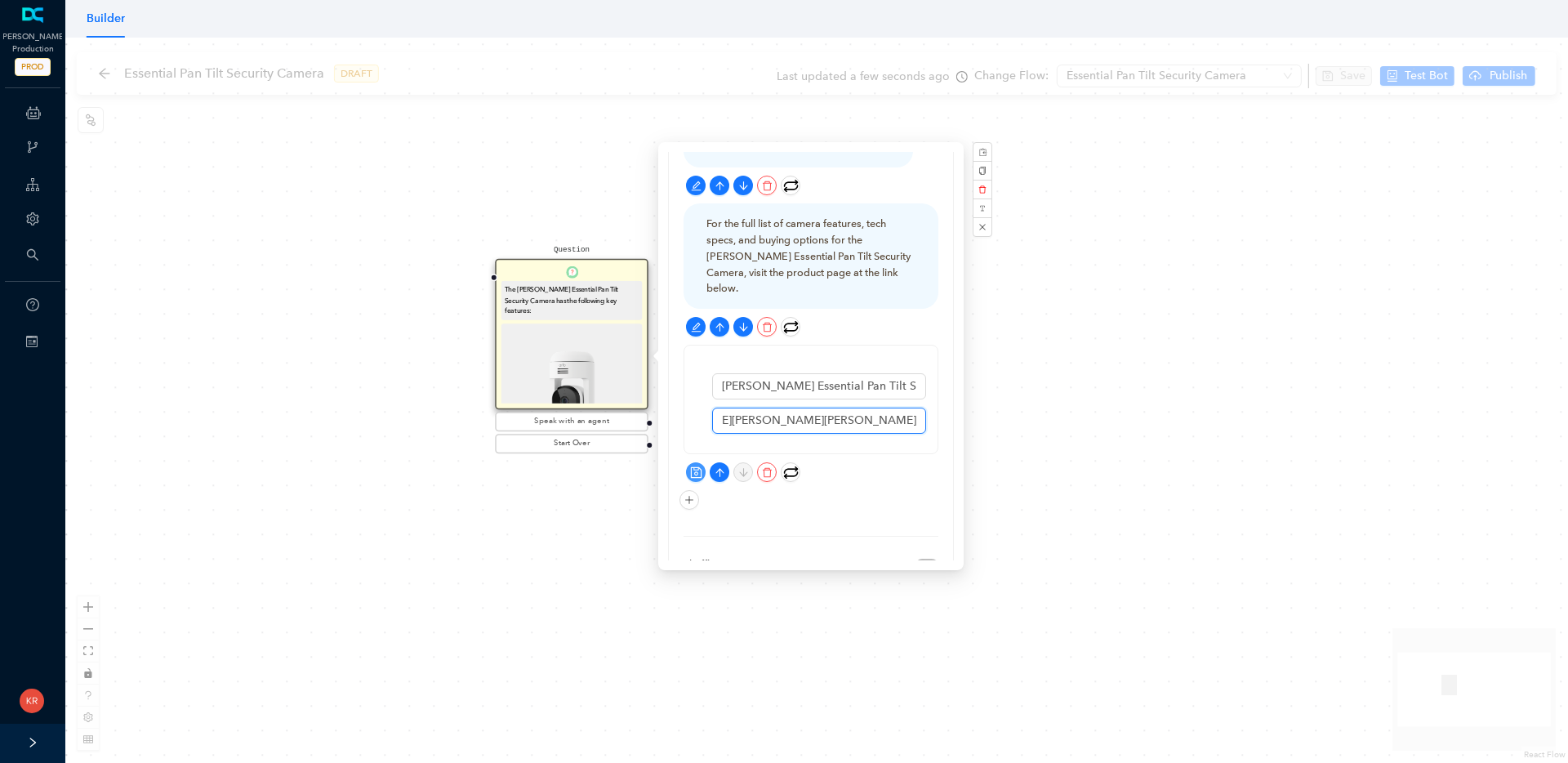
type input "[URL][DOMAIN_NAME][PERSON_NAME][PERSON_NAME]"
click at [696, 466] on icon "save" at bounding box center [696, 472] width 13 height 13
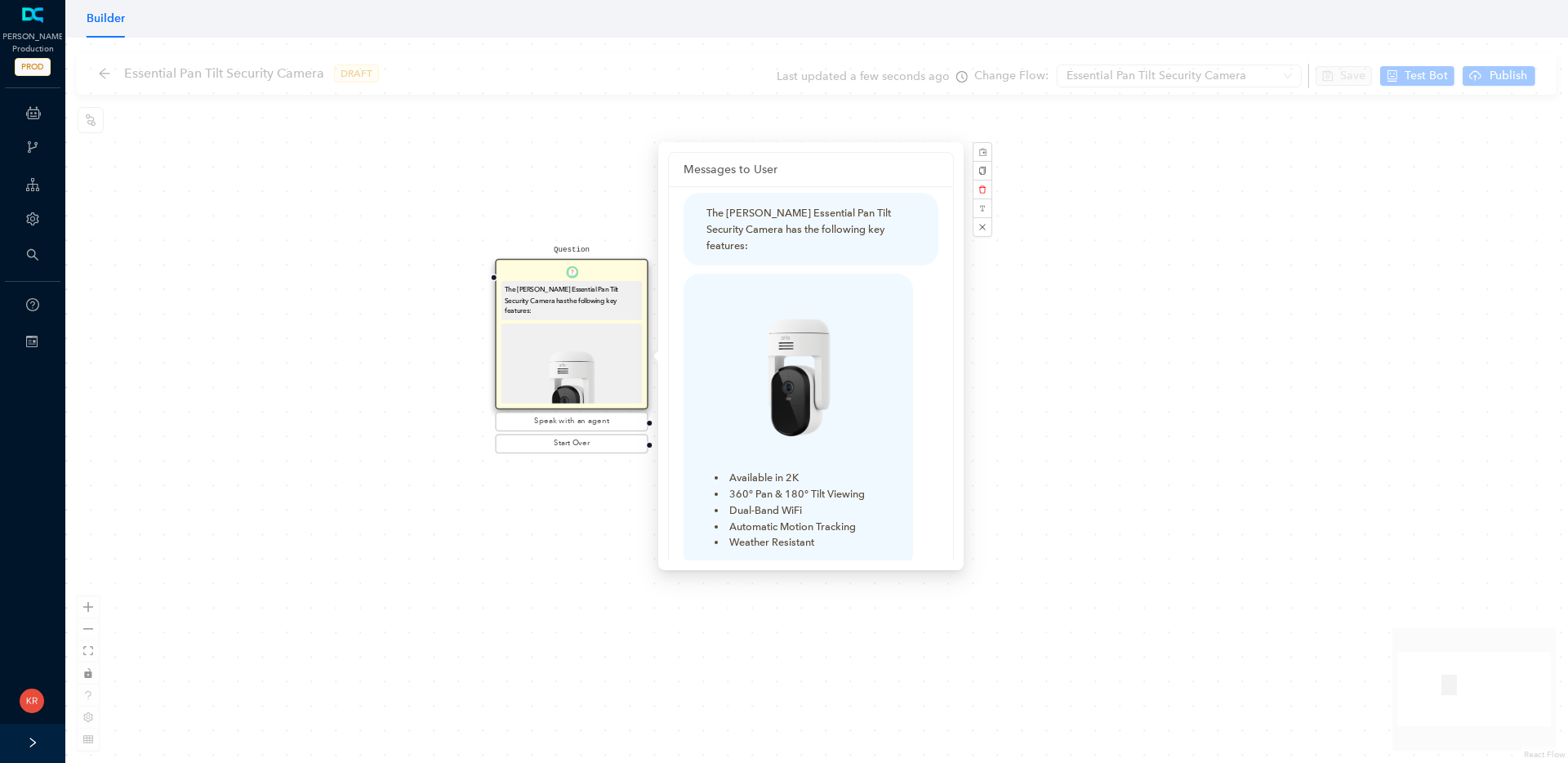
click at [1086, 448] on div "Question The [PERSON_NAME] Essential Pan Tilt Security Camera has the following…" at bounding box center [816, 400] width 1503 height 726
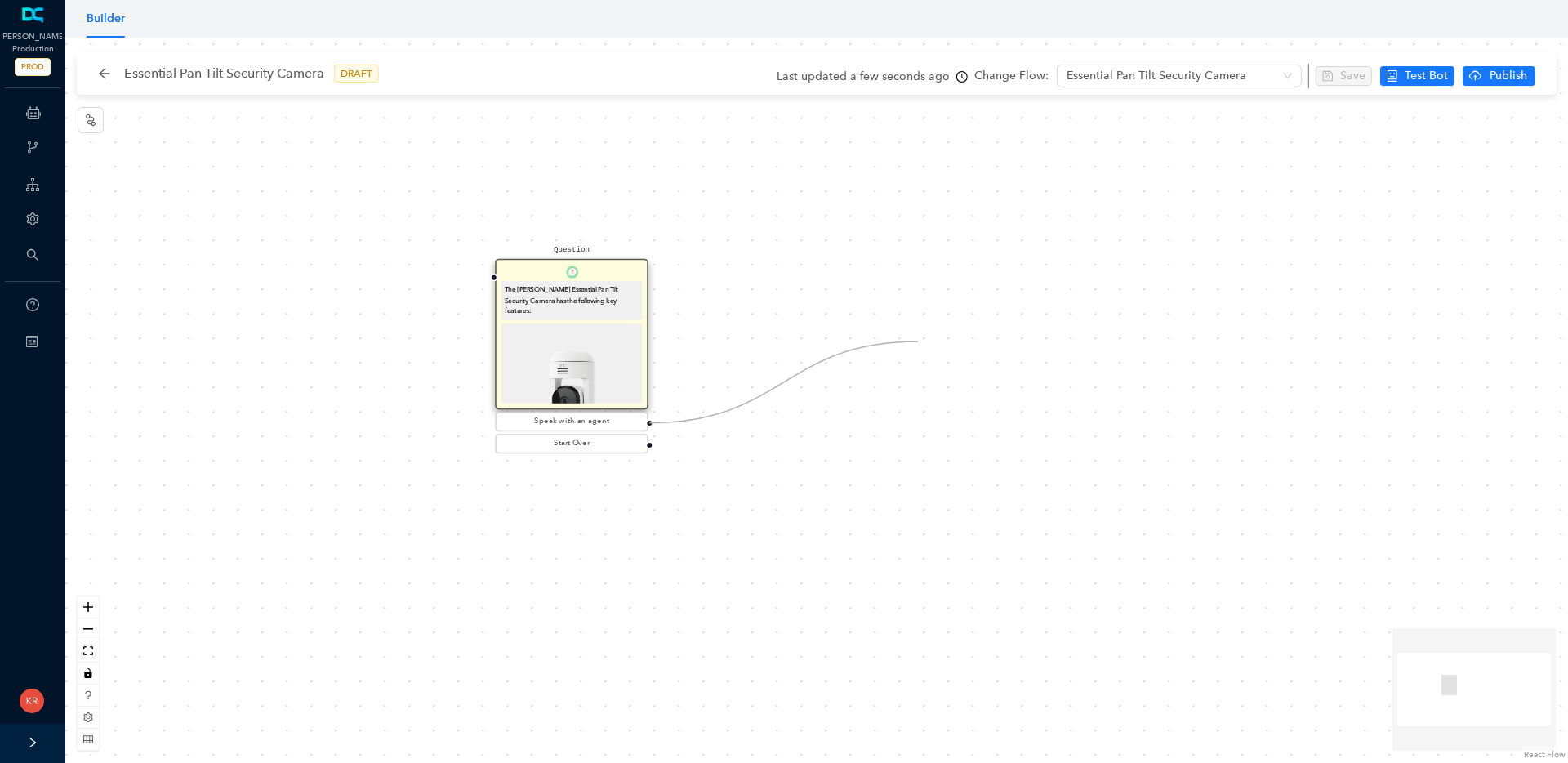
drag, startPoint x: 649, startPoint y: 423, endPoint x: 918, endPoint y: 341, distance: 281.2
click at [918, 341] on div "Question The [PERSON_NAME] Essential Pan Tilt Security Camera has the following…" at bounding box center [816, 400] width 1503 height 726
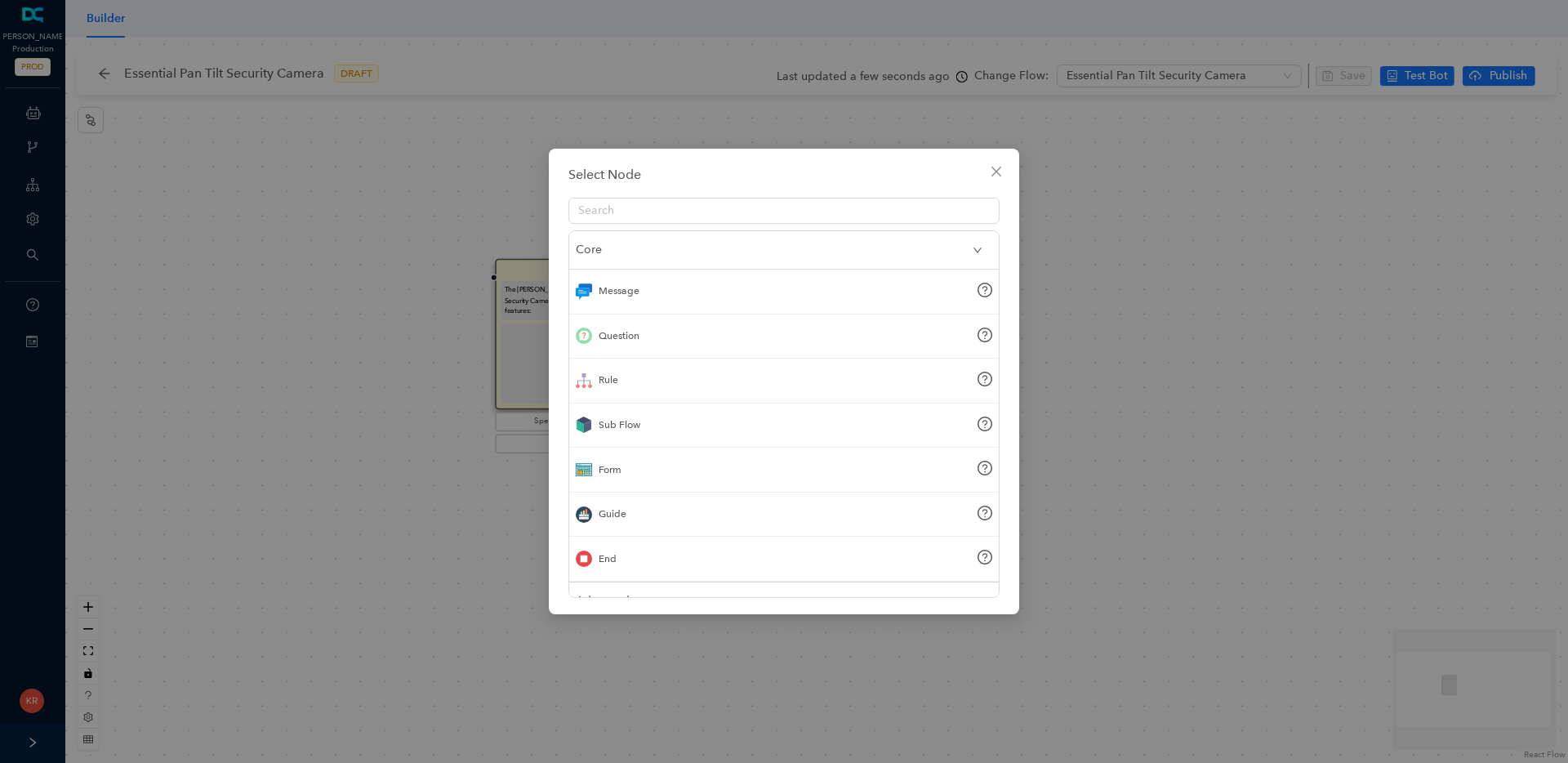
click at [641, 436] on div "Sub Flow" at bounding box center [784, 426] width 429 height 45
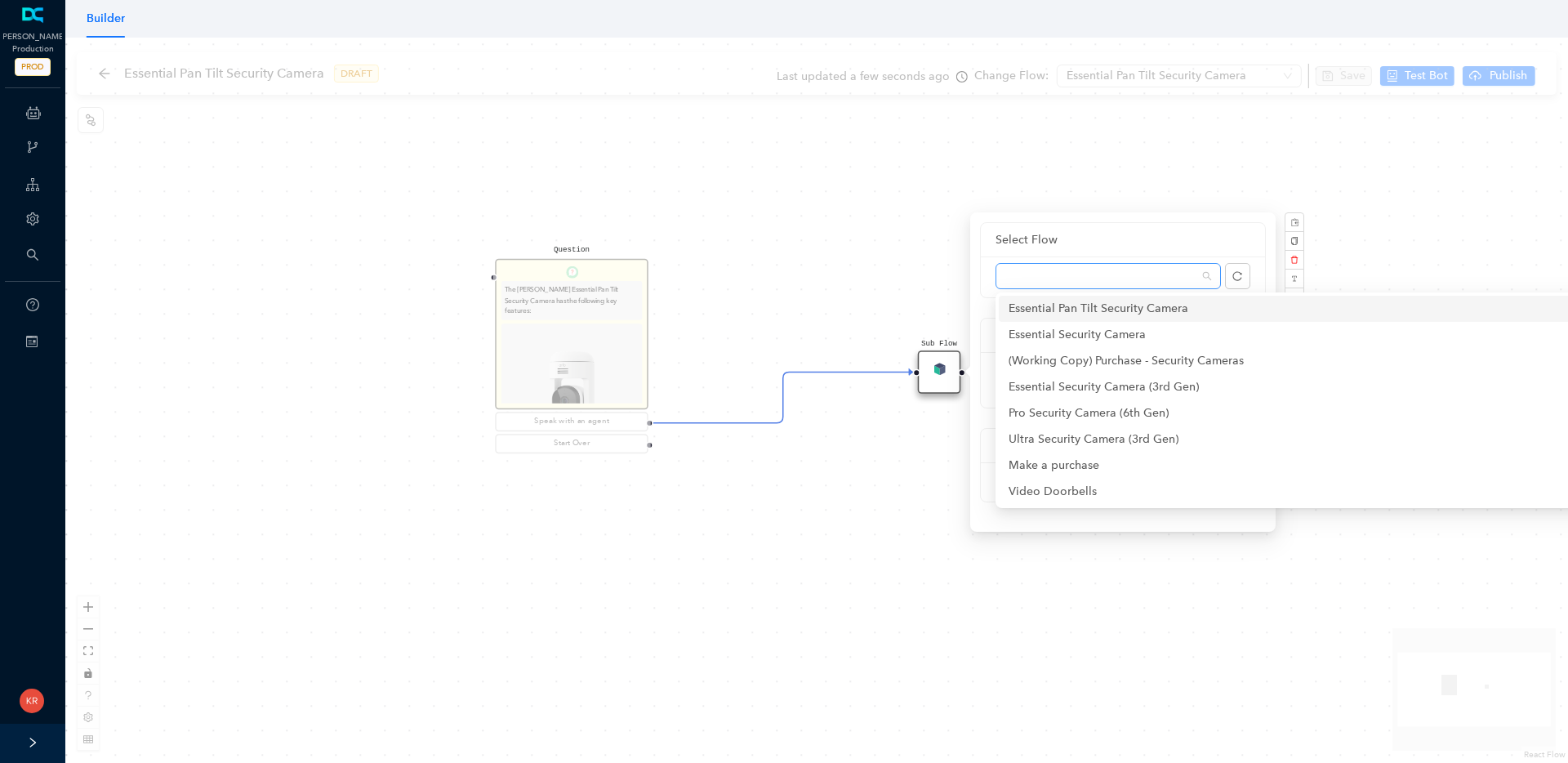
click at [1074, 278] on span at bounding box center [1109, 275] width 205 height 24
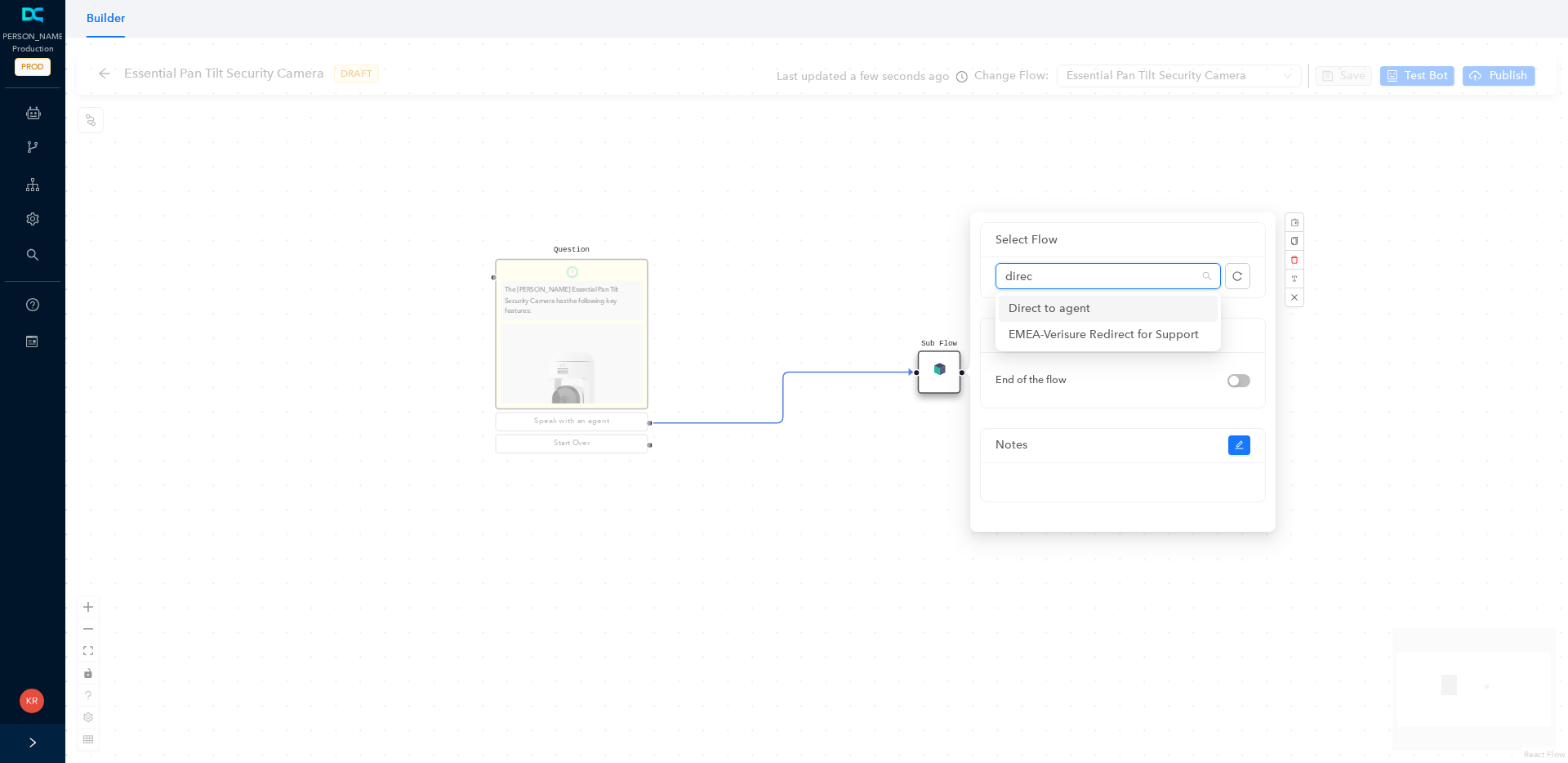
type input "direct"
click at [1068, 304] on div "Direct to agent" at bounding box center [1109, 308] width 200 height 18
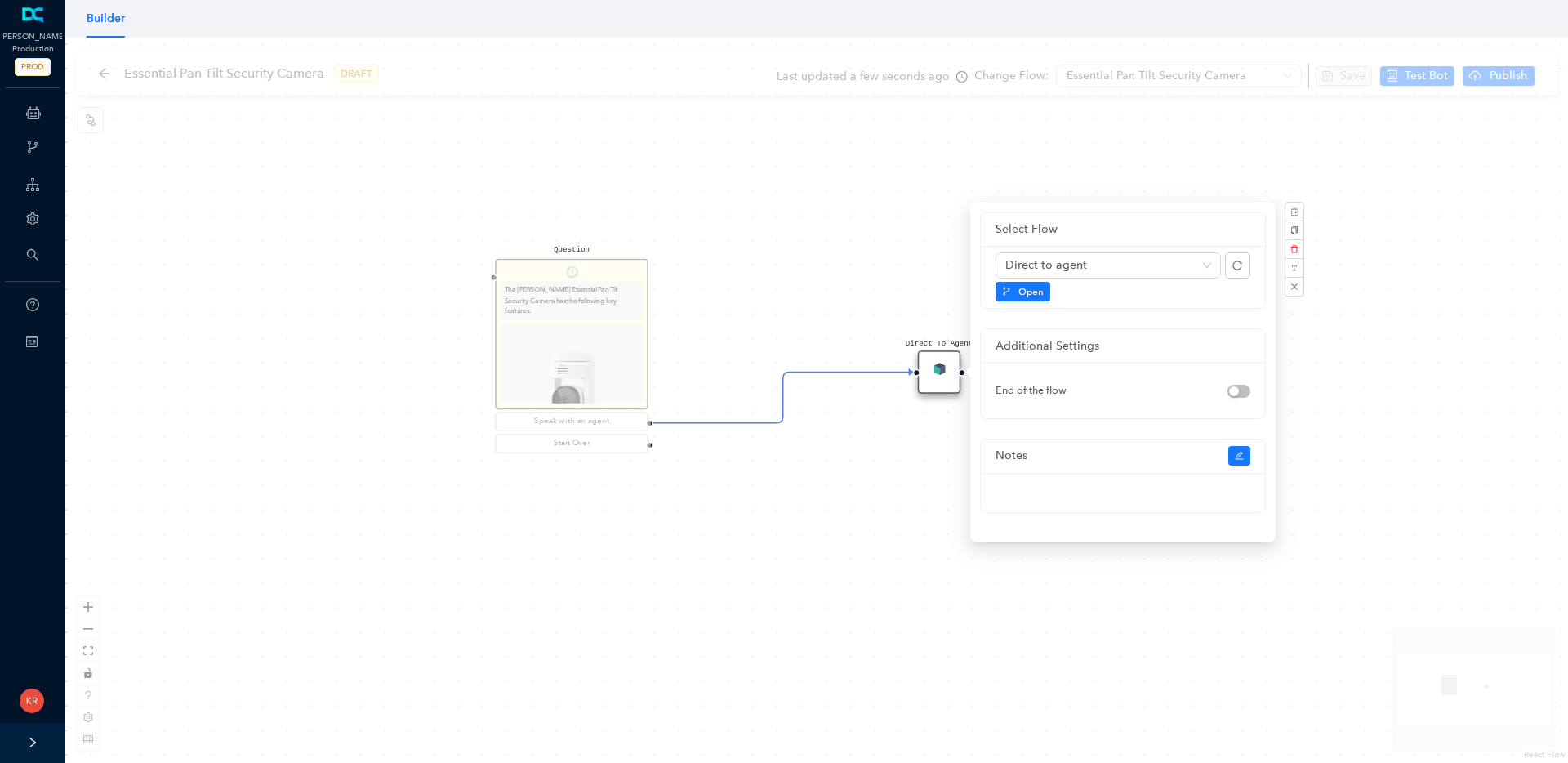
click at [828, 490] on div "Question The Arlo Essential Pan Tilt Security Camera has the following key feat…" at bounding box center [816, 400] width 1503 height 726
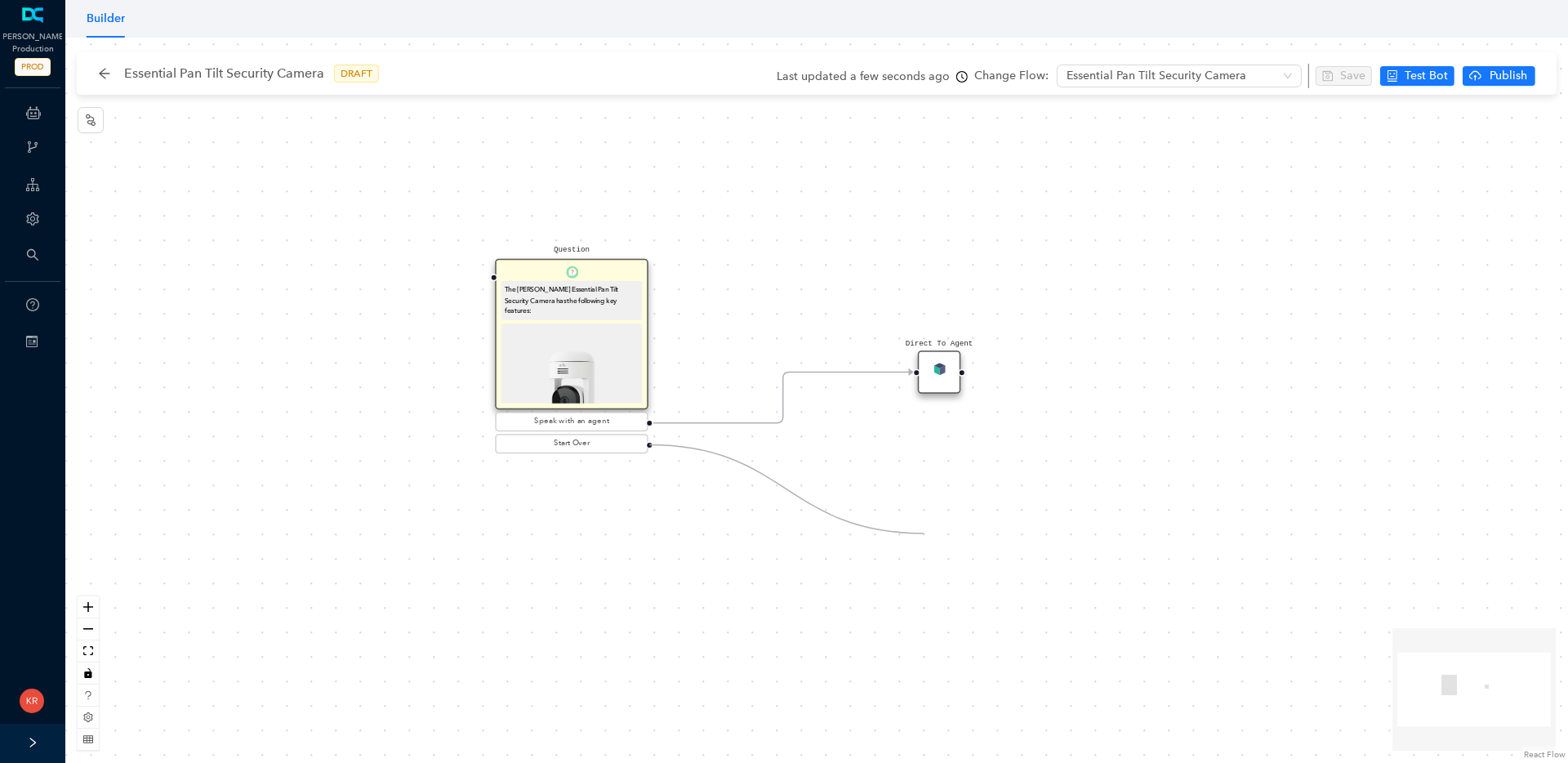
drag, startPoint x: 648, startPoint y: 443, endPoint x: 924, endPoint y: 533, distance: 290.3
click at [924, 533] on div "Question The Arlo Essential Pan Tilt Security Camera has the following key feat…" at bounding box center [816, 400] width 1503 height 726
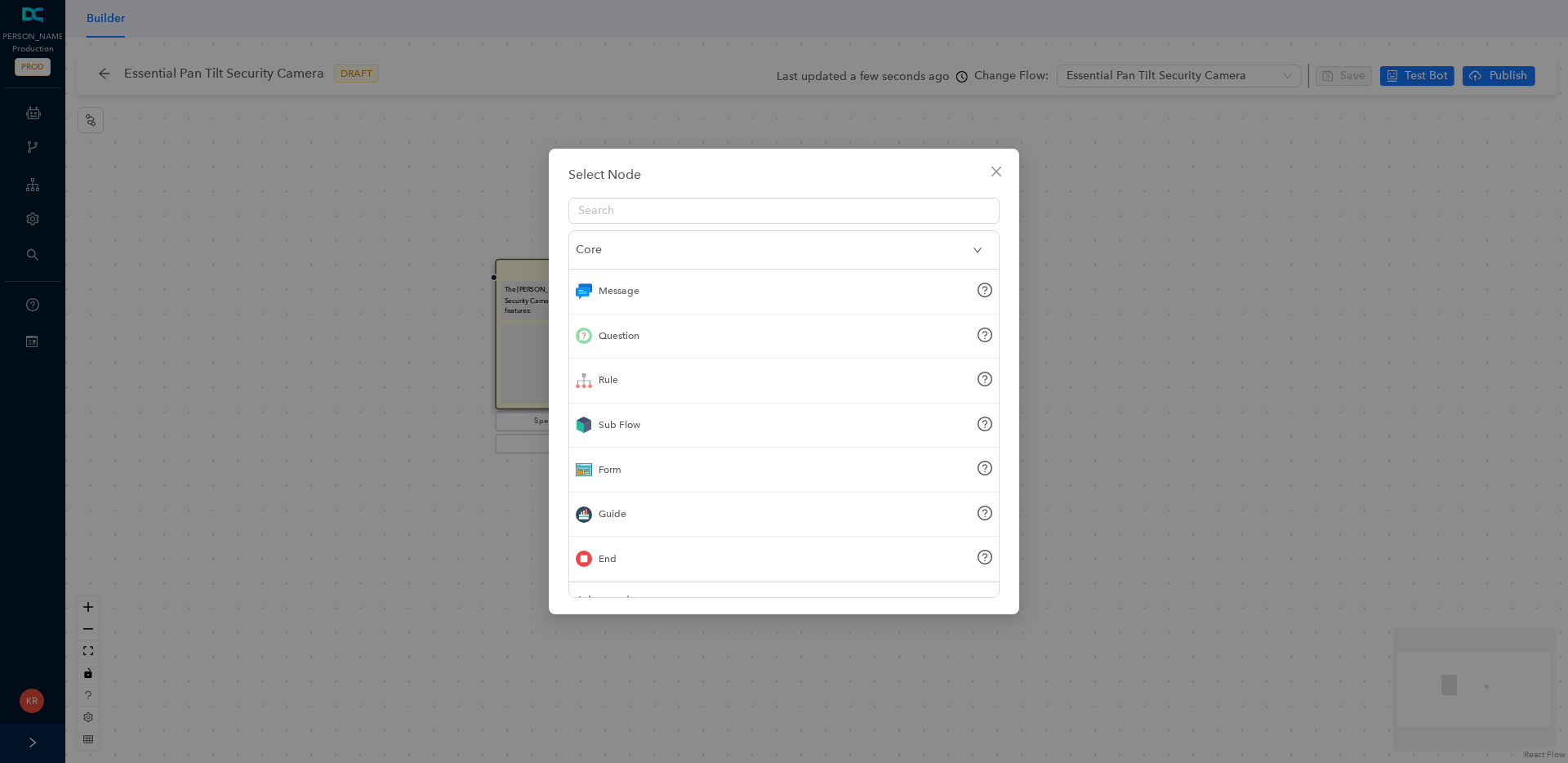
click at [656, 434] on div "Sub Flow" at bounding box center [784, 426] width 429 height 45
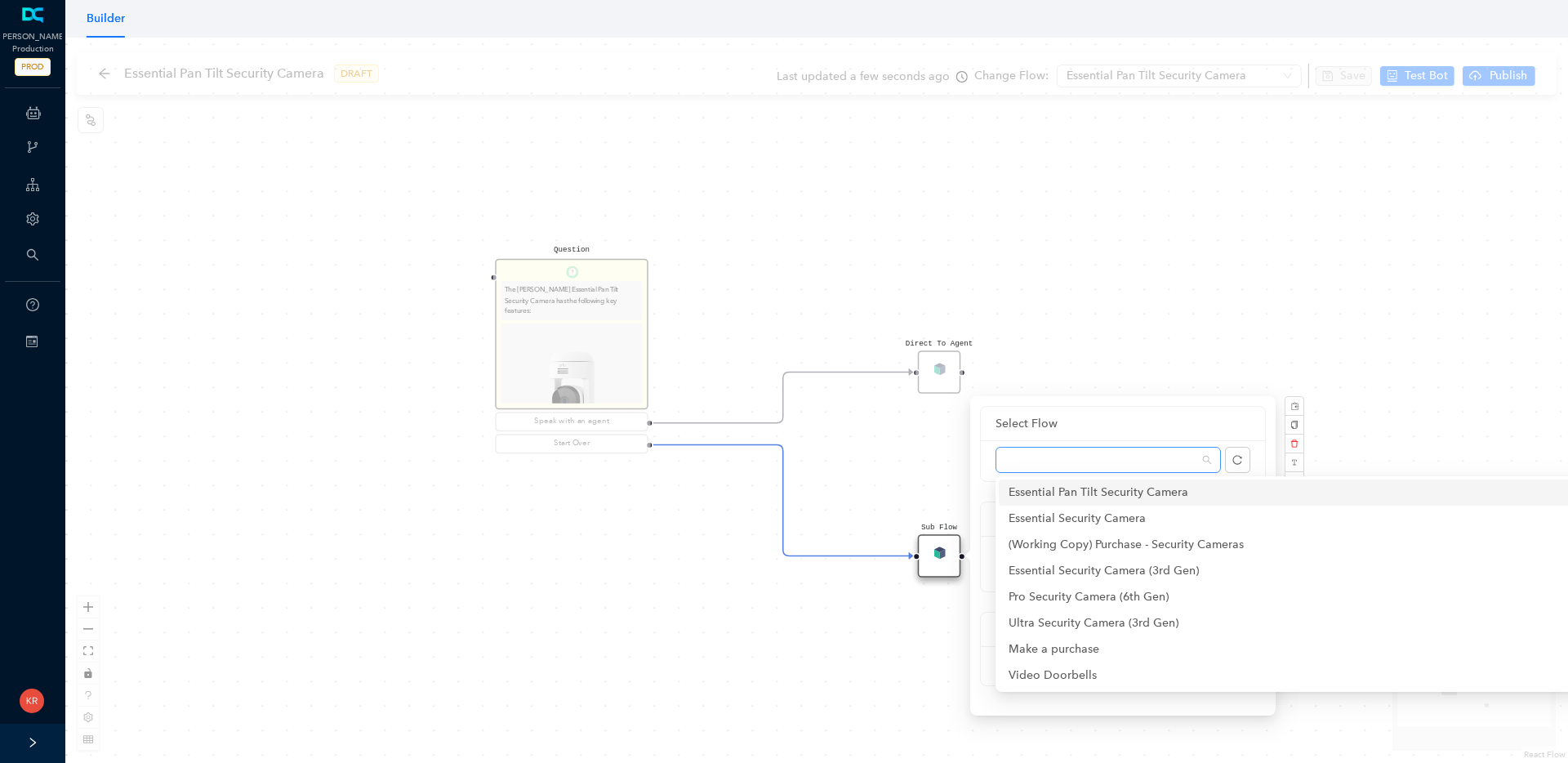
click at [1060, 453] on span at bounding box center [1109, 460] width 205 height 24
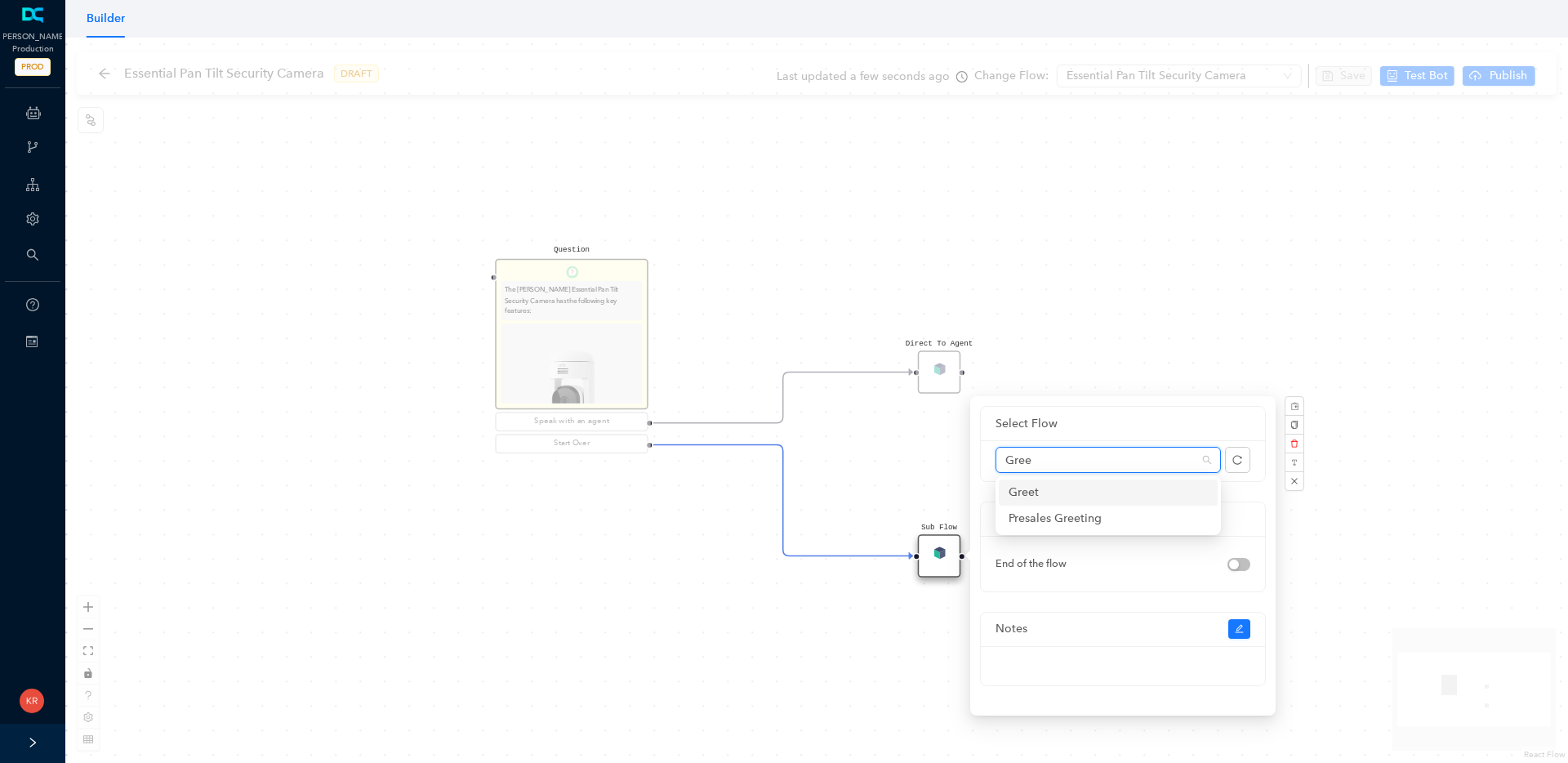
type input "Greet"
click at [1055, 494] on div "Greet" at bounding box center [1109, 493] width 200 height 18
click at [729, 606] on div "Question The Arlo Essential Pan Tilt Security Camera has the following key feat…" at bounding box center [816, 400] width 1503 height 726
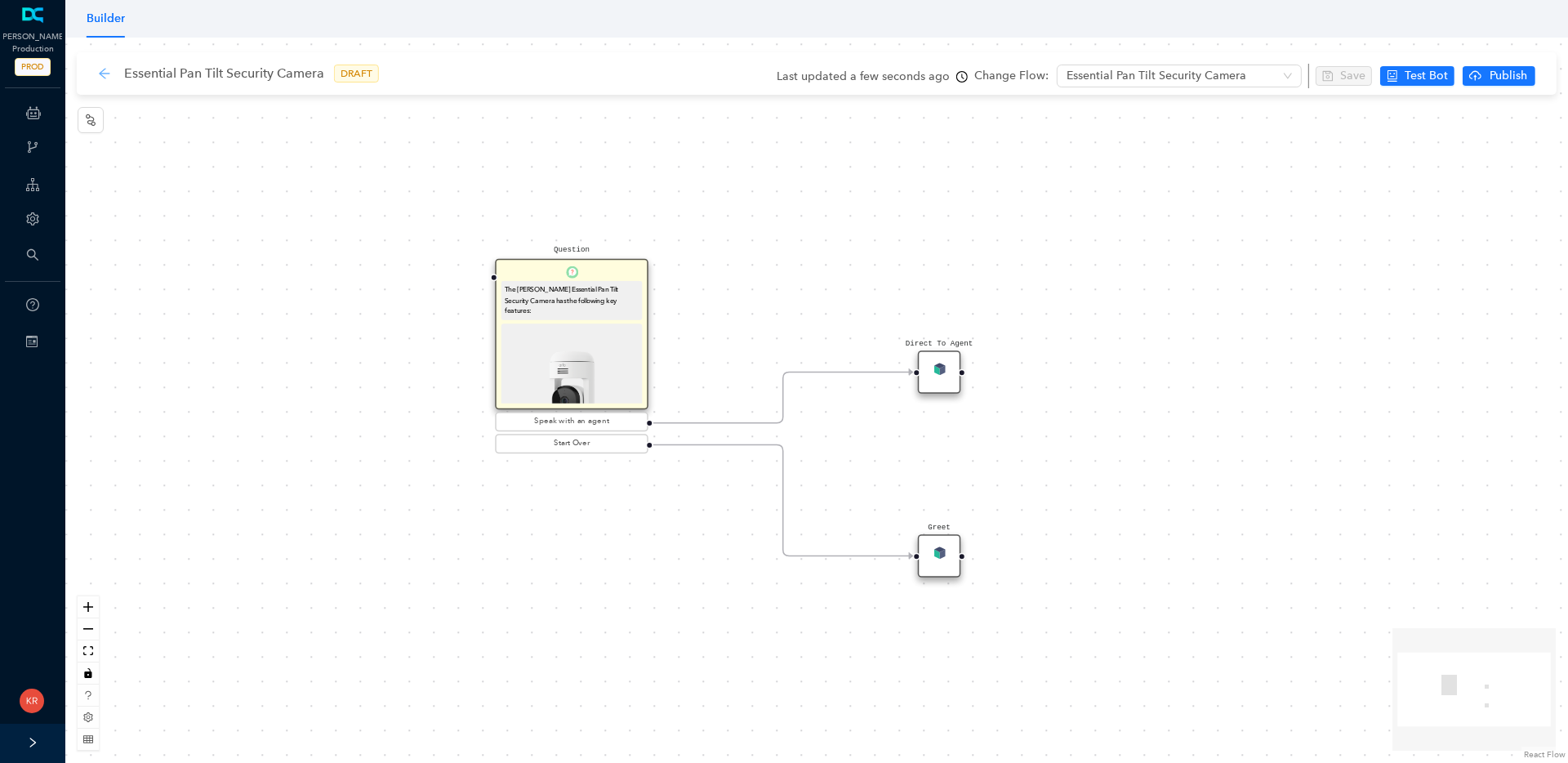
click at [107, 67] on icon "arrow-left" at bounding box center [104, 73] width 13 height 13
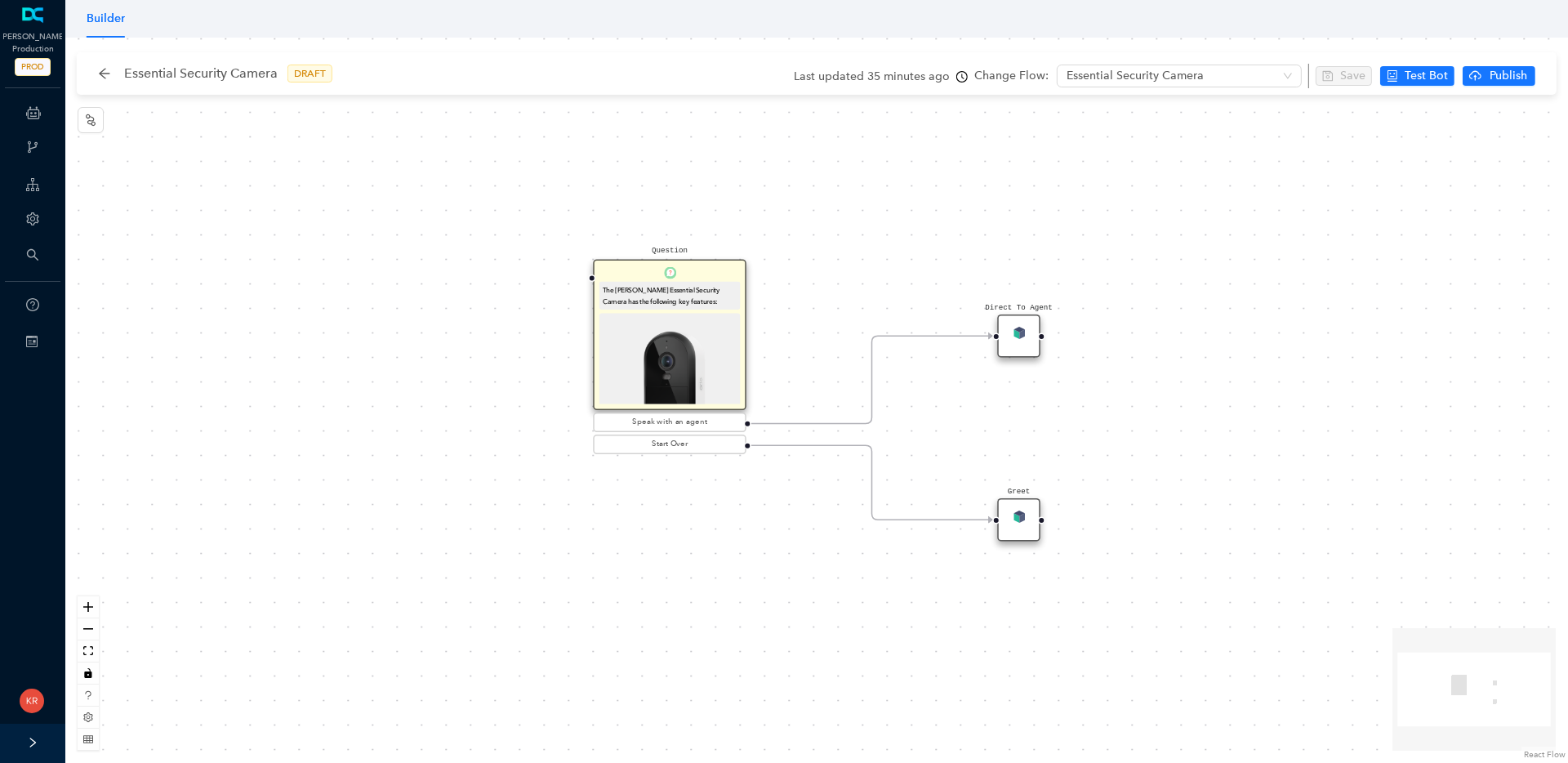
click at [718, 306] on div "The [PERSON_NAME] Essential Security Camera has the following key features:" at bounding box center [671, 297] width 141 height 29
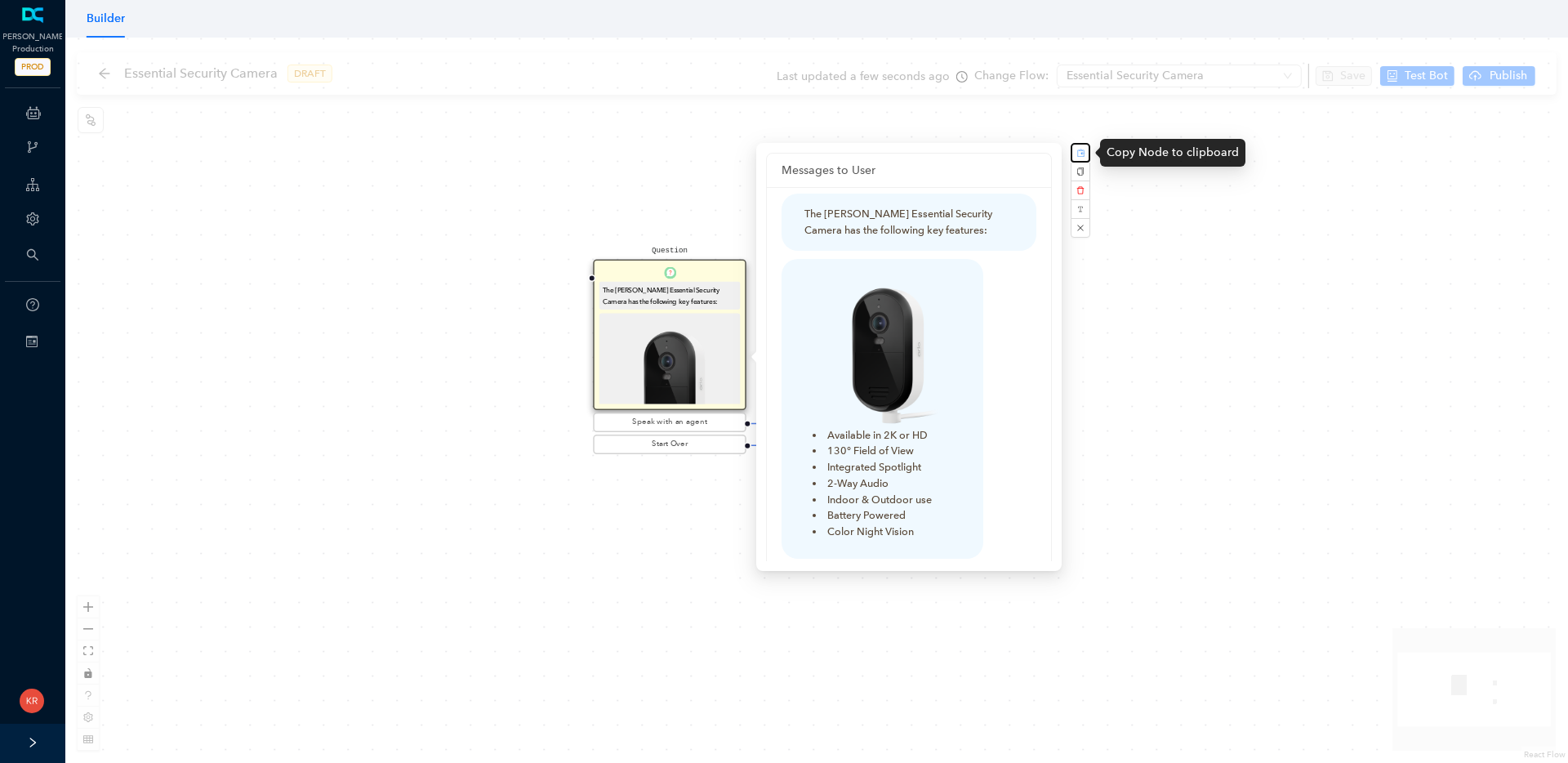
click at [1083, 153] on rect "button" at bounding box center [1081, 152] width 9 height 9
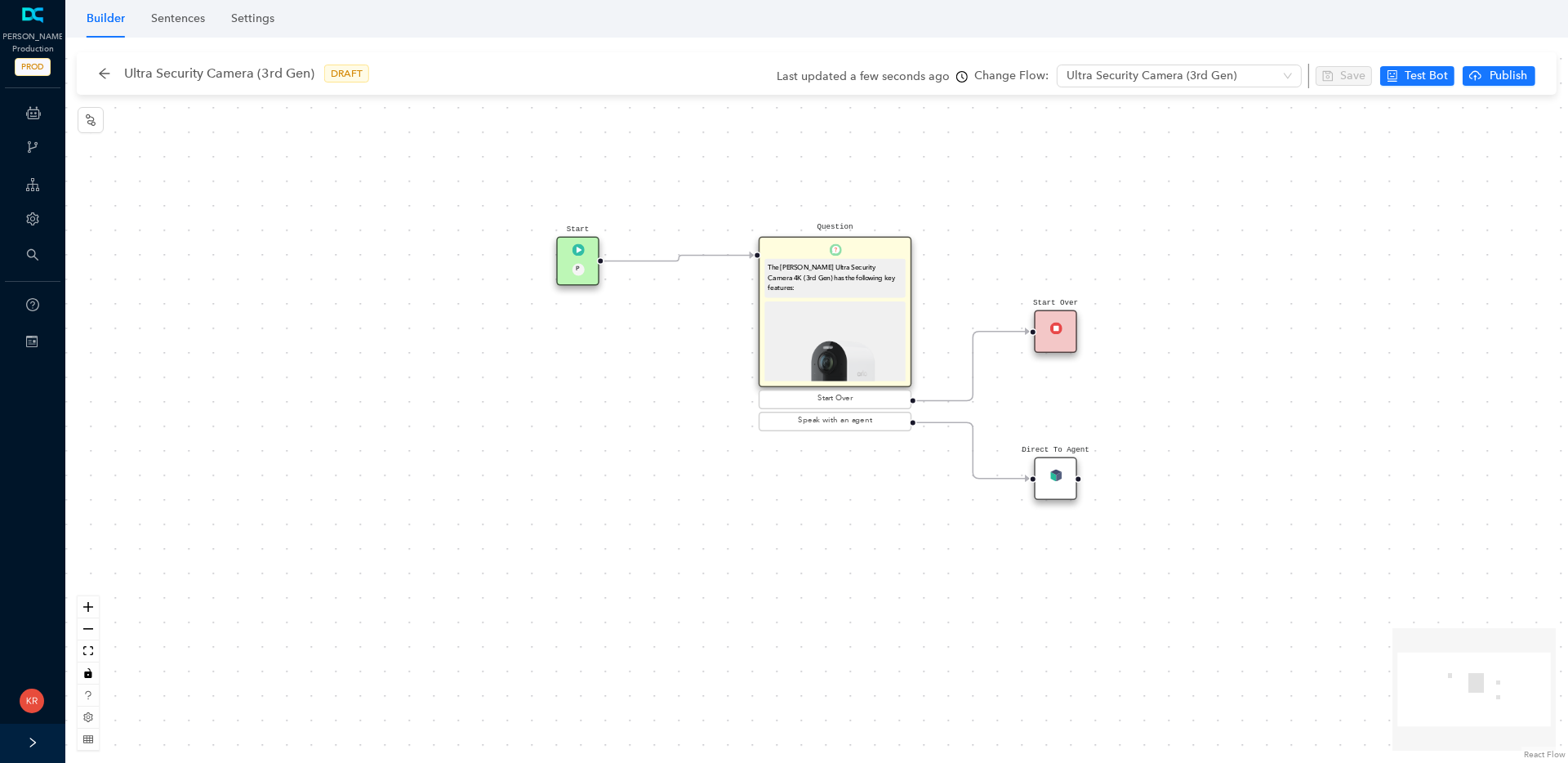
click at [1050, 327] on img at bounding box center [1055, 328] width 13 height 13
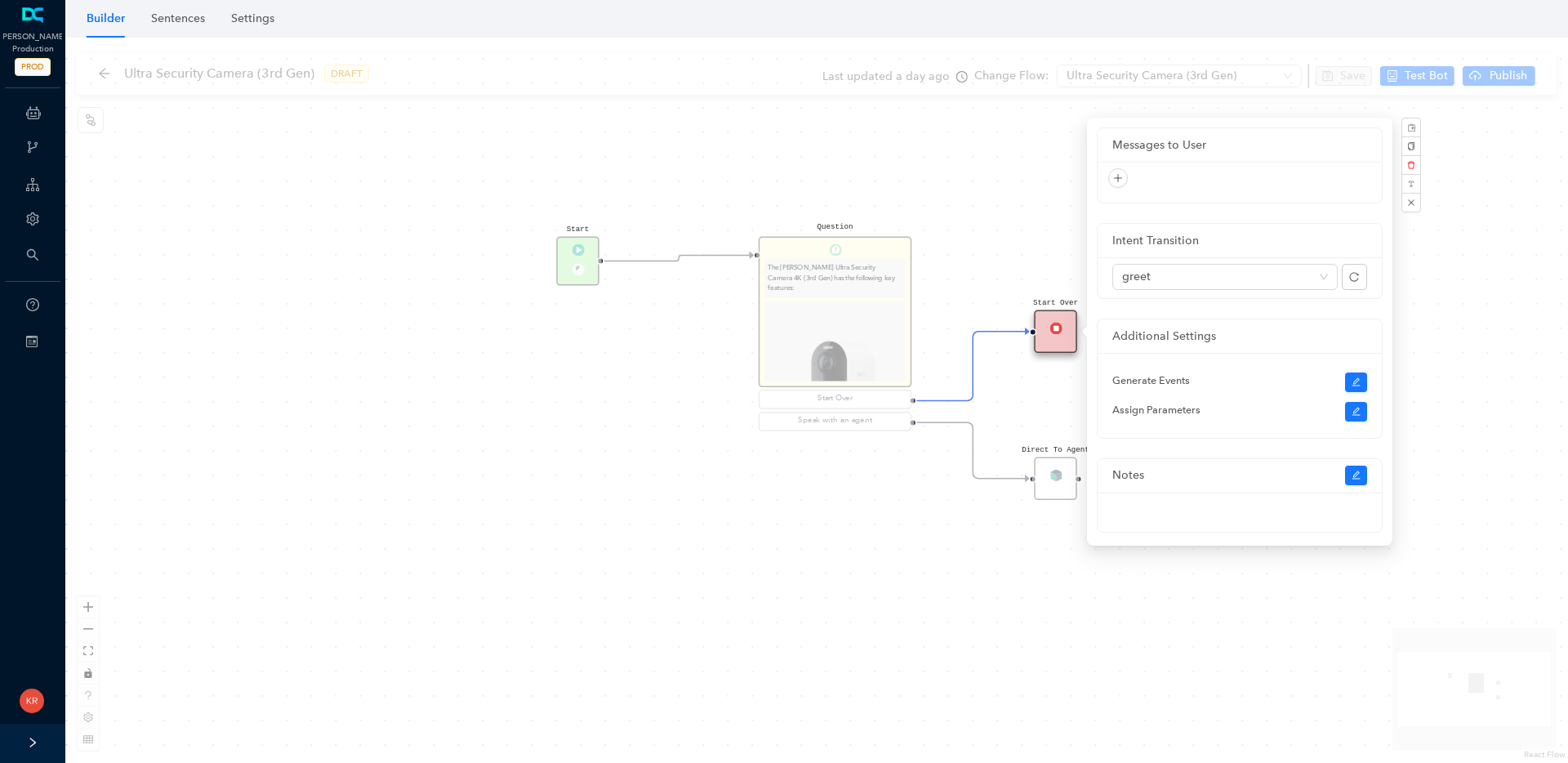
click at [951, 189] on div "Start P Question The [PERSON_NAME] Ultra Security Camera 4K (3rd Gen) has the f…" at bounding box center [816, 400] width 1503 height 726
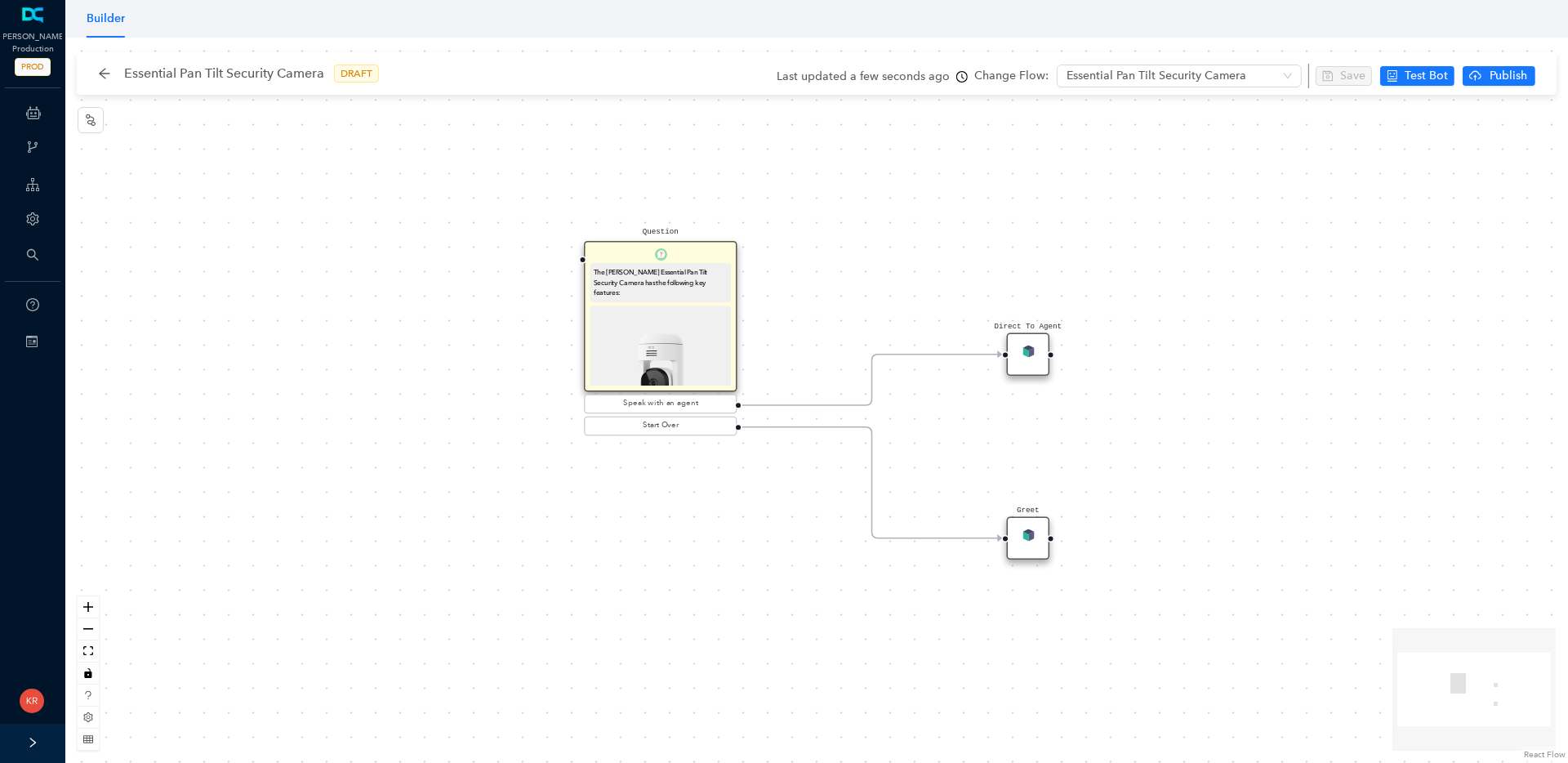
click at [699, 259] on div "Question The [PERSON_NAME] Essential Pan Tilt Security Camera has the following…" at bounding box center [661, 317] width 153 height 151
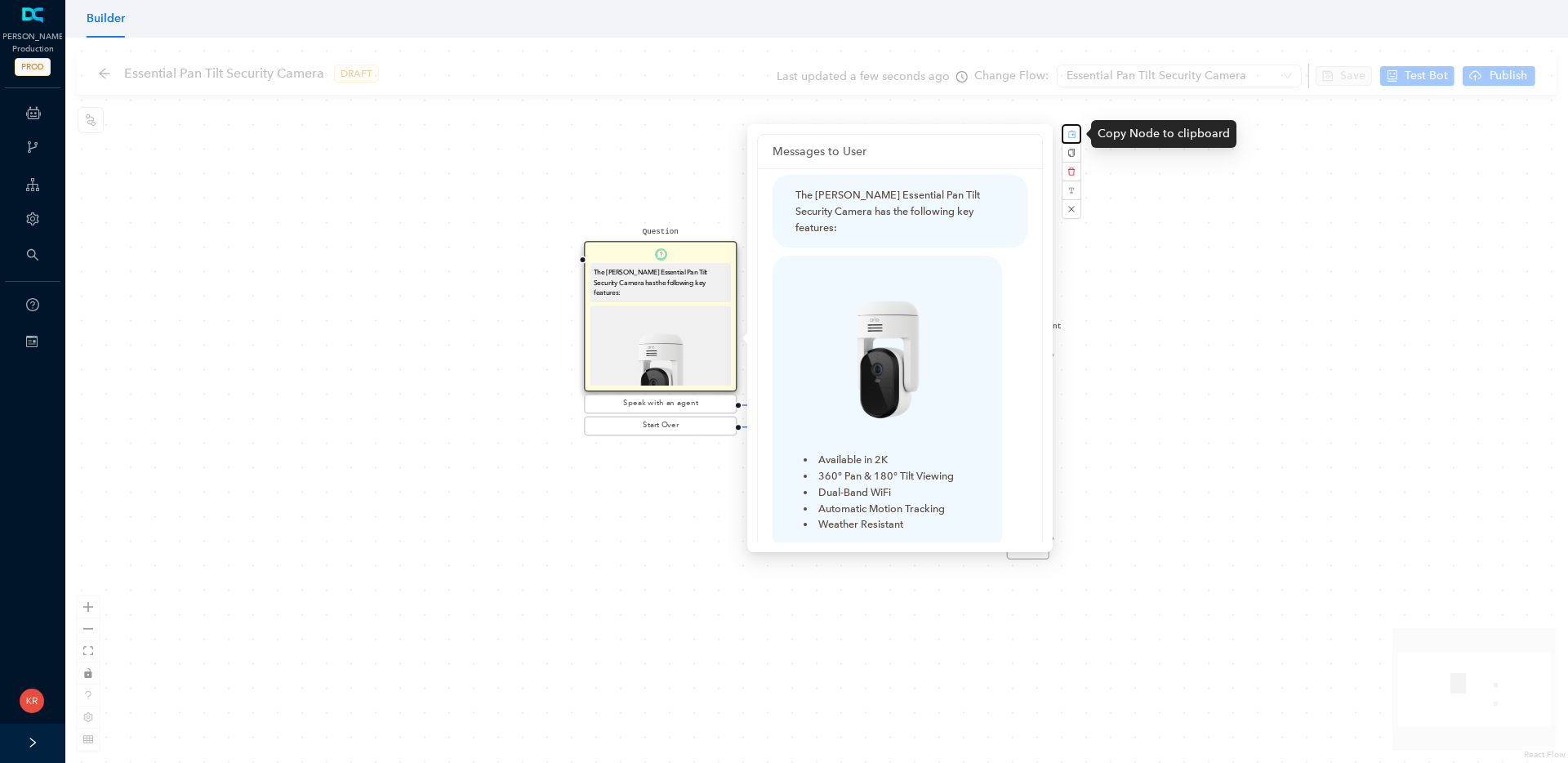
click at [1078, 134] on button "button" at bounding box center [1072, 134] width 19 height 19
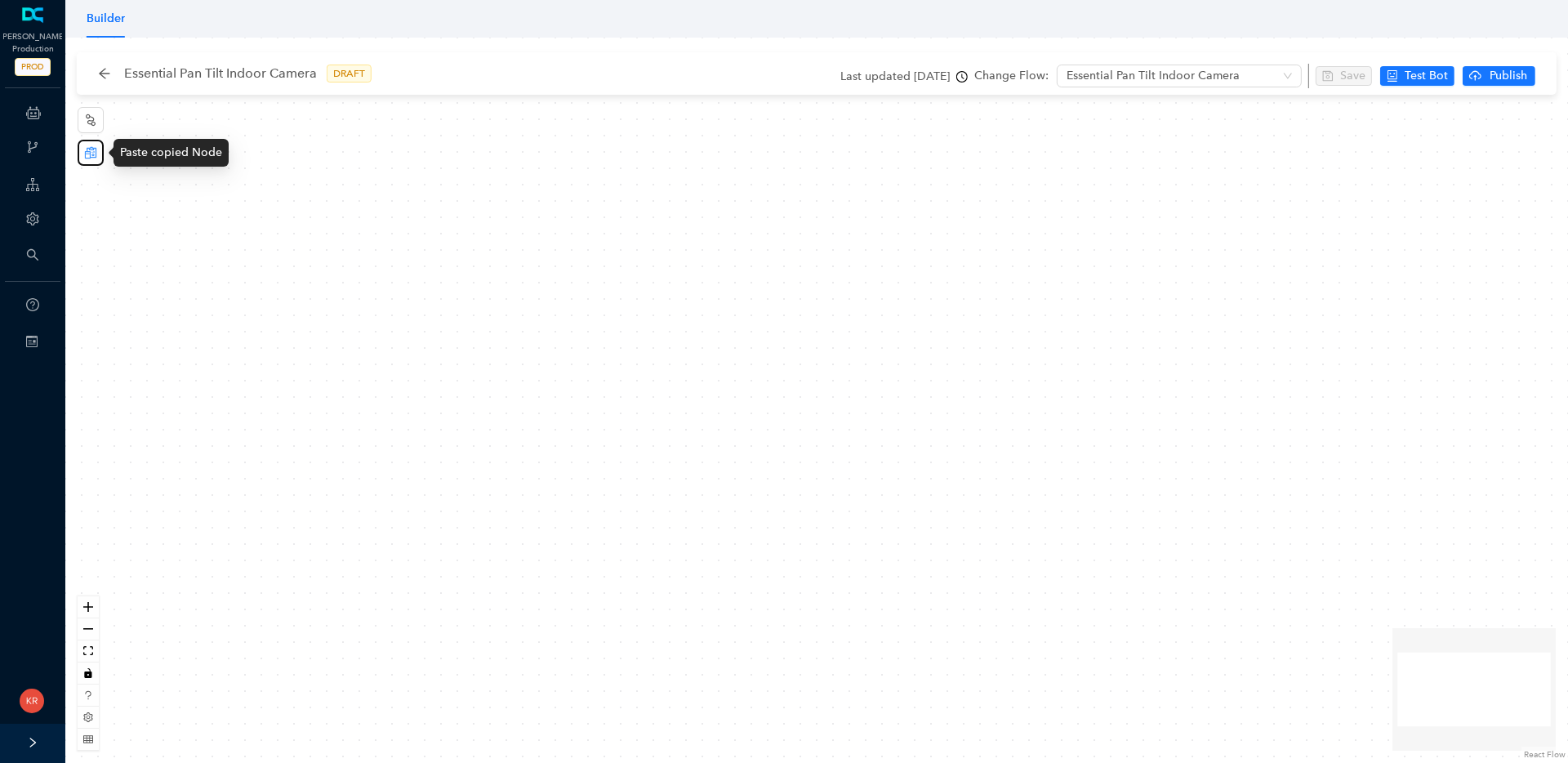
click at [96, 154] on button "button" at bounding box center [90, 152] width 26 height 26
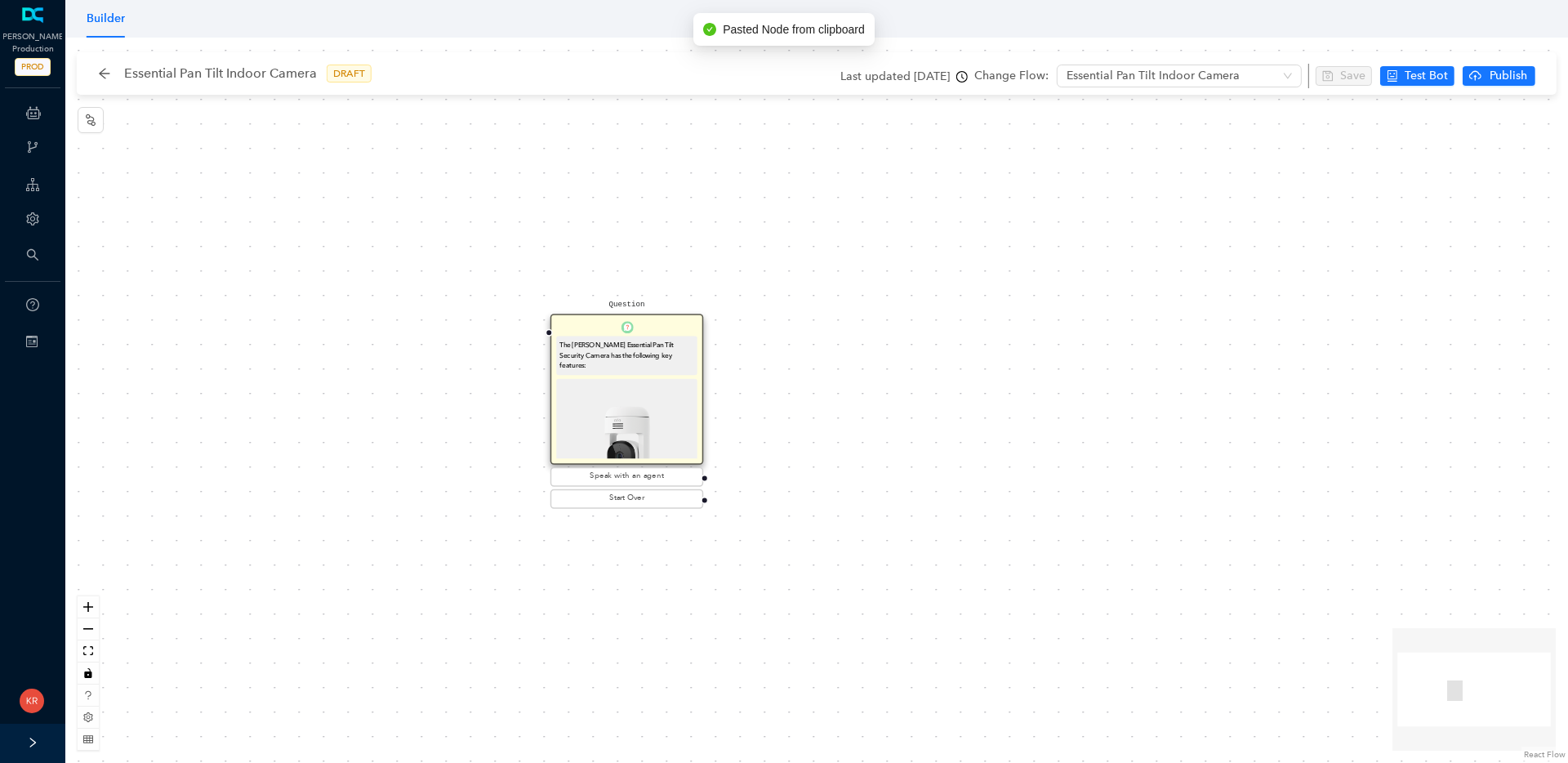
drag, startPoint x: 716, startPoint y: 355, endPoint x: 666, endPoint y: 402, distance: 68.6
click at [666, 402] on img at bounding box center [626, 449] width 134 height 134
click at [666, 385] on img at bounding box center [626, 449] width 134 height 134
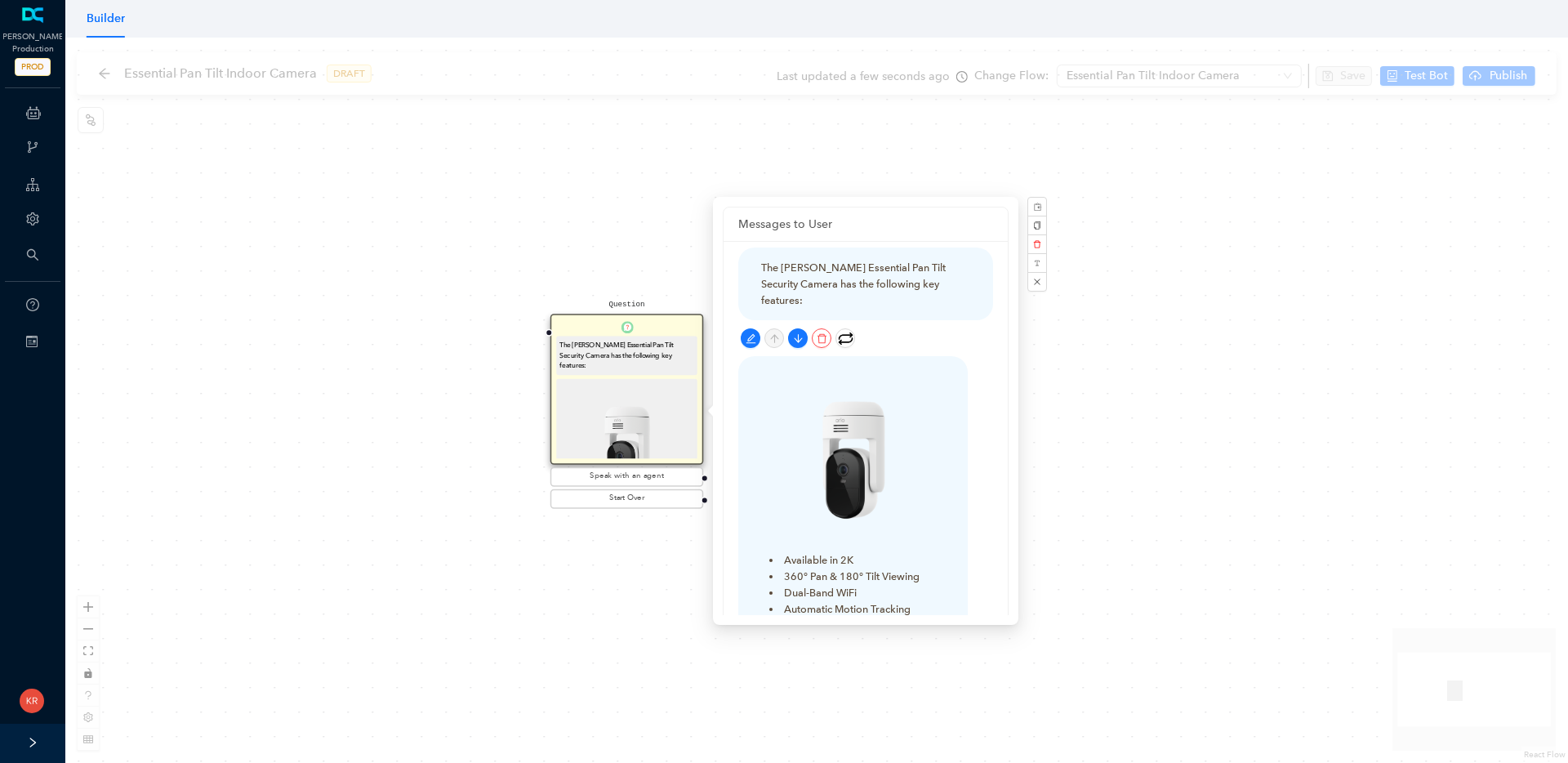
click at [845, 267] on div "The [PERSON_NAME] Essential Pan Tilt Security Camera has the following key feat…" at bounding box center [866, 284] width 209 height 48
click at [750, 334] on icon "edit" at bounding box center [751, 338] width 11 height 11
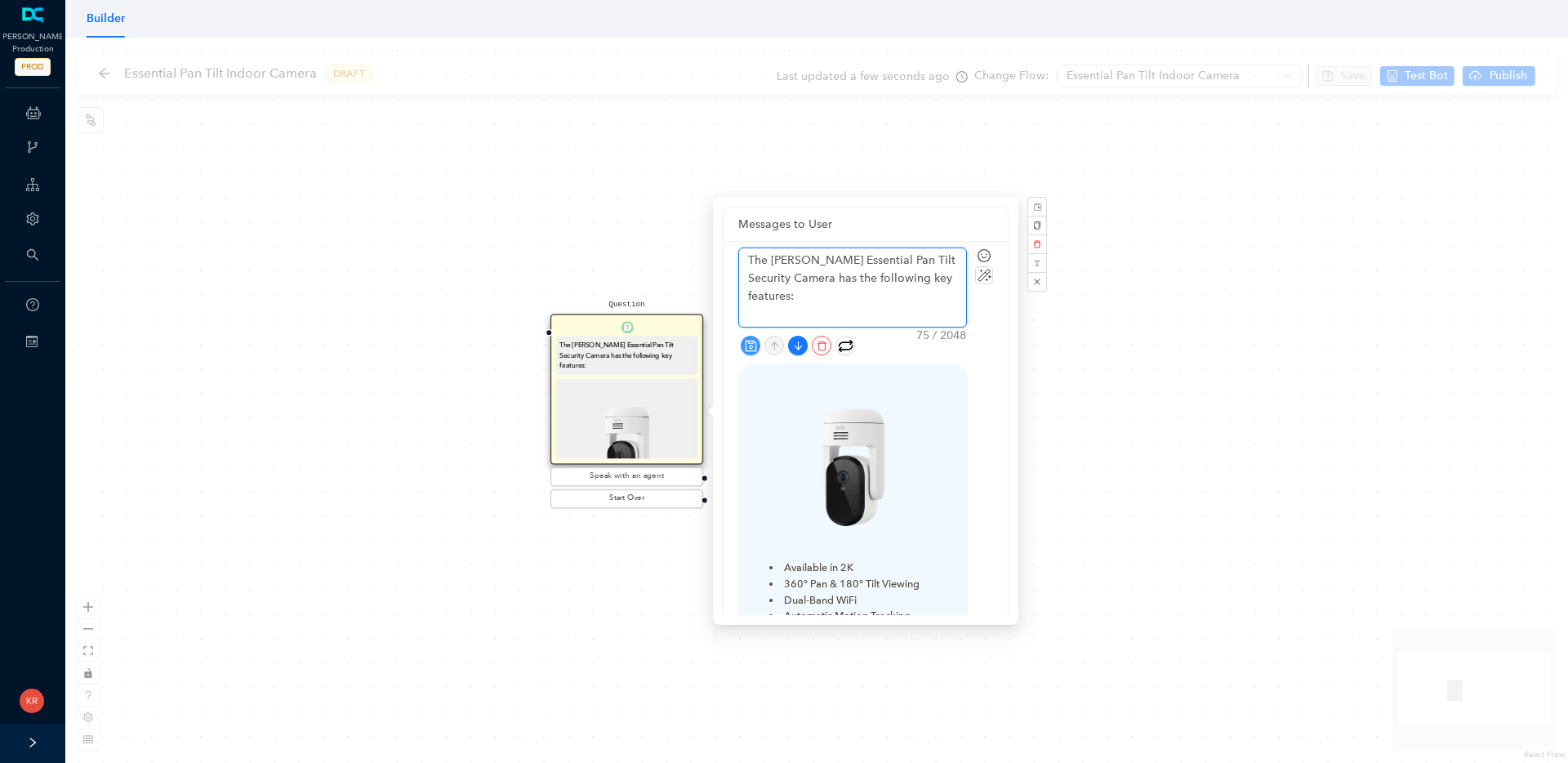
click at [908, 258] on textarea "The [PERSON_NAME] Essential Pan Tilt Security Camera has the following key feat…" at bounding box center [853, 287] width 227 height 79
type textarea "The [PERSON_NAME] Essential Pan Tilt I Camera has the following key features:"
type textarea "The [PERSON_NAME] Essential Pan Tilt Ind Camera has the following key features:"
type textarea "The [PERSON_NAME] Essential Pan Tilt Indo Camera has the following key features:"
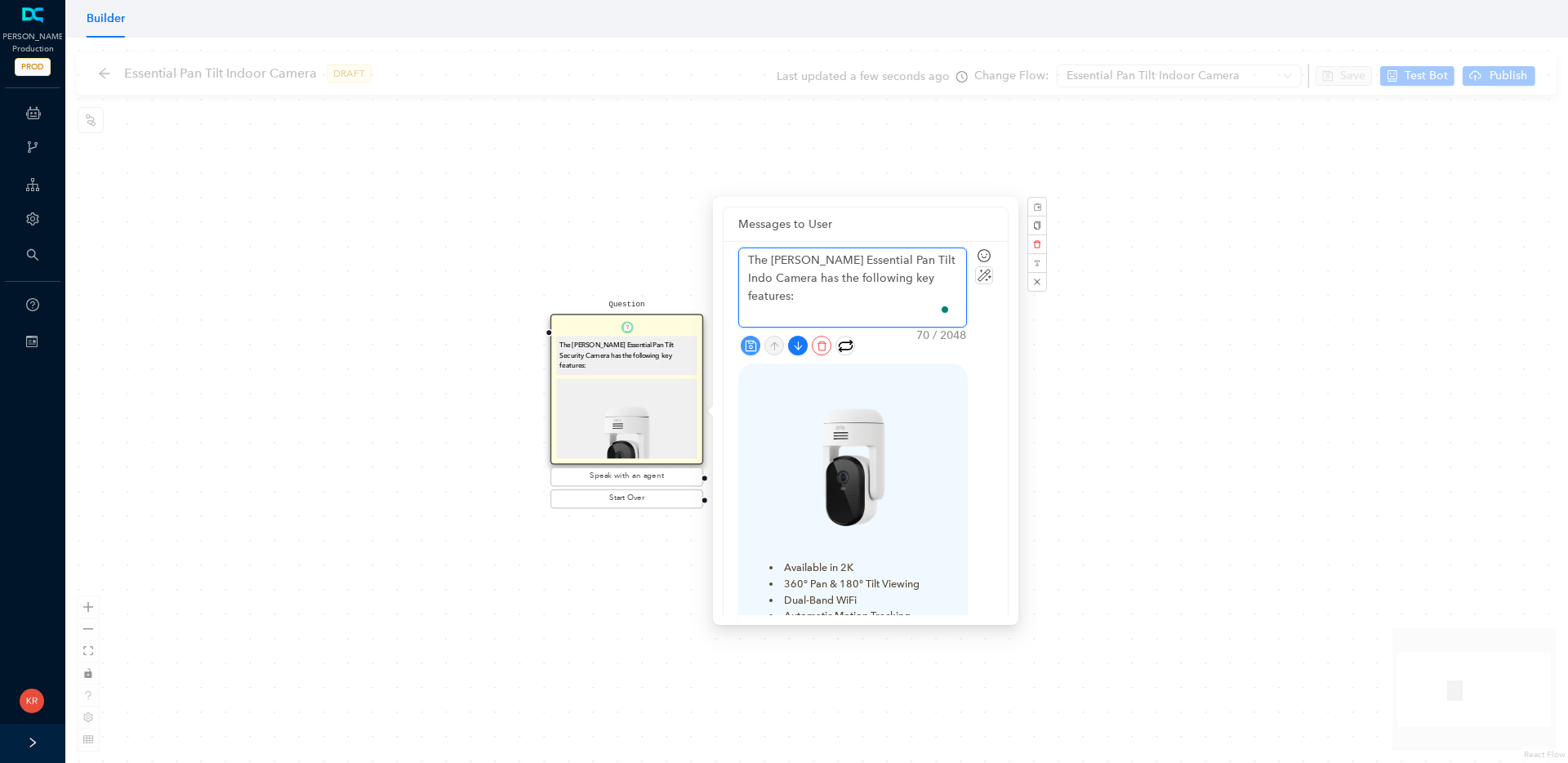
type textarea "The [PERSON_NAME] Essential Pan Tilt Indoo Camera has the following key feature…"
type textarea "The [PERSON_NAME] Essential Pan Tilt Indoor Camera has the following key featur…"
click at [755, 344] on icon "save" at bounding box center [750, 345] width 11 height 11
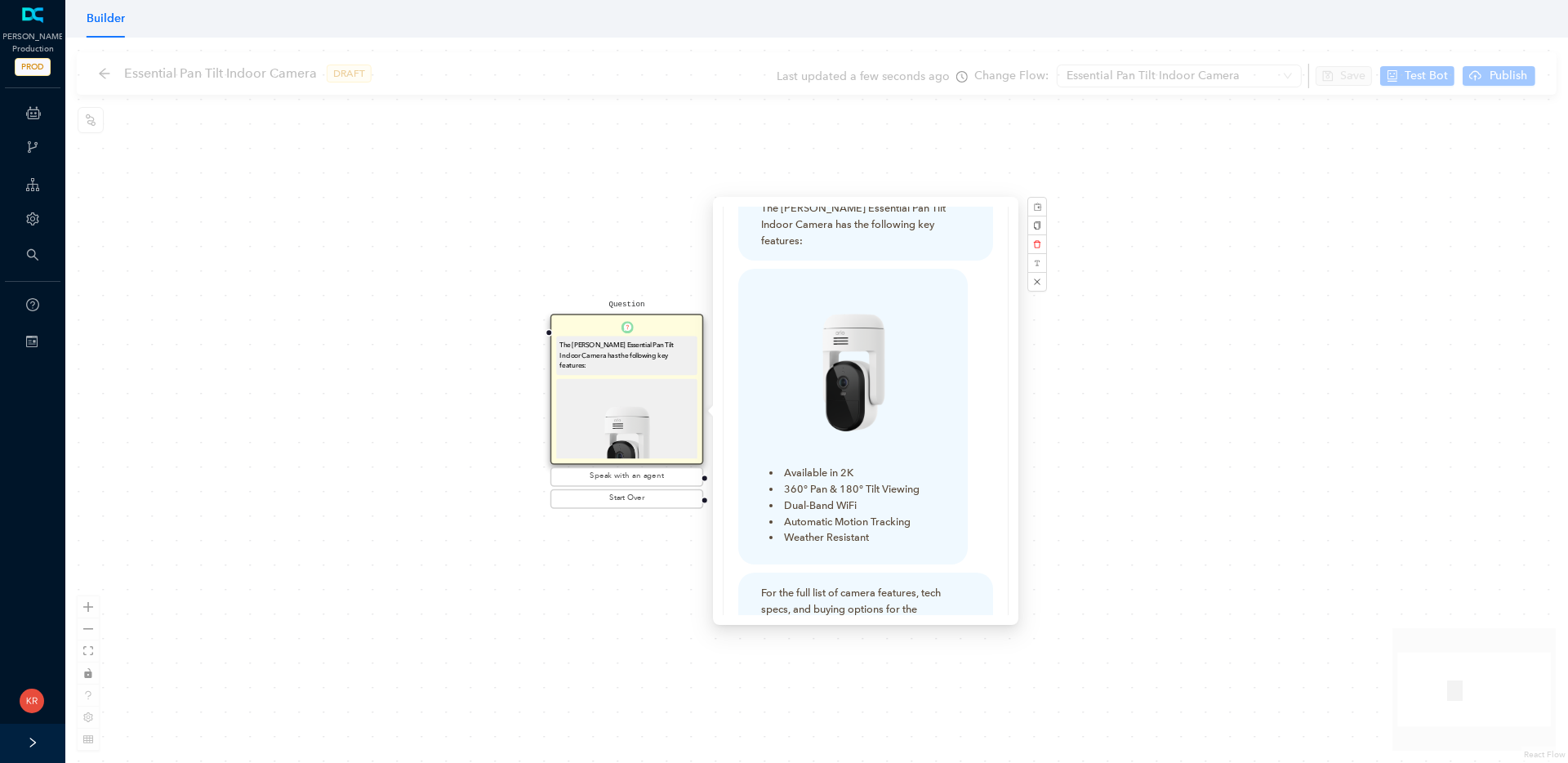
scroll to position [80, 0]
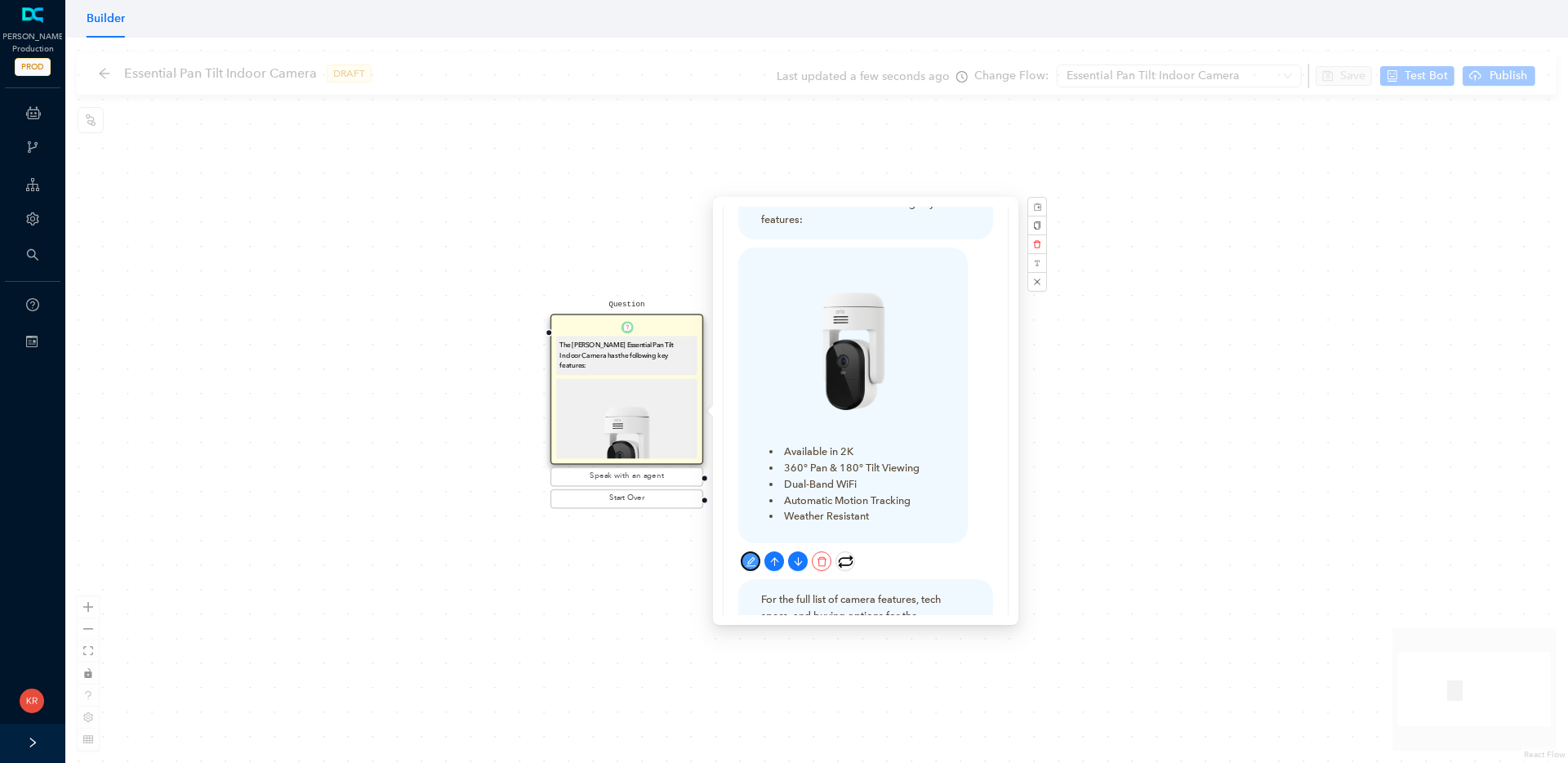
click at [752, 556] on icon "edit" at bounding box center [751, 561] width 11 height 11
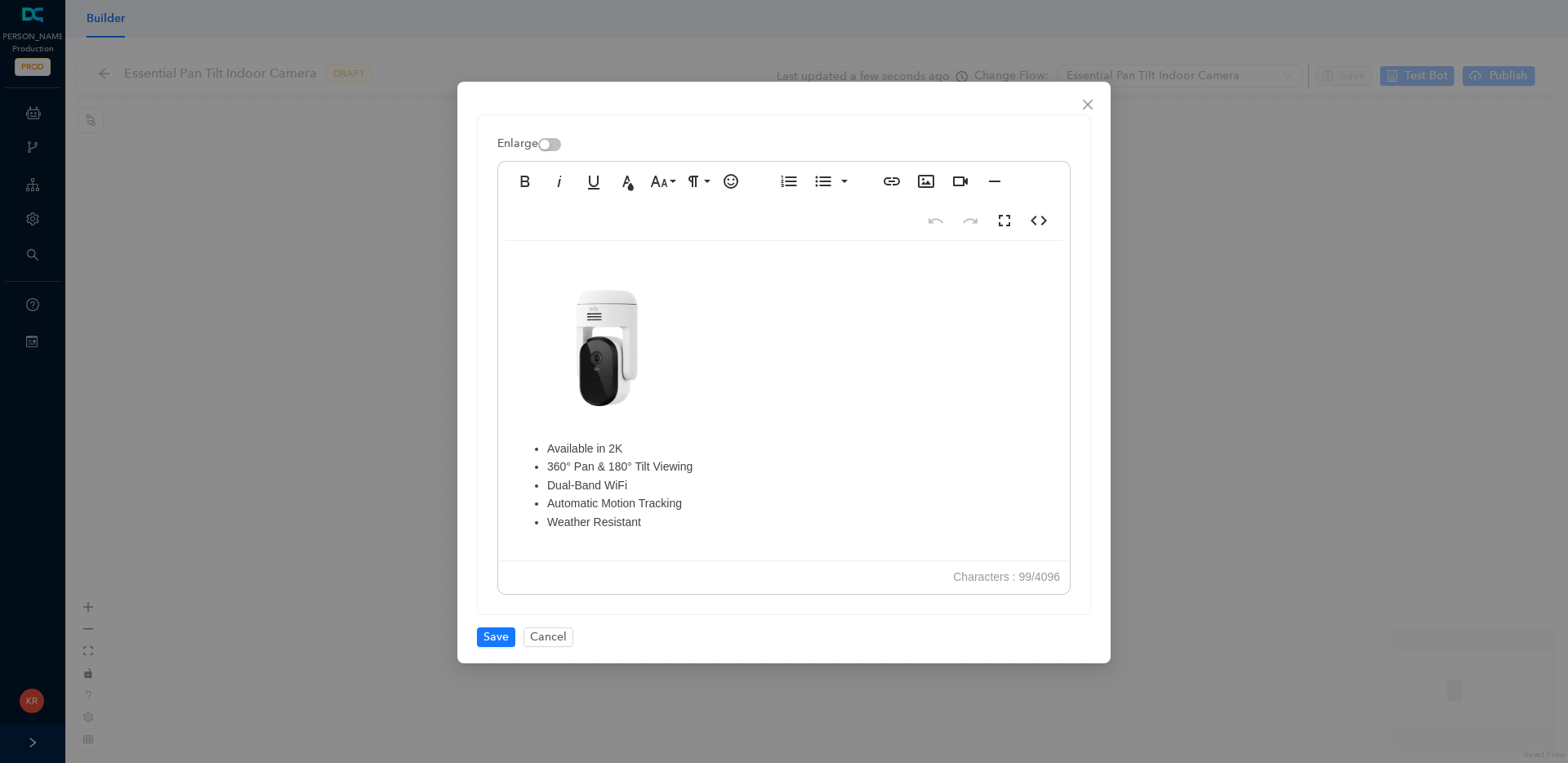
click at [682, 526] on li "Weather Resistant" at bounding box center [800, 522] width 507 height 18
drag, startPoint x: 681, startPoint y: 526, endPoint x: 549, endPoint y: 446, distance: 154.4
click at [549, 446] on ul "Available in 2K 360° Pan & 180° Tilt Viewing Dual-Band WiFi Automatic Motion Tr…" at bounding box center [784, 485] width 539 height 91
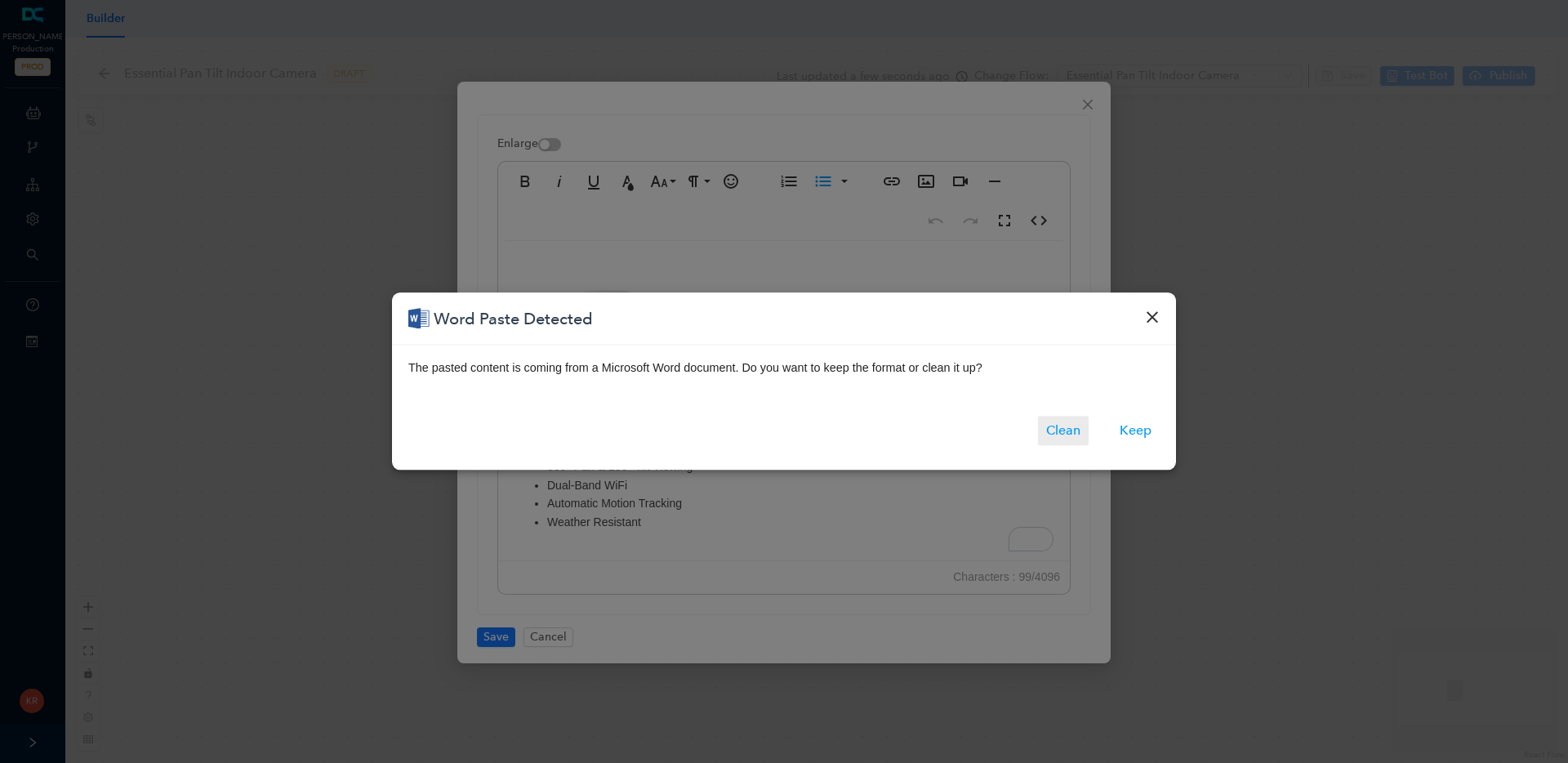
click at [1063, 429] on button "Clean" at bounding box center [1063, 431] width 50 height 29
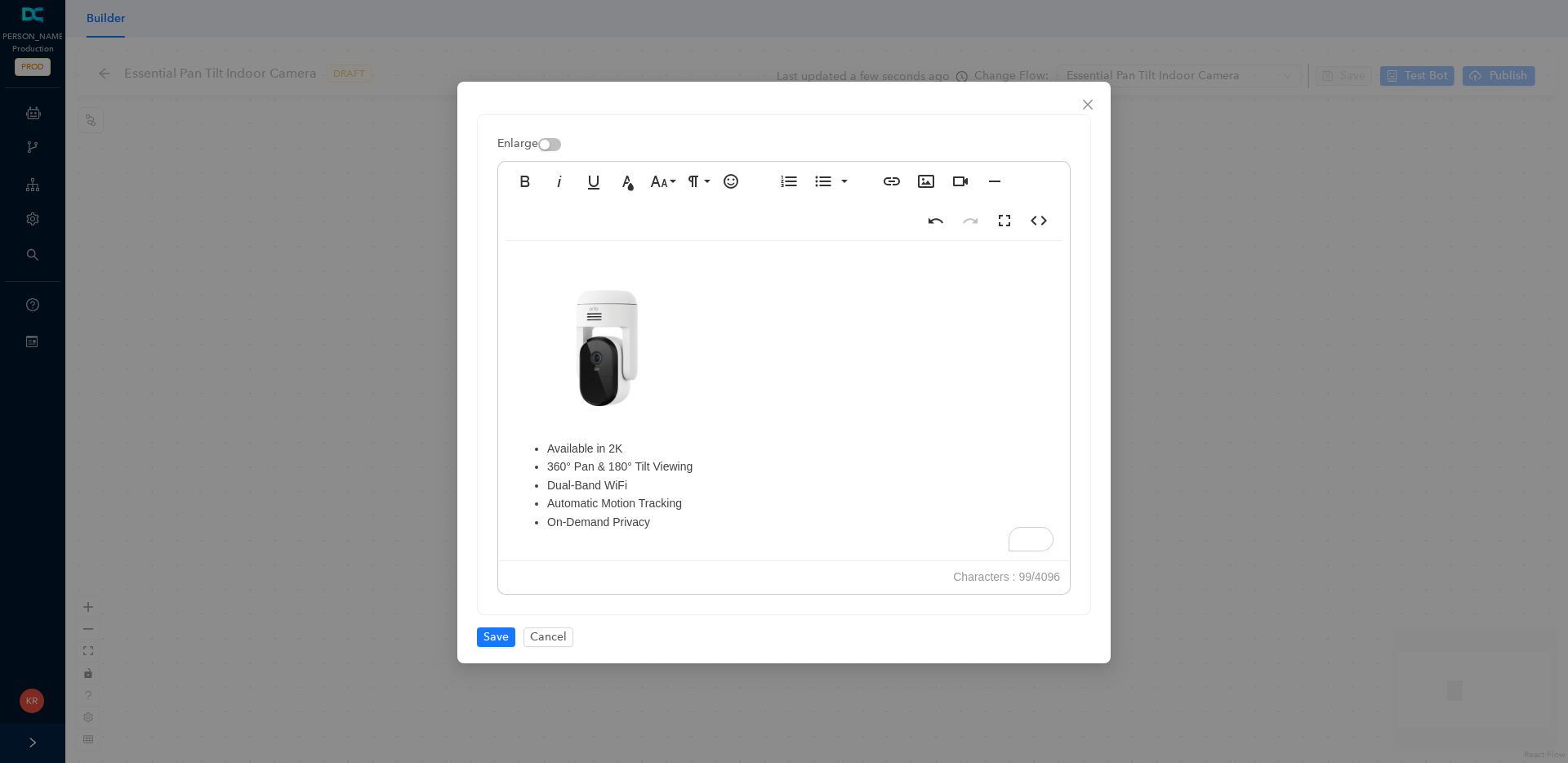
click at [615, 362] on img "To enrich screen reader interactions, please activate Accessibility in Grammarl…" at bounding box center [607, 349] width 184 height 182
click at [604, 349] on img "To enrich screen reader interactions, please activate Accessibility in Grammarl…" at bounding box center [607, 349] width 184 height 182
click at [632, 324] on img "To enrich screen reader interactions, please activate Accessibility in Grammarl…" at bounding box center [607, 349] width 184 height 182
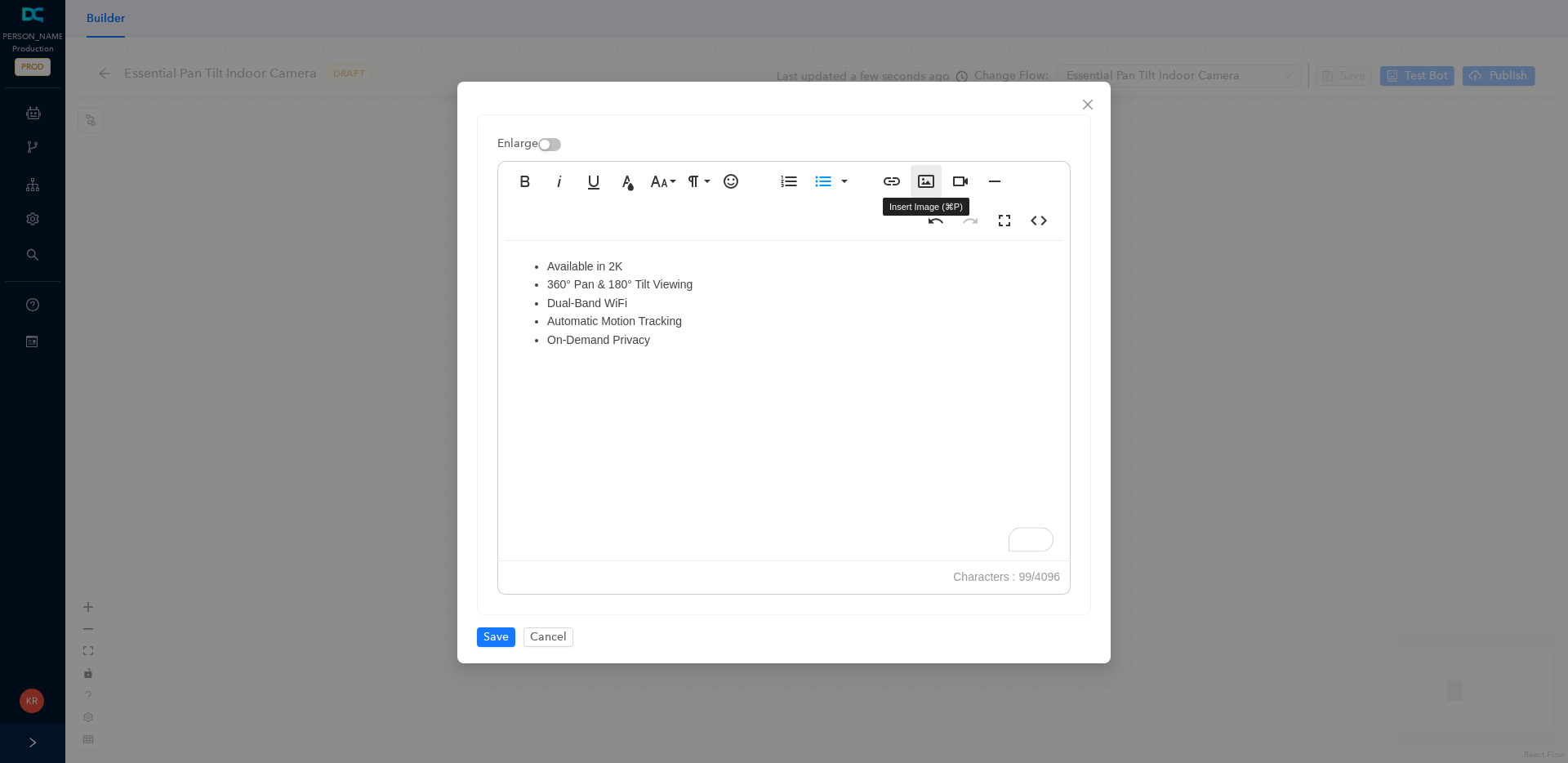
click at [921, 185] on icon "button" at bounding box center [926, 181] width 19 height 19
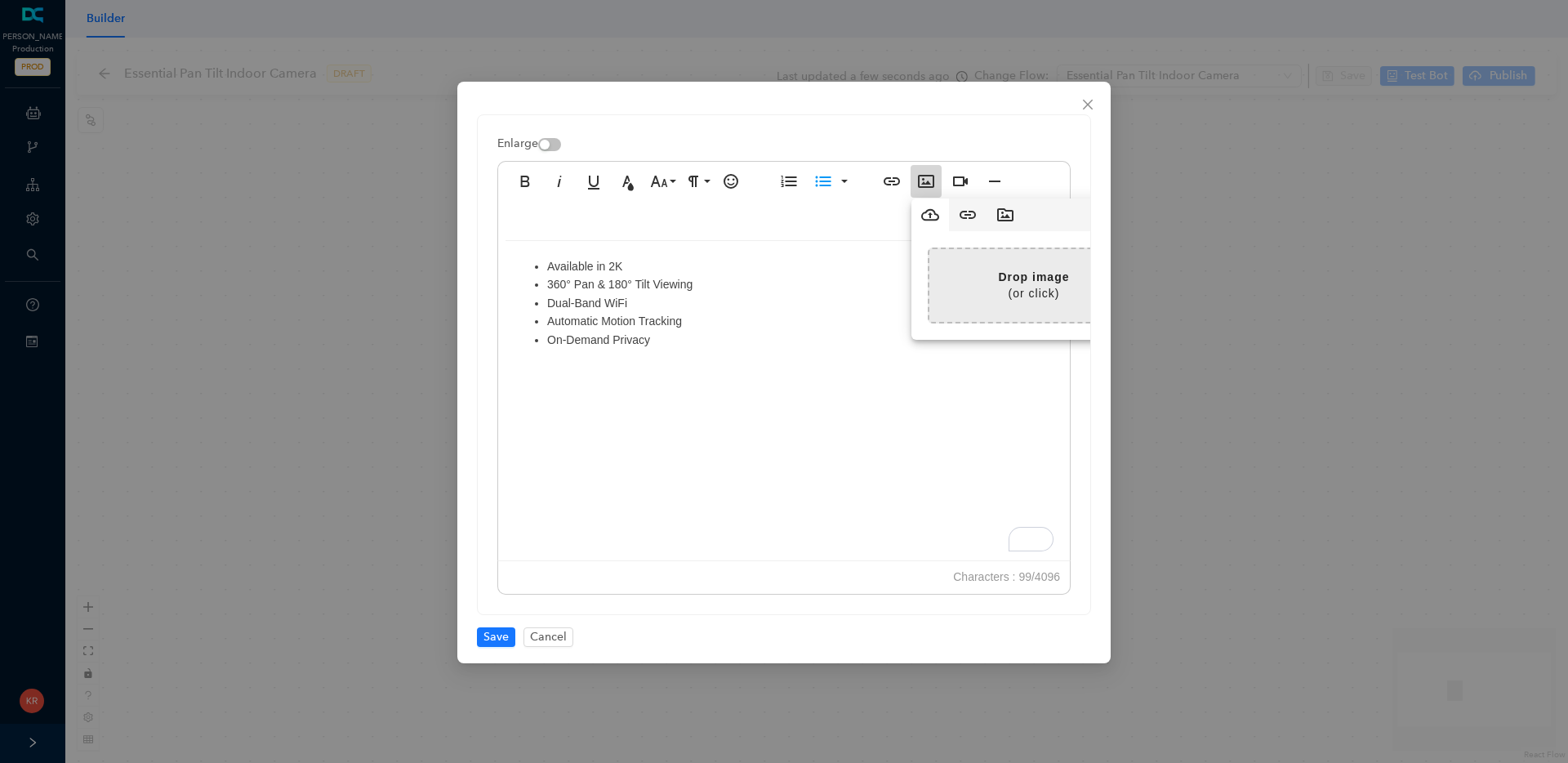
click at [1009, 269] on input "file" at bounding box center [615, 285] width 1046 height 73
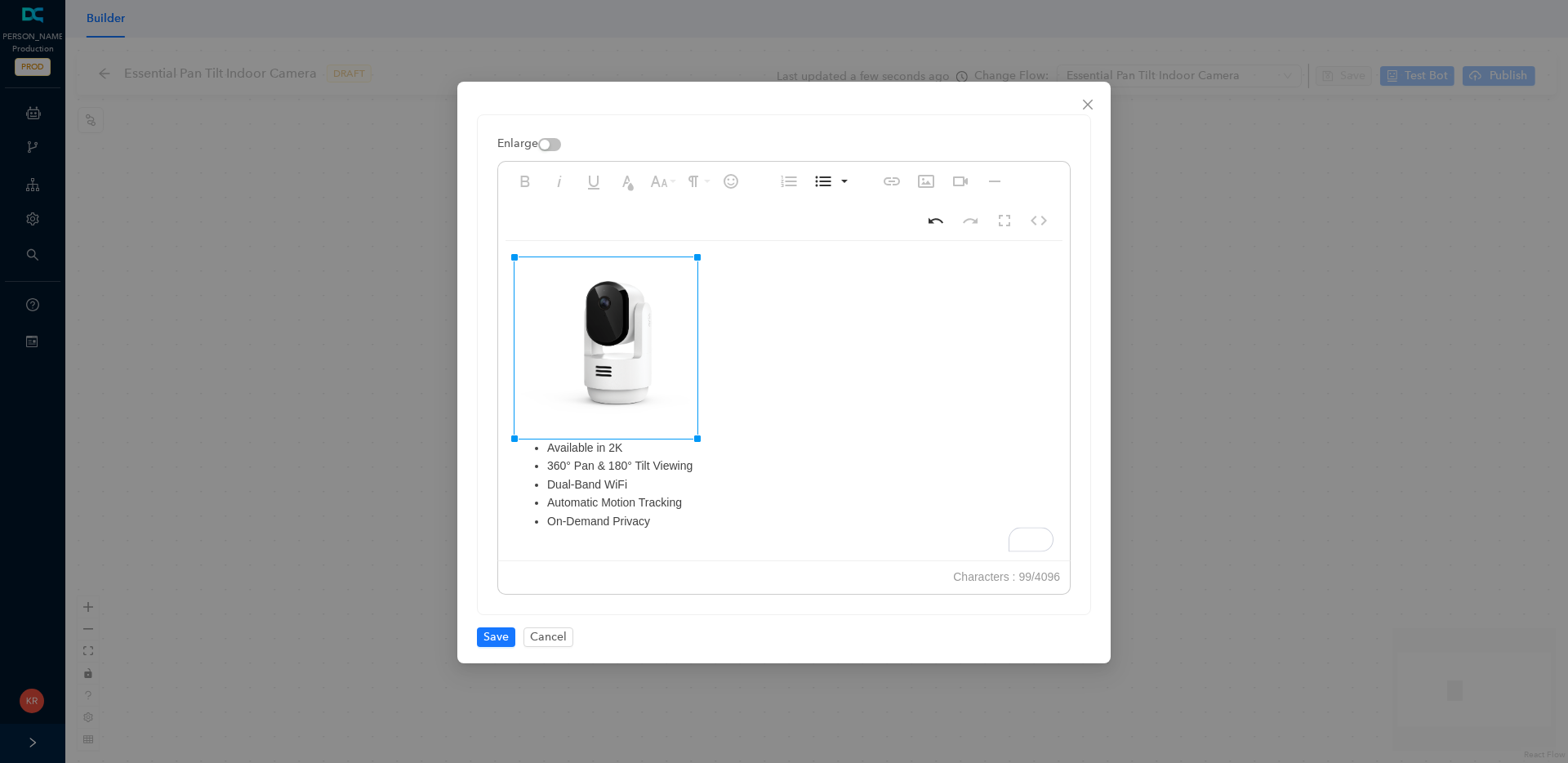
drag, startPoint x: 757, startPoint y: 257, endPoint x: 694, endPoint y: 286, distance: 69.4
click at [492, 640] on span "Save" at bounding box center [496, 637] width 25 height 18
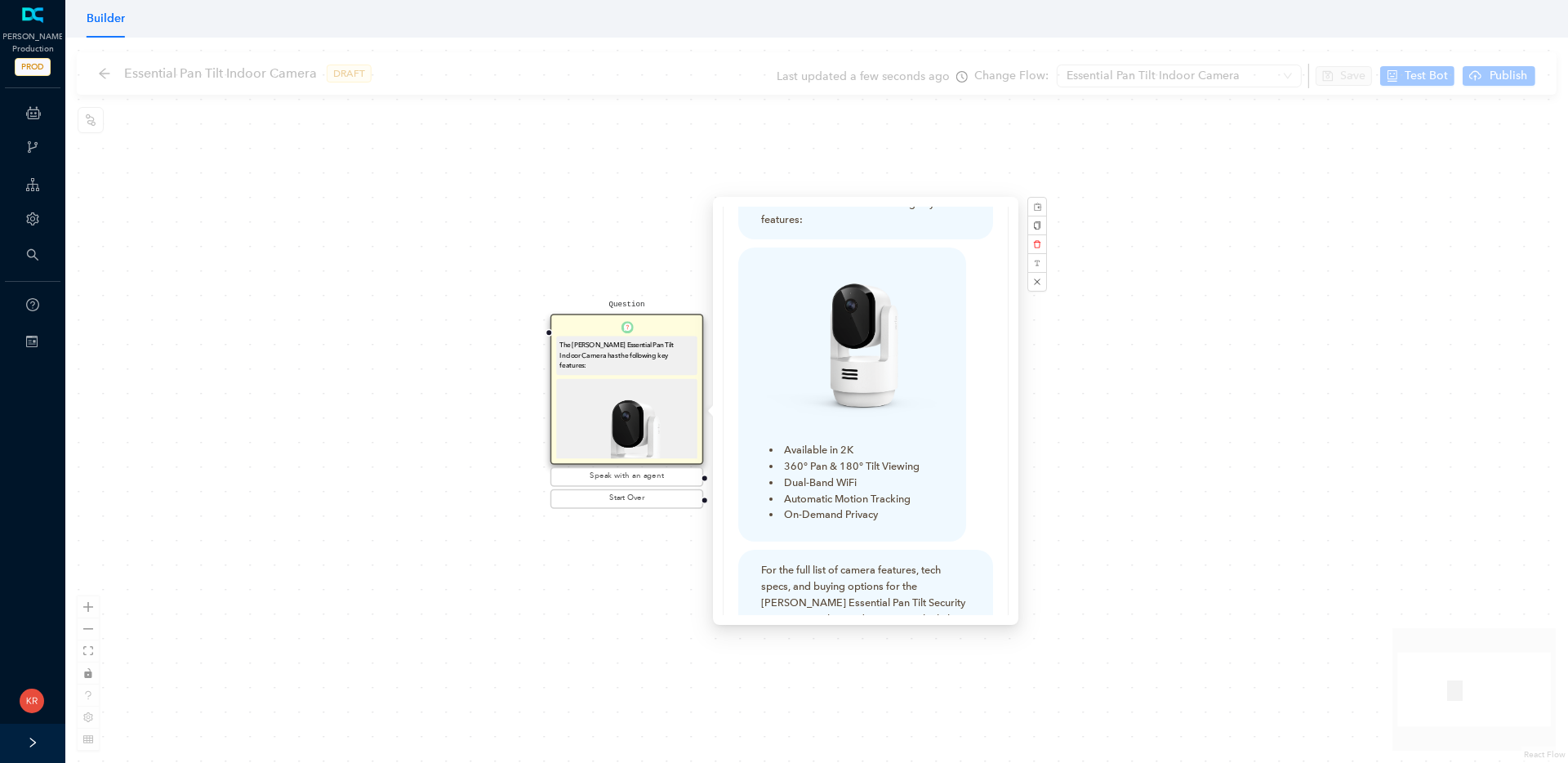
click at [1215, 426] on div "Question The [PERSON_NAME] Essential Pan Tilt Indoor Camera has the following k…" at bounding box center [816, 400] width 1503 height 726
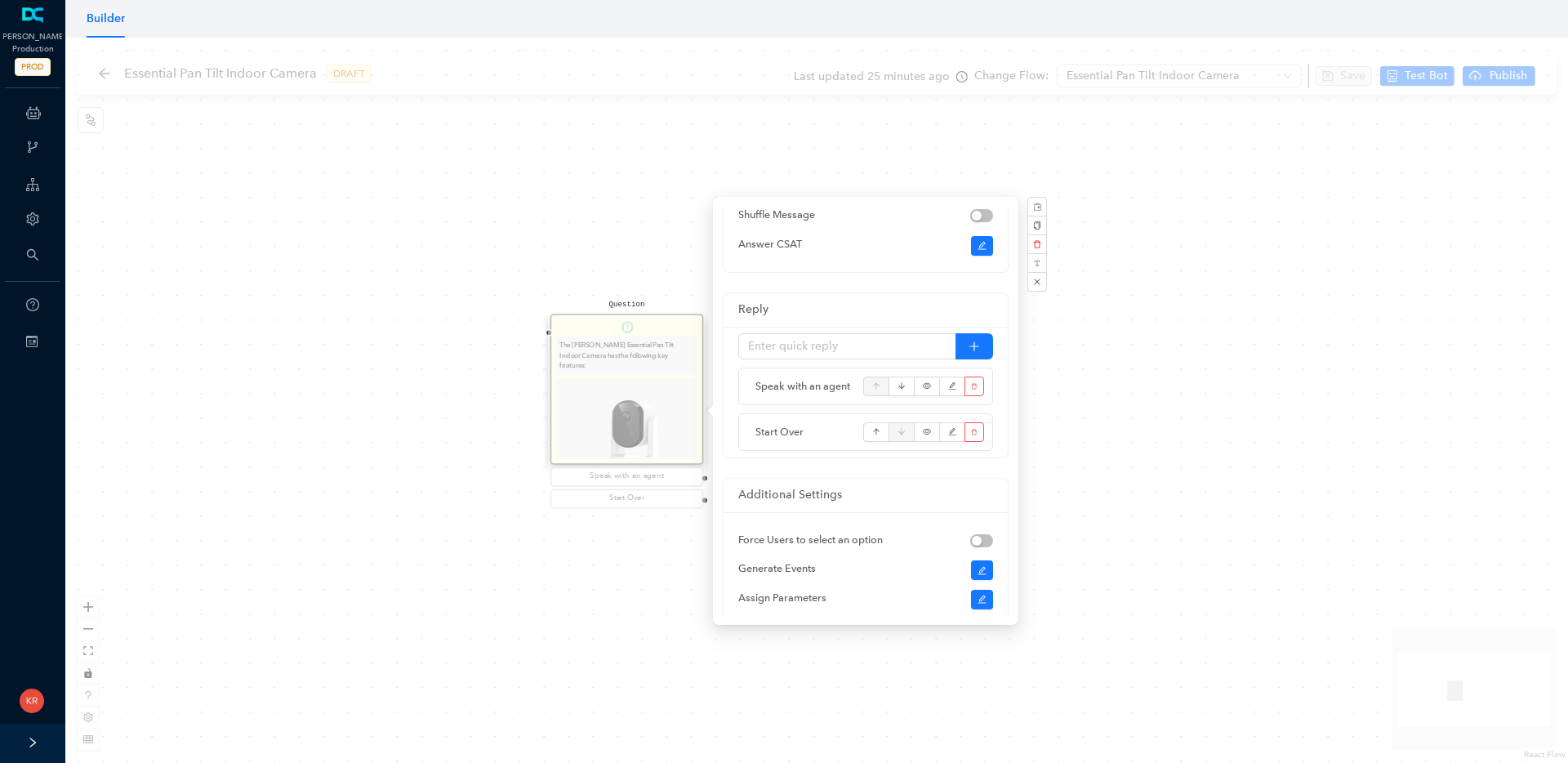
scroll to position [101, 0]
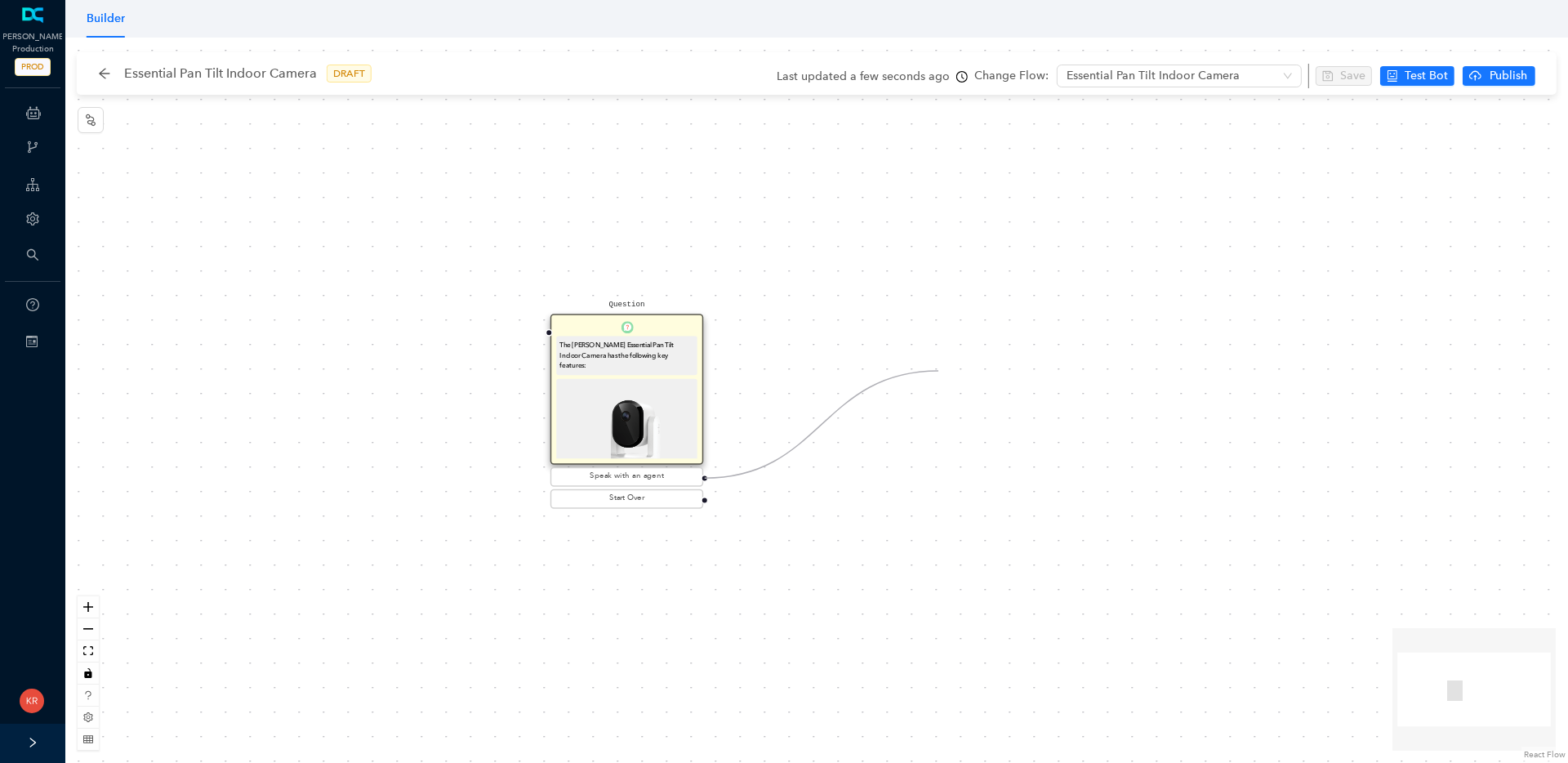
drag, startPoint x: 705, startPoint y: 477, endPoint x: 939, endPoint y: 371, distance: 256.9
click at [939, 371] on div "Question The [PERSON_NAME] Essential Pan Tilt Indoor Camera has the following k…" at bounding box center [816, 400] width 1503 height 726
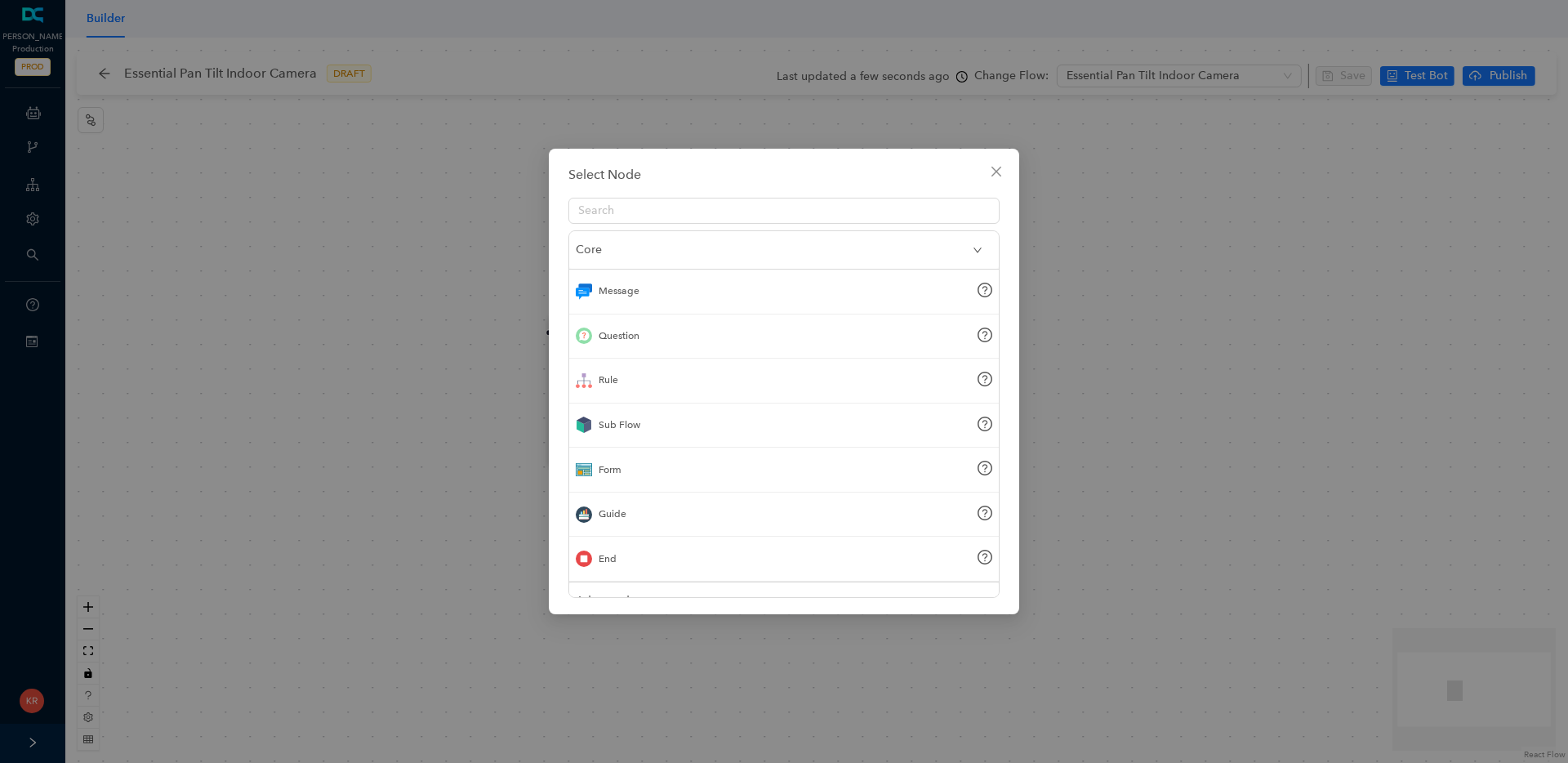
click at [660, 429] on div "Sub Flow" at bounding box center [784, 426] width 429 height 45
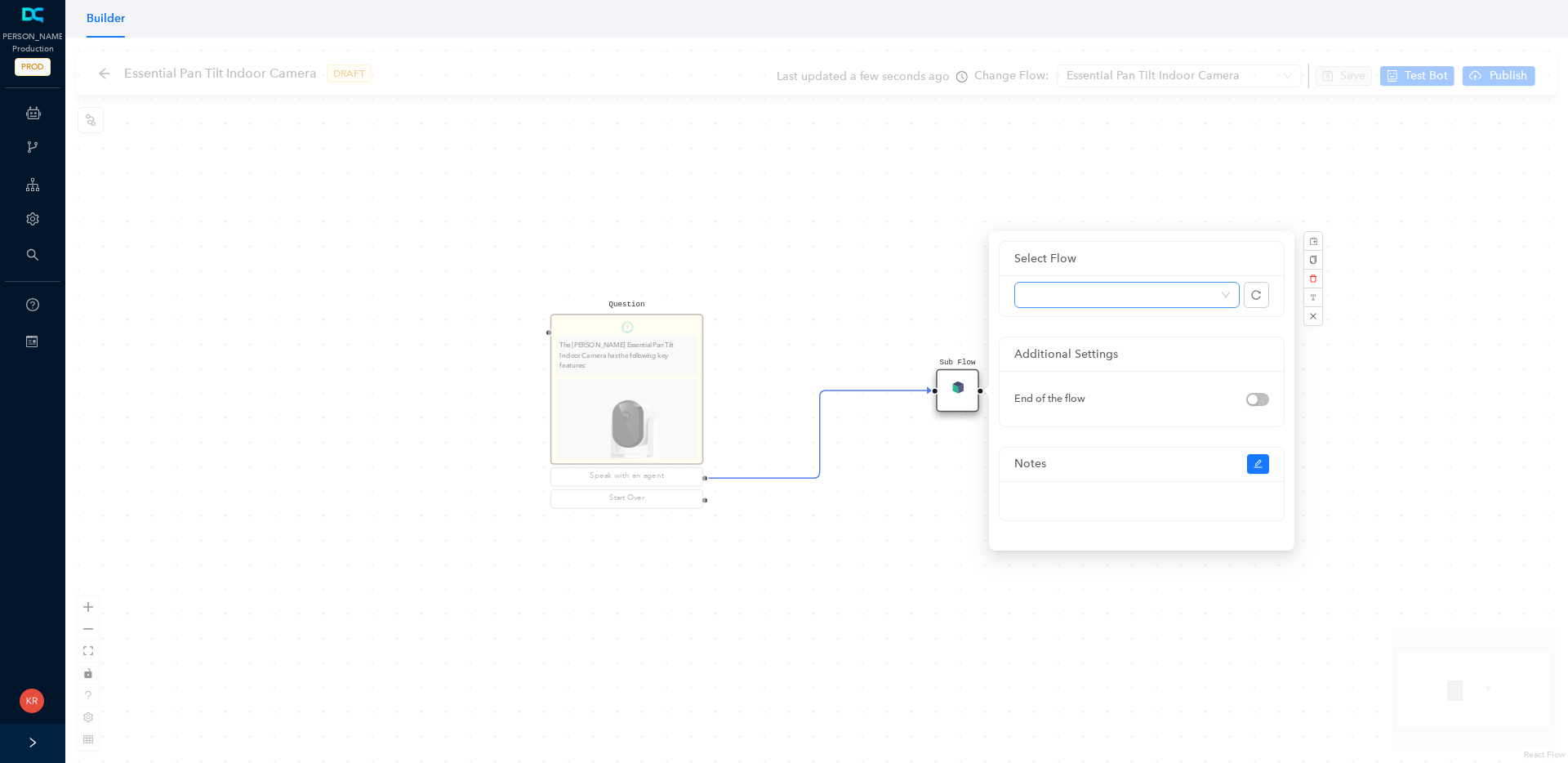
click at [1088, 294] on span at bounding box center [1127, 295] width 205 height 24
type input "direct"
click at [1108, 328] on div "Direct to agent" at bounding box center [1127, 328] width 200 height 18
click at [928, 503] on div "Question The [PERSON_NAME] Essential Pan Tilt Indoor Camera has the following k…" at bounding box center [816, 400] width 1503 height 726
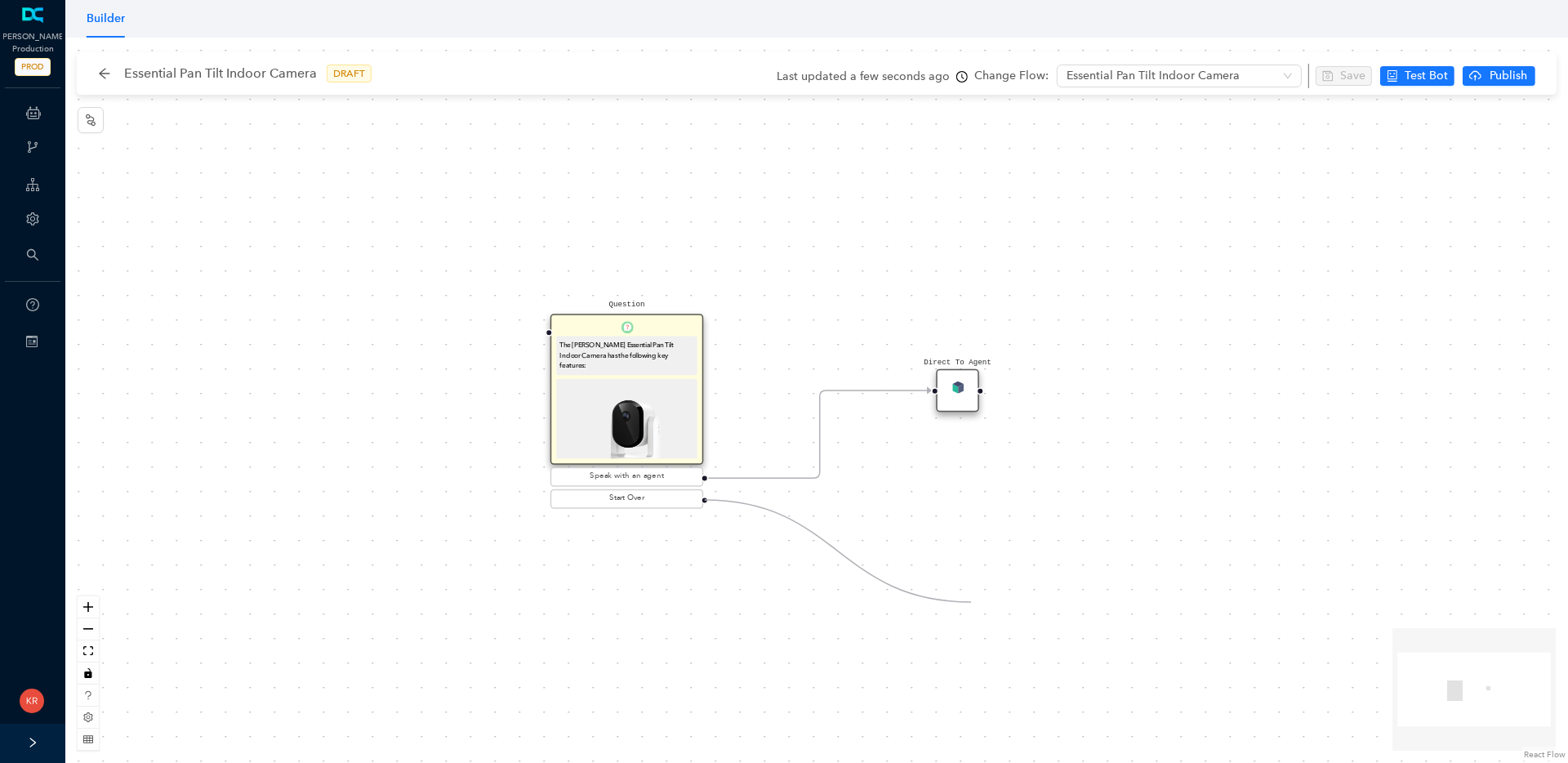
drag, startPoint x: 705, startPoint y: 500, endPoint x: 971, endPoint y: 602, distance: 284.9
click at [971, 602] on div "Question The [PERSON_NAME] Essential Pan Tilt Indoor Camera has the following k…" at bounding box center [816, 400] width 1503 height 726
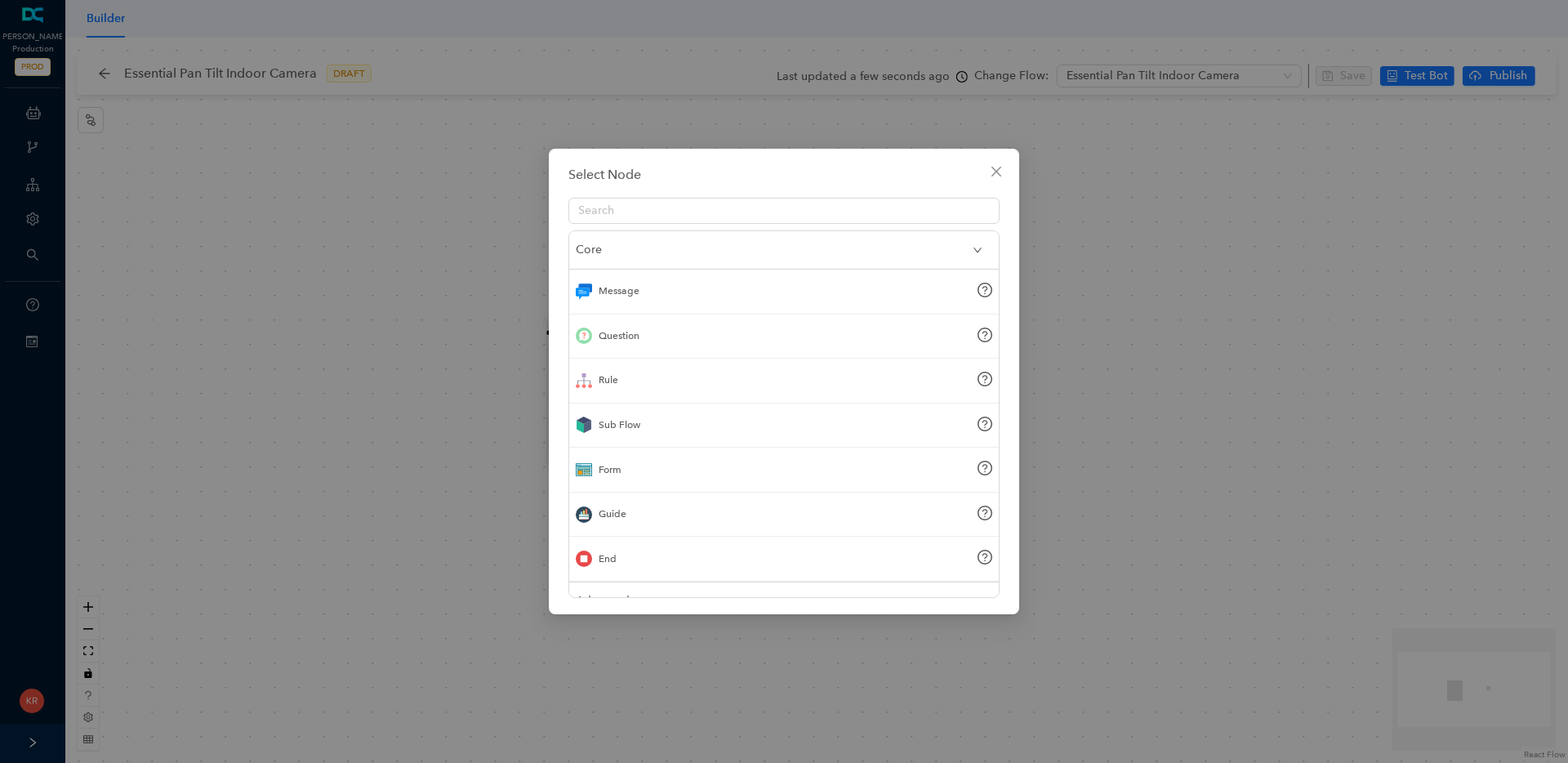
click at [676, 438] on div "Sub Flow" at bounding box center [784, 426] width 429 height 45
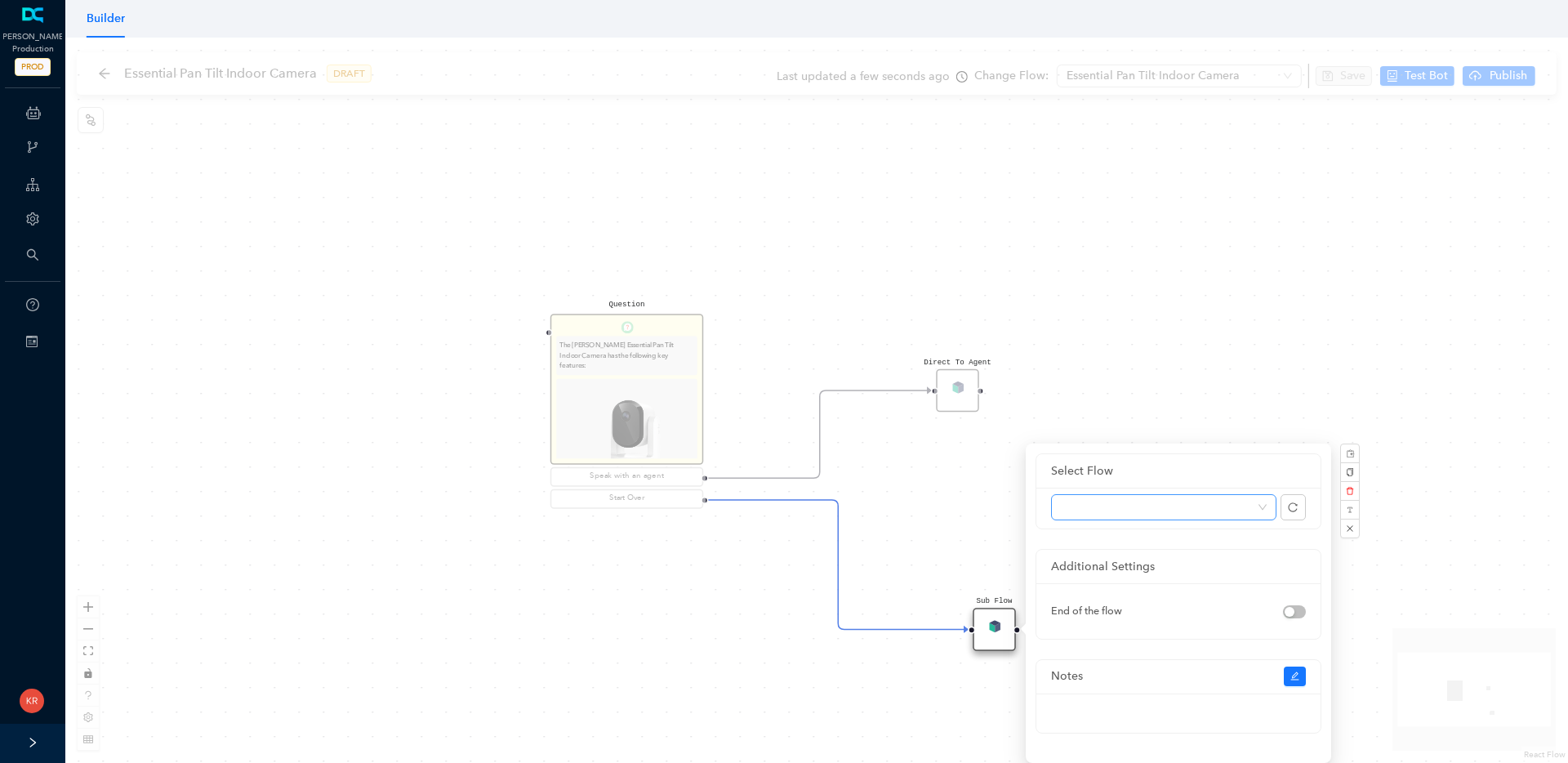
click at [1086, 506] on span at bounding box center [1164, 507] width 205 height 24
type input "greet"
click at [1081, 539] on div "Greet" at bounding box center [1164, 540] width 200 height 18
click at [1080, 302] on div "Question The [PERSON_NAME] Essential Pan Tilt Indoor Camera has the following k…" at bounding box center [816, 400] width 1503 height 726
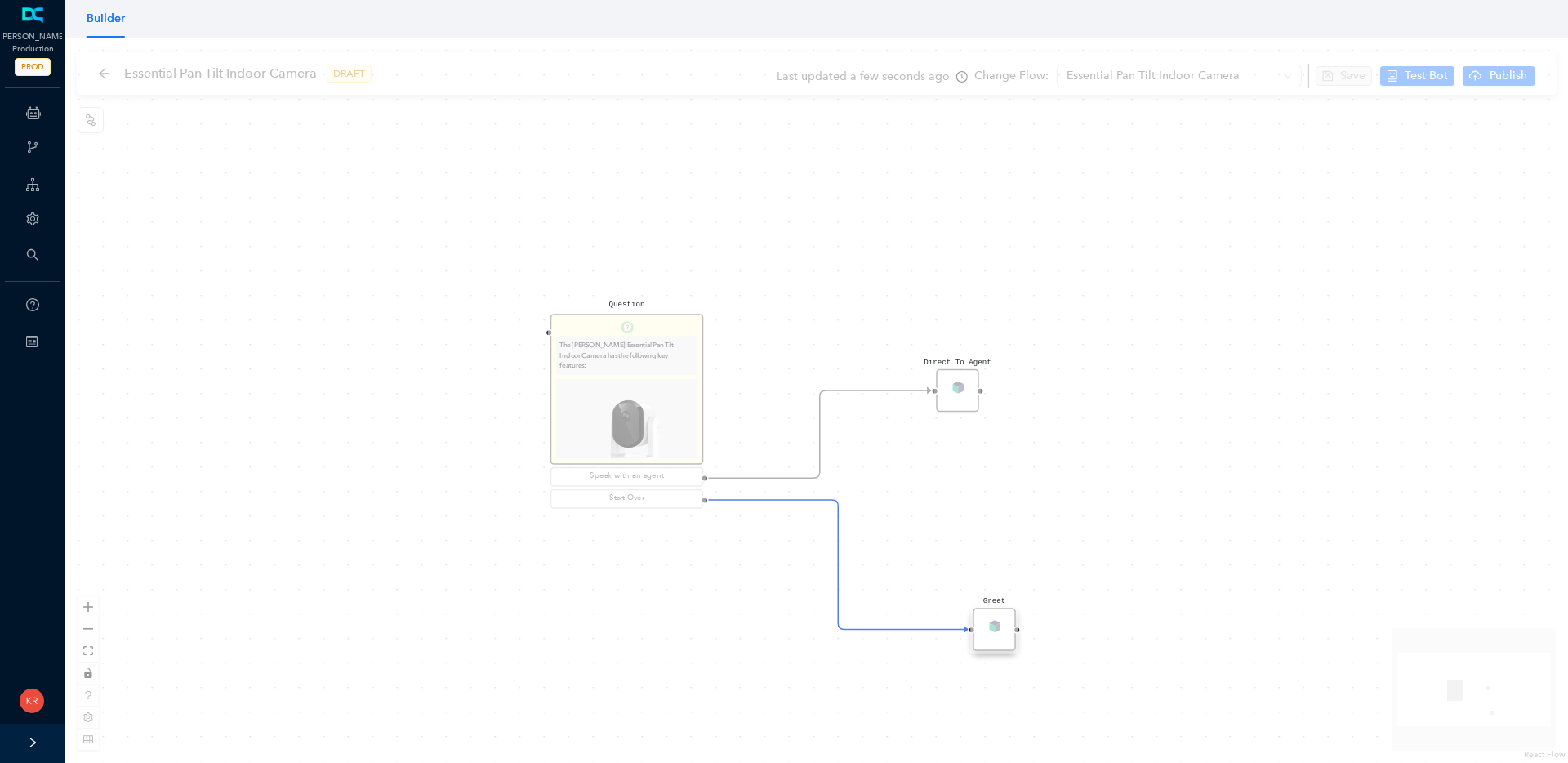
click at [1080, 303] on div "Question The [PERSON_NAME] Essential Pan Tilt Indoor Camera has the following k…" at bounding box center [816, 400] width 1503 height 726
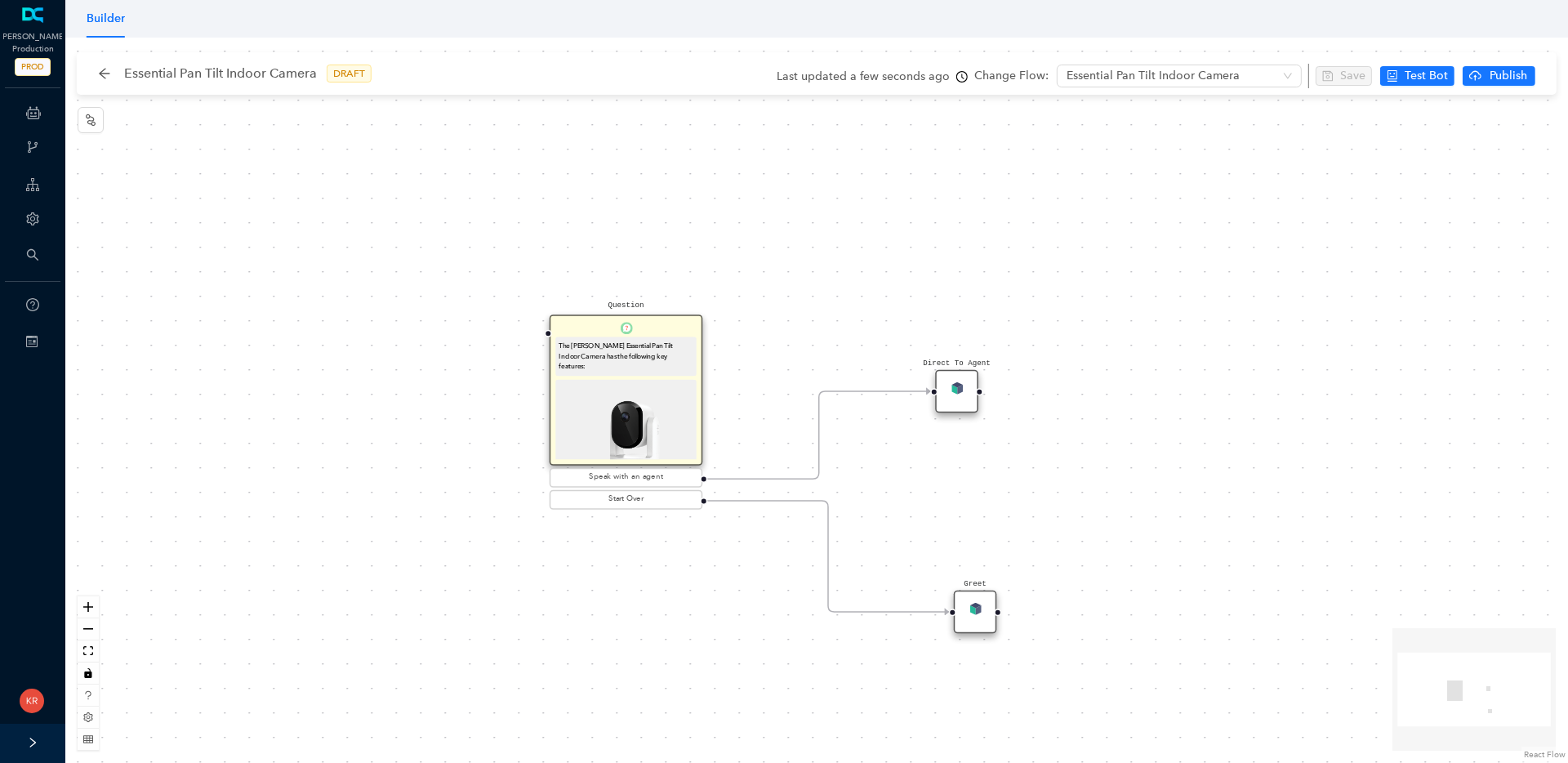
drag, startPoint x: 989, startPoint y: 631, endPoint x: 964, endPoint y: 608, distance: 34.0
click at [964, 608] on div "Greet" at bounding box center [976, 612] width 44 height 44
click at [661, 382] on div "Available in 2K 360° Pan & 180° Tilt Viewing Dual-Band WiFi Automatic Motion Tr…" at bounding box center [626, 294] width 141 height 205
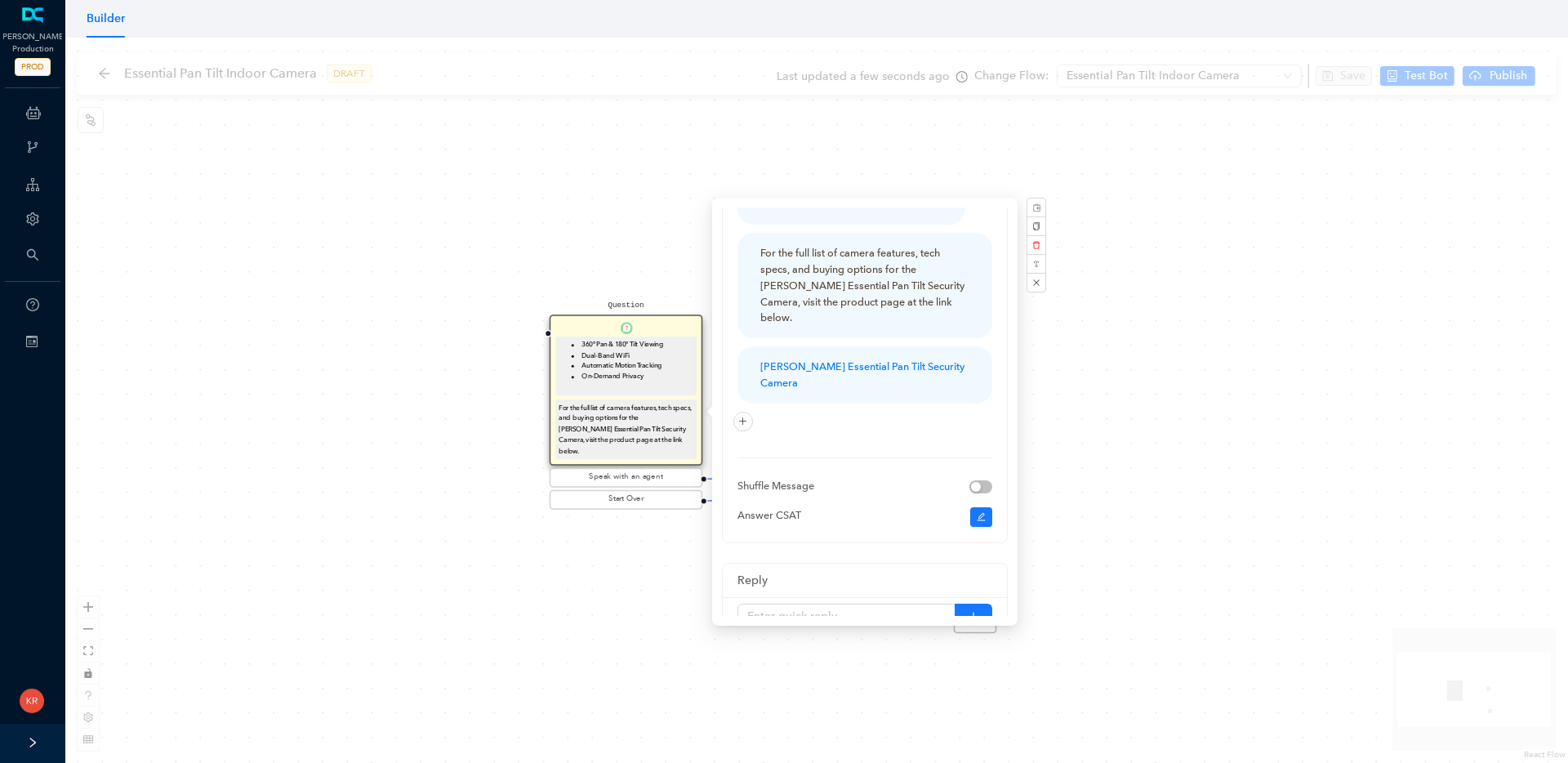
scroll to position [252, 0]
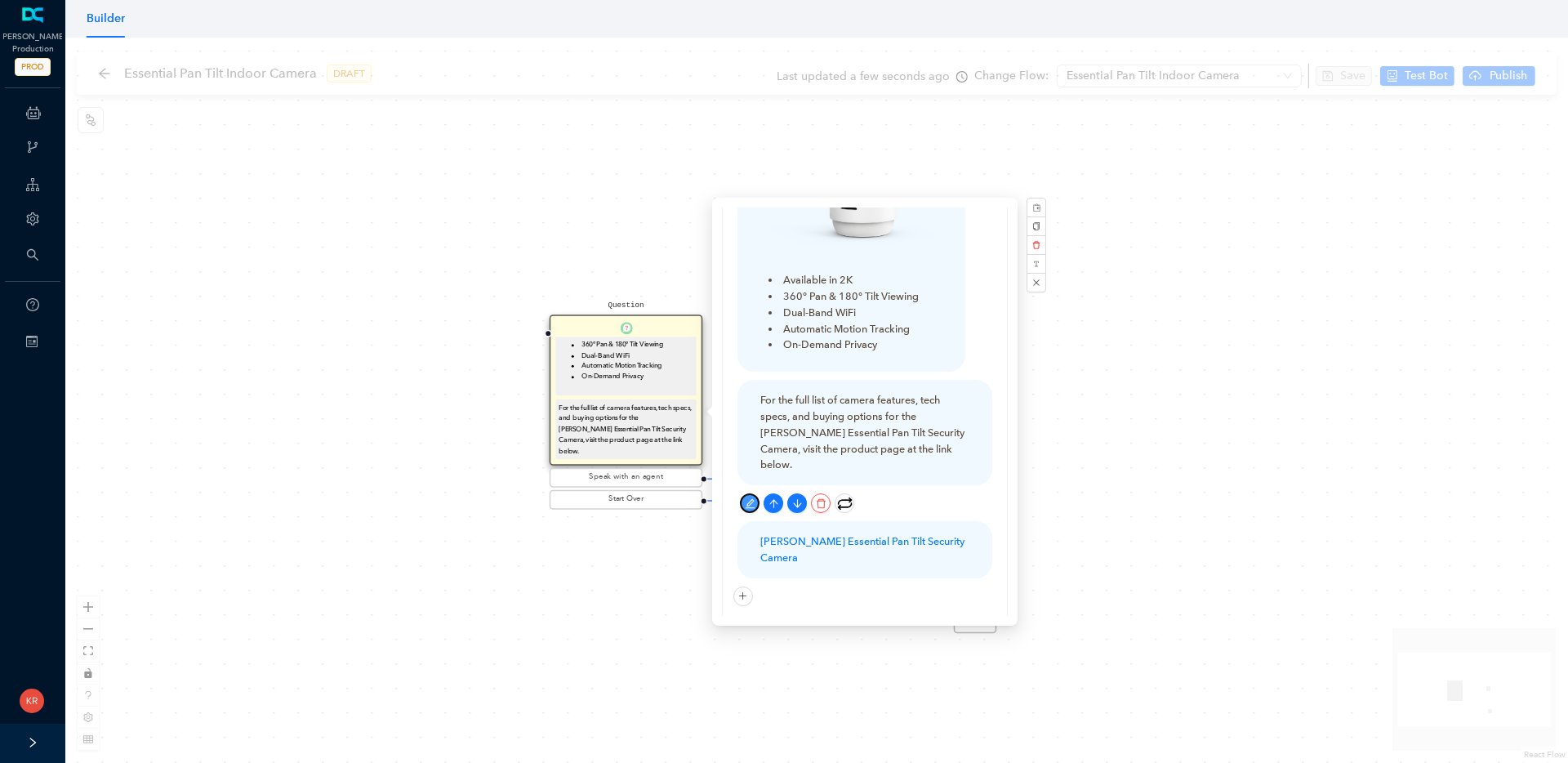
click at [752, 498] on icon "edit" at bounding box center [750, 503] width 10 height 10
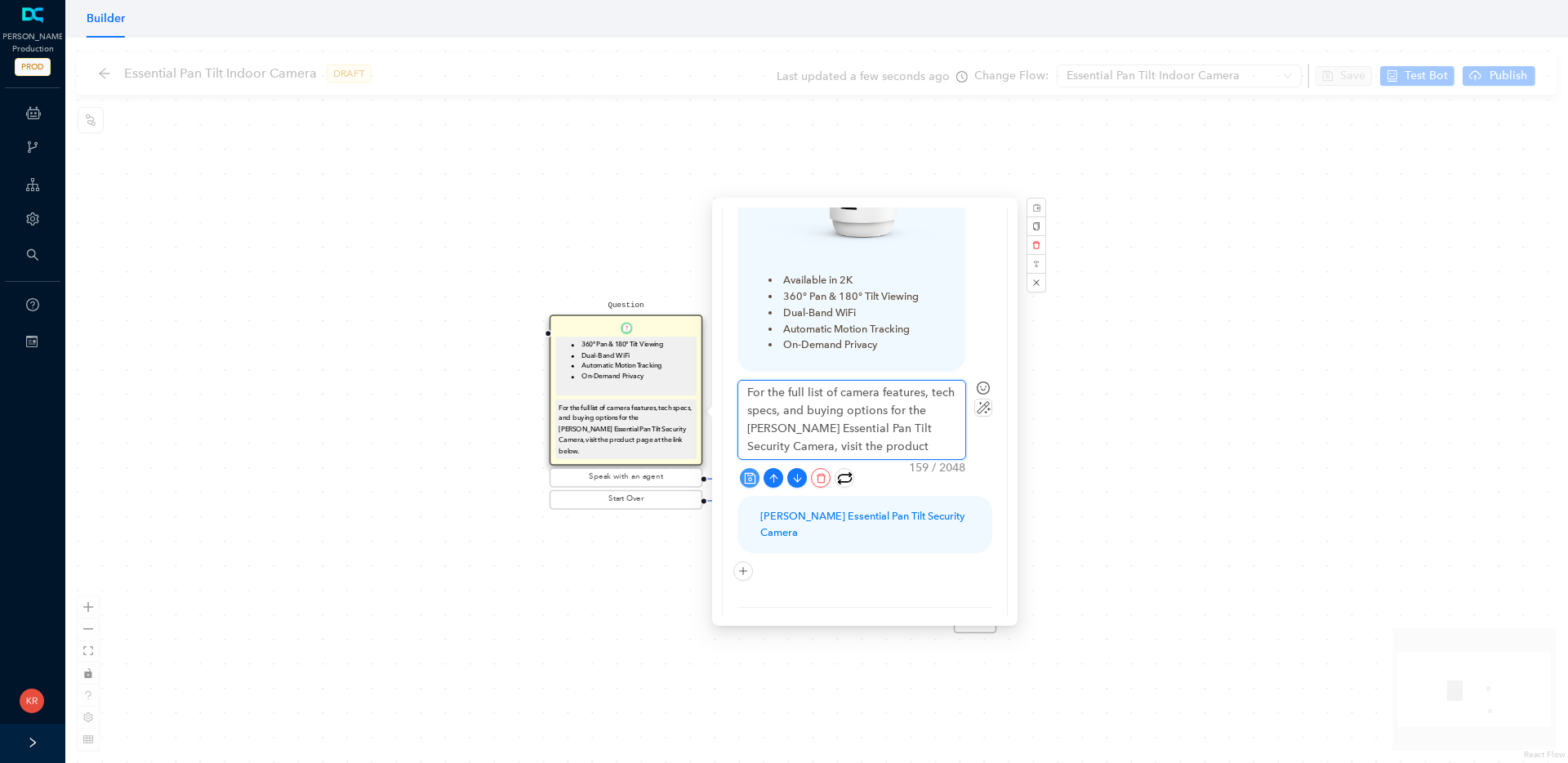
click at [845, 410] on textarea "For the full list of camera features, tech specs, and buying options for the [P…" at bounding box center [852, 420] width 227 height 79
type textarea "For the full list of camera features, tech specs, and buying options for the [P…"
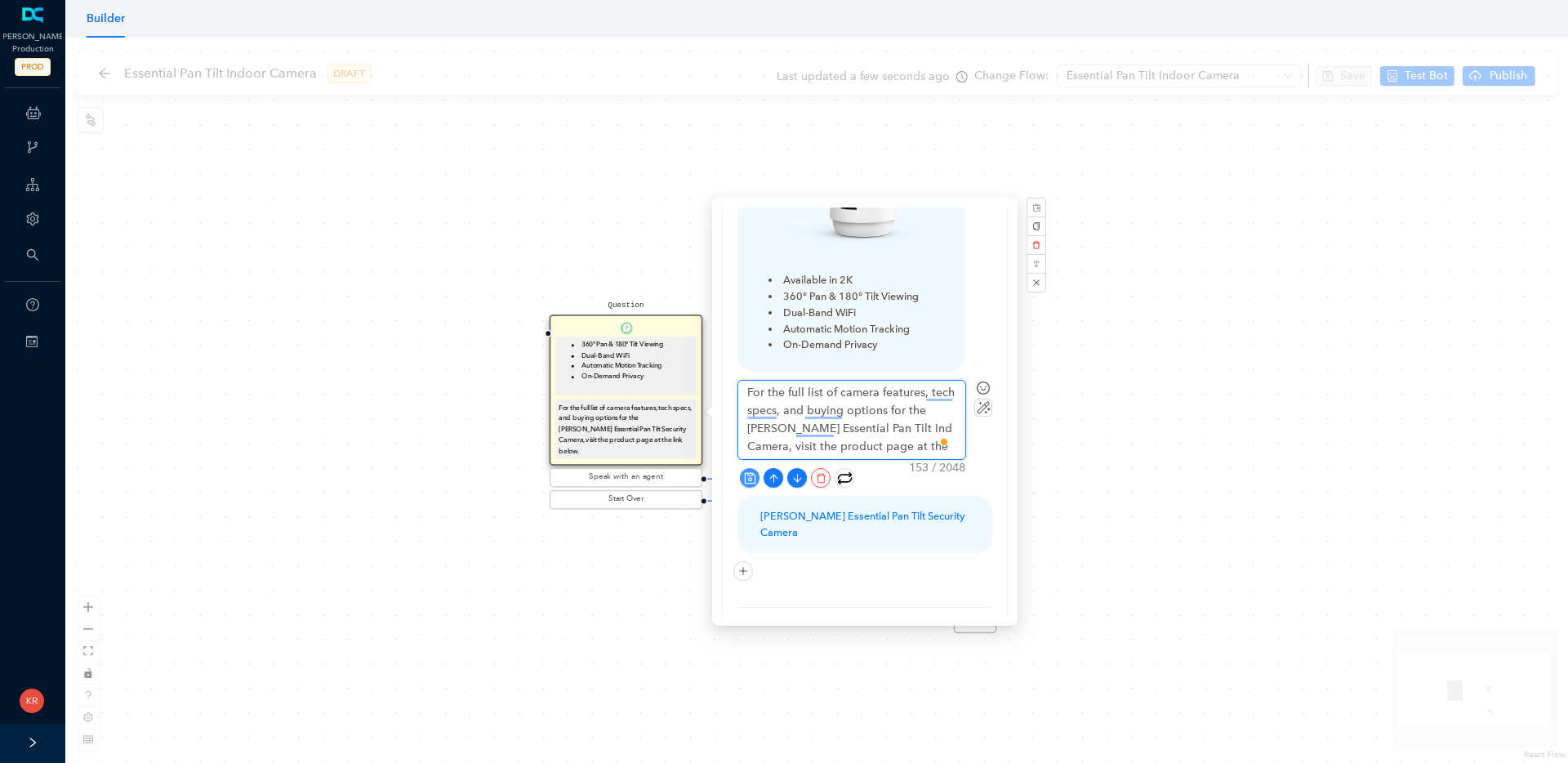
type textarea "For the full list of camera features, tech specs, and buying options for the [P…"
click at [754, 472] on icon "save" at bounding box center [750, 478] width 13 height 13
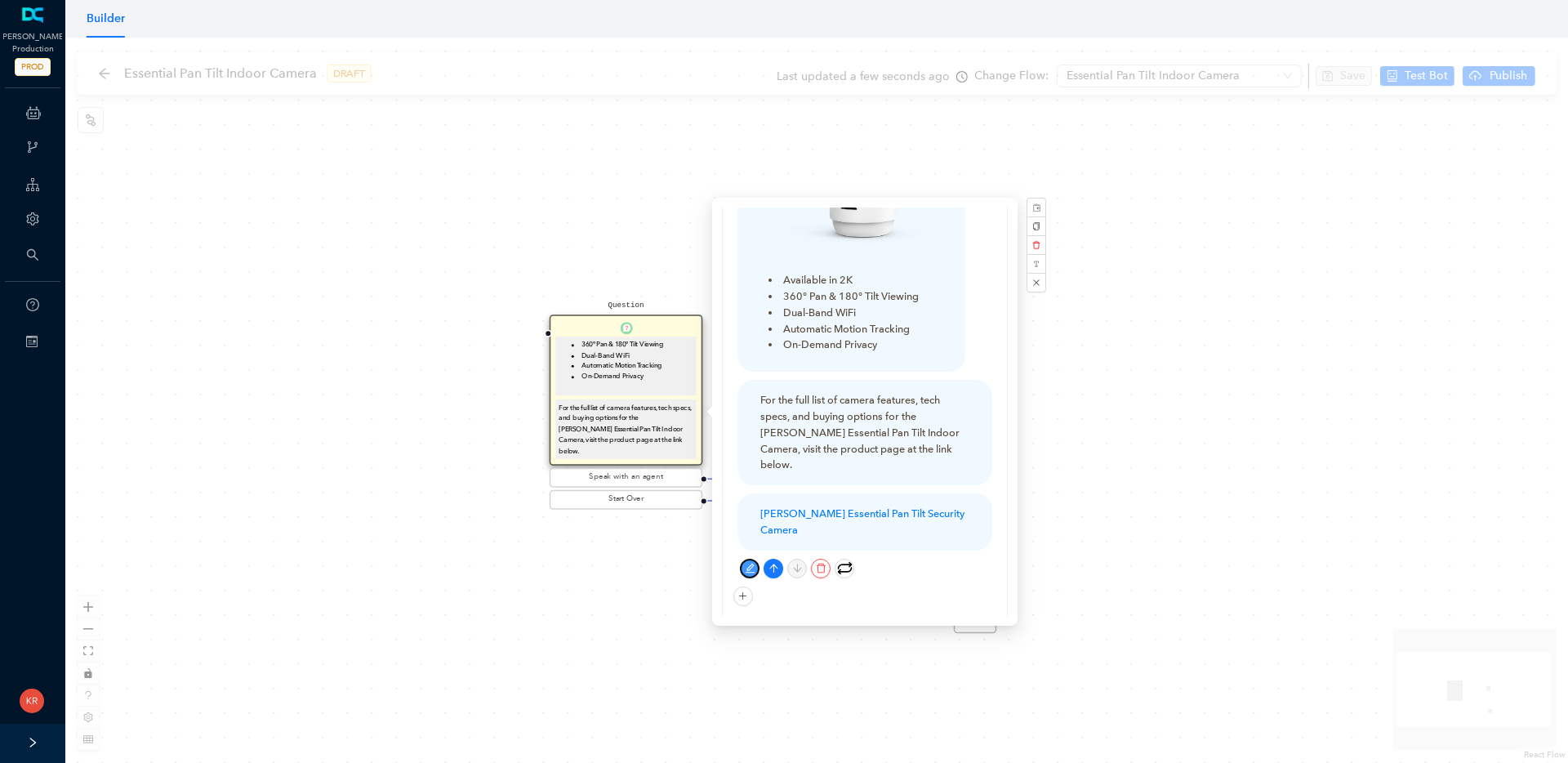
click at [749, 563] on icon "edit" at bounding box center [750, 568] width 11 height 11
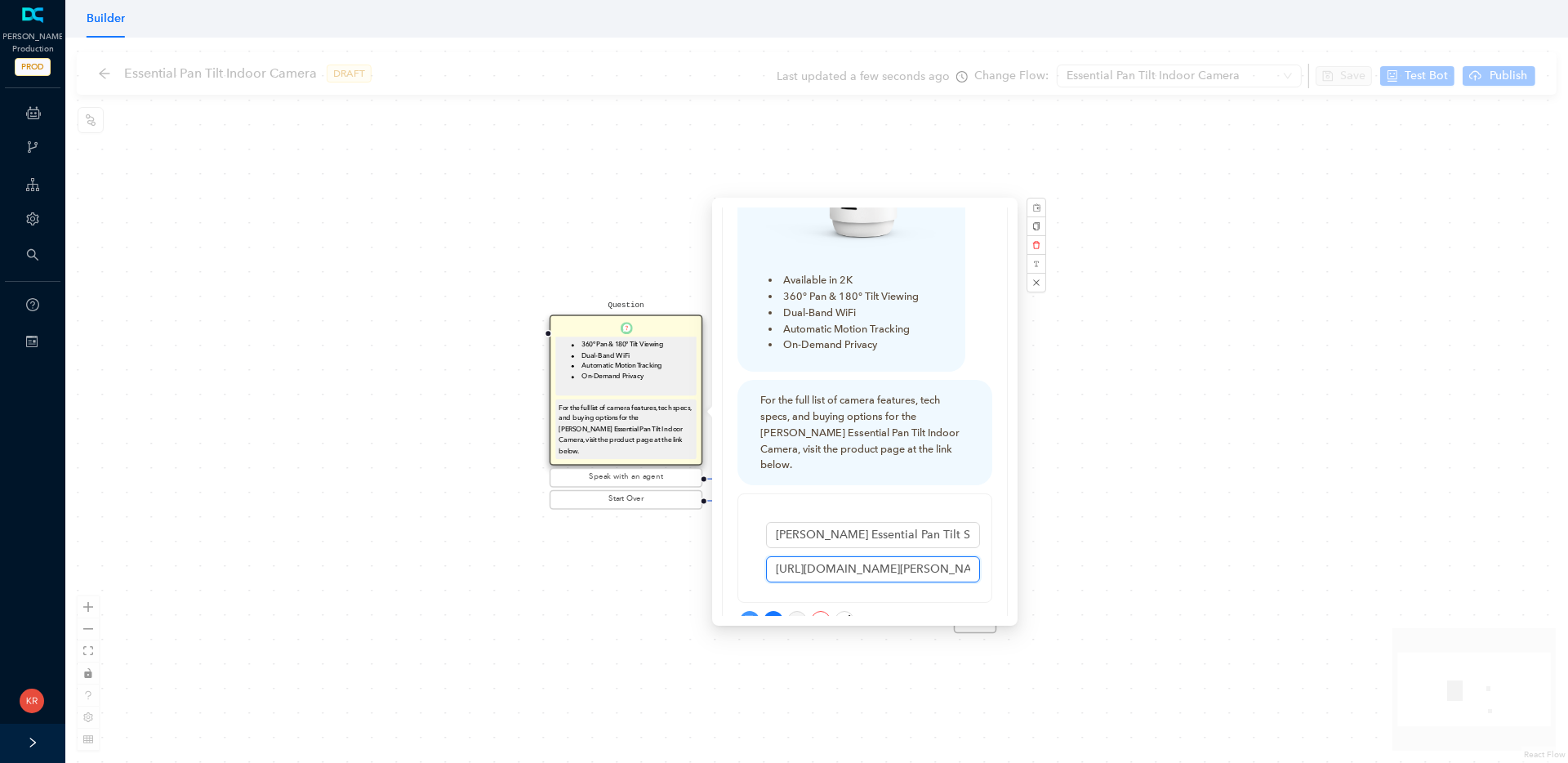
click at [875, 556] on input "[URL][DOMAIN_NAME][PERSON_NAME][PERSON_NAME]" at bounding box center [873, 569] width 214 height 26
click at [874, 556] on input "[URL][DOMAIN_NAME][PERSON_NAME][PERSON_NAME]" at bounding box center [873, 569] width 214 height 26
paste input "products/[PERSON_NAME]-essential-pan-tilt-indoor?variant=51299239330111"
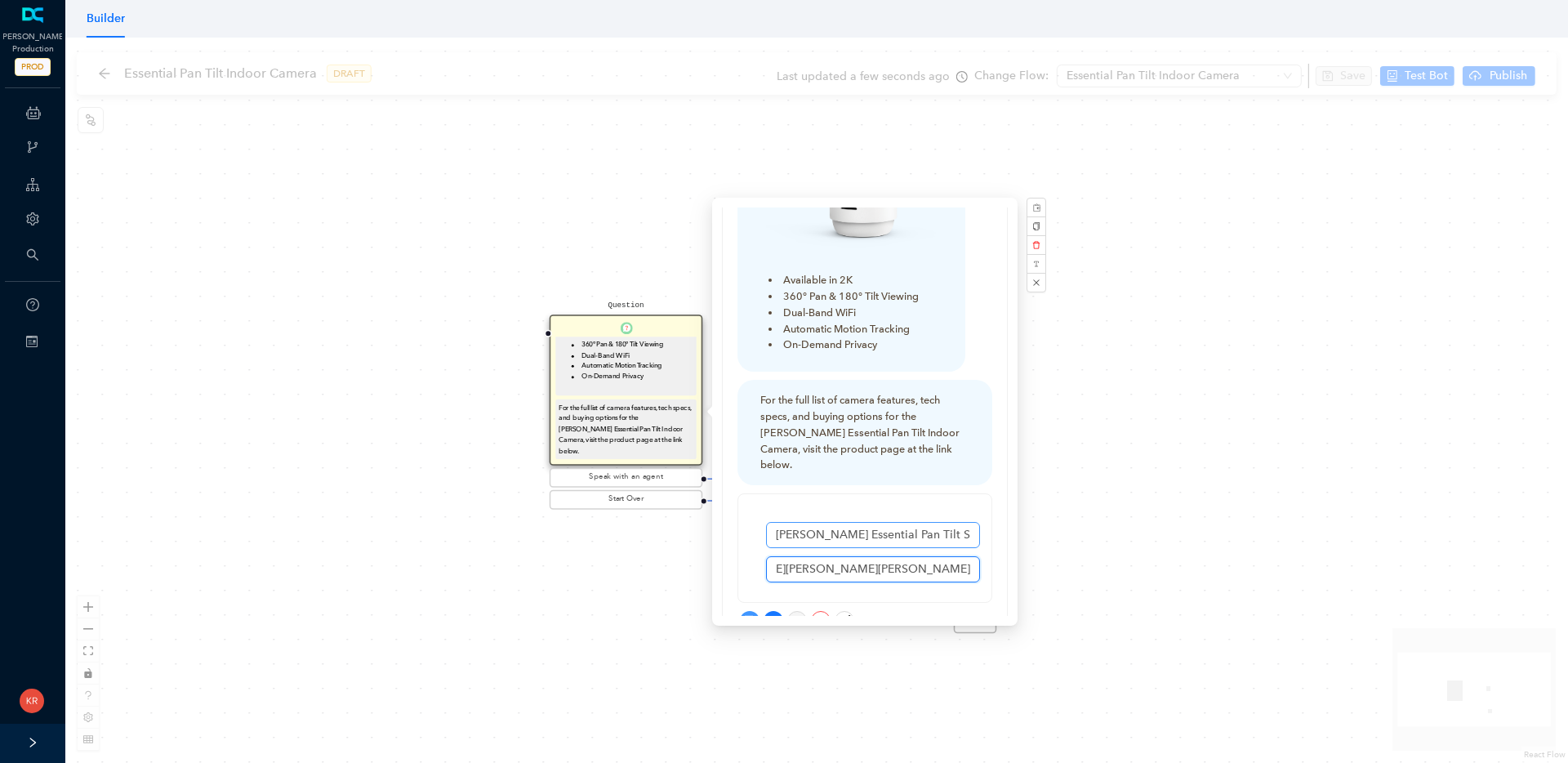
type input "[URL][DOMAIN_NAME][PERSON_NAME][PERSON_NAME]"
click at [915, 523] on input "[PERSON_NAME] Essential Pan Tilt Security Camera" at bounding box center [873, 535] width 214 height 26
type input "[PERSON_NAME] Essential Pan Tilt Indoor Camera"
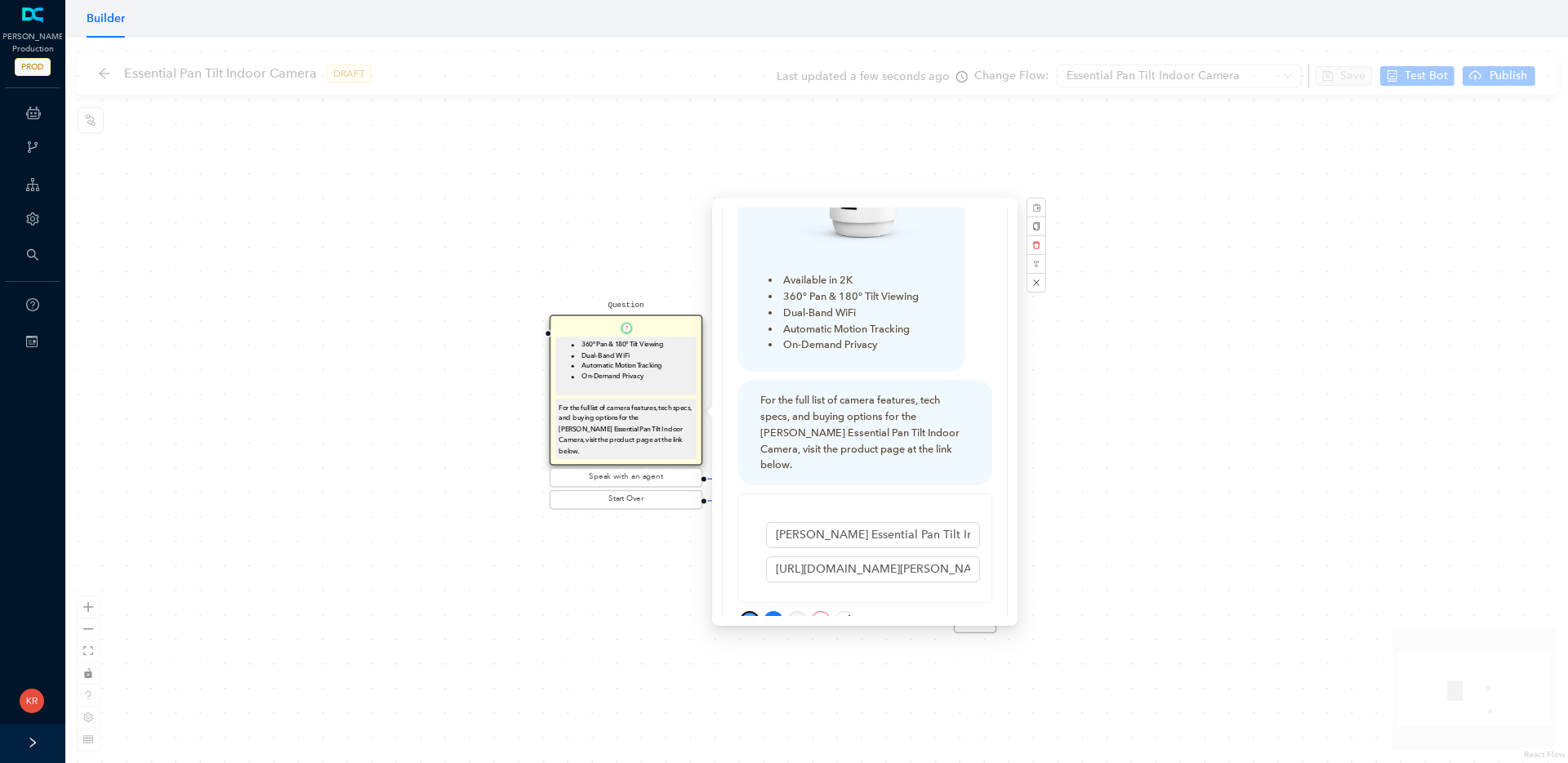
click at [751, 616] on icon "save" at bounding box center [749, 620] width 11 height 11
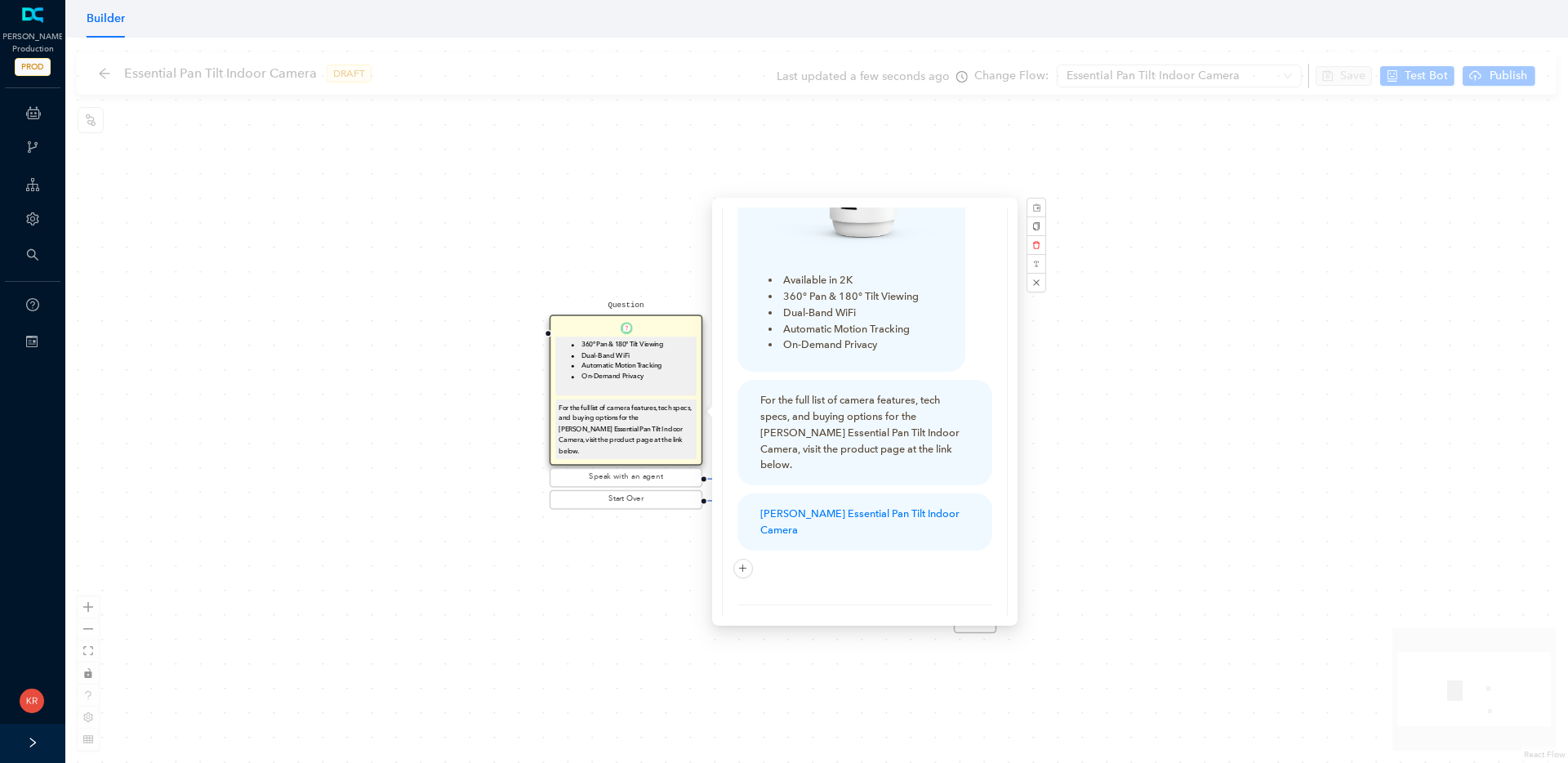
click at [1178, 415] on div "Question The [PERSON_NAME] Essential Pan Tilt Indoor Camera has the following k…" at bounding box center [816, 400] width 1503 height 726
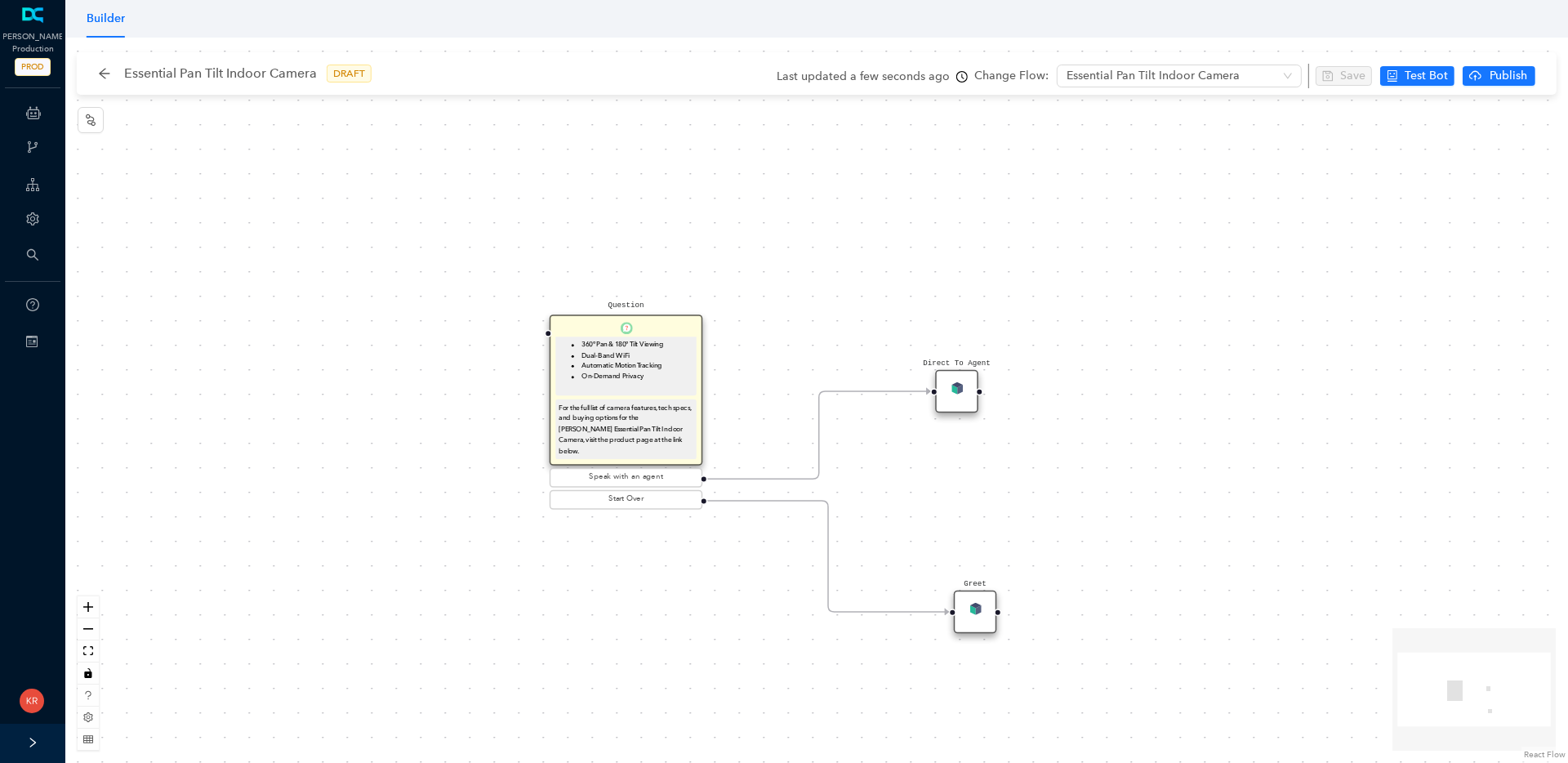
scroll to position [125, 0]
click at [632, 404] on div "For the full list of camera features, tech specs, and buying options for the [P…" at bounding box center [626, 430] width 134 height 54
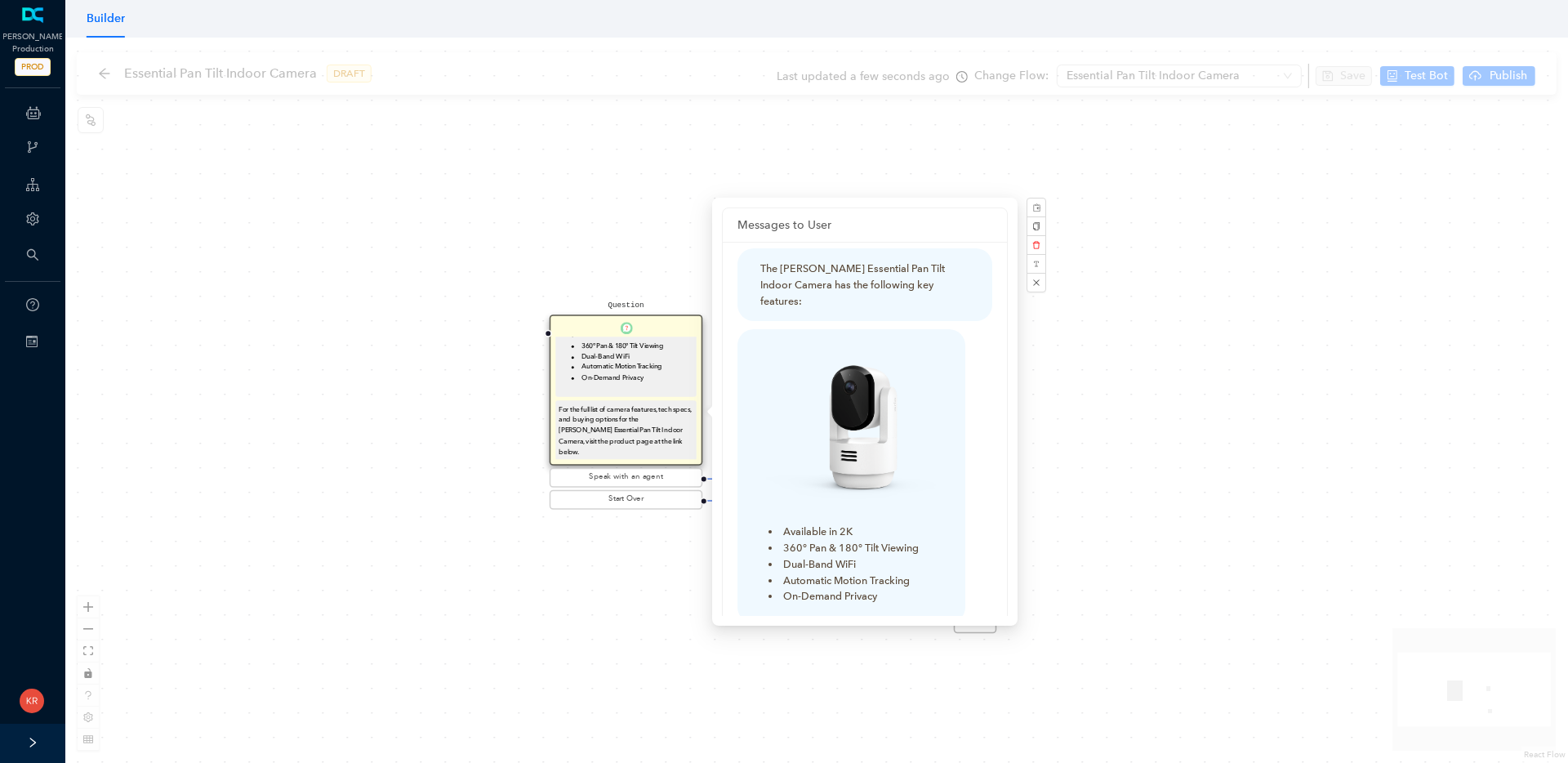
scroll to position [126, 0]
click at [1033, 205] on rect "button" at bounding box center [1036, 207] width 9 height 9
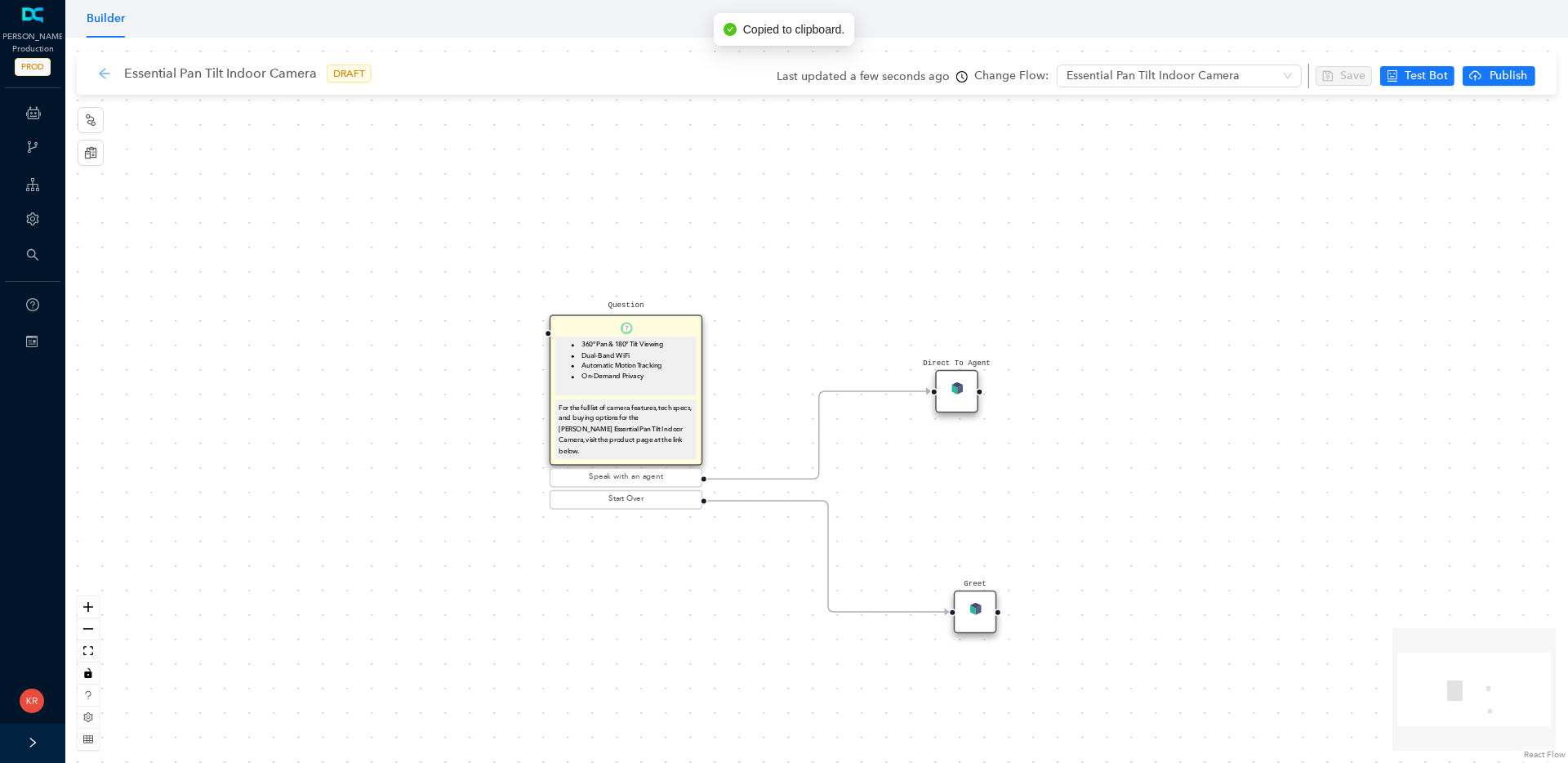
click at [107, 72] on icon "arrow-left" at bounding box center [104, 73] width 13 height 13
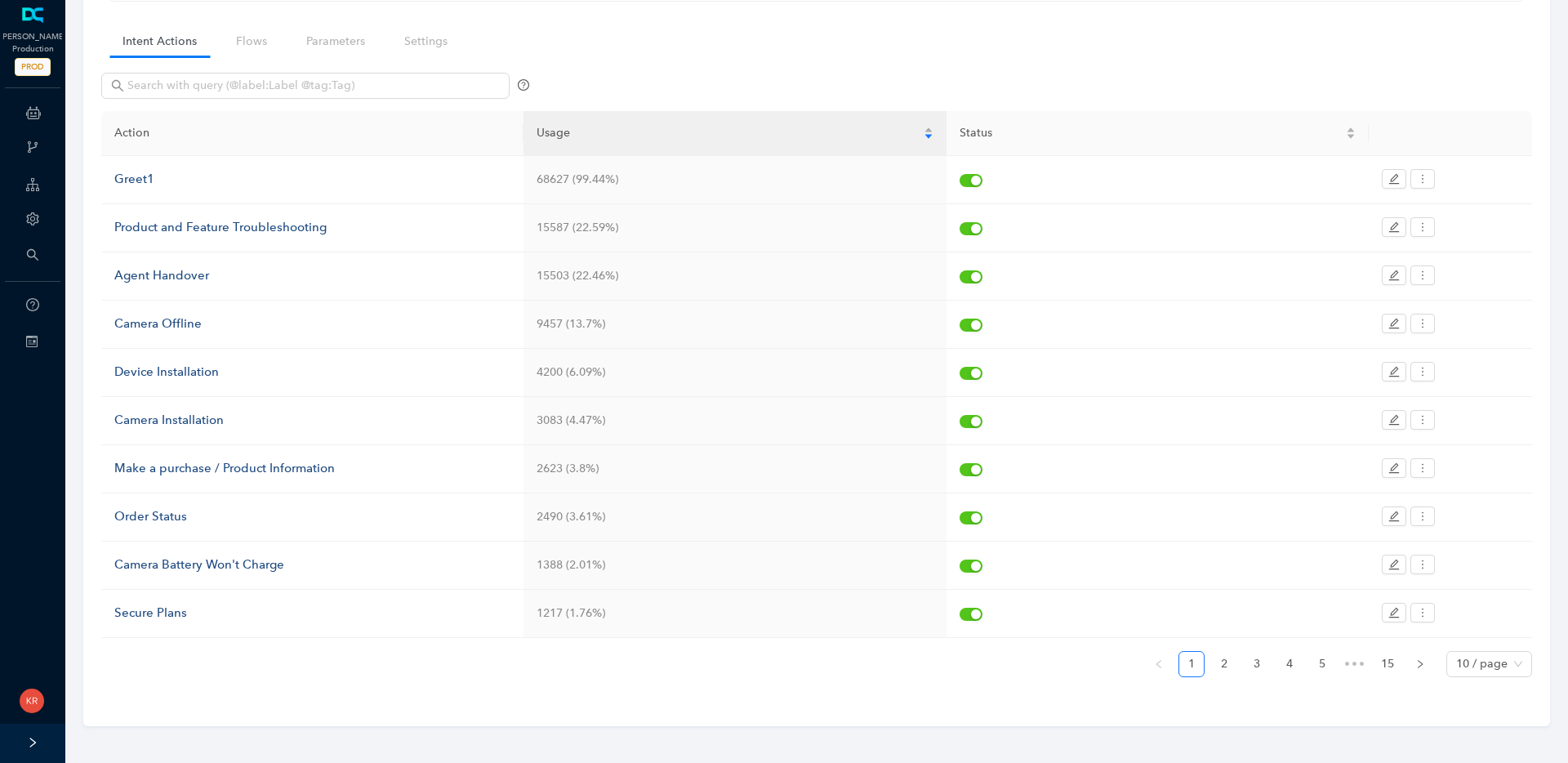
scroll to position [113, 0]
